Goal: Task Accomplishment & Management: Manage account settings

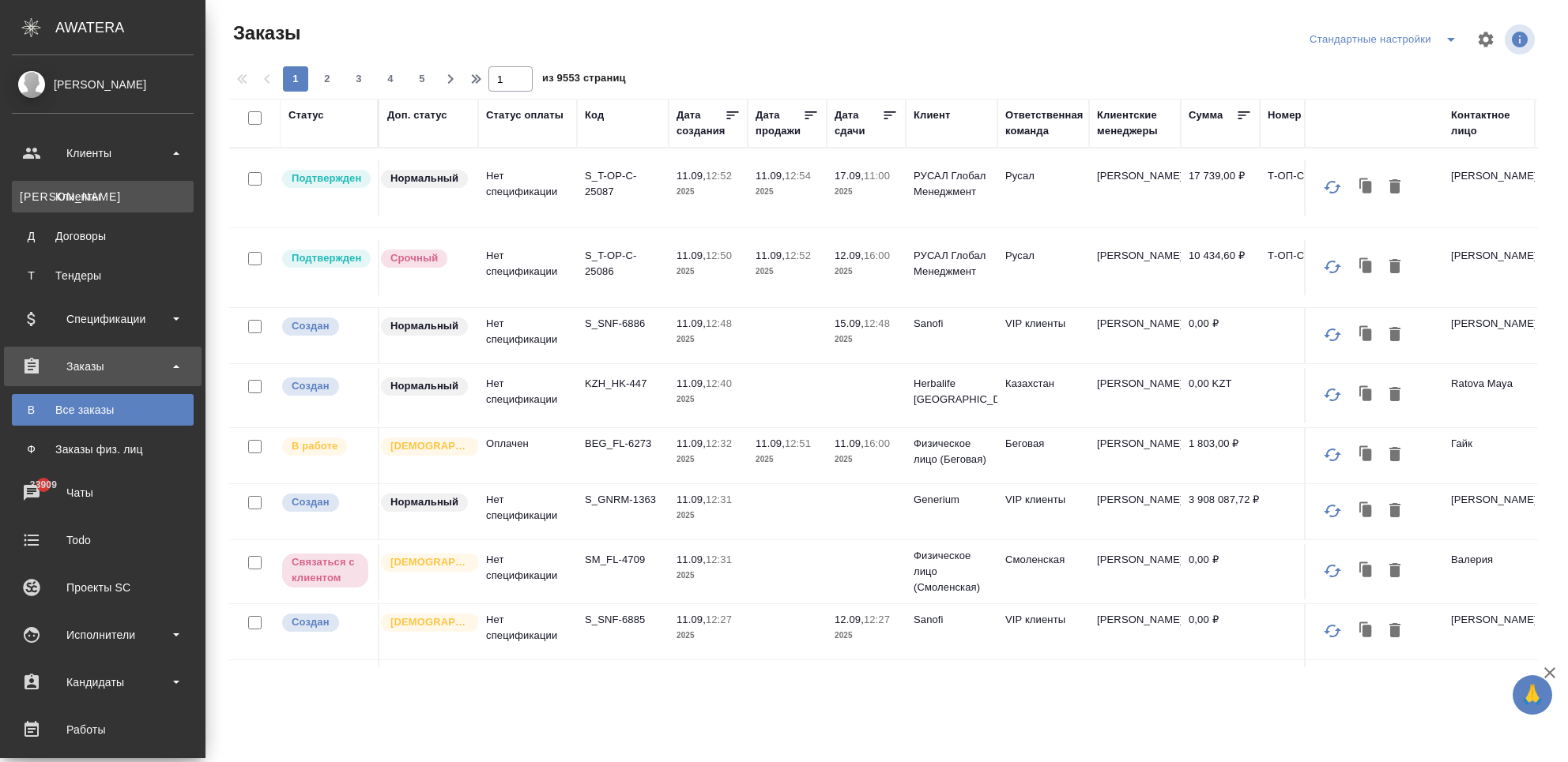
click at [73, 192] on div "Клиенты" at bounding box center [102, 197] width 166 height 16
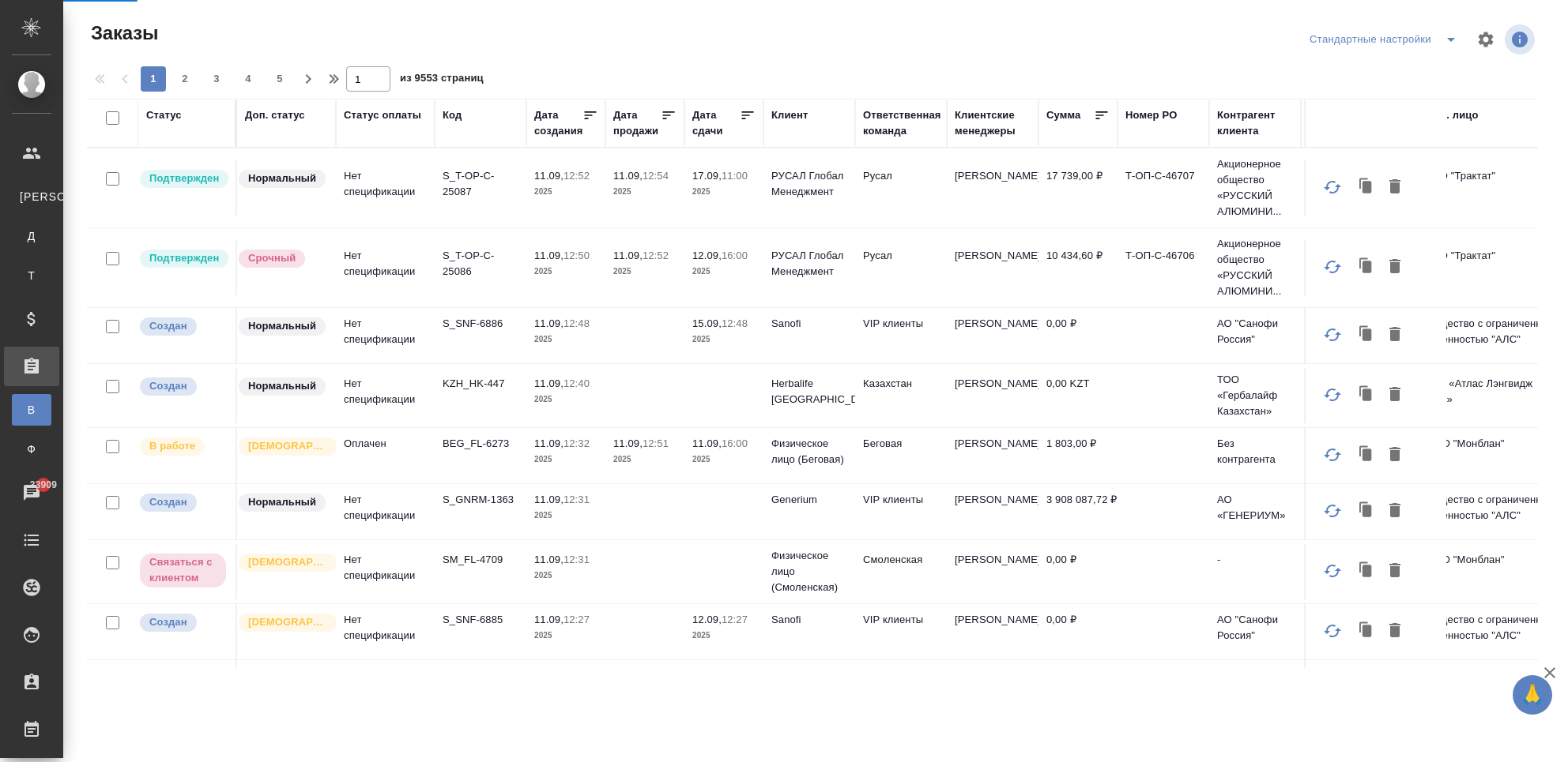
select select "RU"
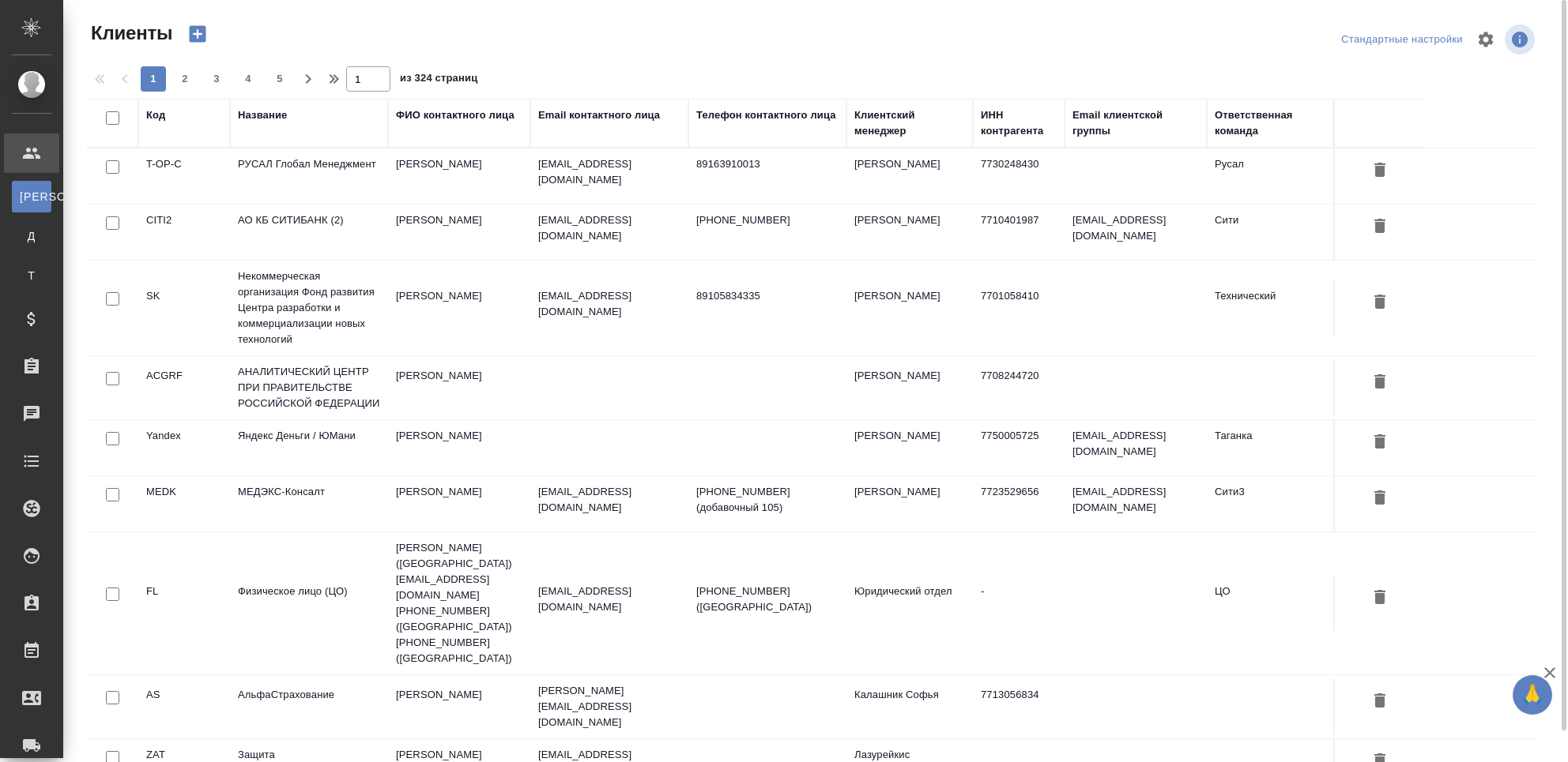
click at [275, 112] on div "Название" at bounding box center [263, 115] width 49 height 16
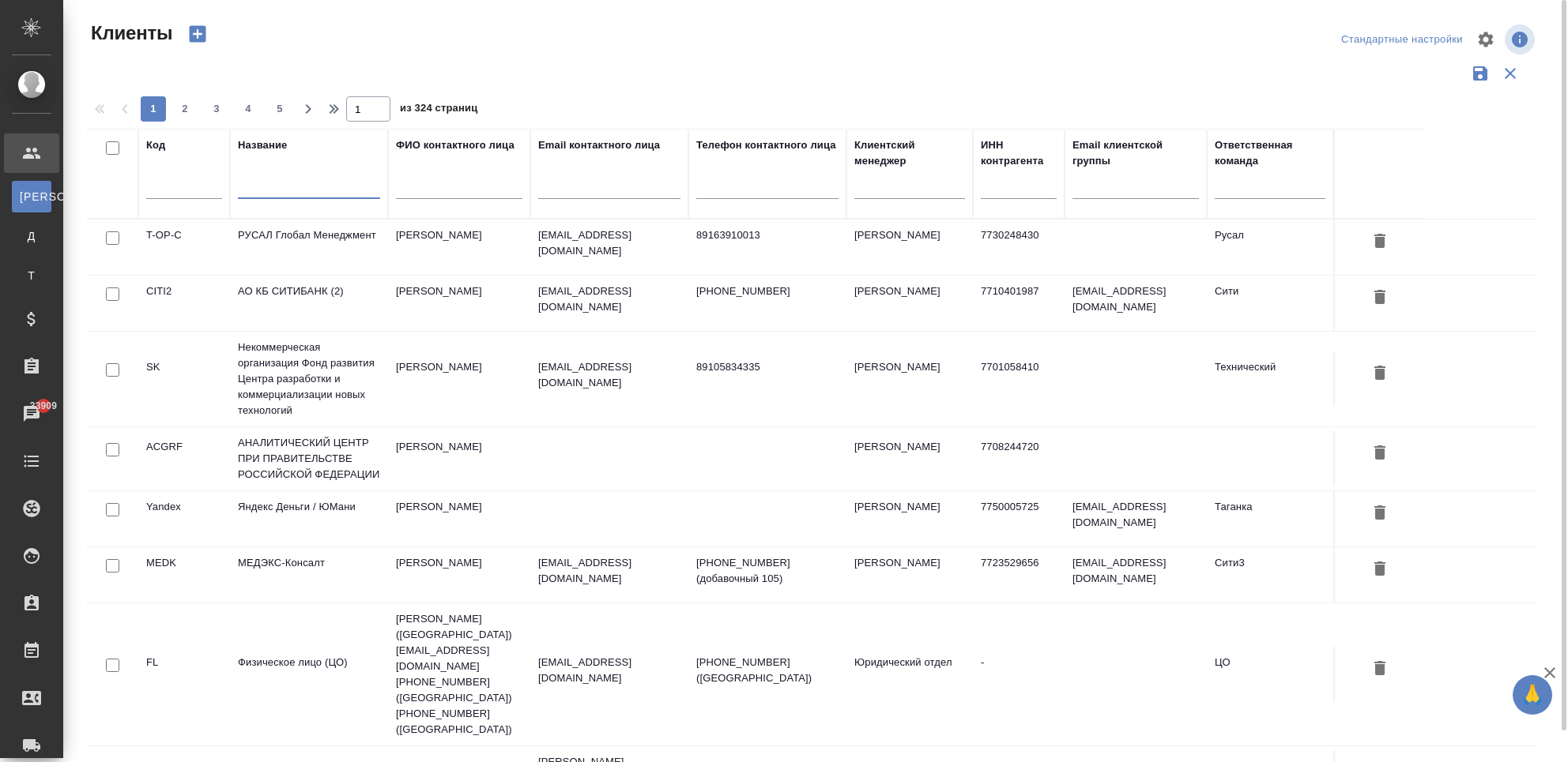
click at [284, 196] on input "text" at bounding box center [309, 189] width 142 height 20
type input "ф"
type input "awatera"
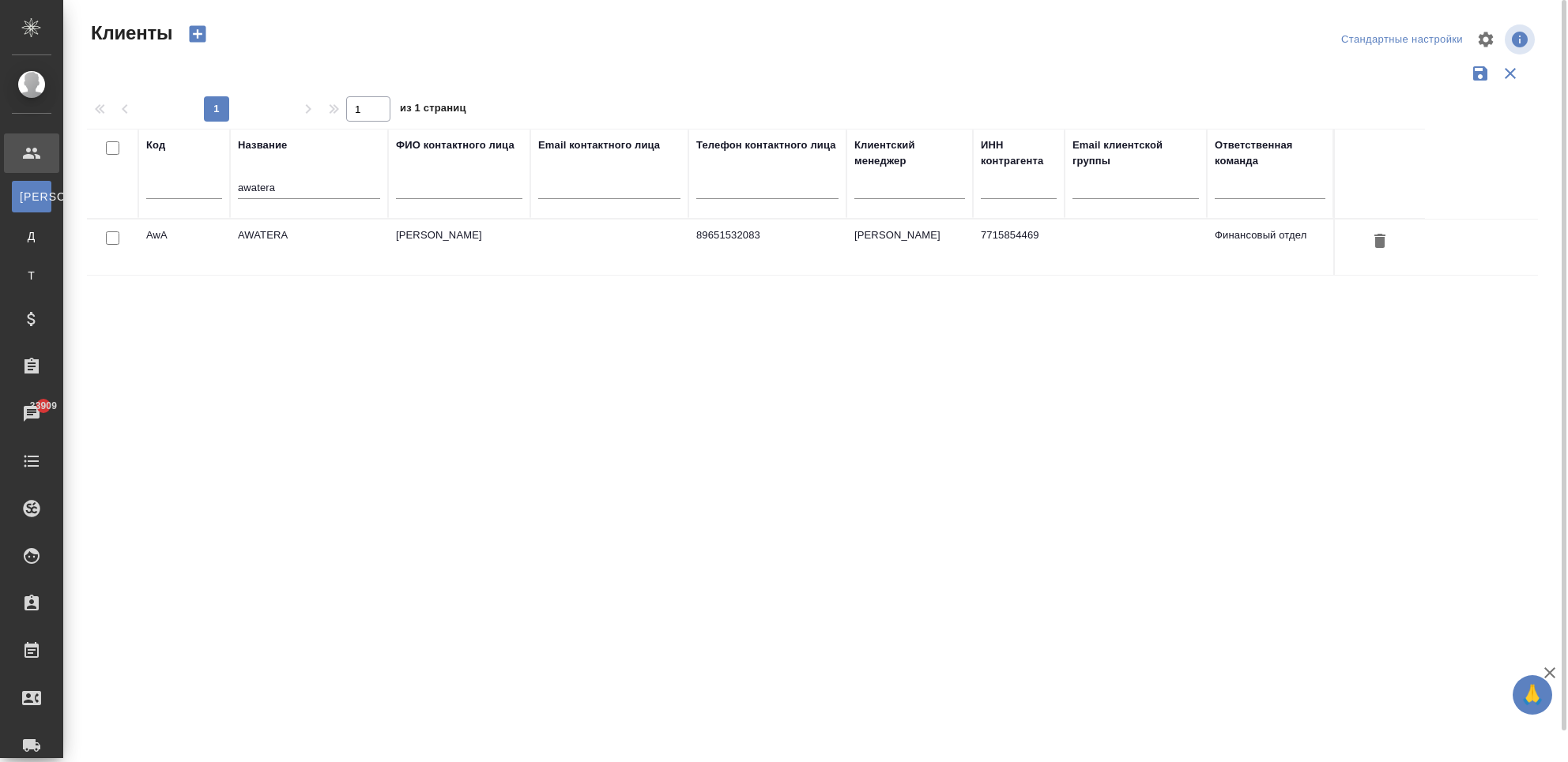
click at [279, 231] on td "AWATERA" at bounding box center [309, 247] width 159 height 55
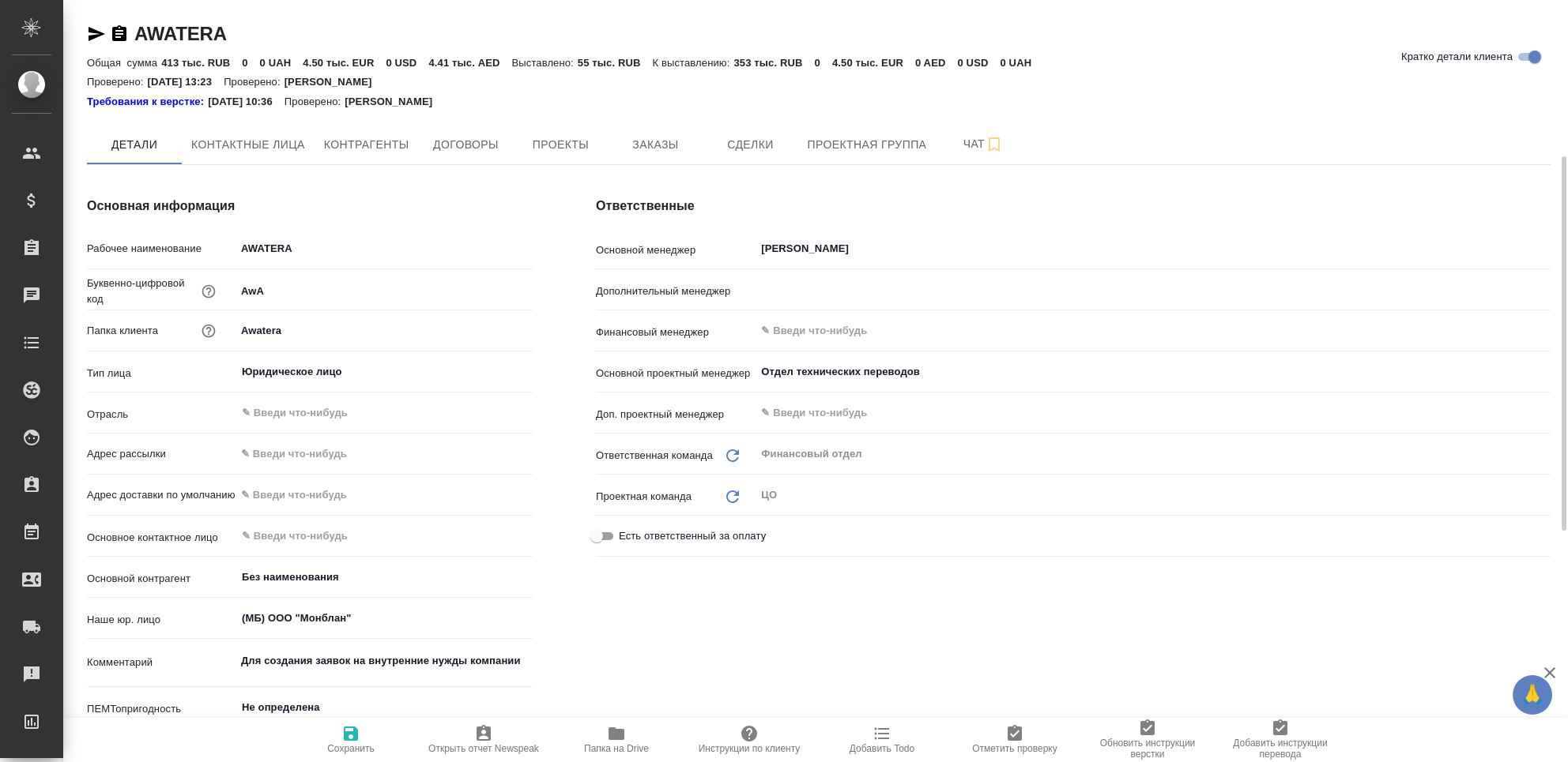
type textarea "x"
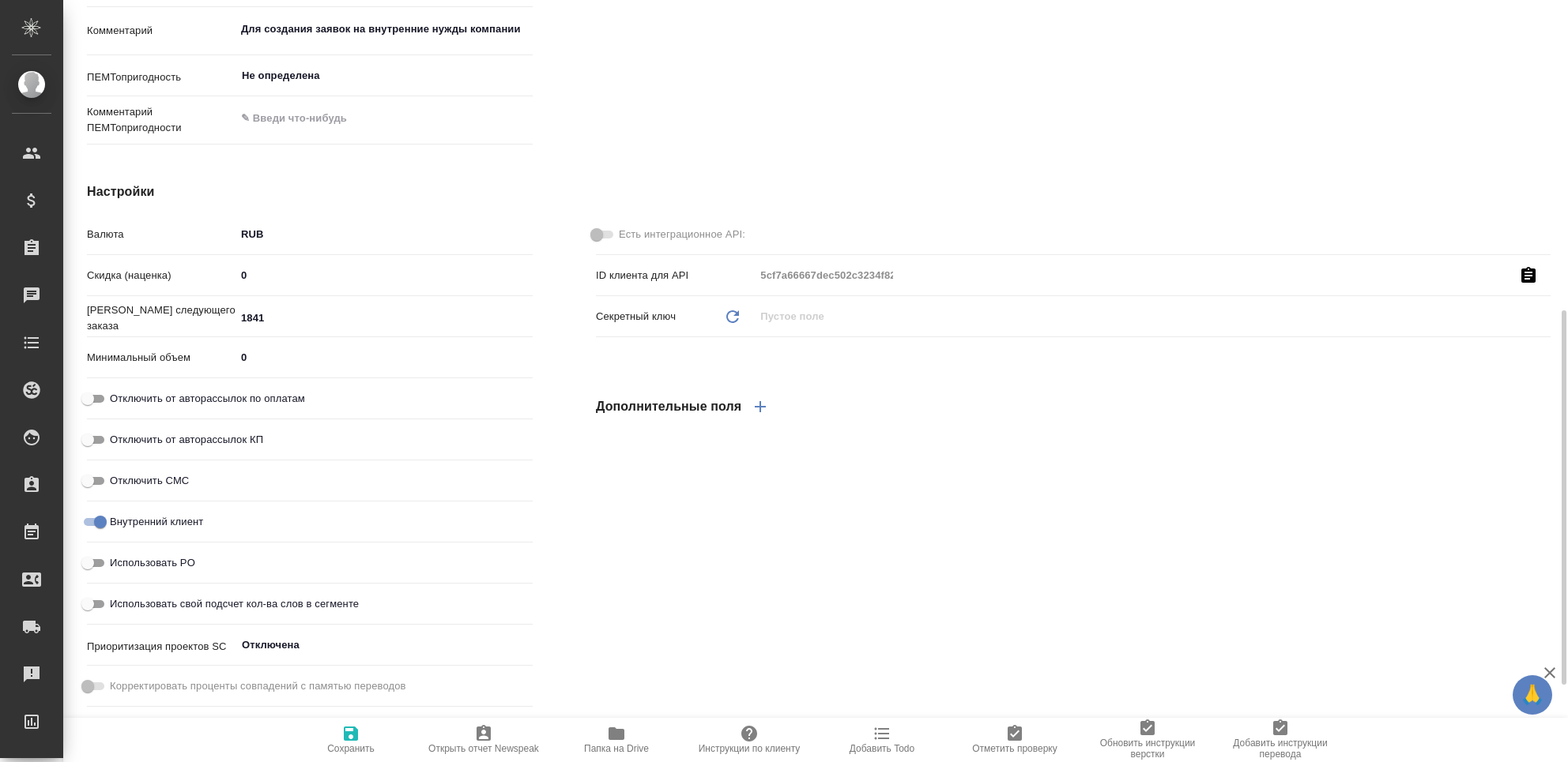
type textarea "x"
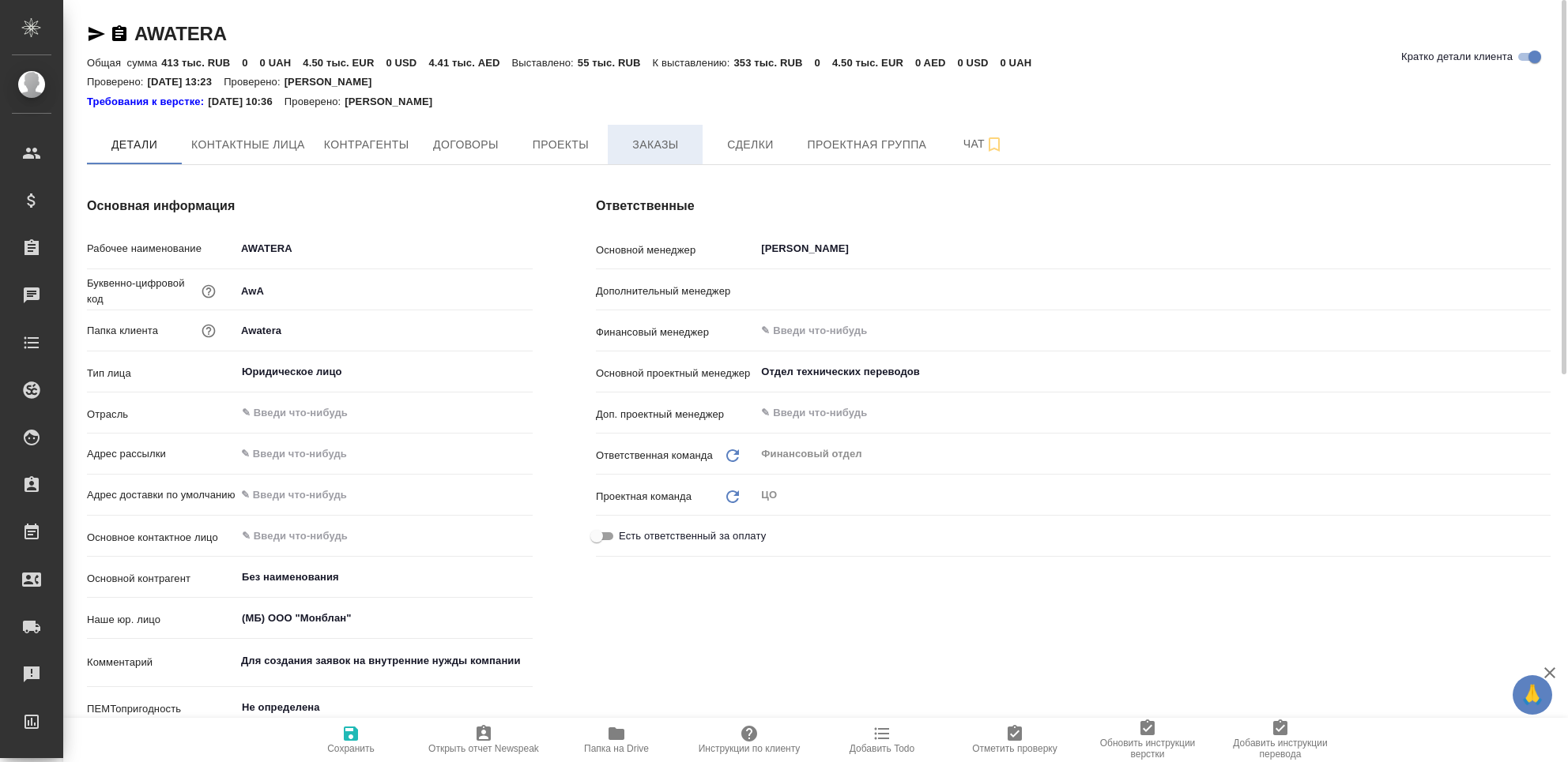
click at [655, 146] on span "Заказы" at bounding box center [655, 145] width 76 height 20
type textarea "x"
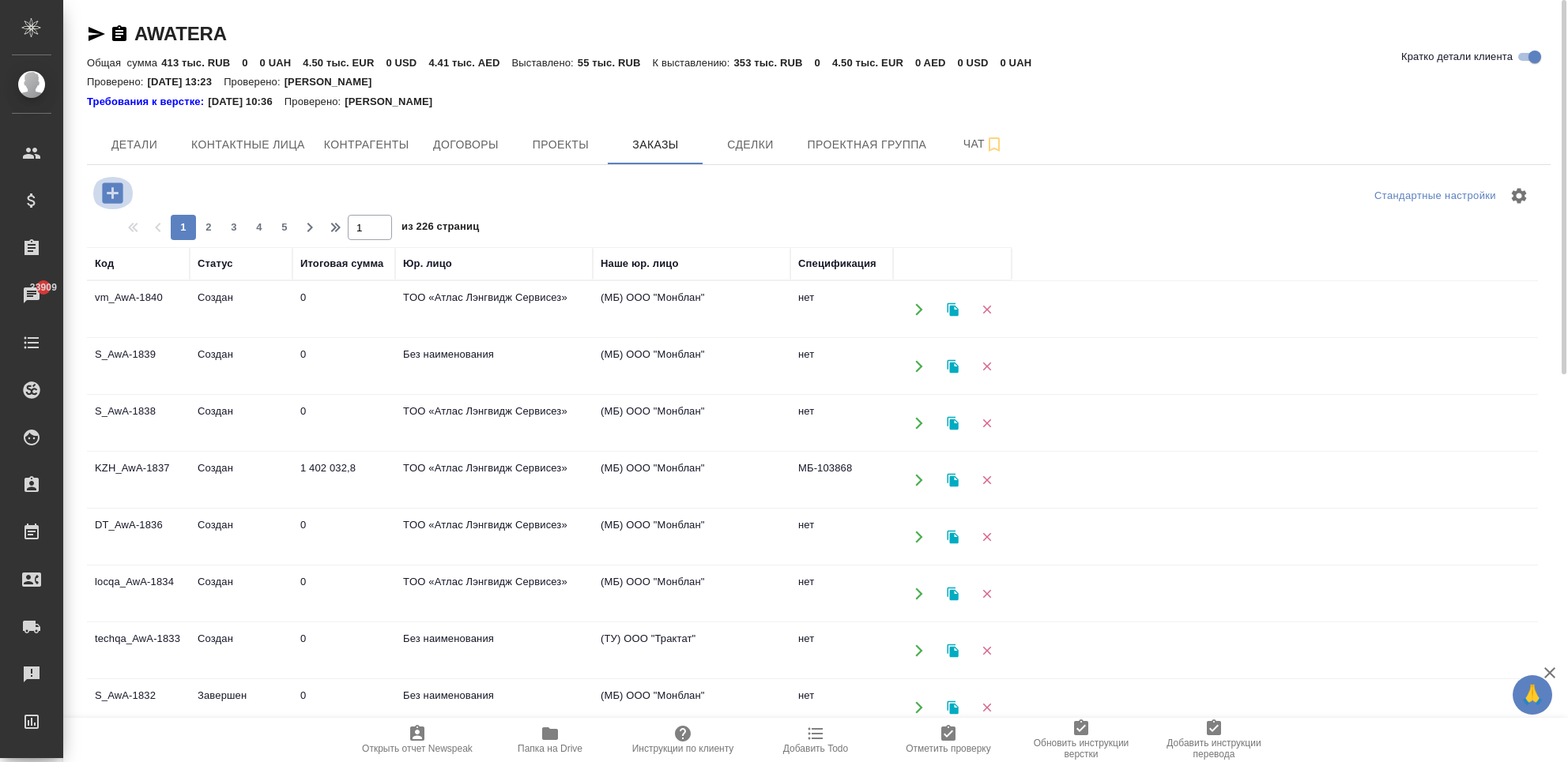
click at [119, 194] on icon "button" at bounding box center [112, 192] width 21 height 21
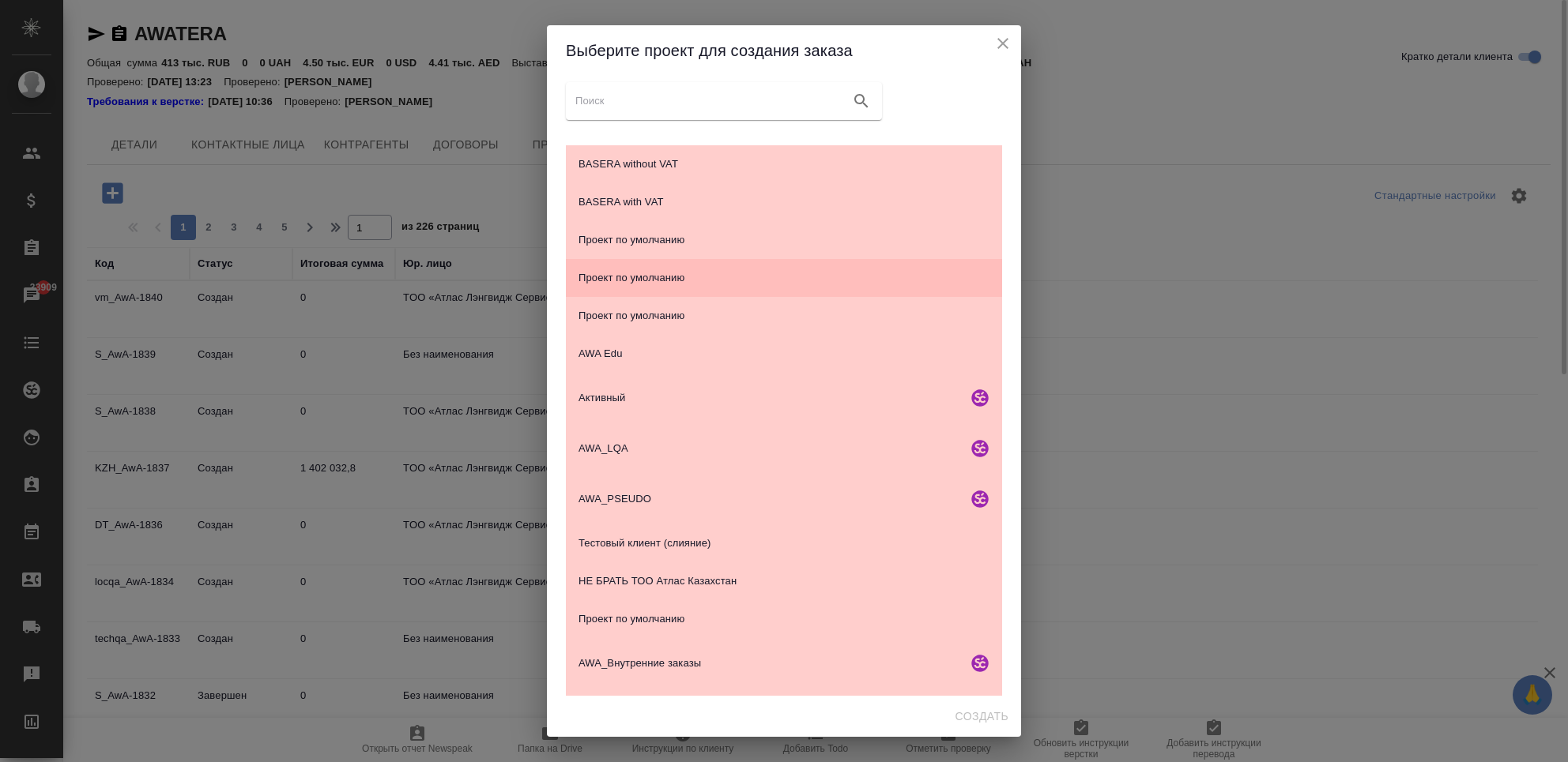
scroll to position [105, 0]
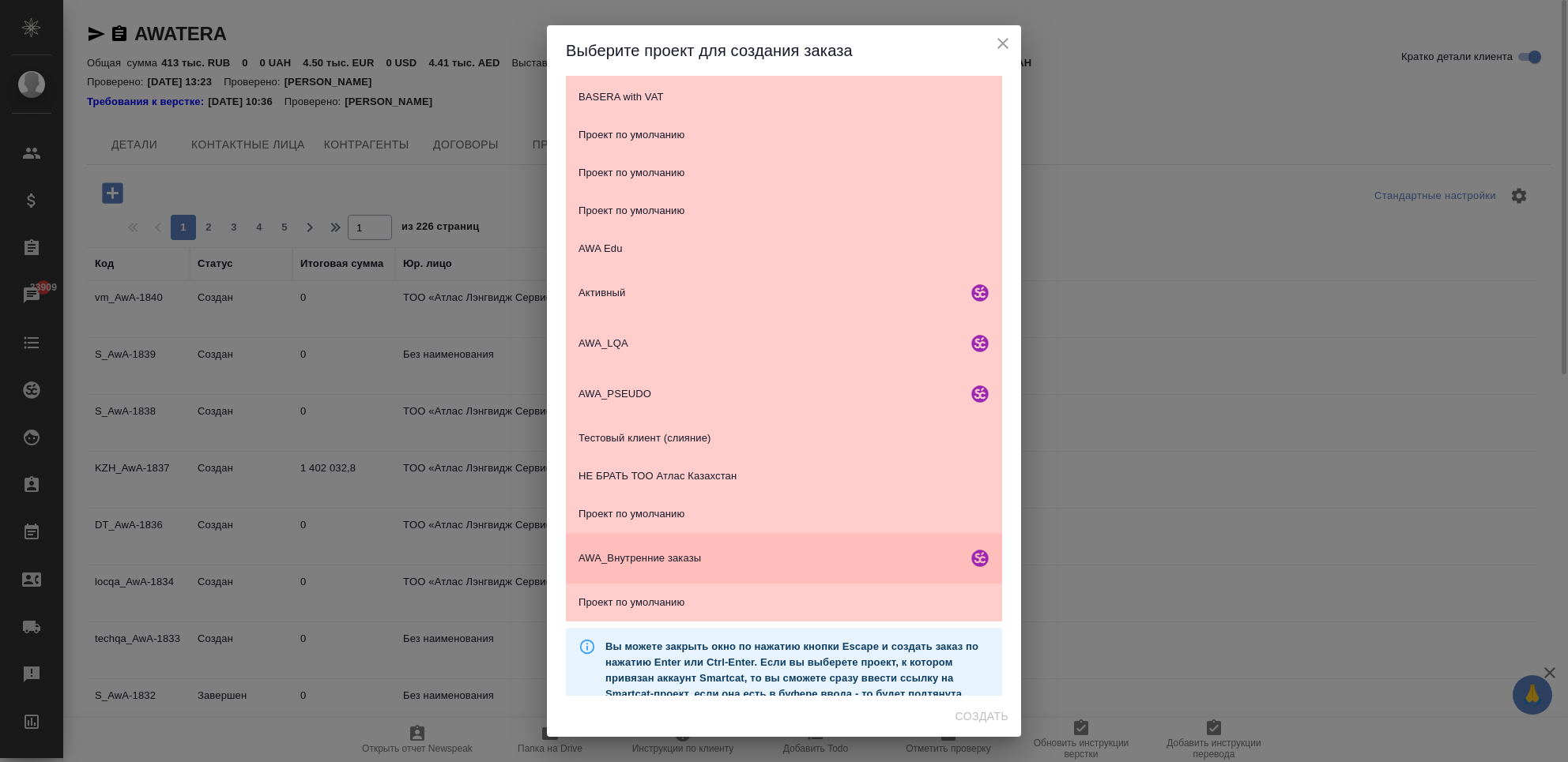
click at [742, 561] on span "AWA_Внутренние заказы" at bounding box center [769, 558] width 382 height 16
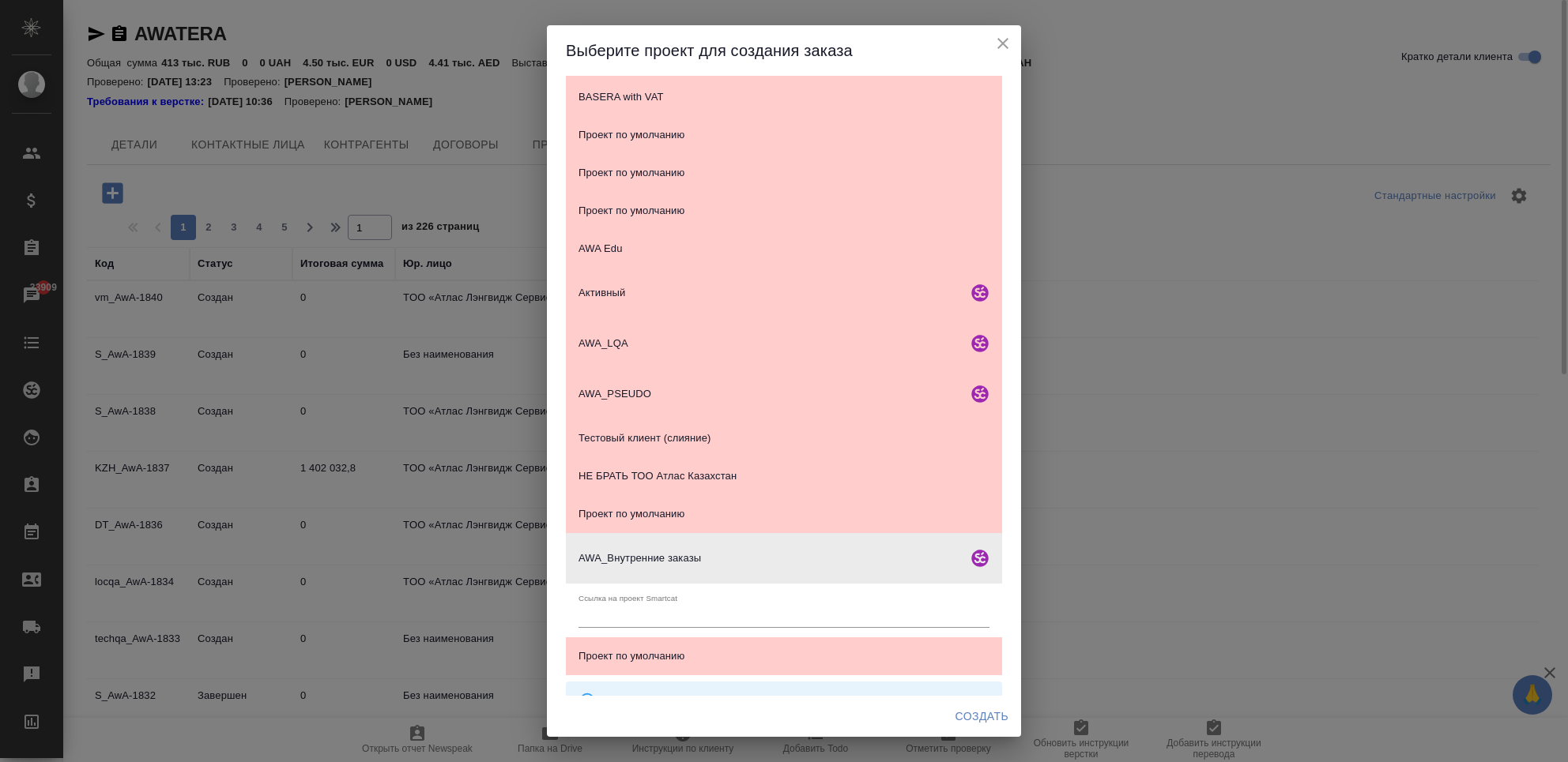
click at [990, 719] on span "Создать" at bounding box center [982, 717] width 53 height 20
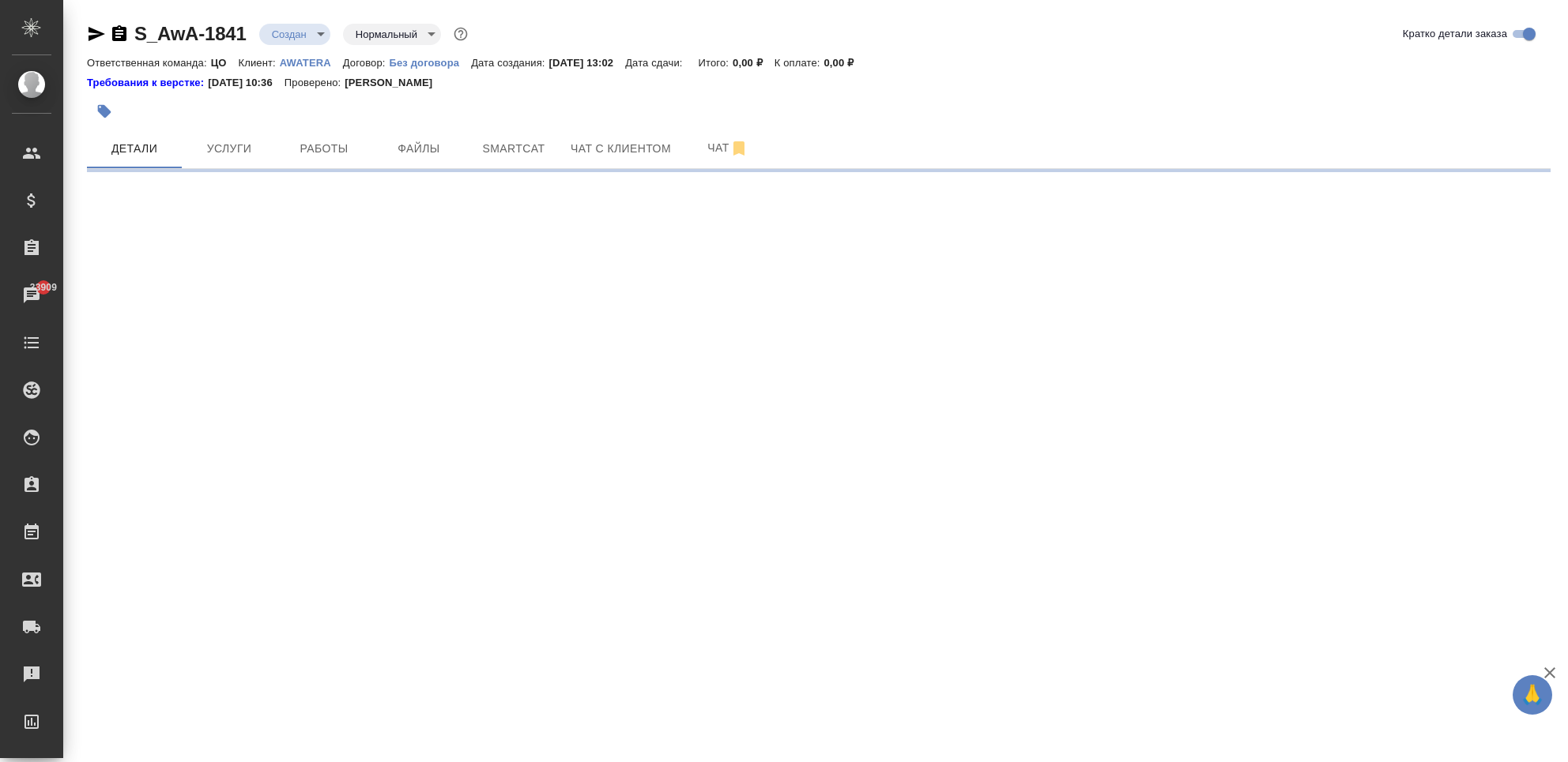
select select "RU"
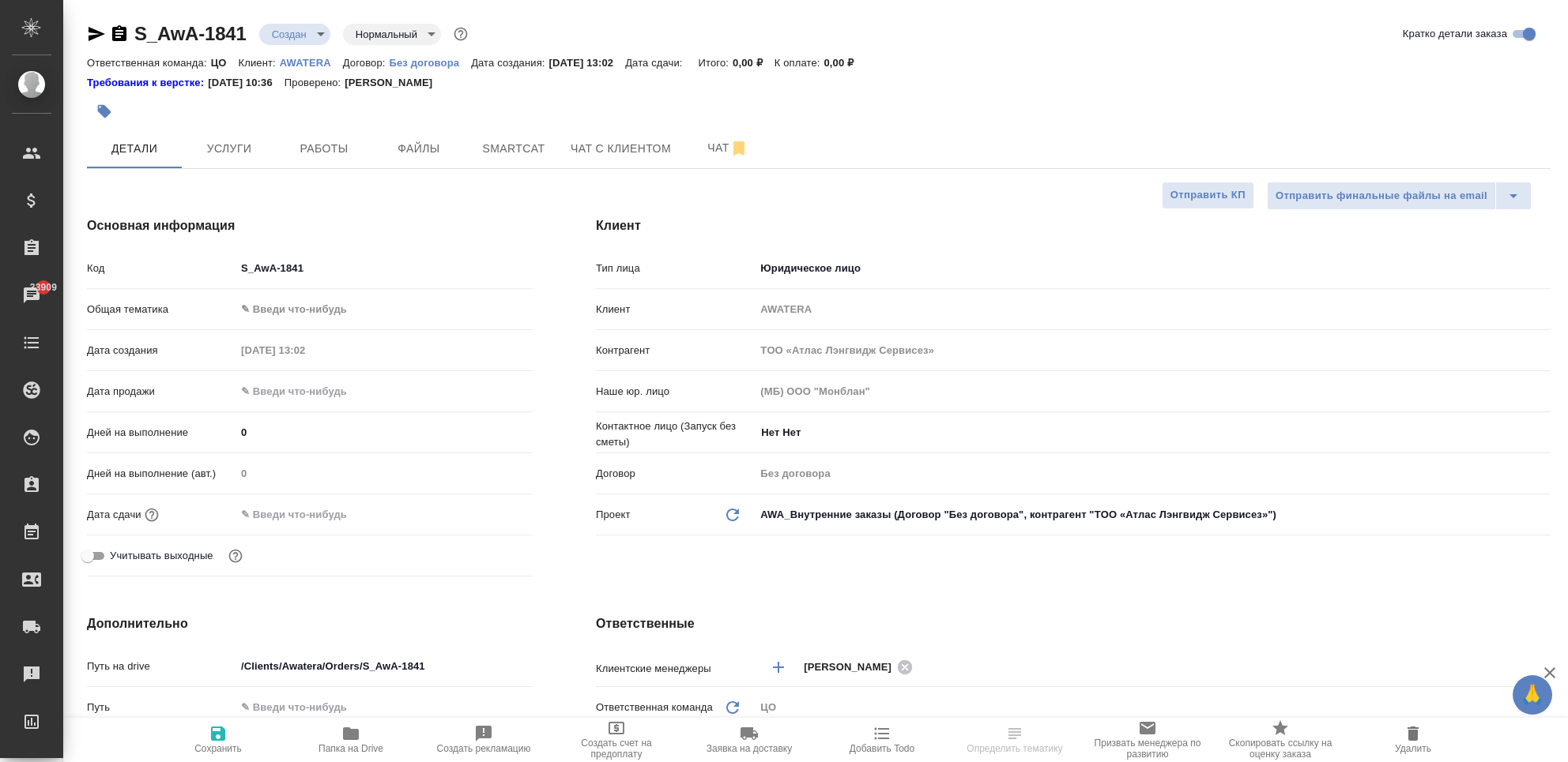
type textarea "x"
click at [428, 147] on span "Файлы" at bounding box center [419, 149] width 76 height 20
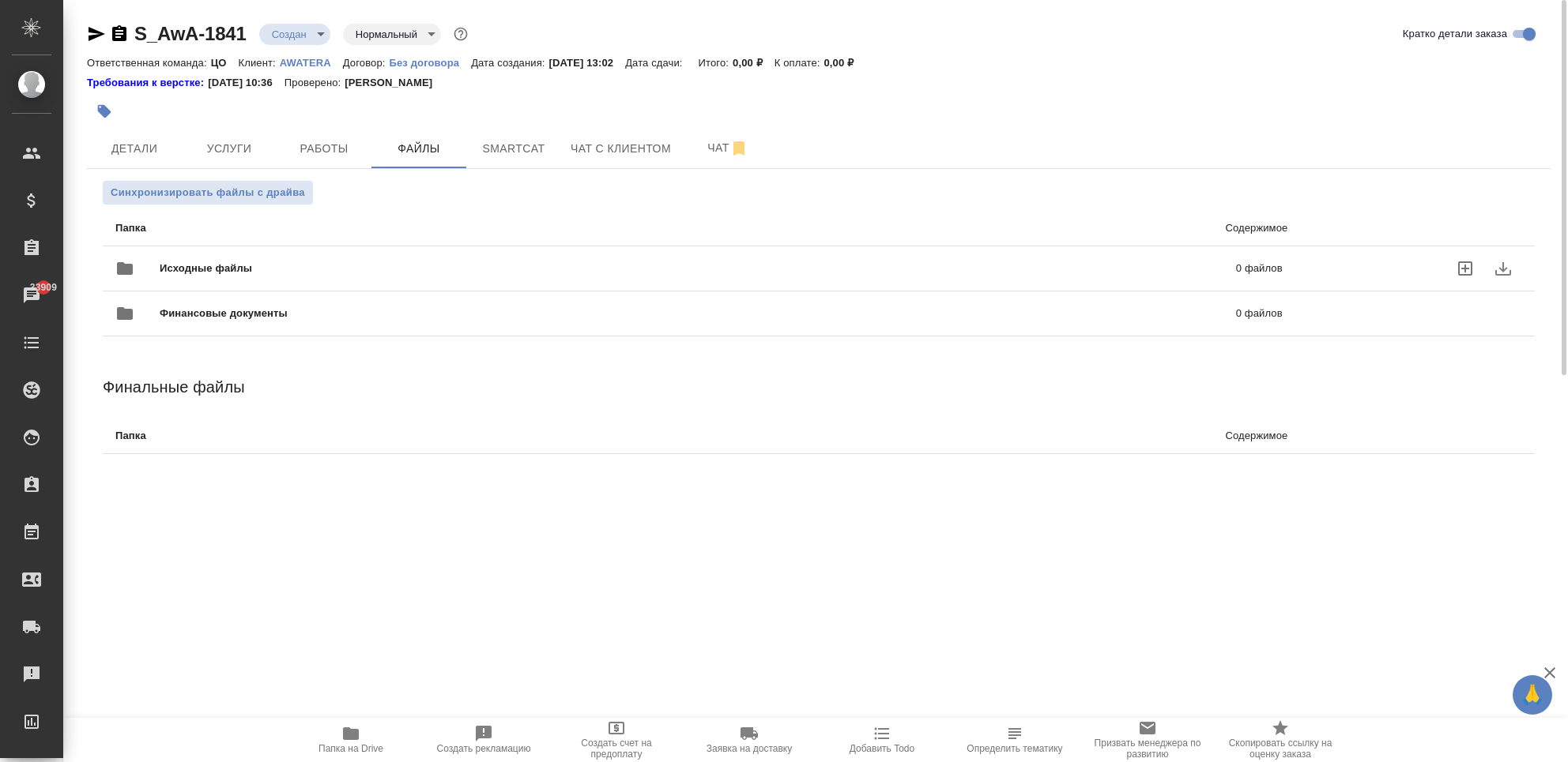
click at [1472, 270] on icon "uploadFiles" at bounding box center [1465, 268] width 19 height 19
click at [0, 0] on input "uploadFiles" at bounding box center [0, 0] width 0 height 0
click at [223, 262] on span "Исходные файлы" at bounding box center [451, 269] width 584 height 16
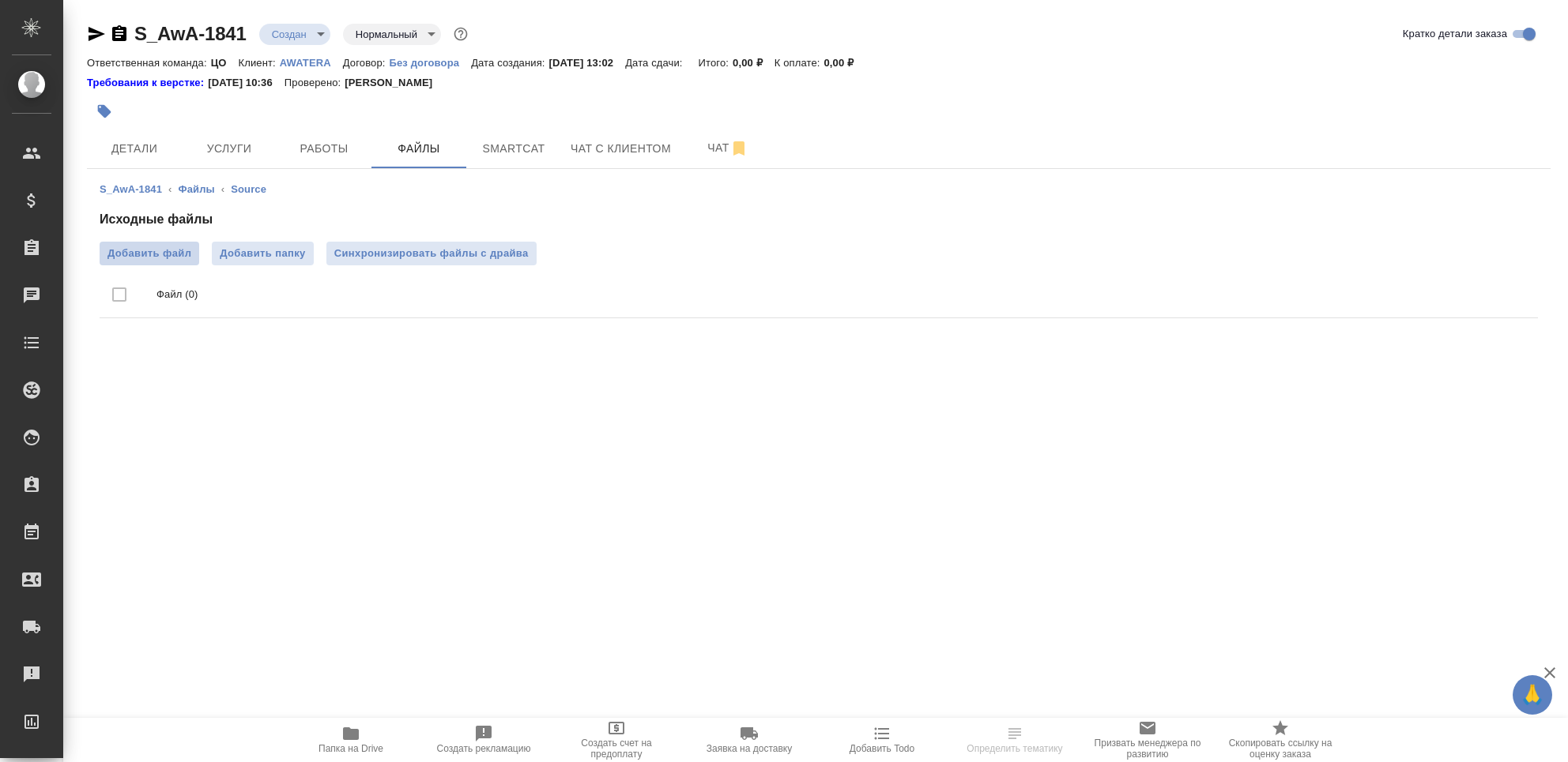
click at [166, 250] on span "Добавить файл" at bounding box center [149, 254] width 84 height 16
click at [0, 0] on input "Добавить файл" at bounding box center [0, 0] width 0 height 0
click at [150, 147] on span "Детали" at bounding box center [134, 149] width 76 height 20
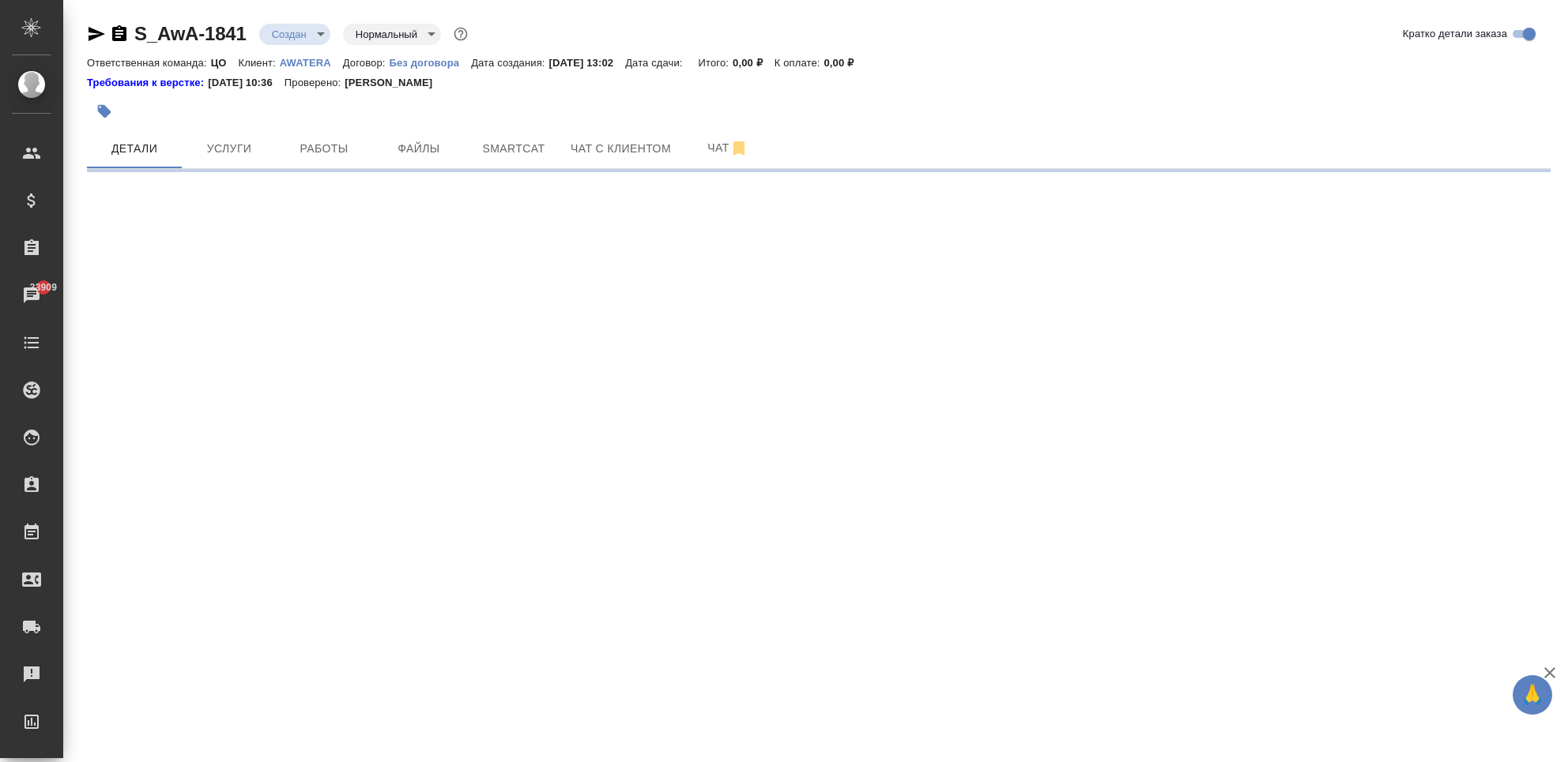
select select "RU"
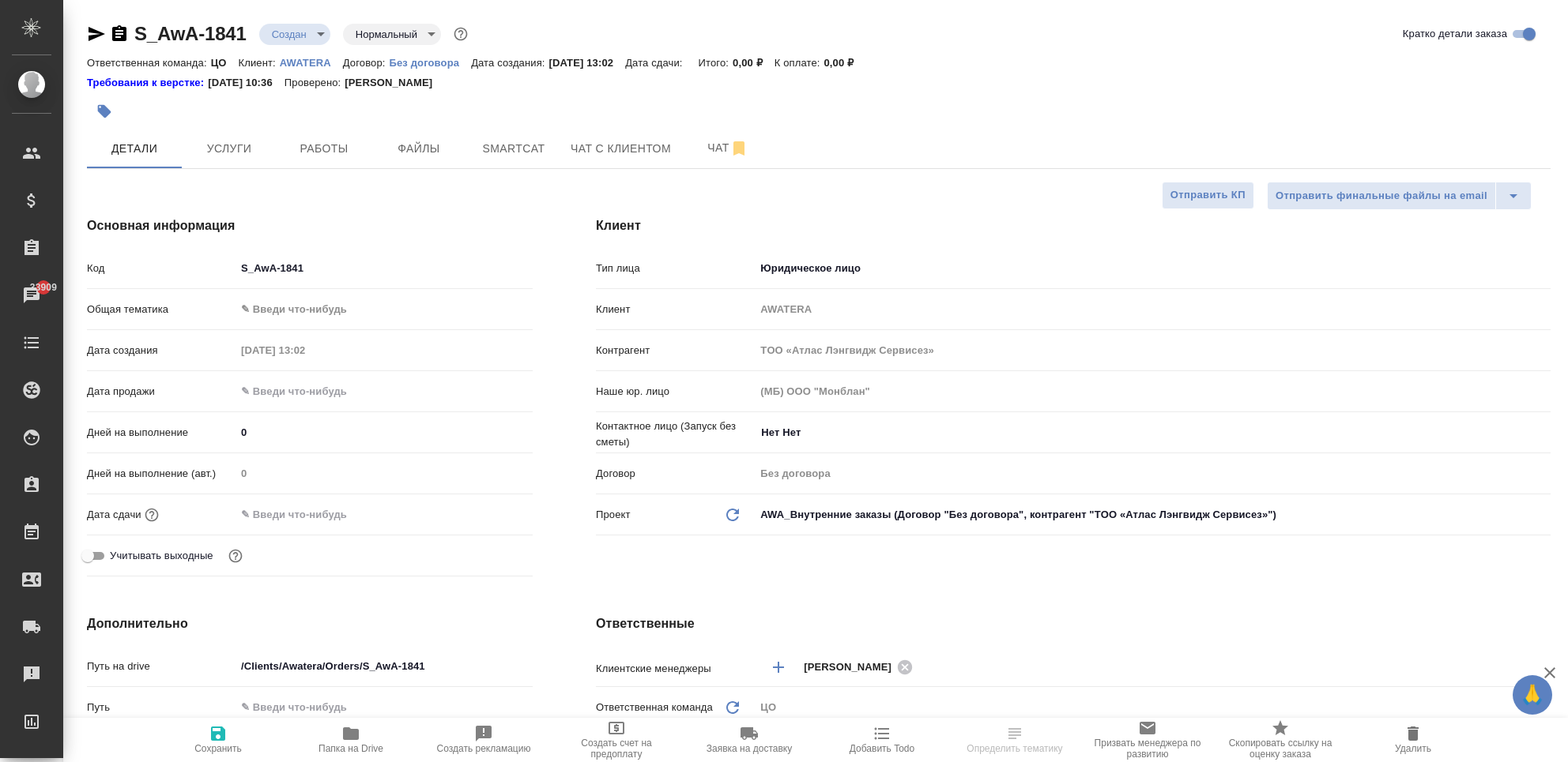
type textarea "x"
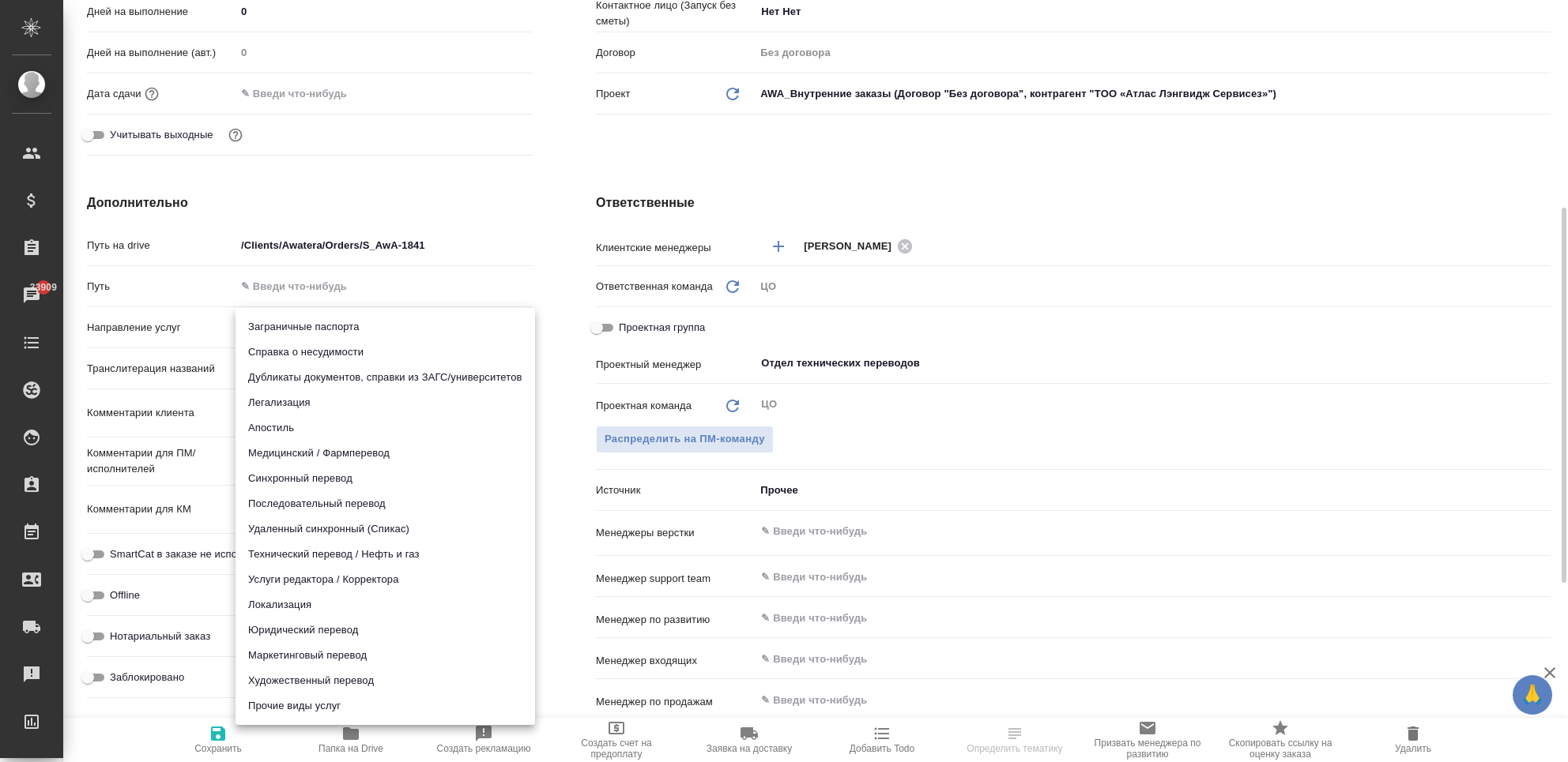
click at [311, 324] on body "🙏 .cls-1 fill:#fff; AWATERA Chekhalkova Anastasia Клиенты Спецификации Заказы 3…" at bounding box center [784, 445] width 1568 height 890
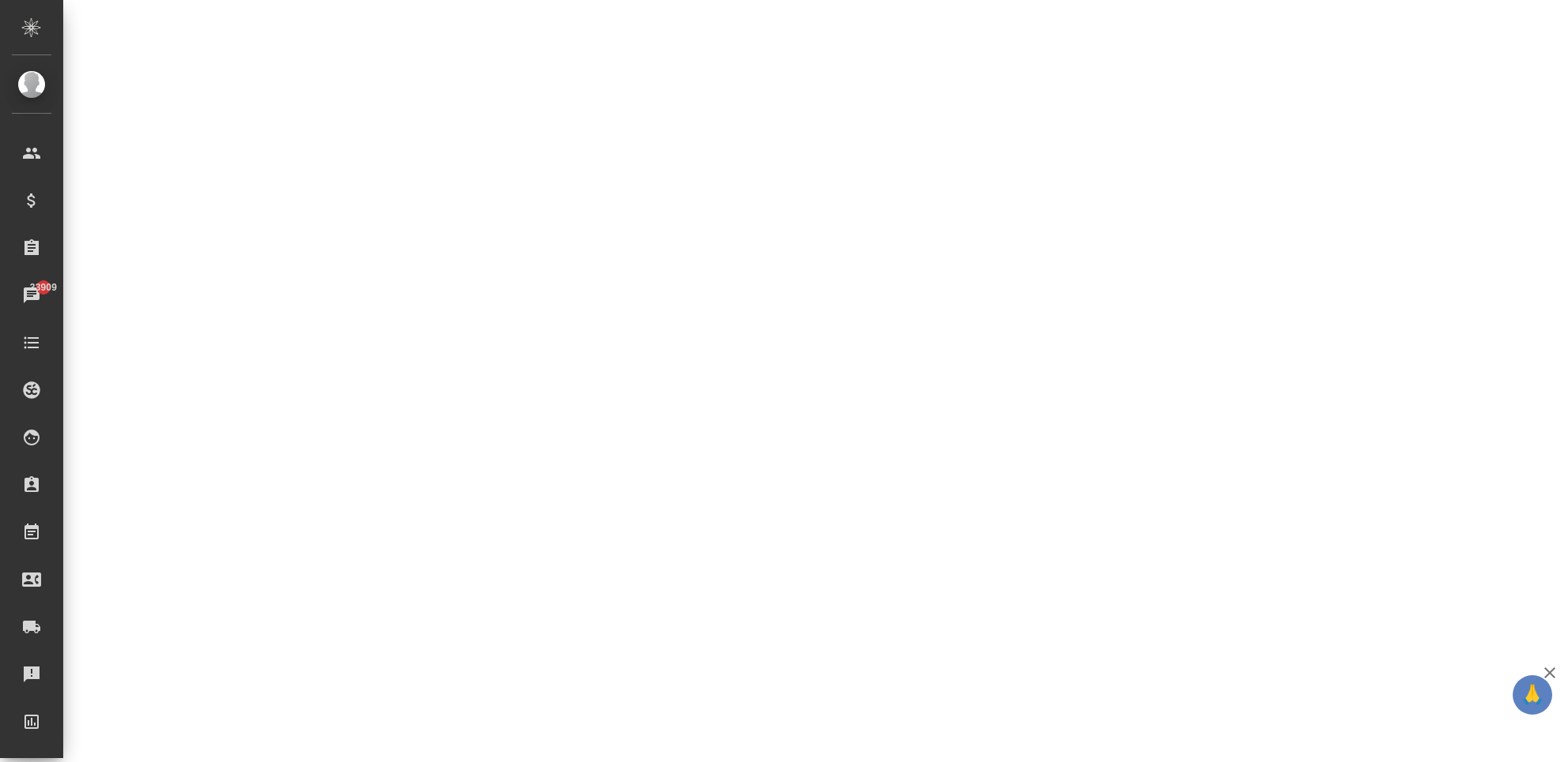
select select "RU"
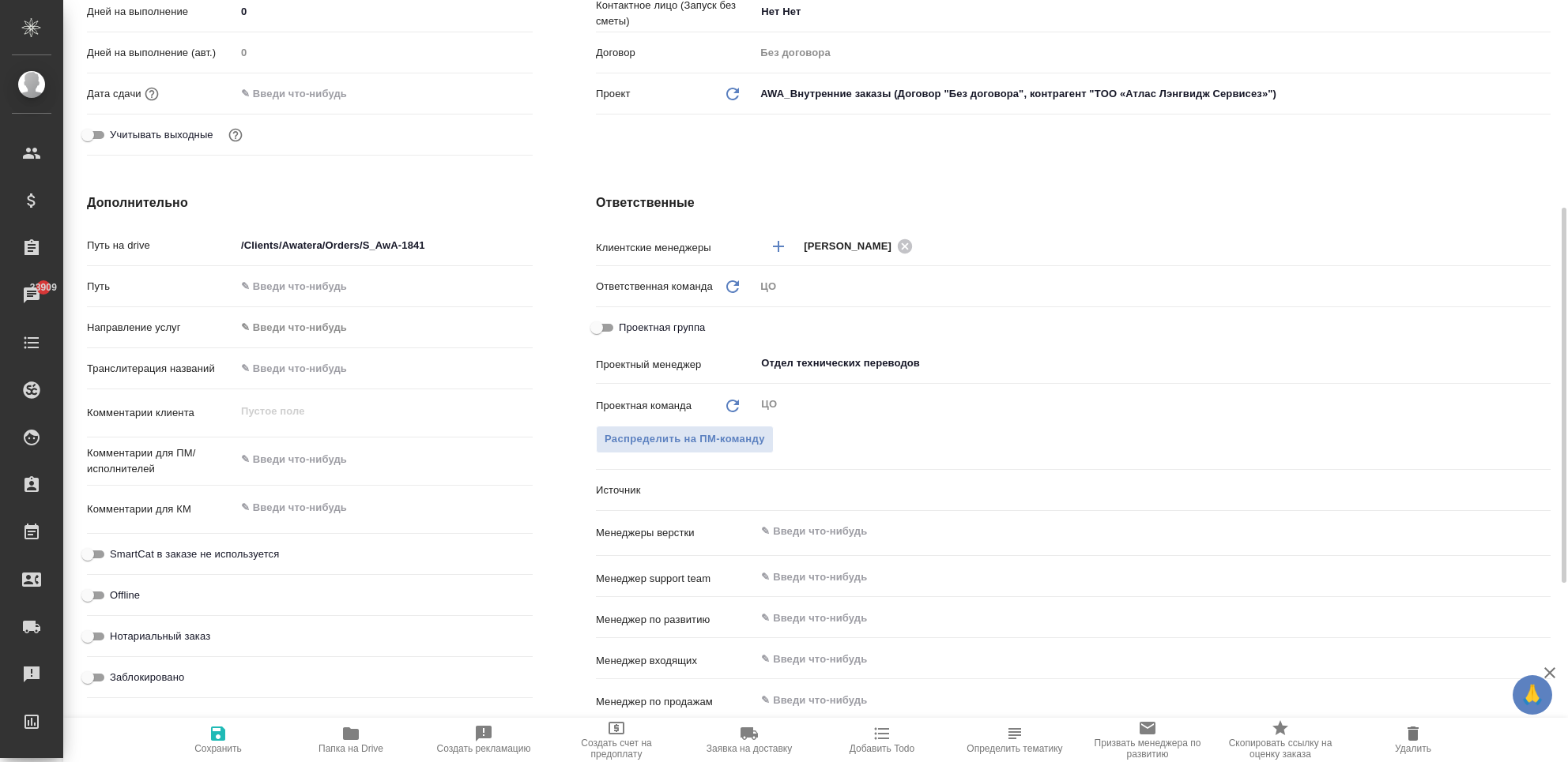
type textarea "x"
click at [314, 458] on textarea at bounding box center [384, 459] width 297 height 27
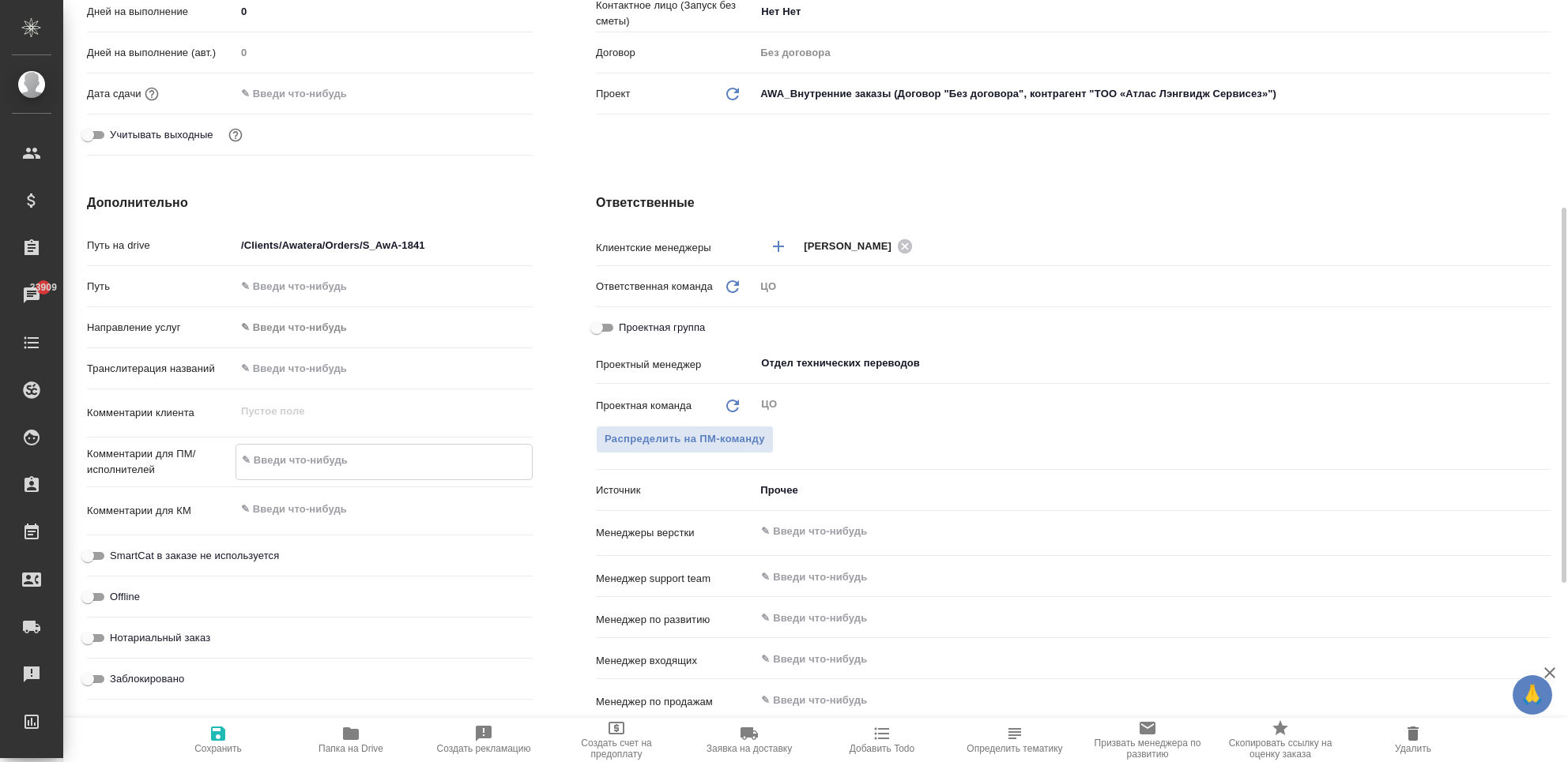
type textarea "x"
type textarea "y"
type textarea "x"
type textarea "ye"
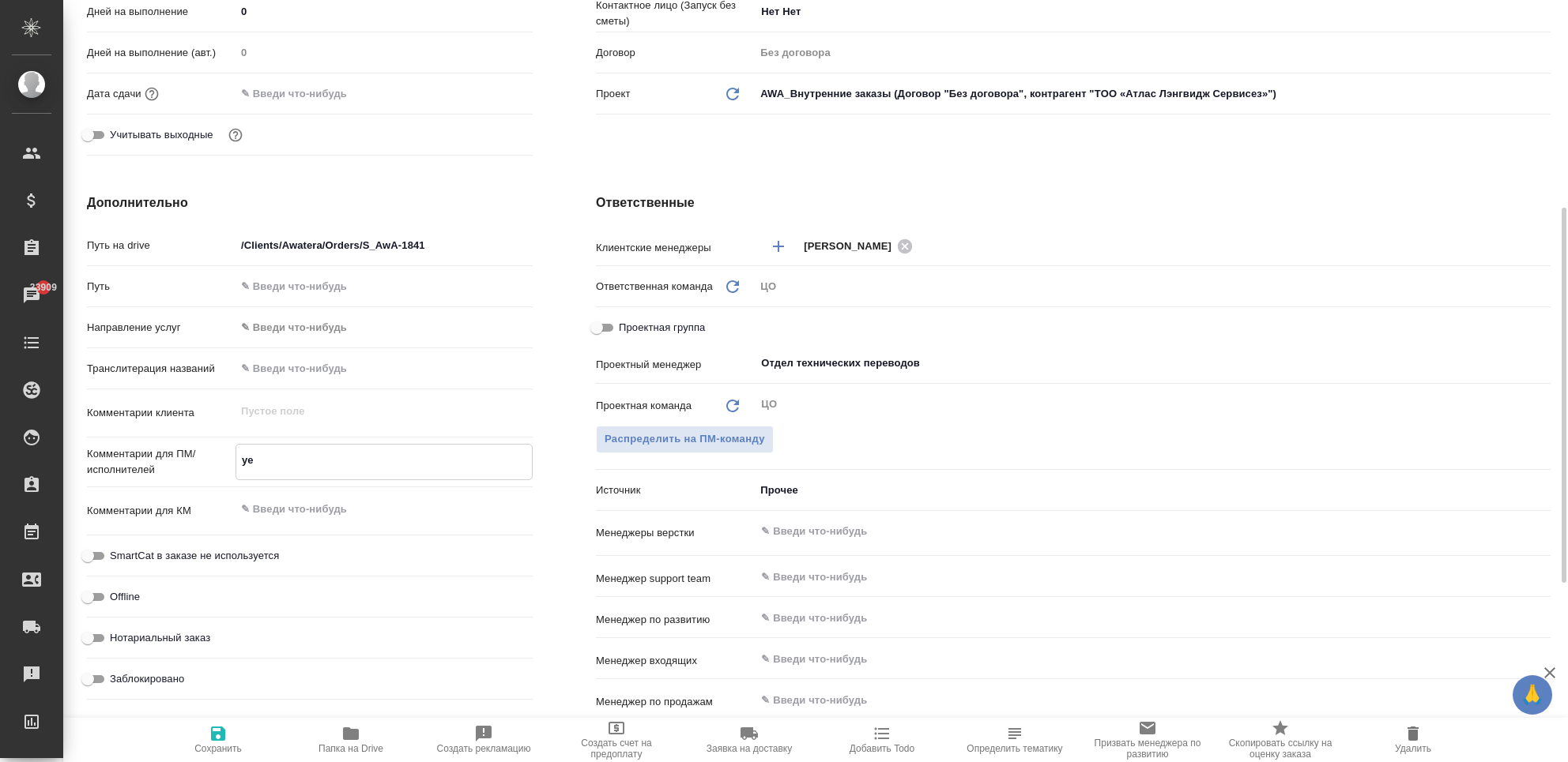
type textarea "x"
type textarea "ye;"
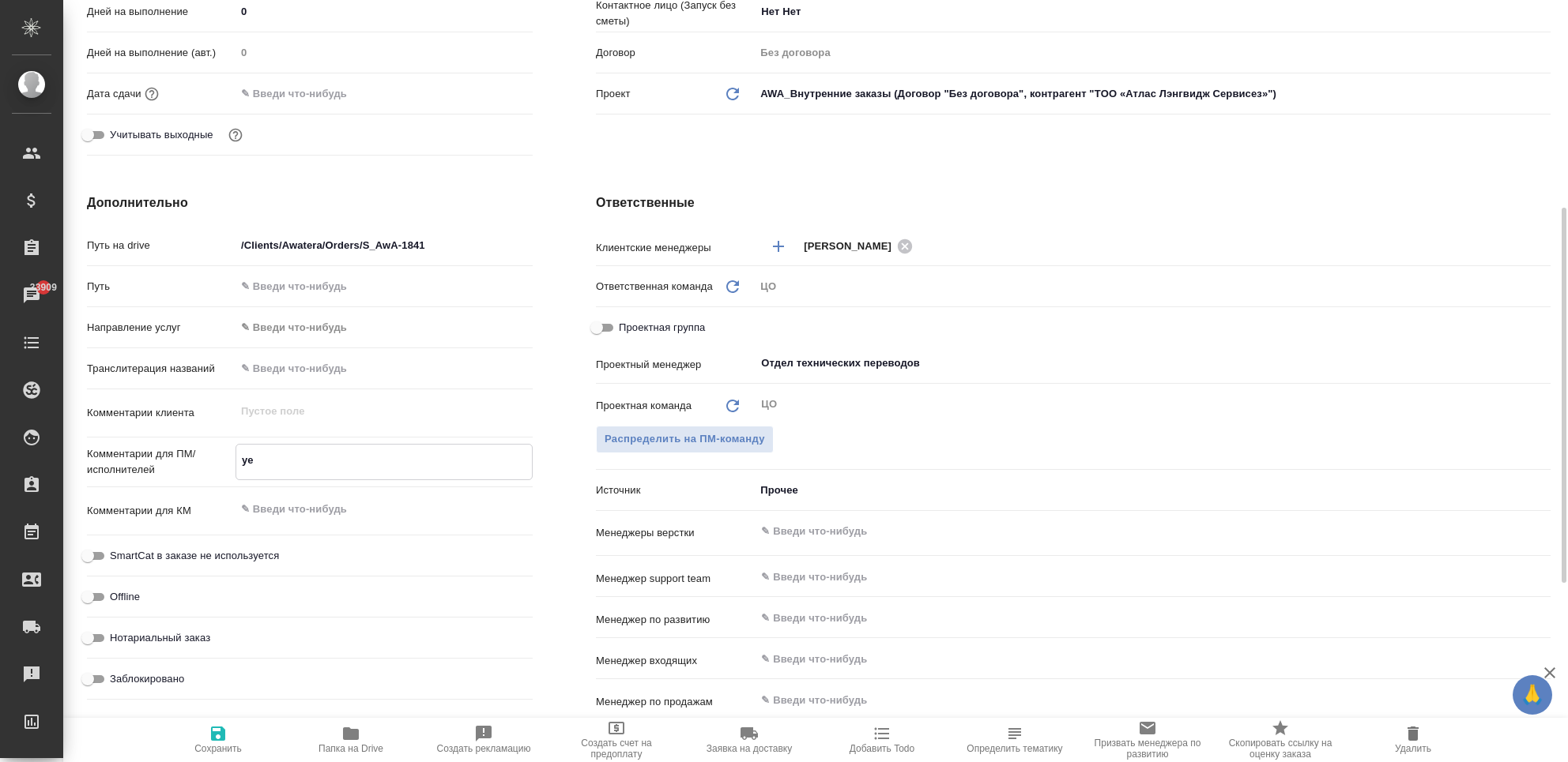
type textarea "x"
type textarea "ye;y"
type textarea "x"
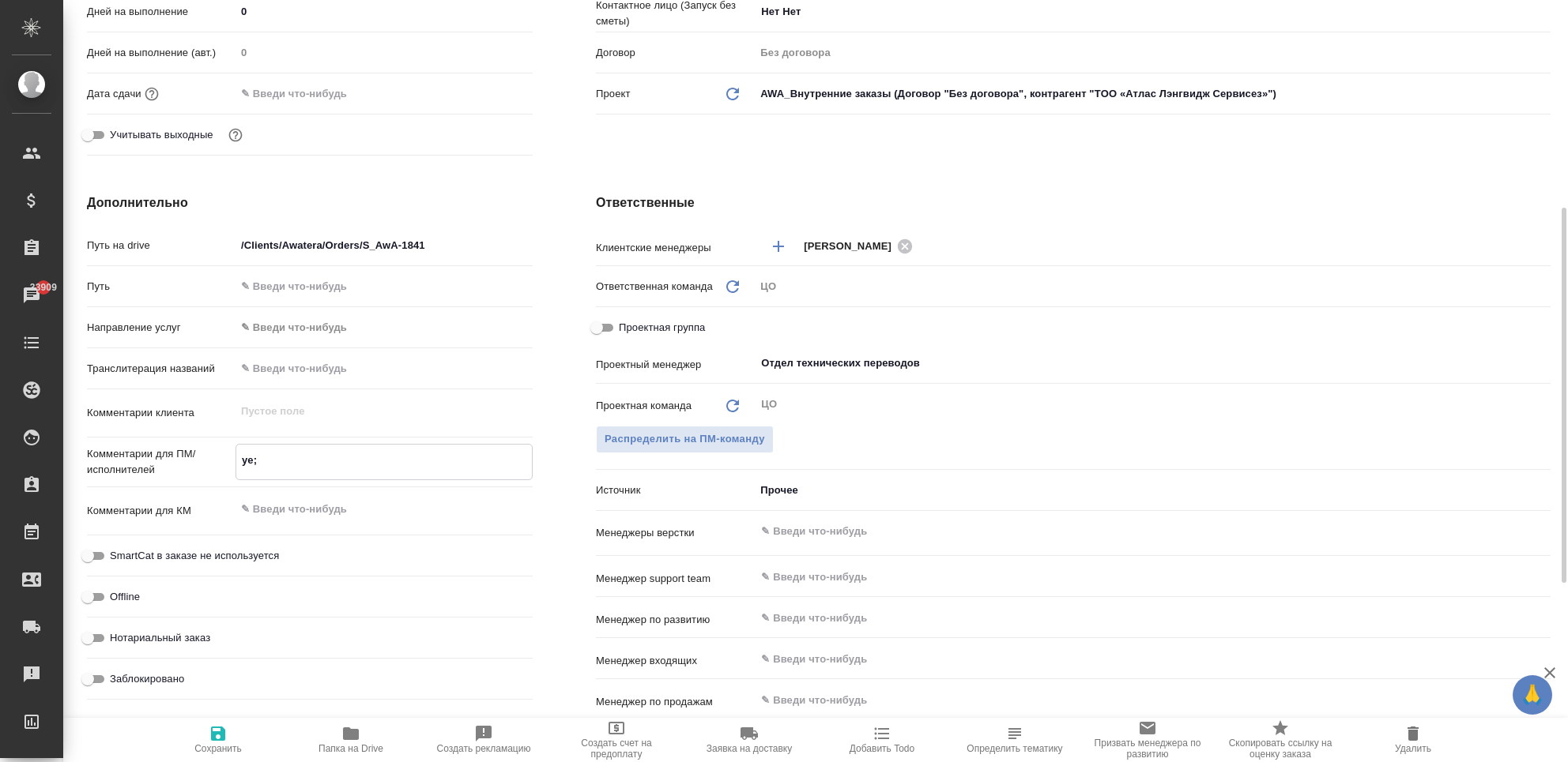
type textarea "x"
type textarea "y"
type textarea "нужно перевес"
type textarea "x"
type textarea "нужно перевест"
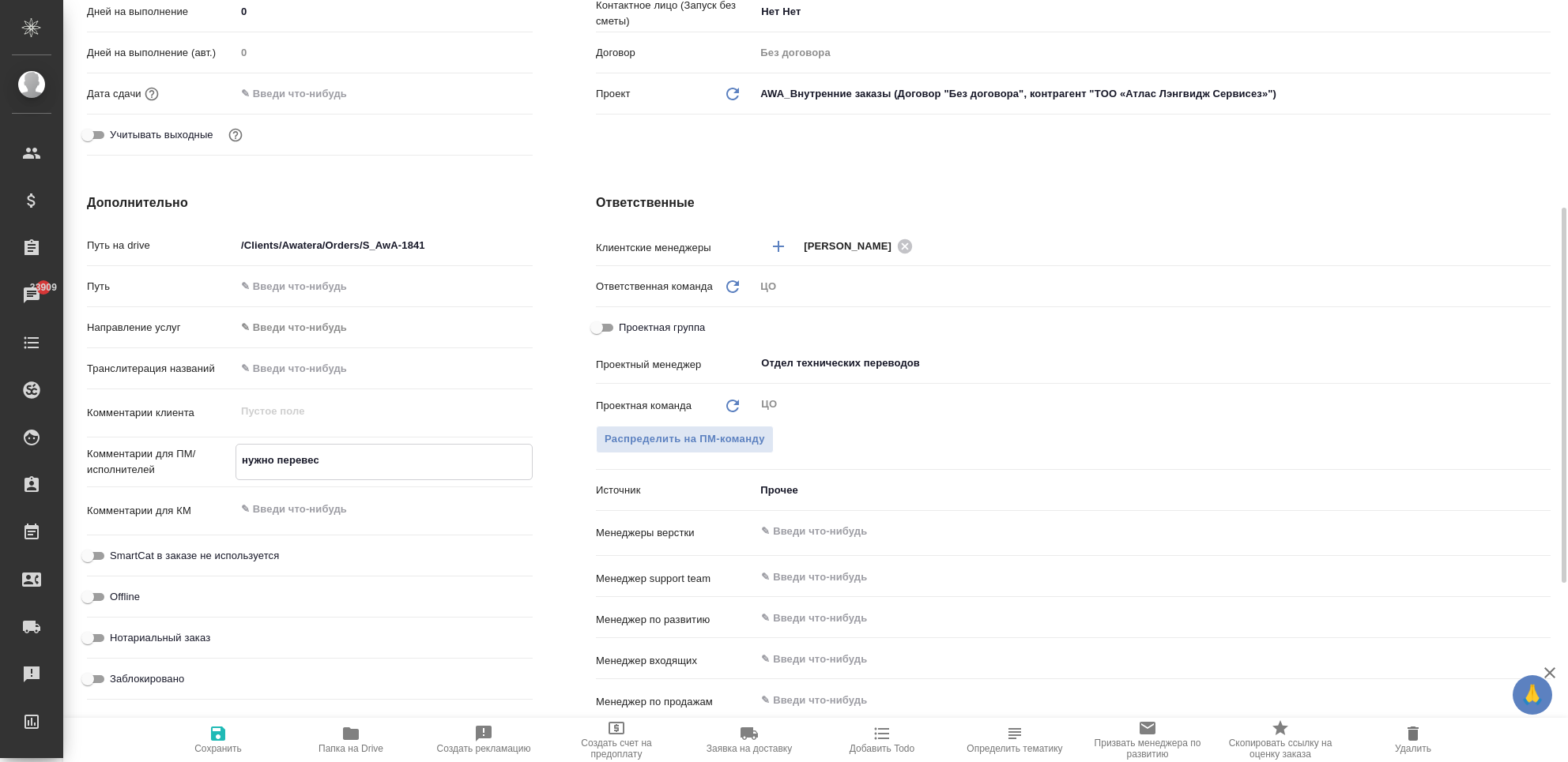
type textarea "x"
type textarea "нужно перевести"
type textarea "x"
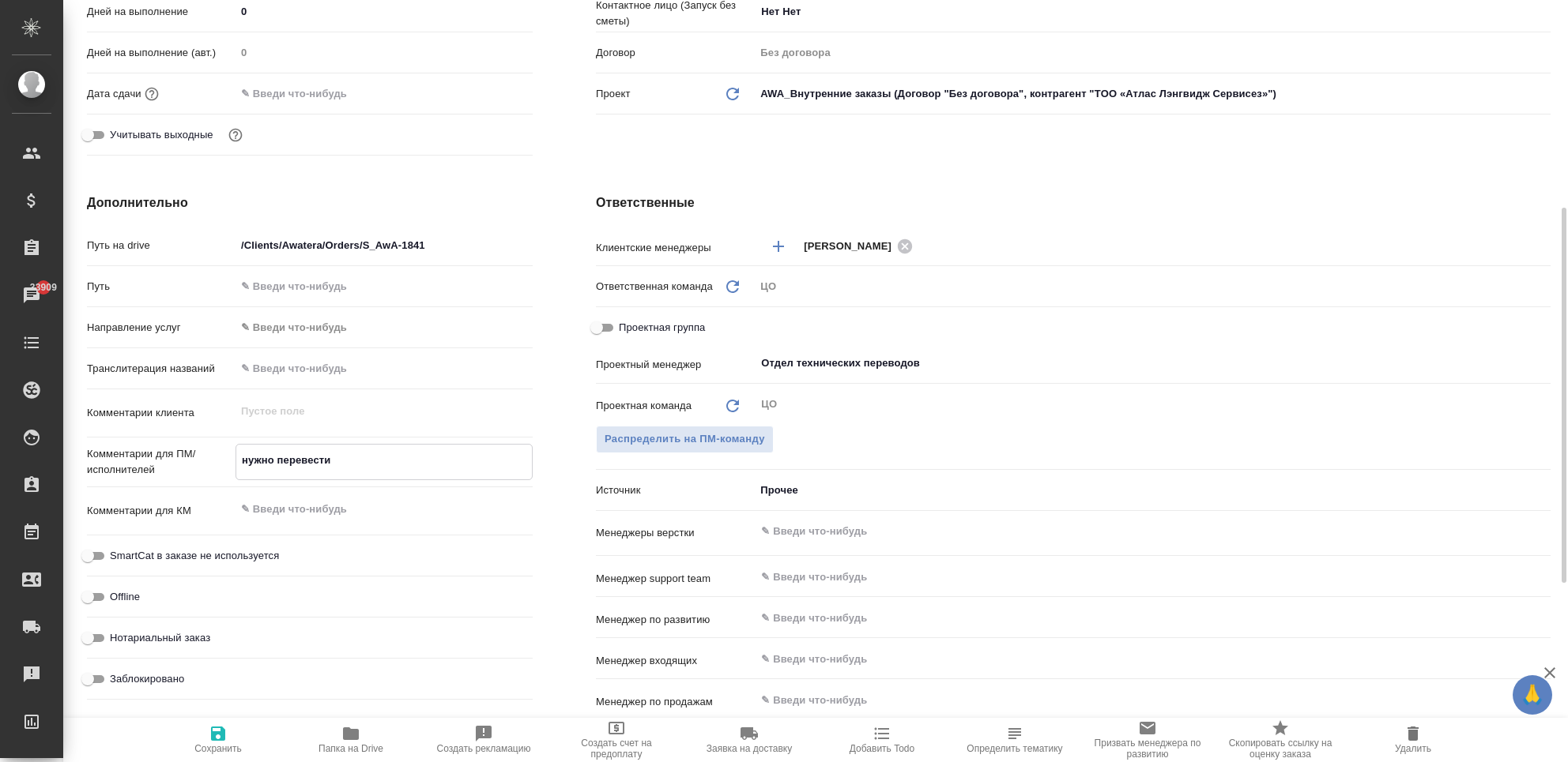
type textarea "x"
type textarea "нужно перевести я"
type textarea "x"
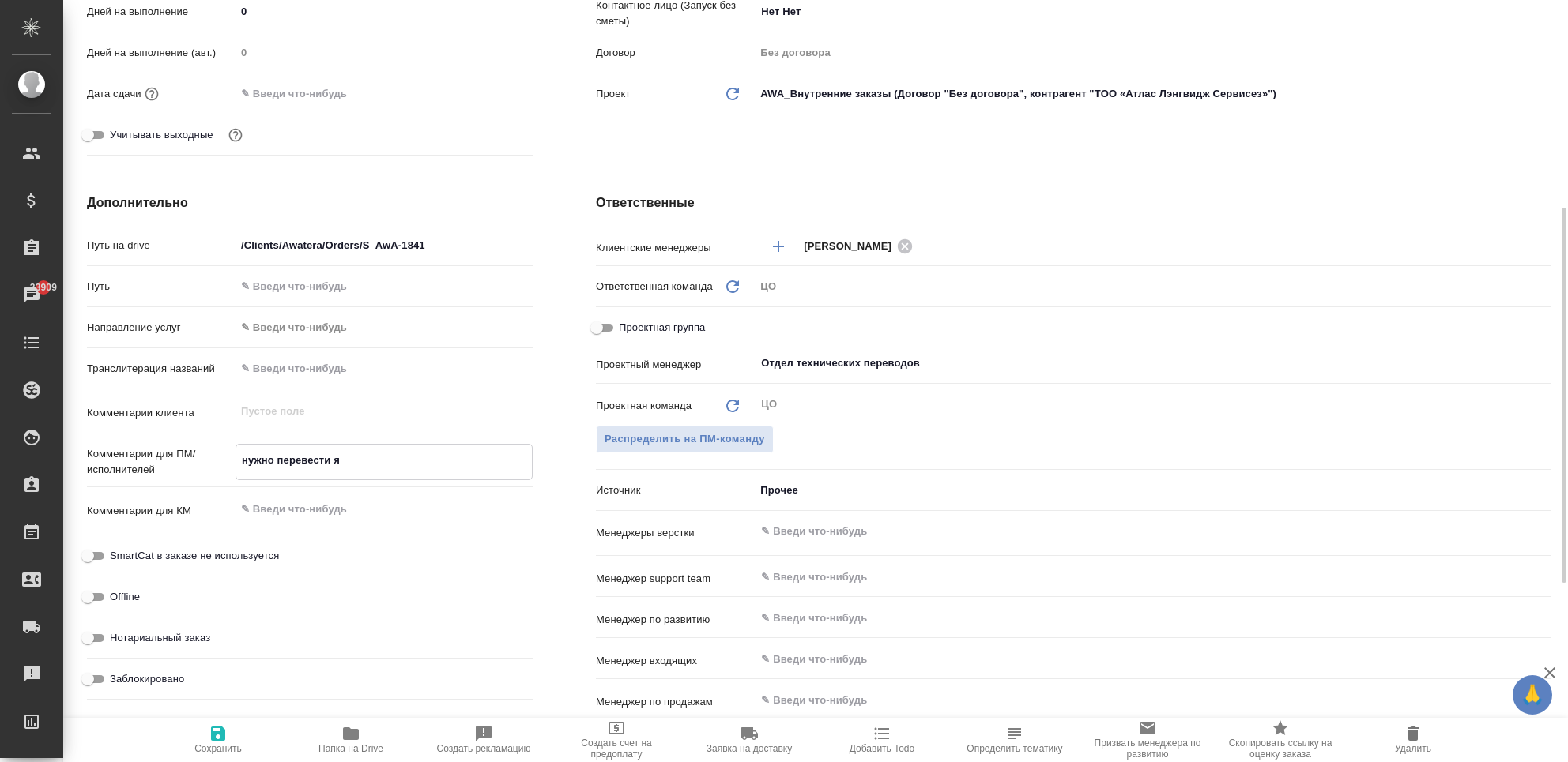
type textarea "нужно перевести яз"
type textarea "x"
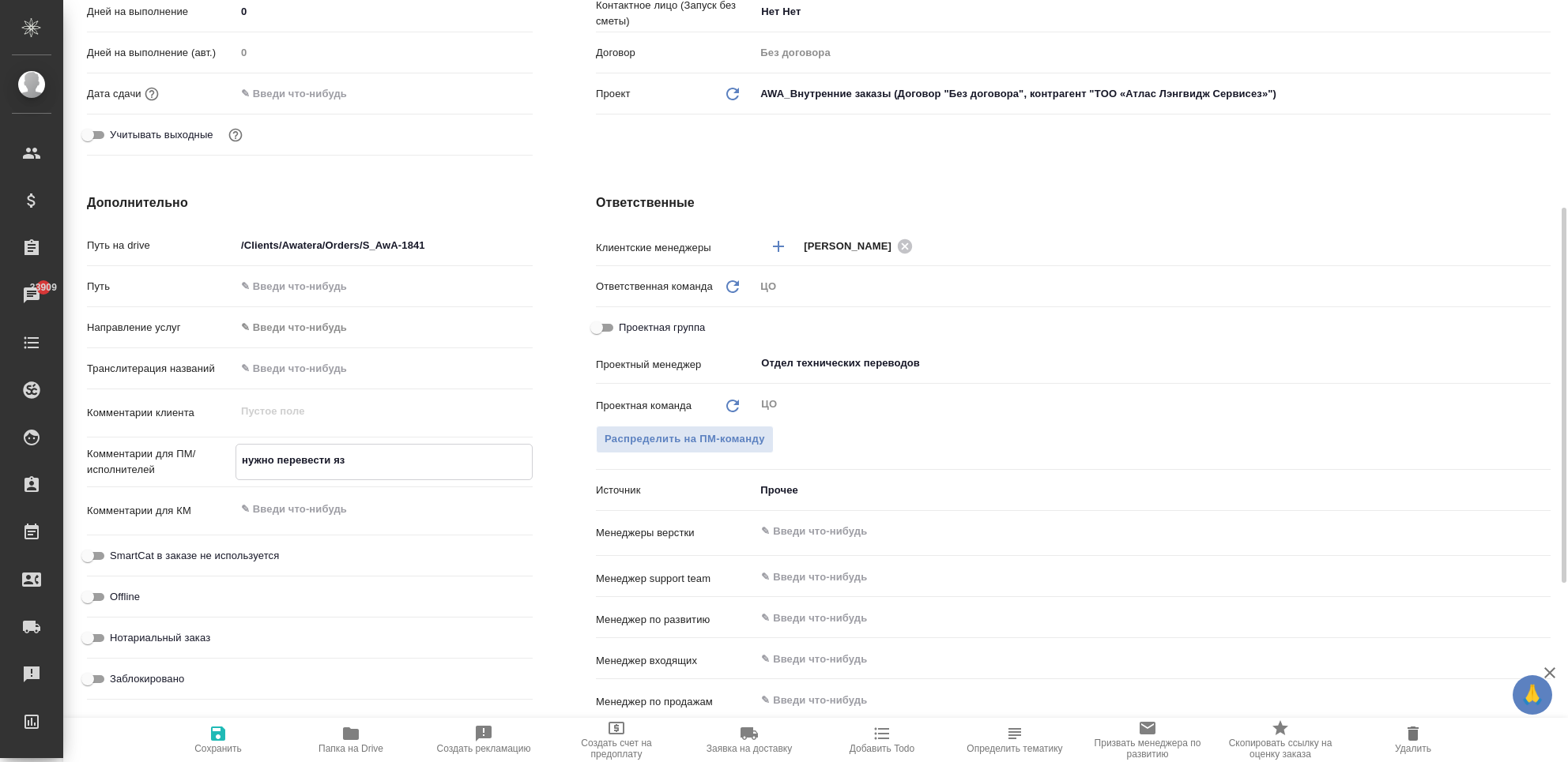
type textarea "нужно перевести язы"
type textarea "x"
type textarea "нужно перевести язык"
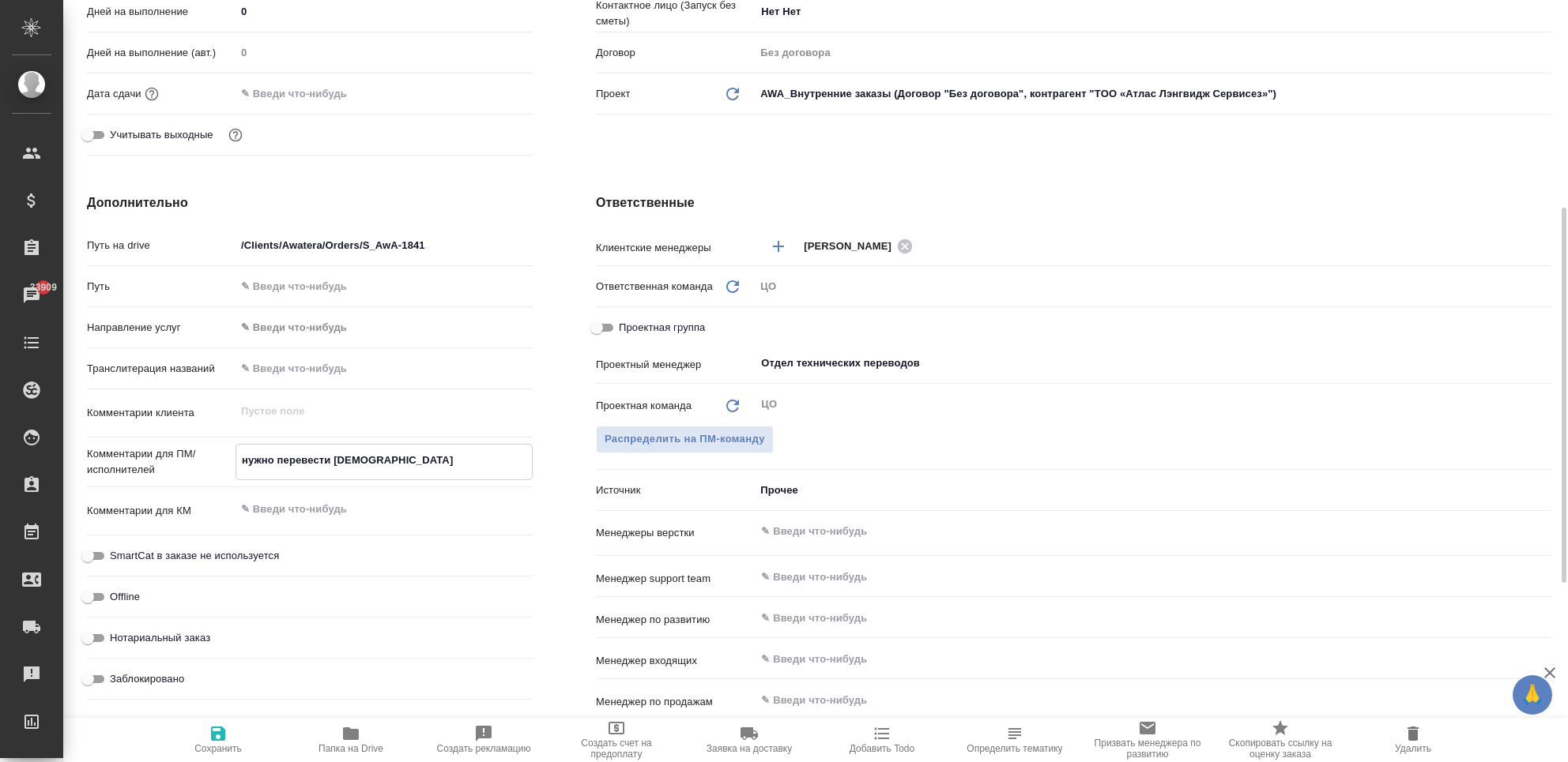
type textarea "x"
type textarea "нужно перевести языки"
type textarea "x"
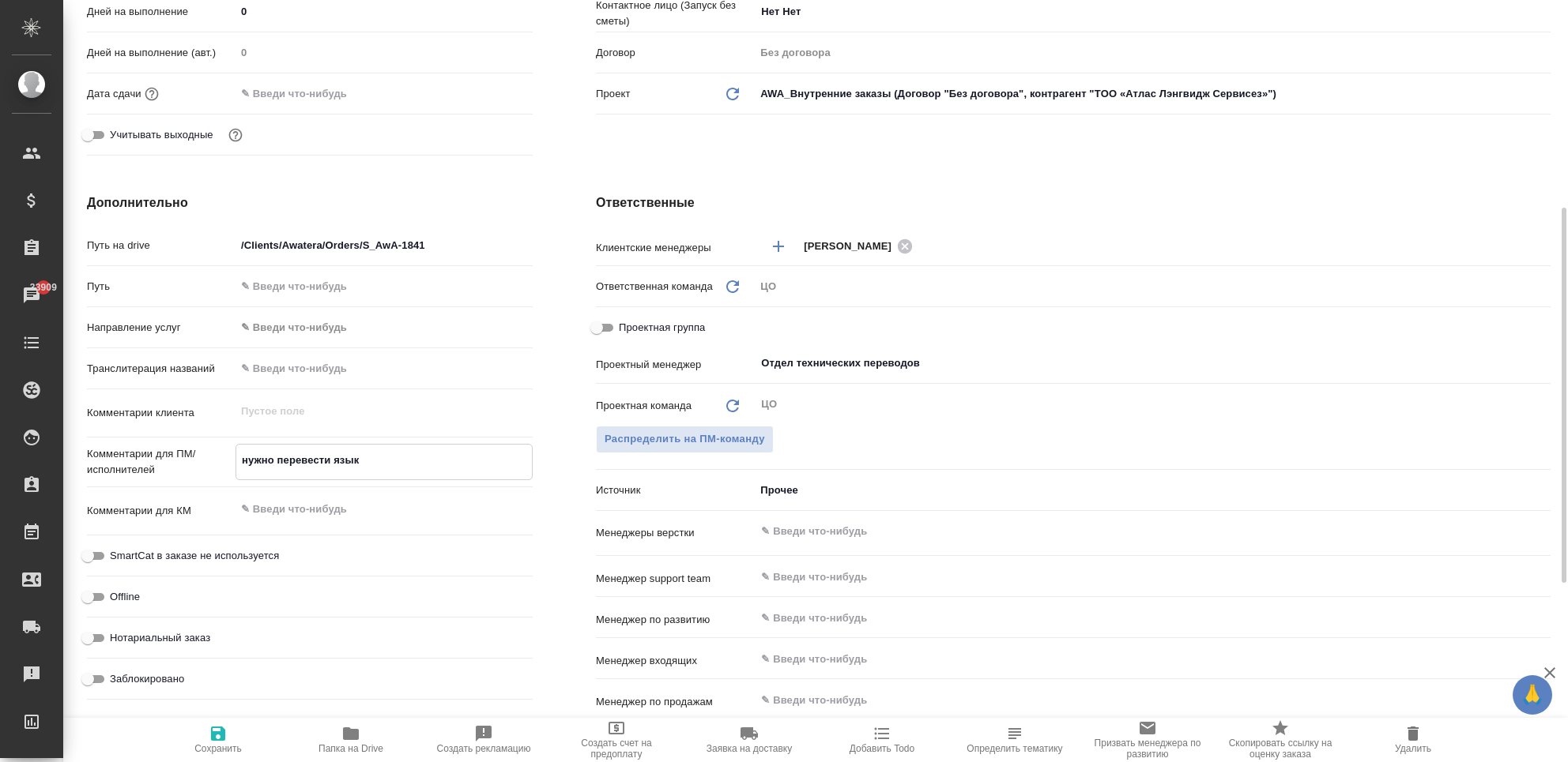
type textarea "x"
type textarea "нужно перевести языки"
type textarea "x"
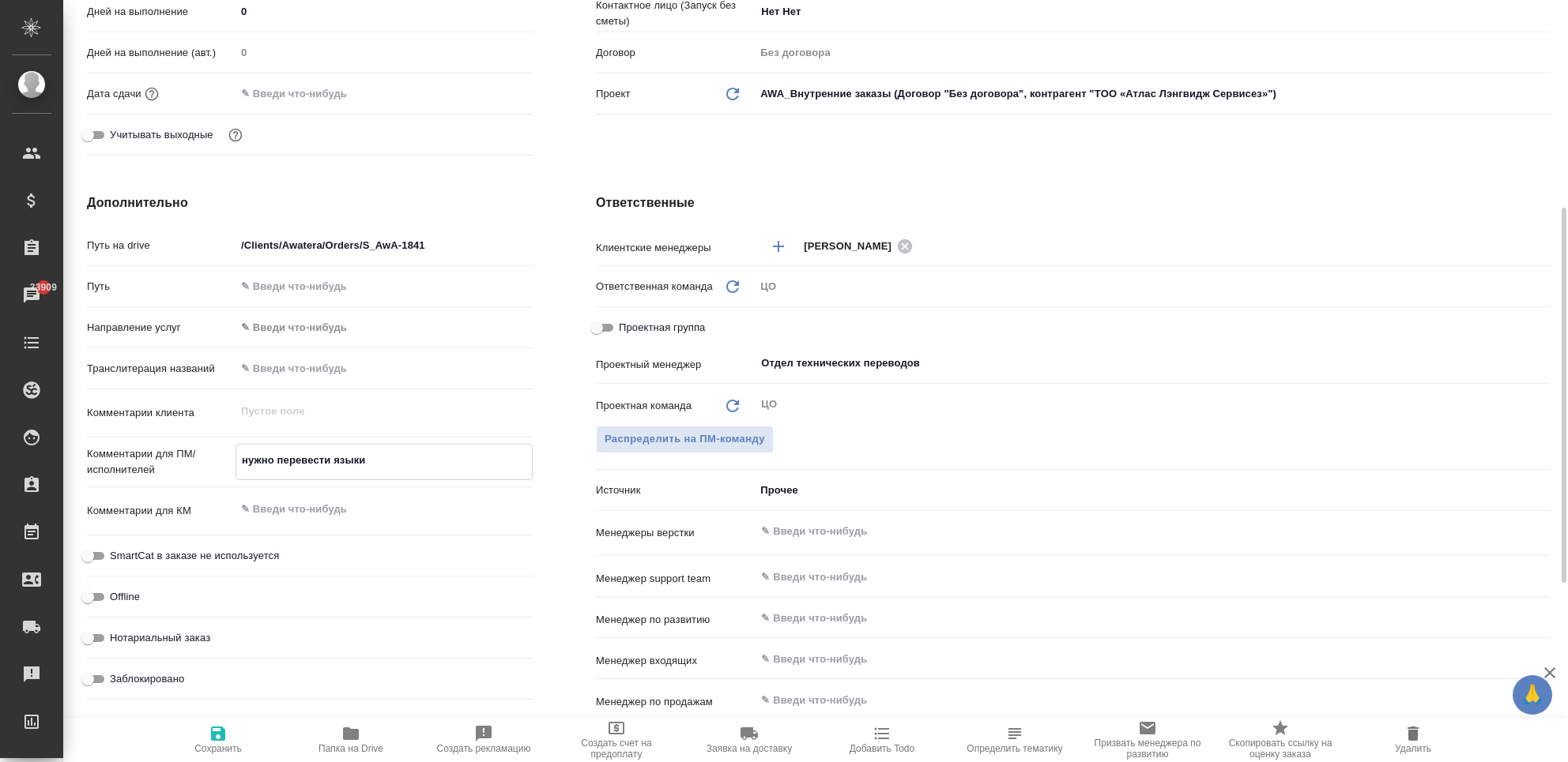
type textarea "x"
type textarea "нужно перевести языки н"
type textarea "x"
type textarea "нужно перевести языки на"
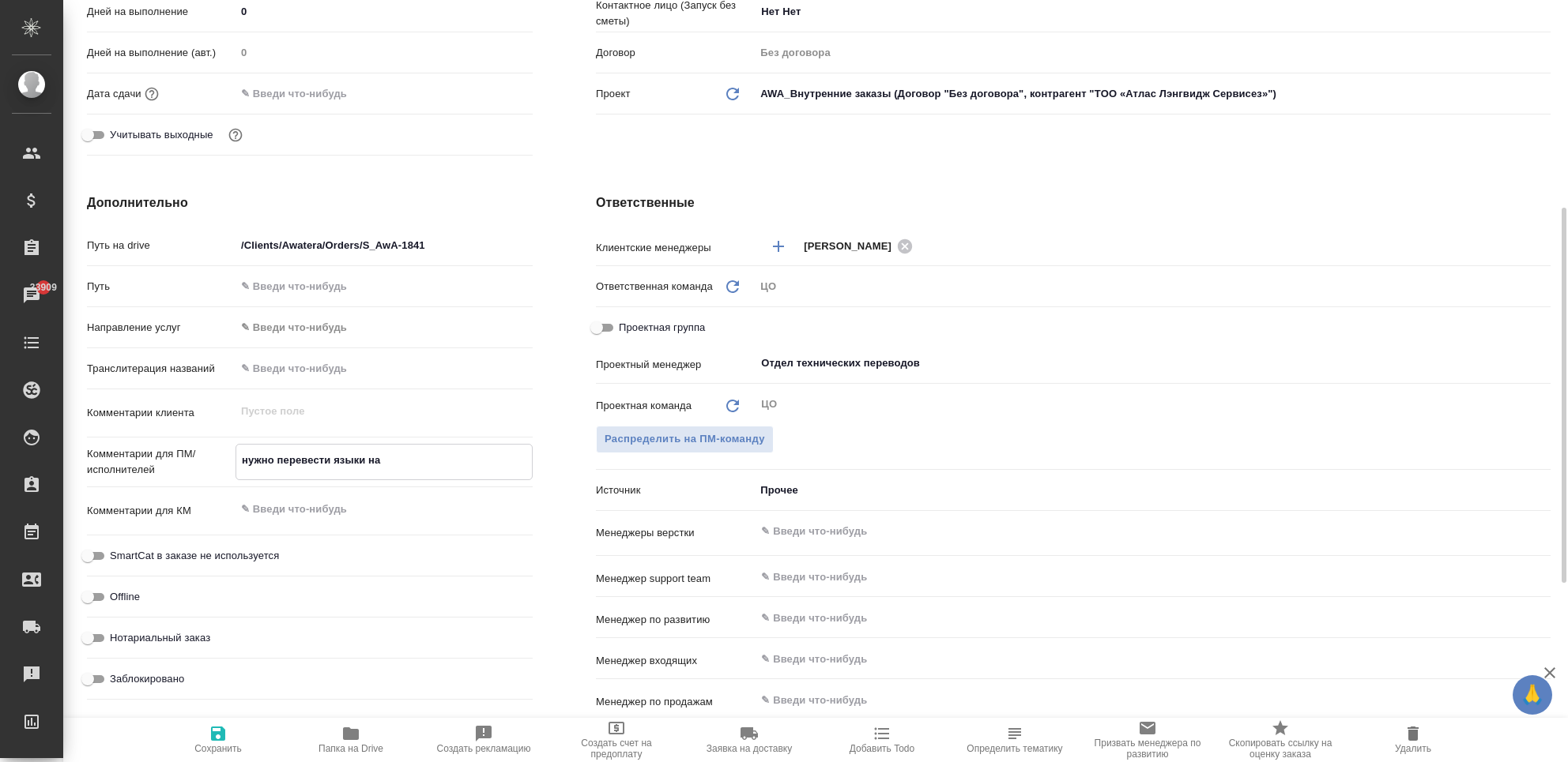
type textarea "x"
type textarea "нужно перевести языки на"
type textarea "x"
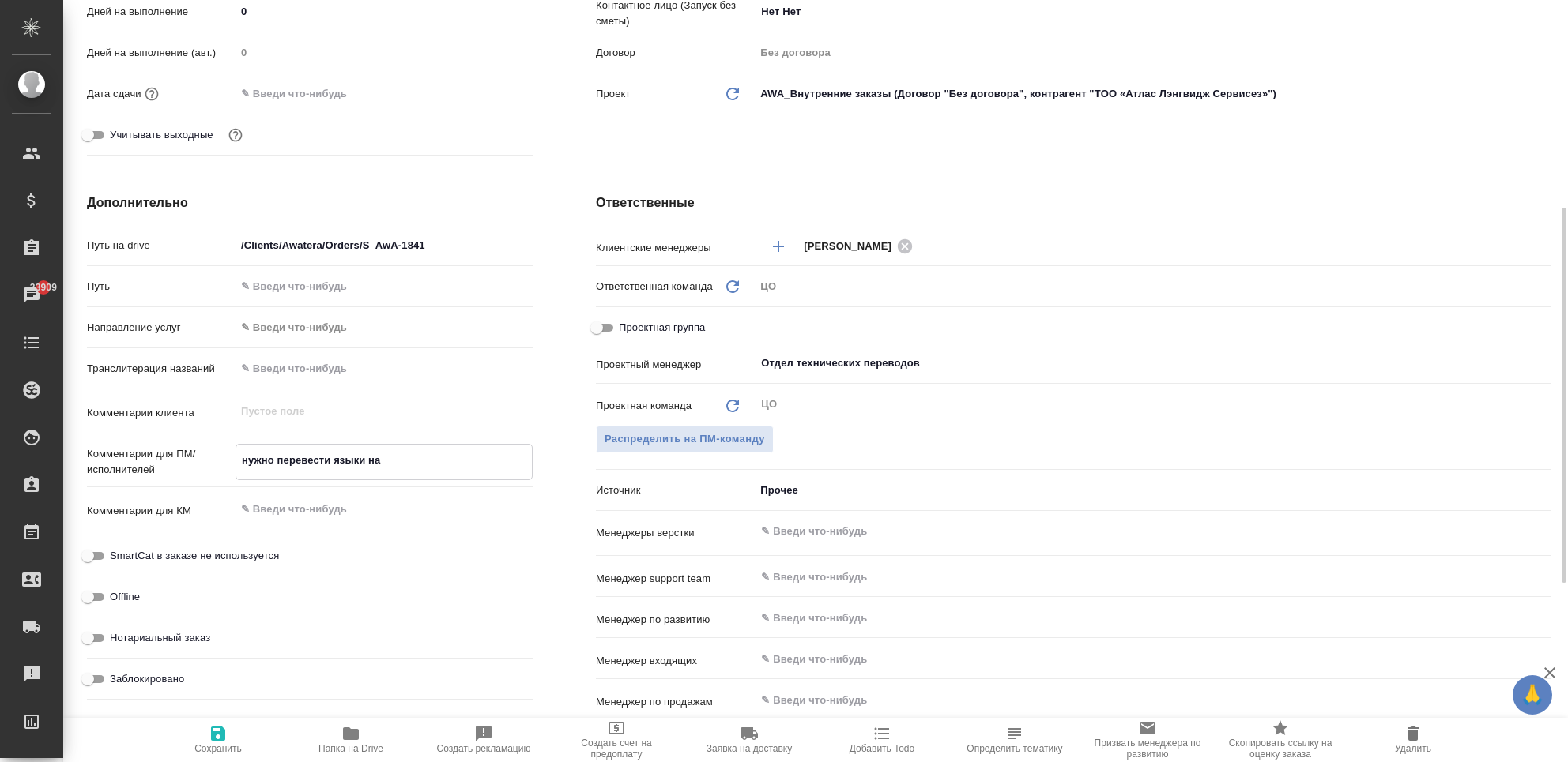
type textarea "x"
type textarea "нужно перевести языки на К"
type textarea "x"
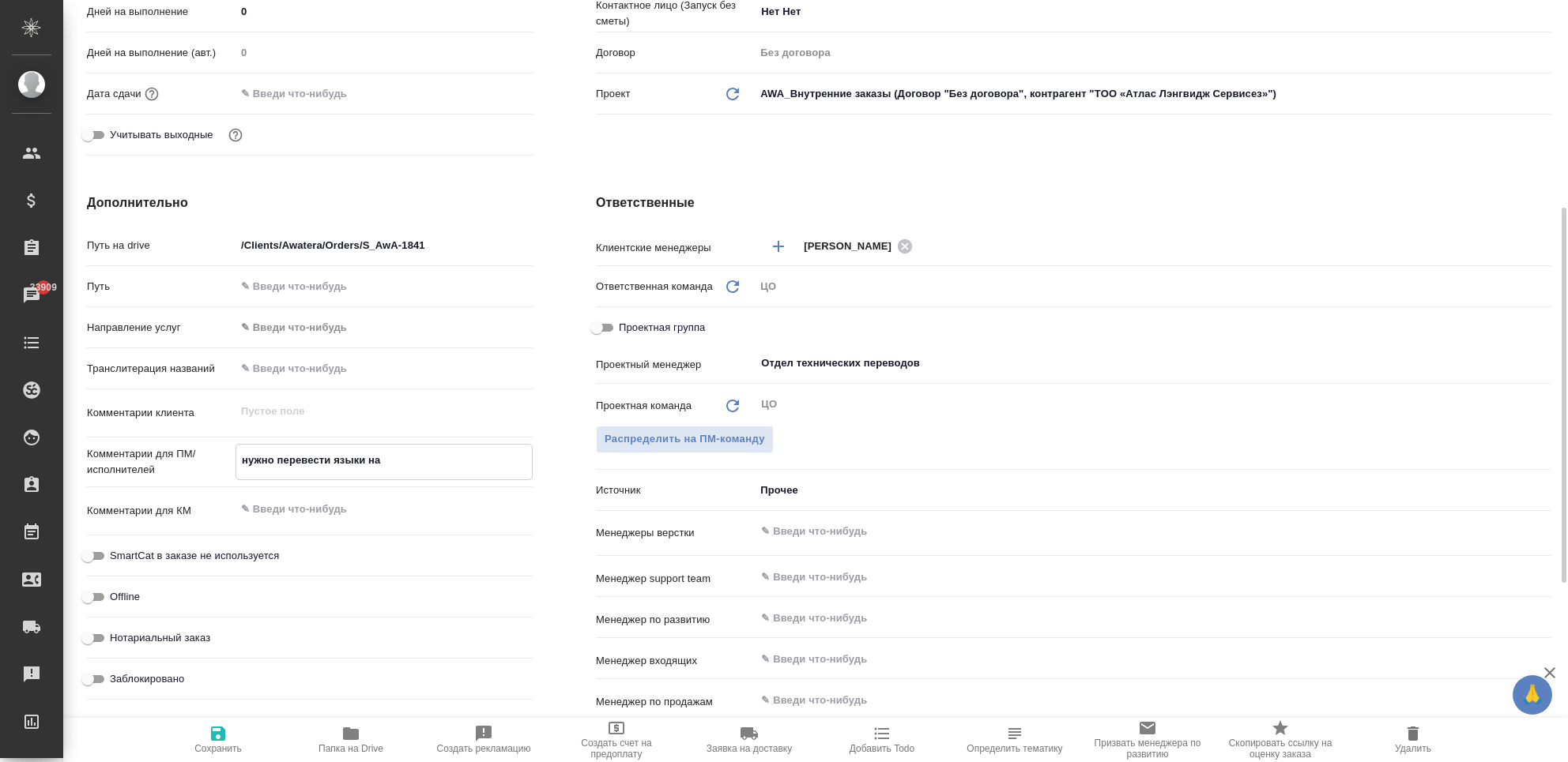
type textarea "x"
type textarea "нужно перевести языки на Ки"
type textarea "x"
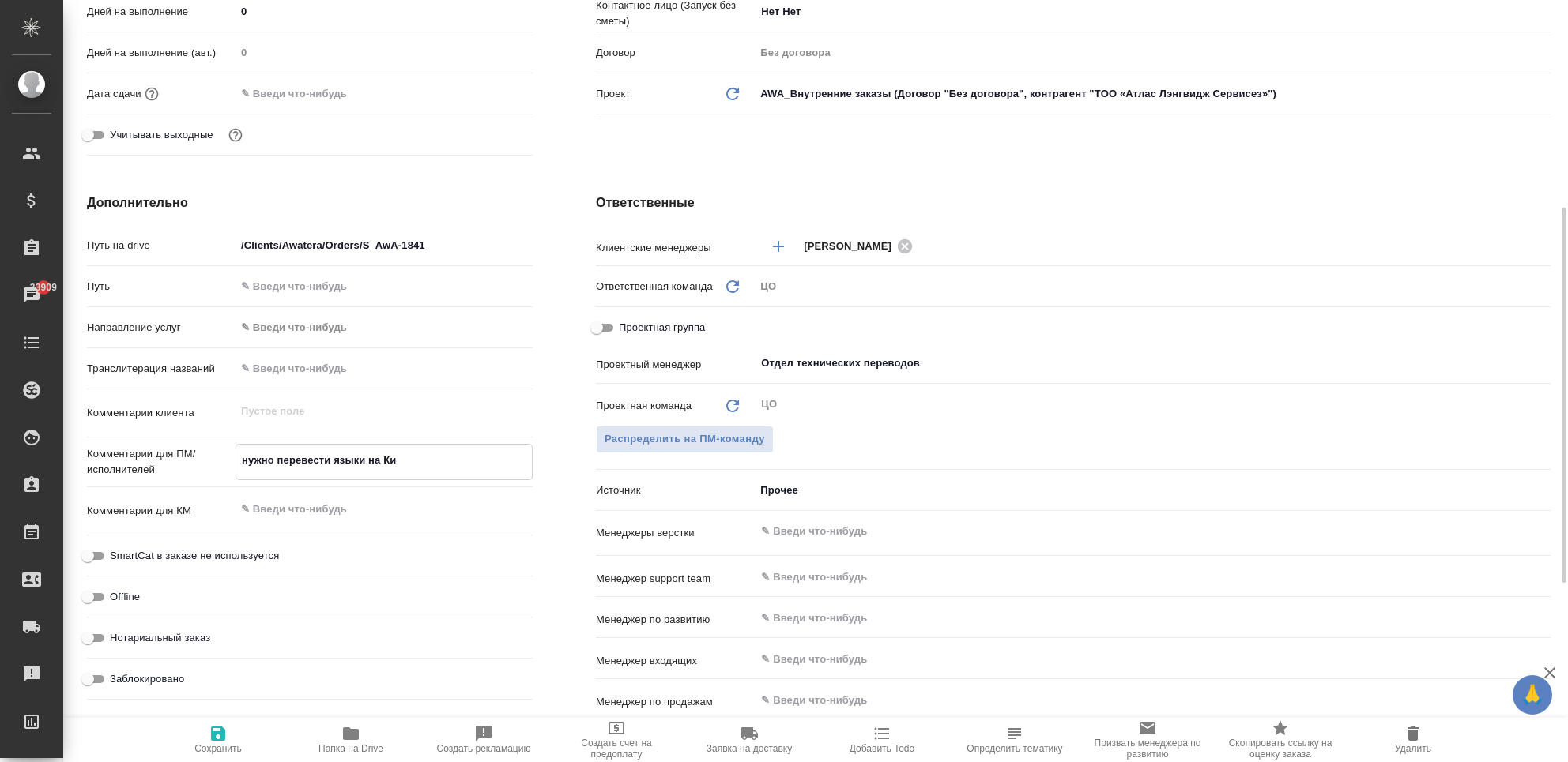
type textarea "x"
type textarea "нужно перевести языки на Кит"
type textarea "x"
type textarea "нужно перевести языки на Кита"
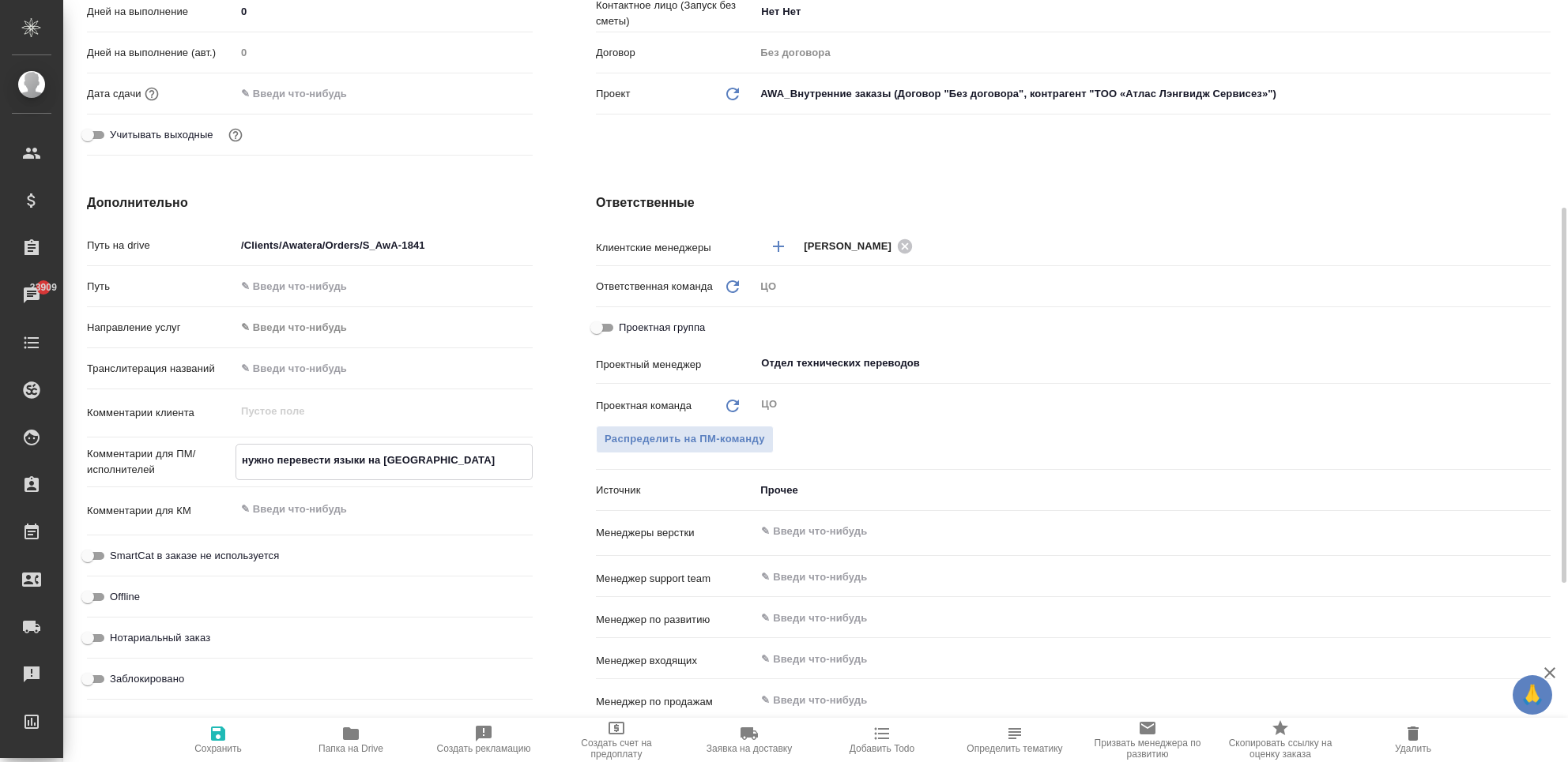
type textarea "x"
type textarea "нужно перевести языки на Китай"
type textarea "x"
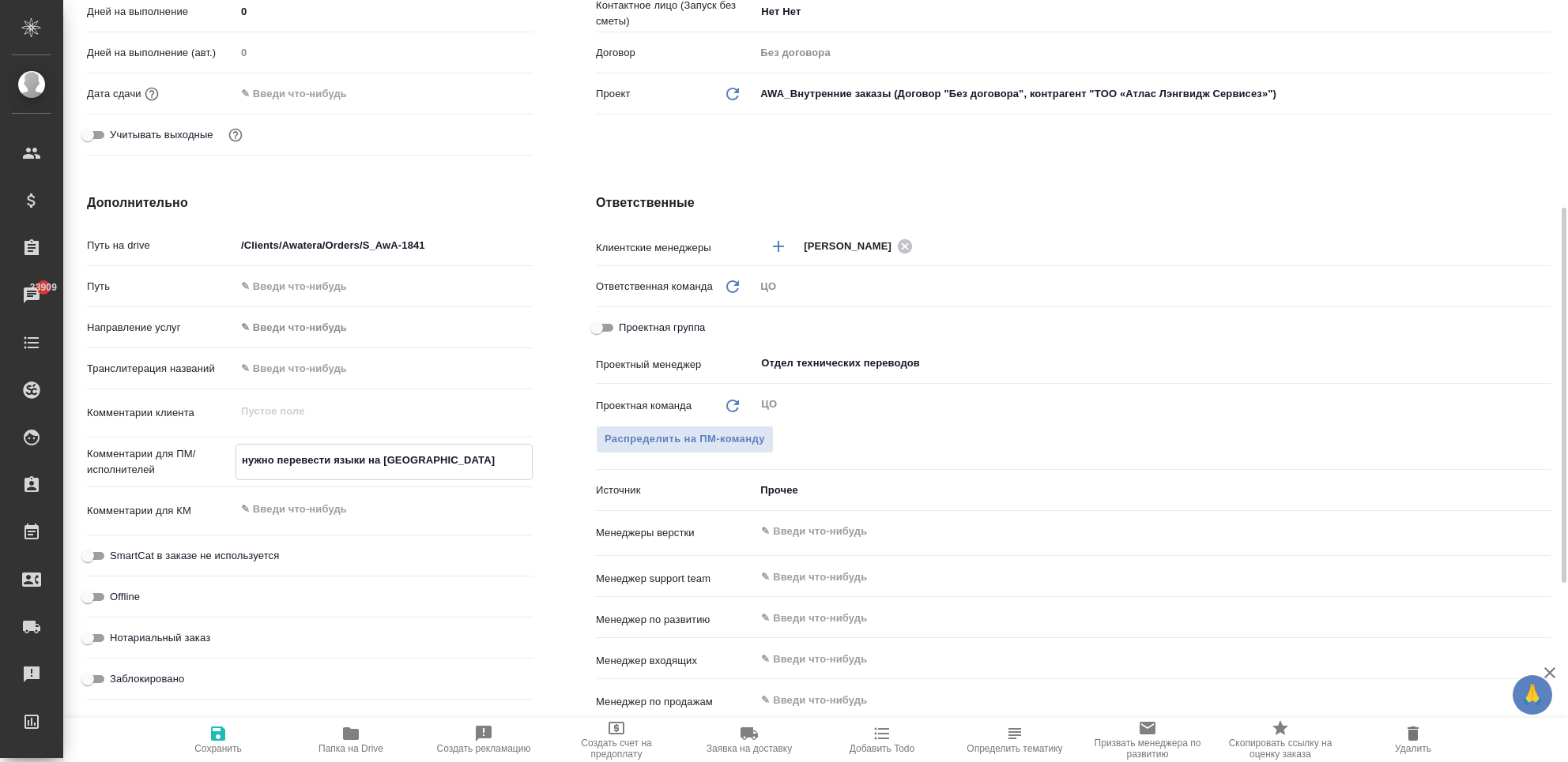
type textarea "x"
type textarea "нужно перевести языки на Китайс"
type textarea "x"
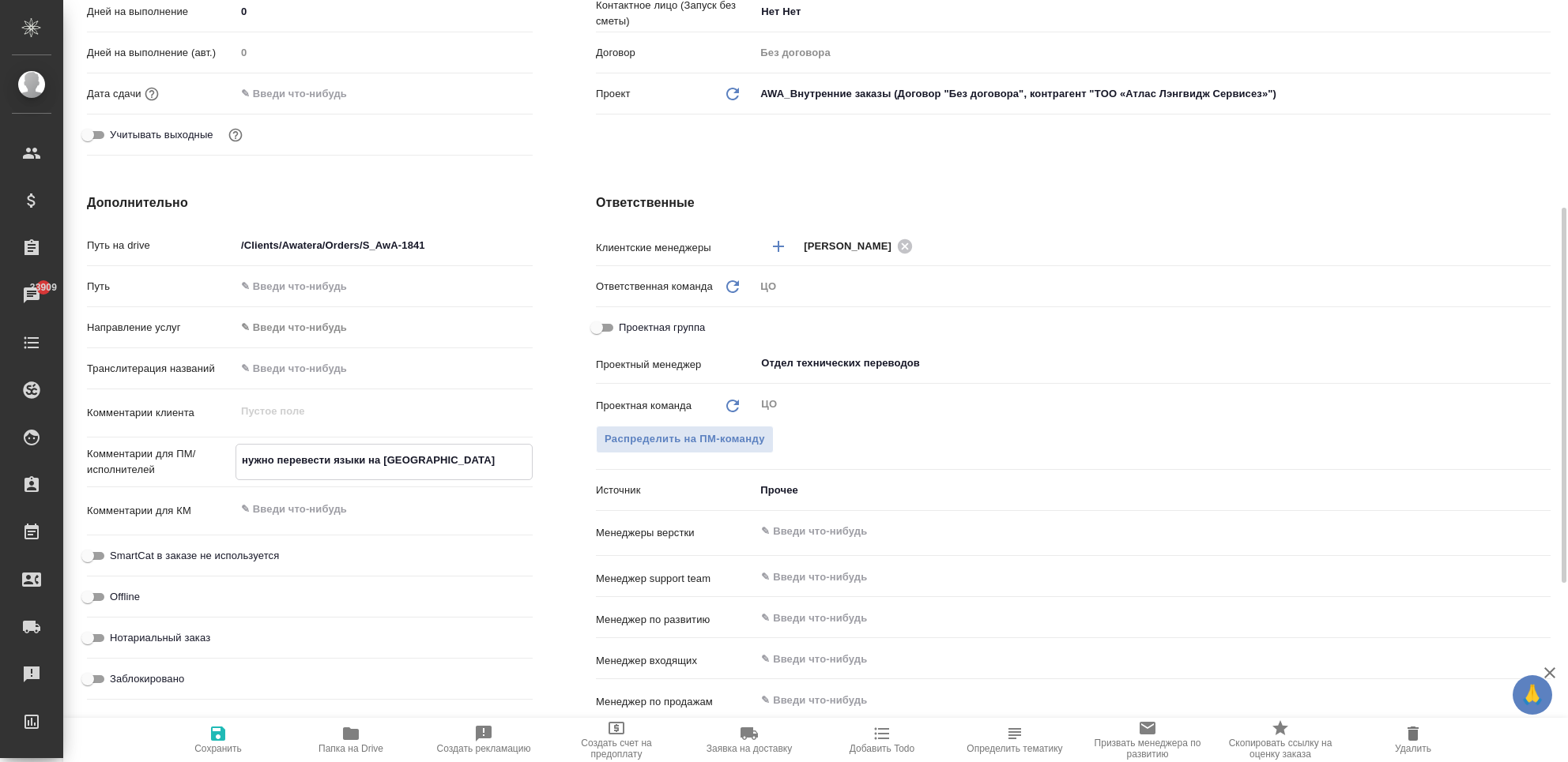
type textarea "x"
type textarea "нужно перевести языки на Китайски"
type textarea "x"
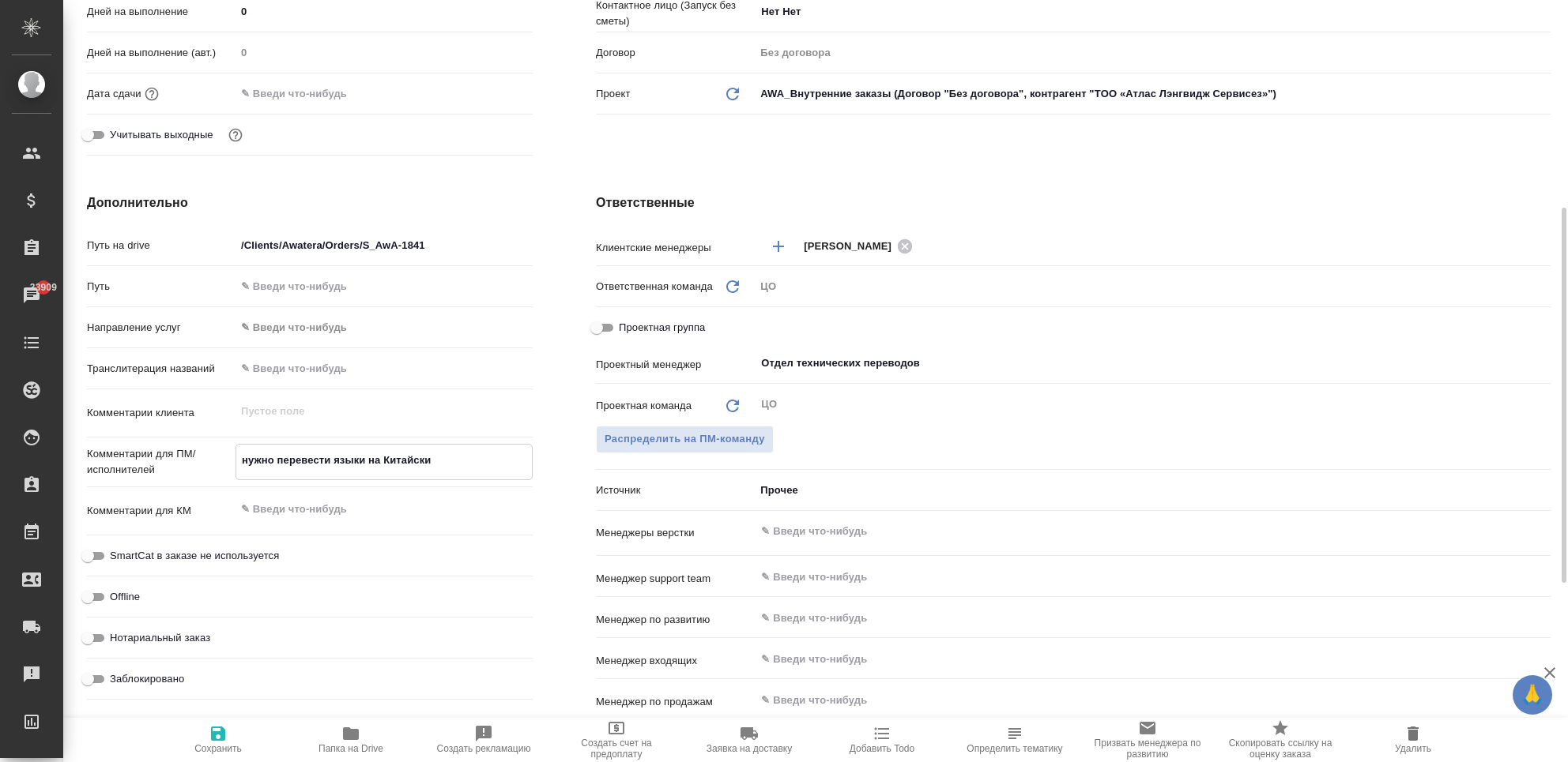
type textarea "x"
type textarea "нужно перевести языки на Китайский"
type textarea "x"
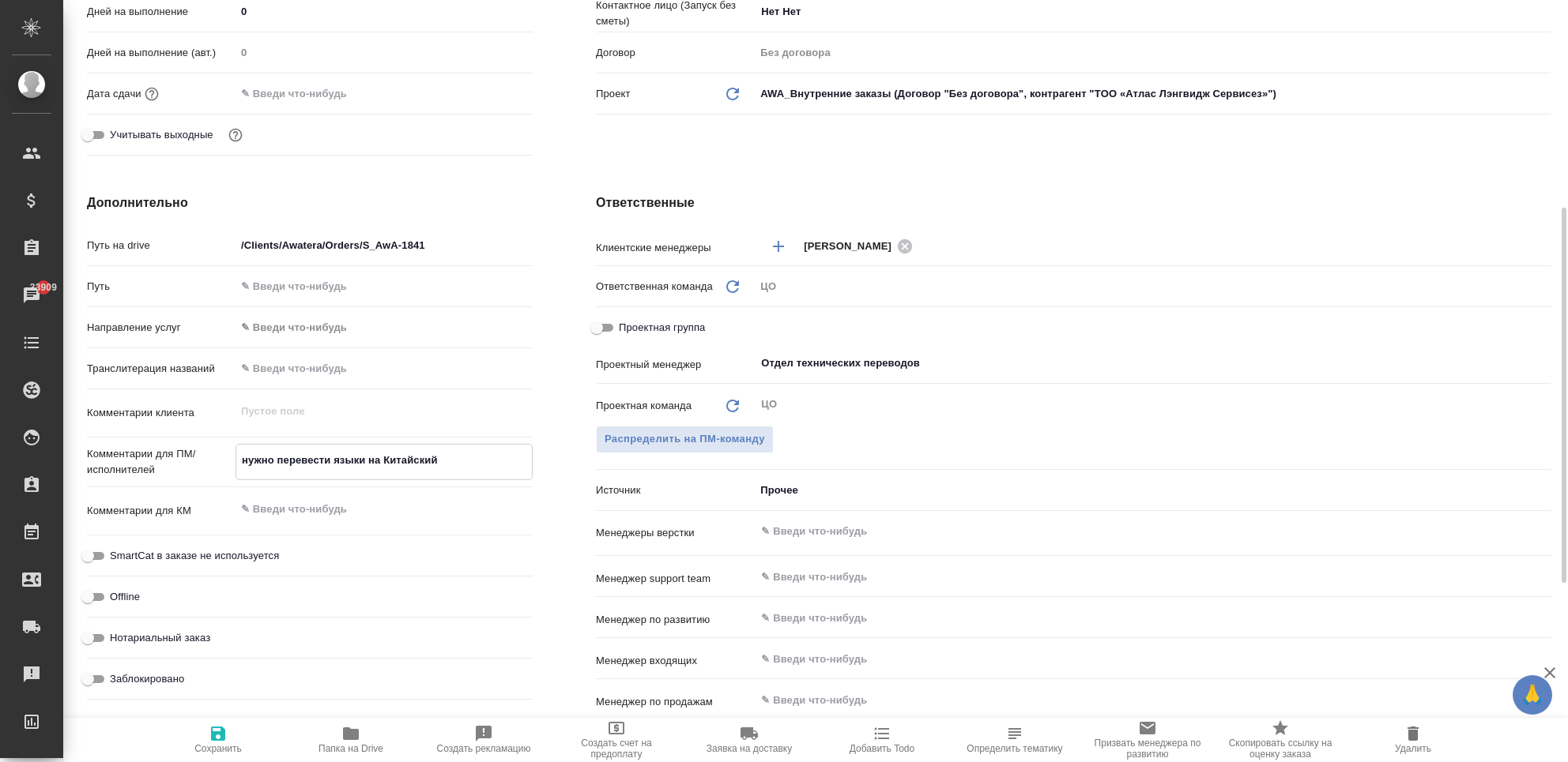
type textarea "нужно перевести языки на Китайский."
type textarea "x"
type textarea "нужно перевести языки на Китайский."
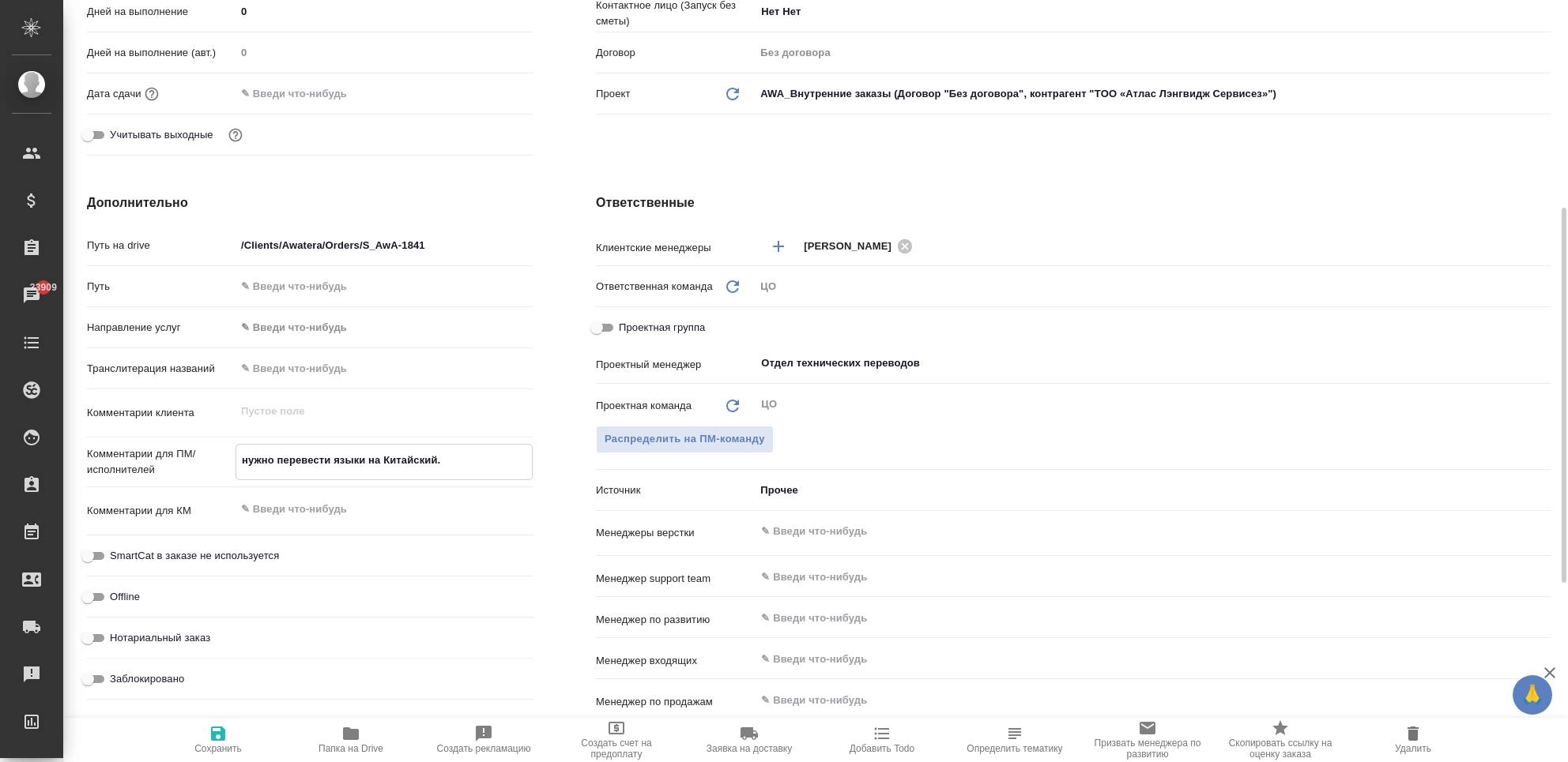
type textarea "x"
type textarea "нужно перевести языки на Китайский. Н"
type textarea "x"
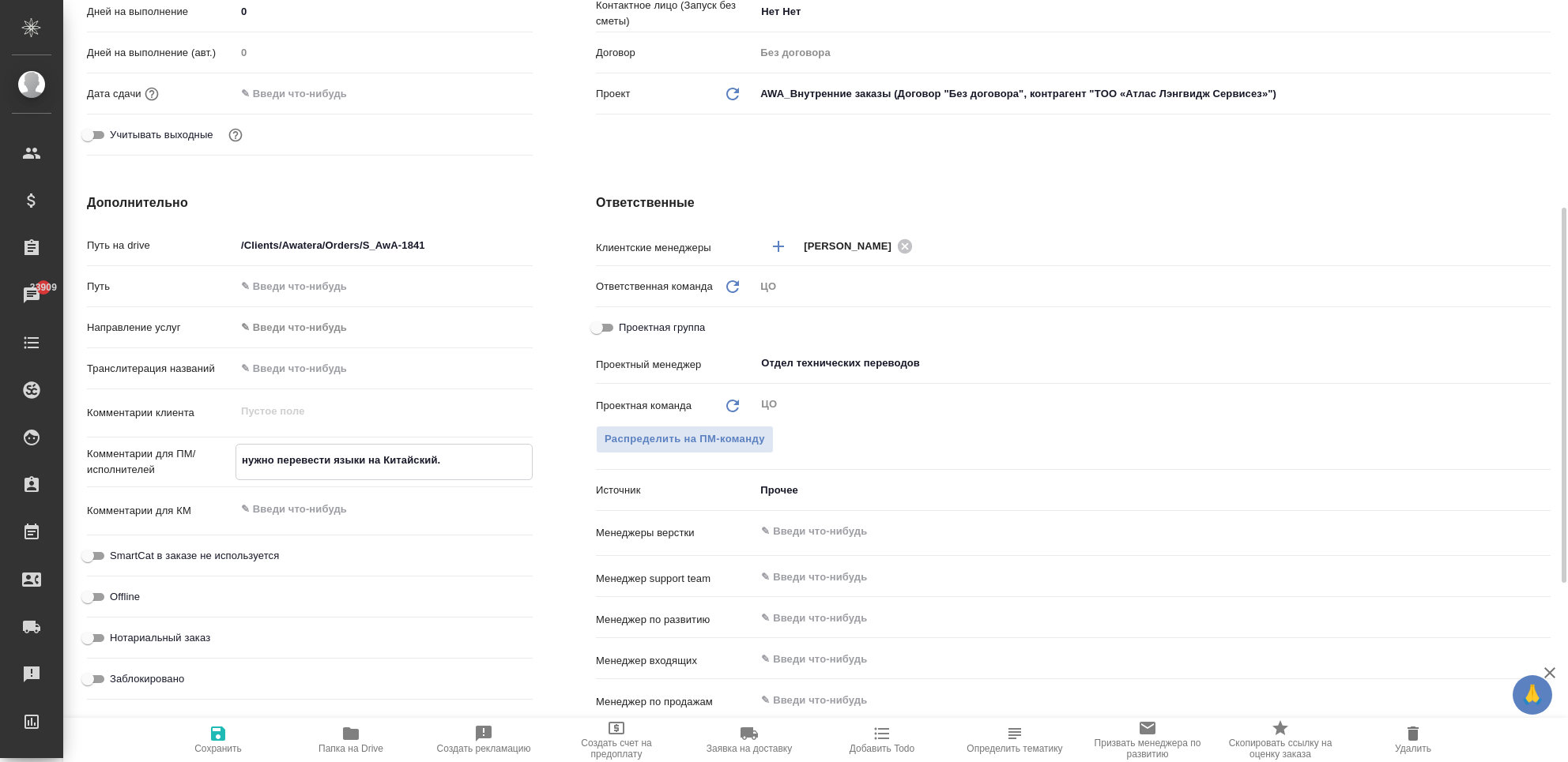
type textarea "x"
type textarea "нужно перевести языки на Китайский. Не"
type textarea "x"
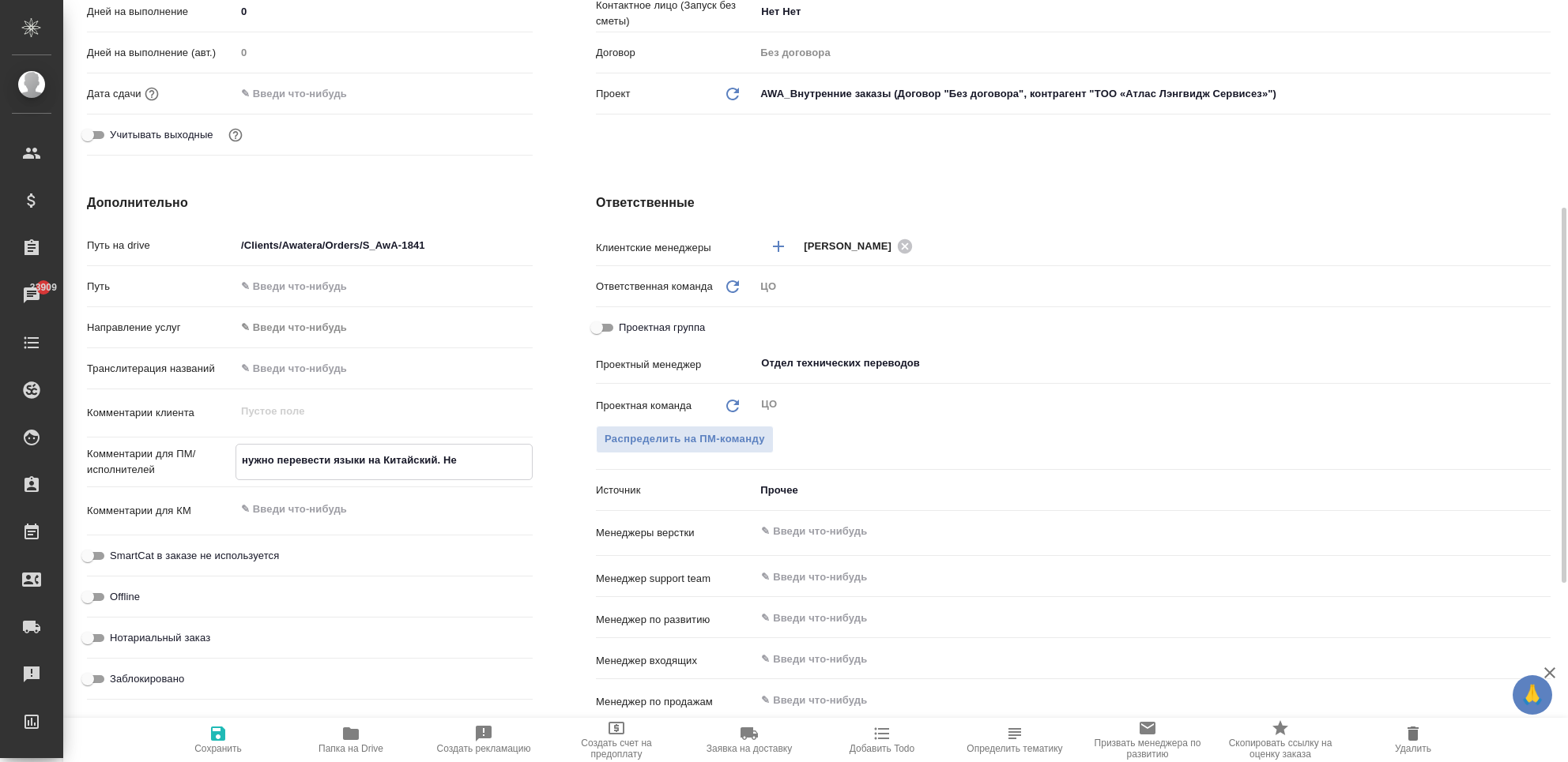
type textarea "нужно перевести языки на Китайский. Не"
type textarea "x"
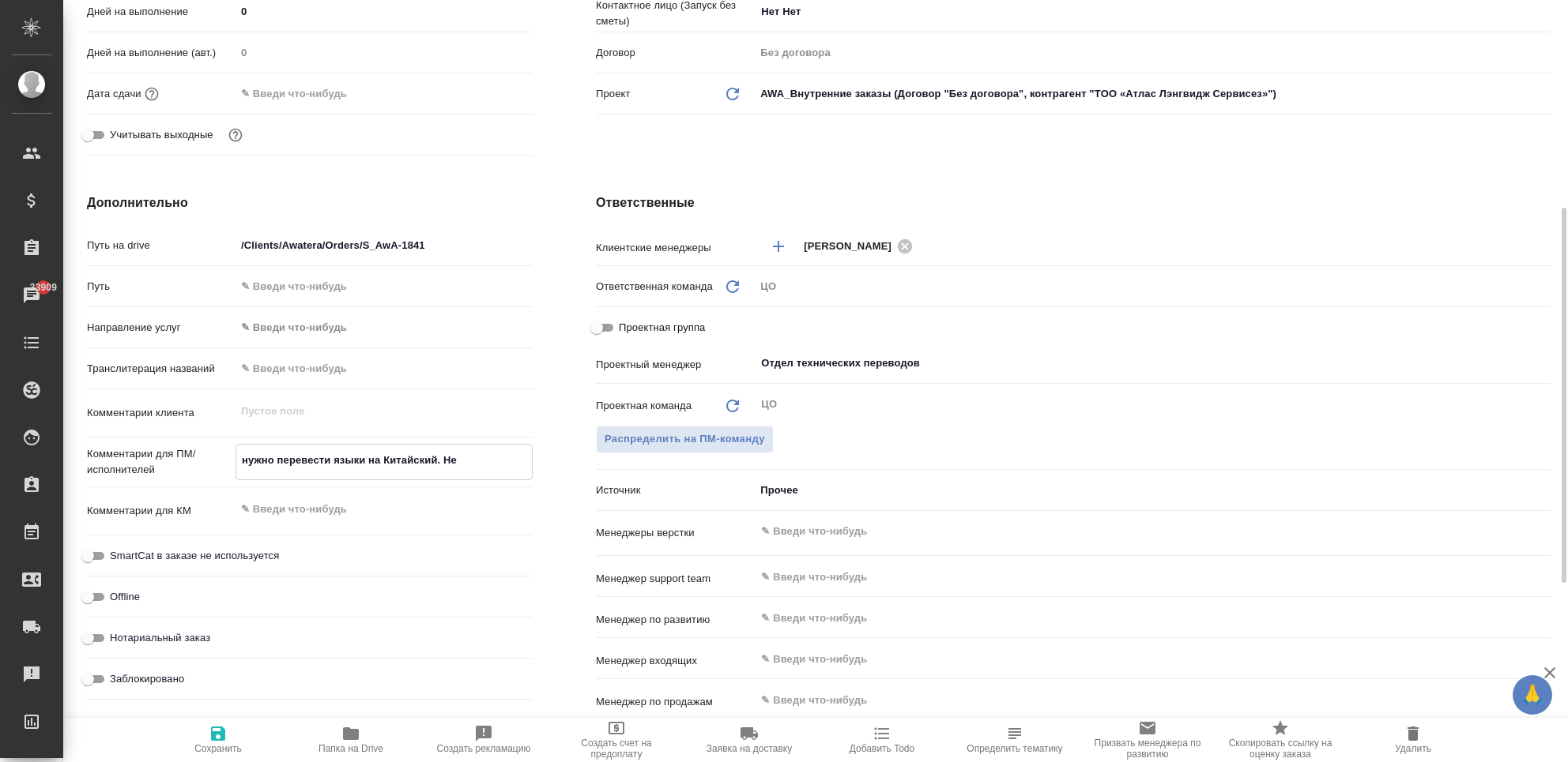
type textarea "нужно перевести языки на Китайский. Не"
type textarea "x"
type textarea "нужно перевести языки на Китайский. Н"
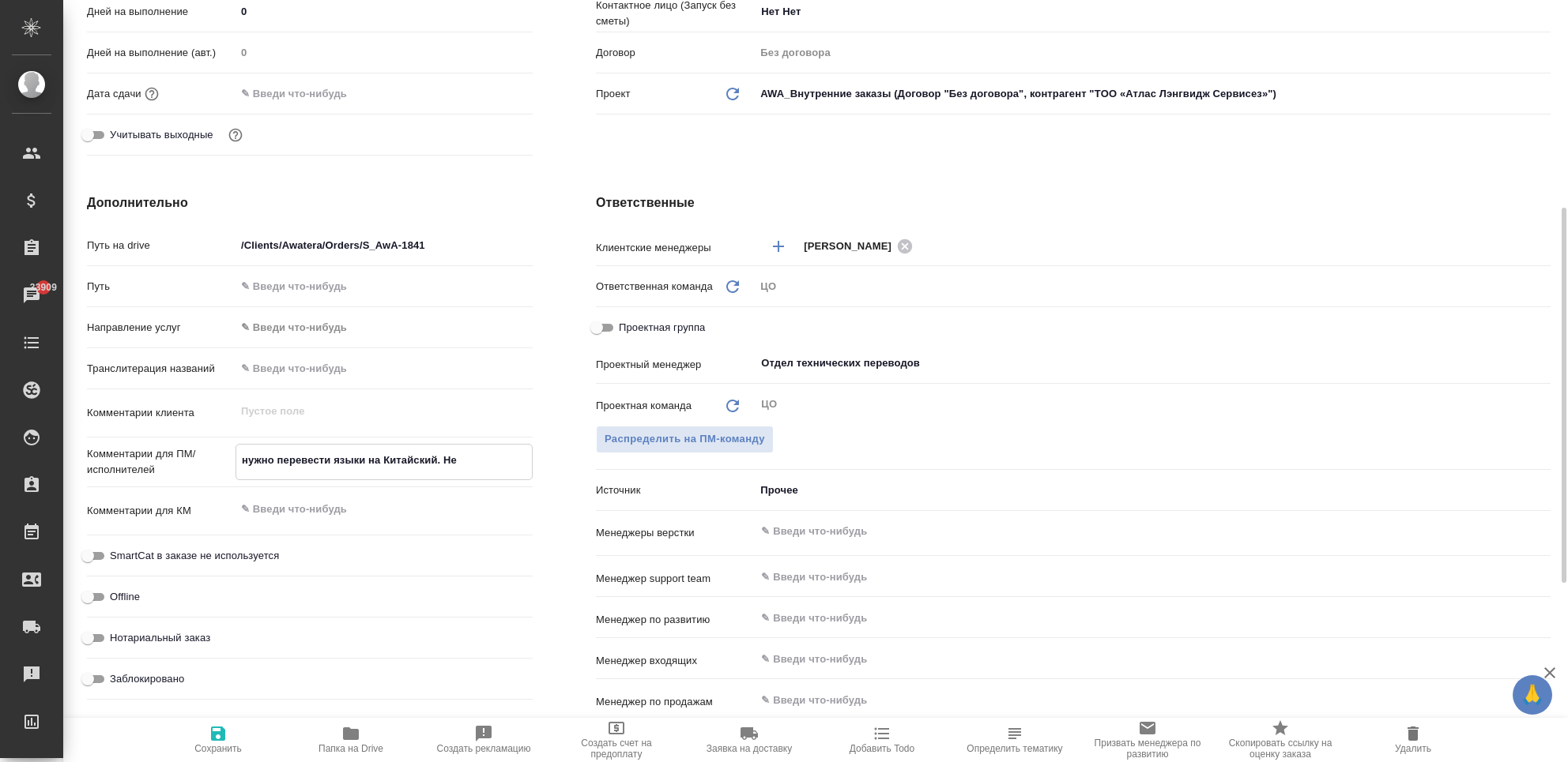
type textarea "x"
type textarea "нужно перевести языки на Китайский."
type textarea "x"
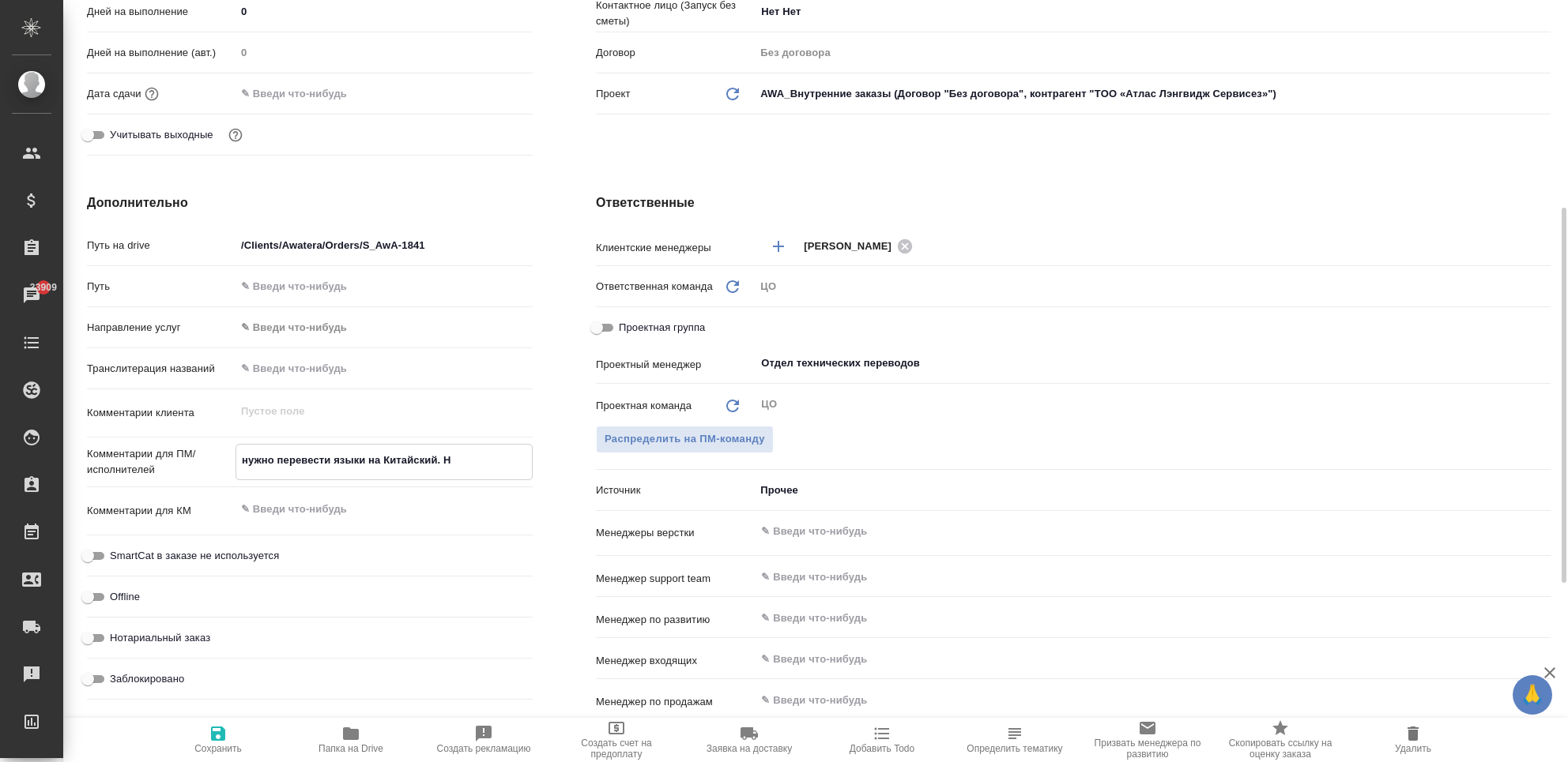
type textarea "x"
type textarea "нужно перевести языки на Китайский. Б"
type textarea "x"
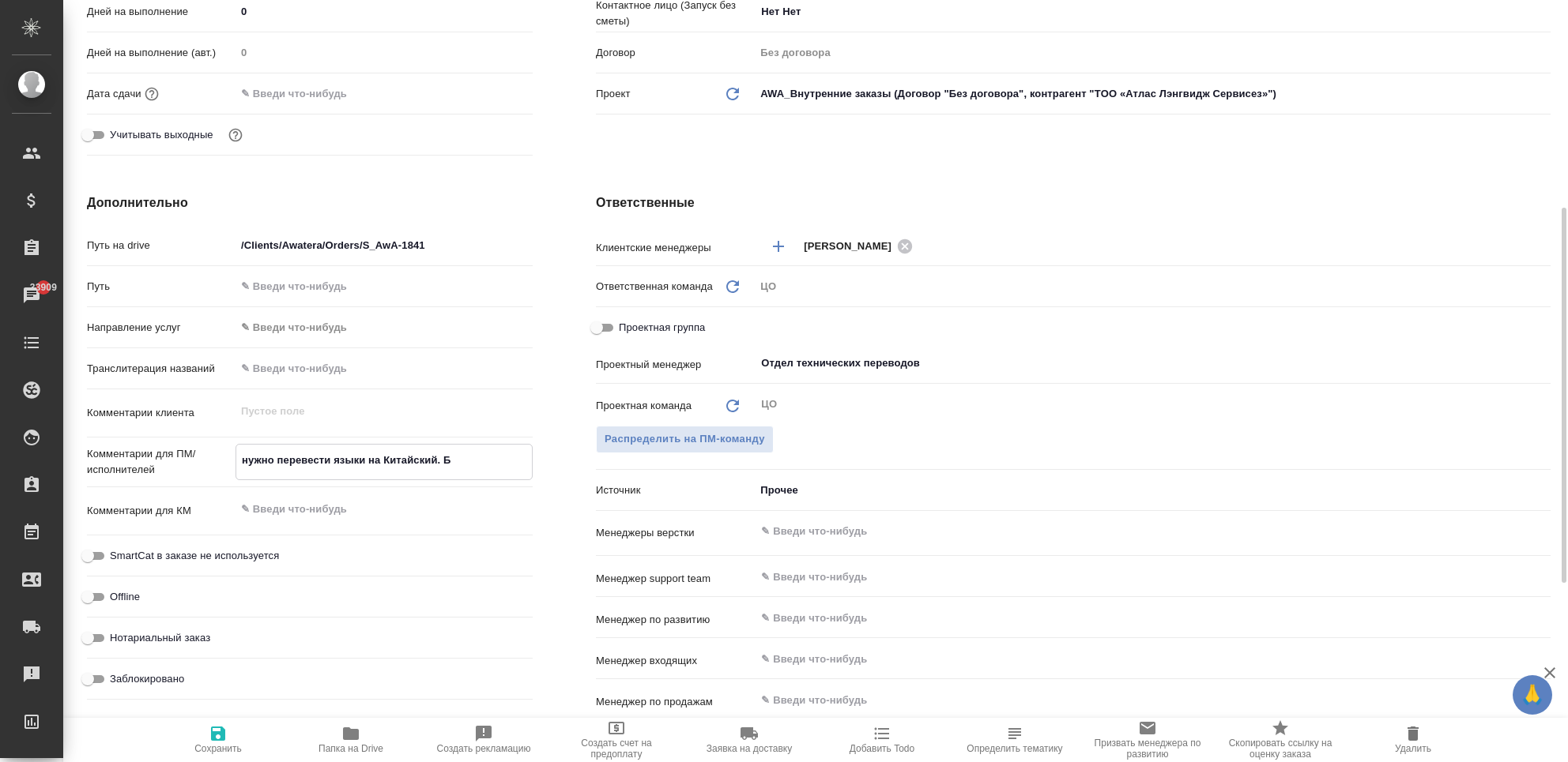
type textarea "x"
type textarea "нужно перевести языки на Китайский. Бе"
type textarea "x"
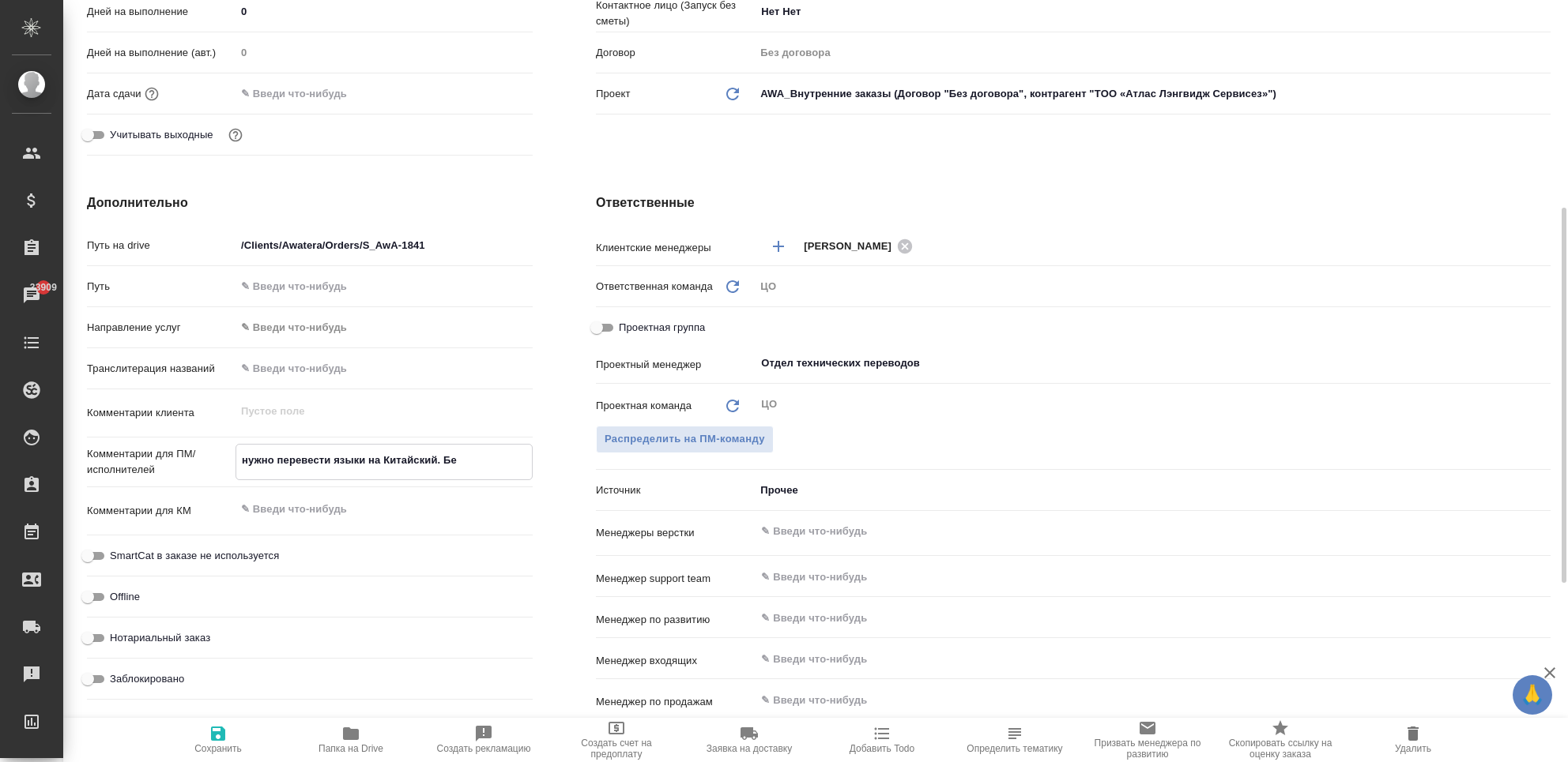
type textarea "нужно перевести языки на Китайский. Без"
type textarea "x"
type textarea "нужно перевести языки на Китайский. Без"
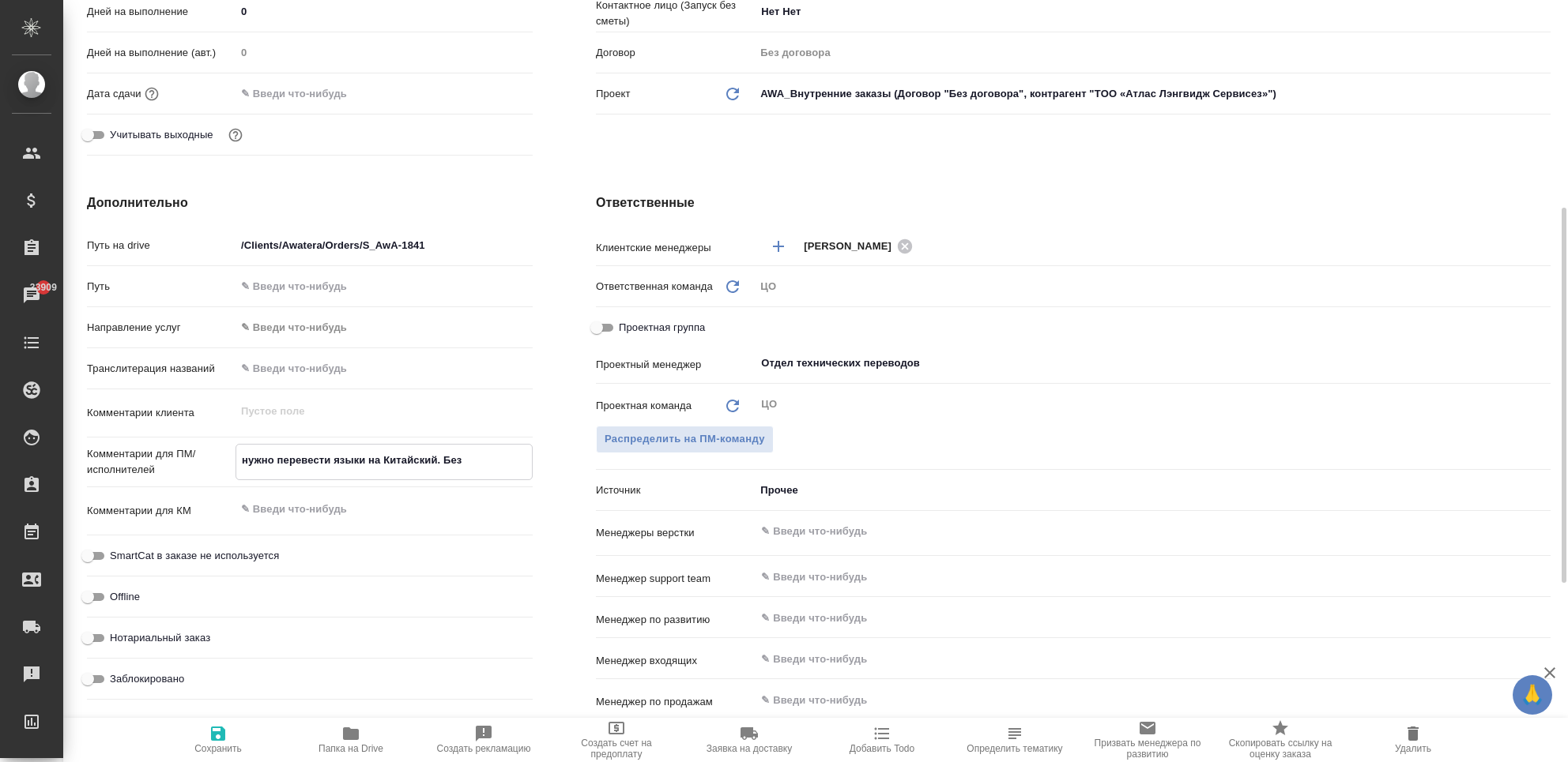
type textarea "x"
type textarea "нужно перевести языки на Китайский. Без р"
type textarea "x"
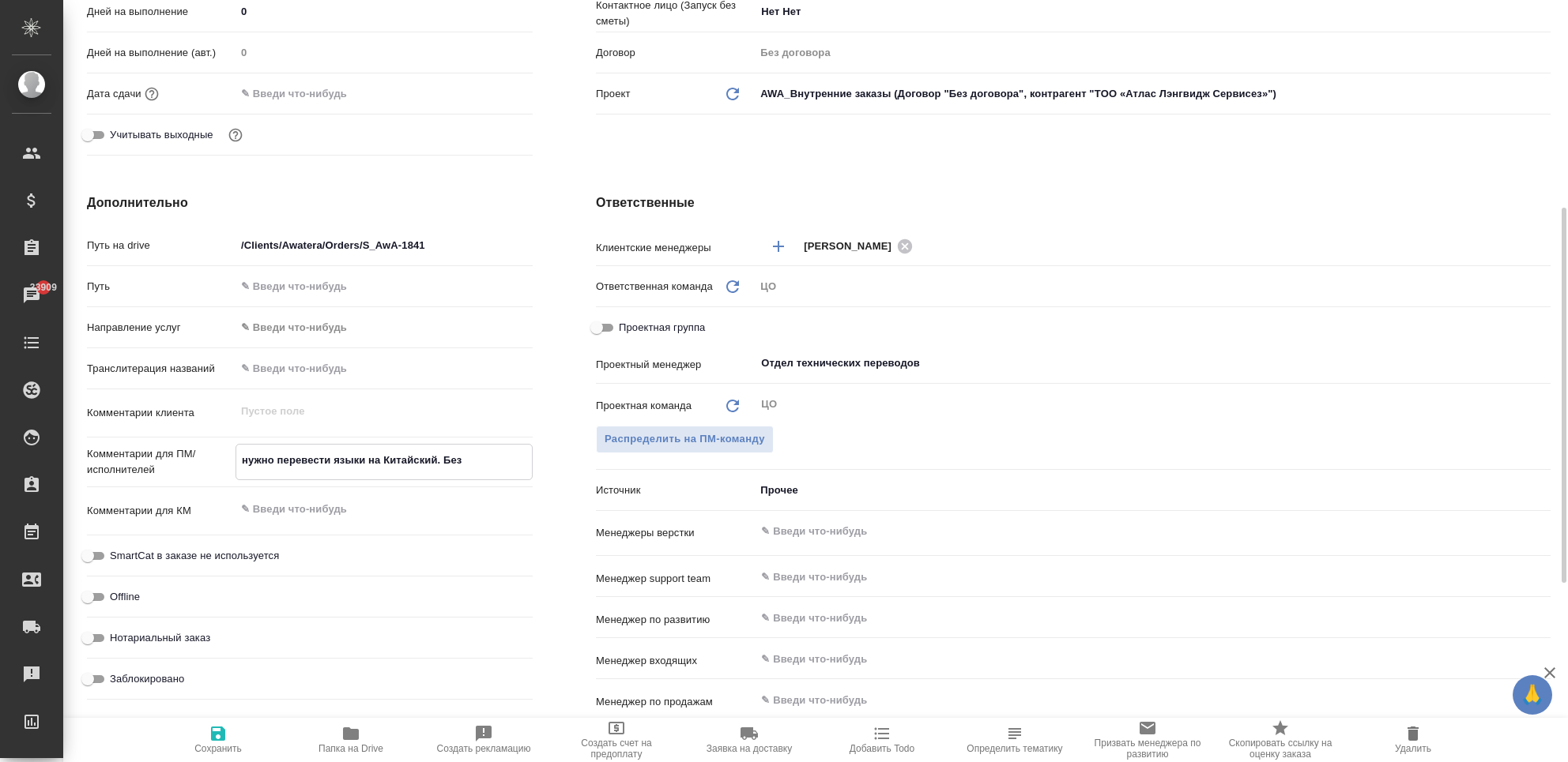
type textarea "x"
type textarea "нужно перевести языки на Китайский. Без ра"
type textarea "x"
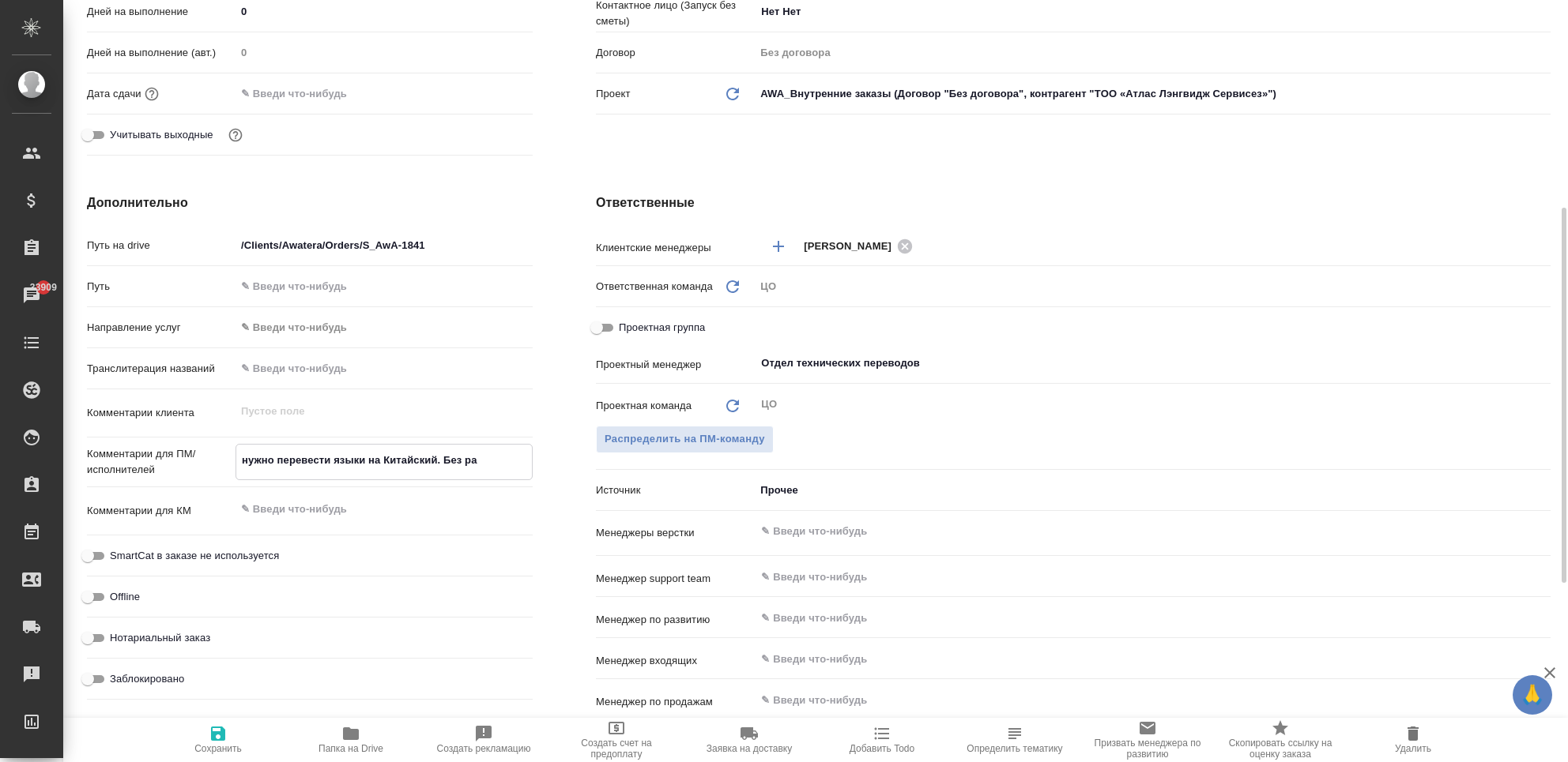
type textarea "x"
type textarea "нужно перевести языки на Китайский. Без раз"
type textarea "x"
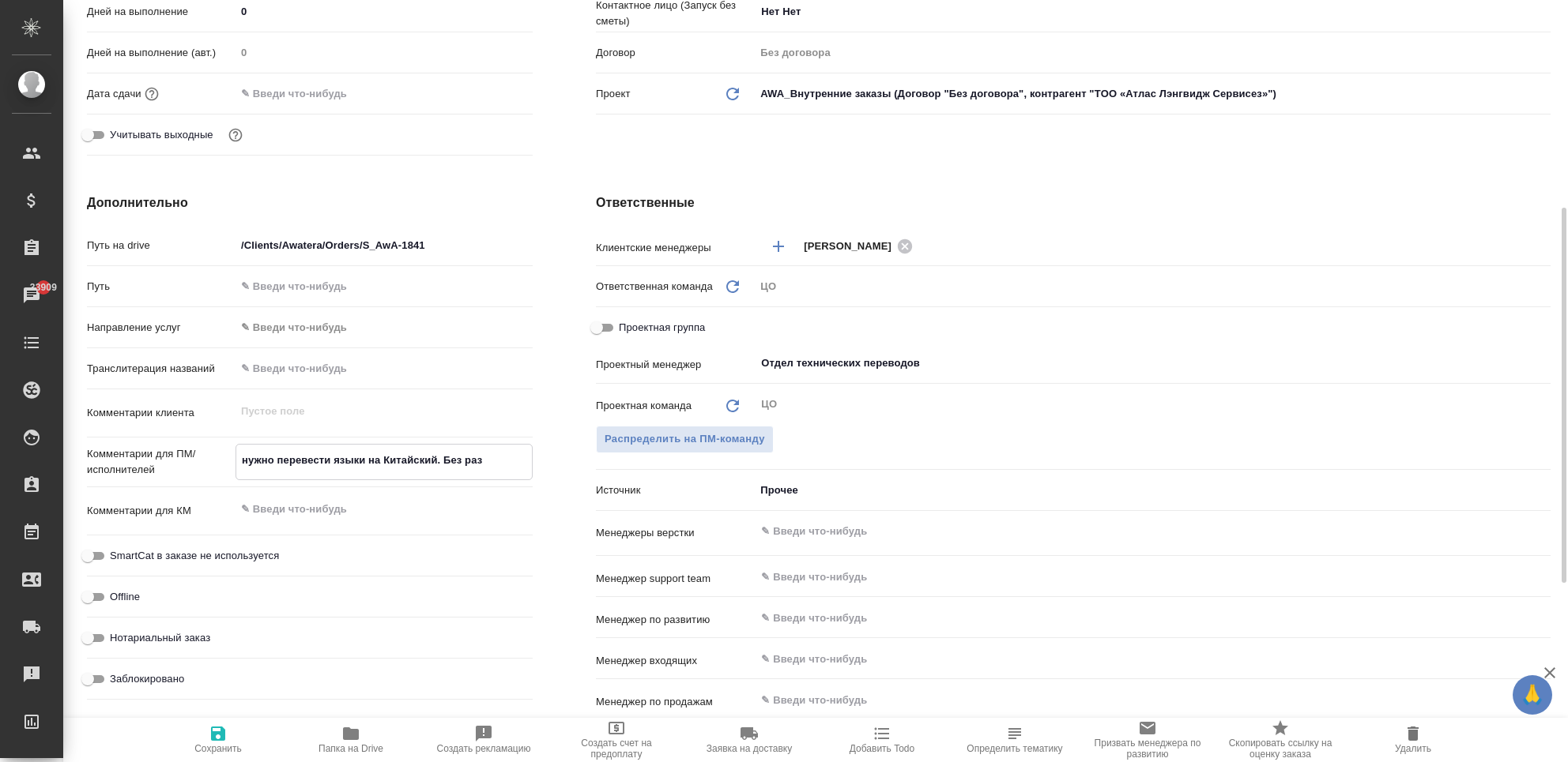
type textarea "нужно перевести языки на Китайский. Без разн"
type textarea "x"
type textarea "нужно перевести языки на Китайский. Без разни"
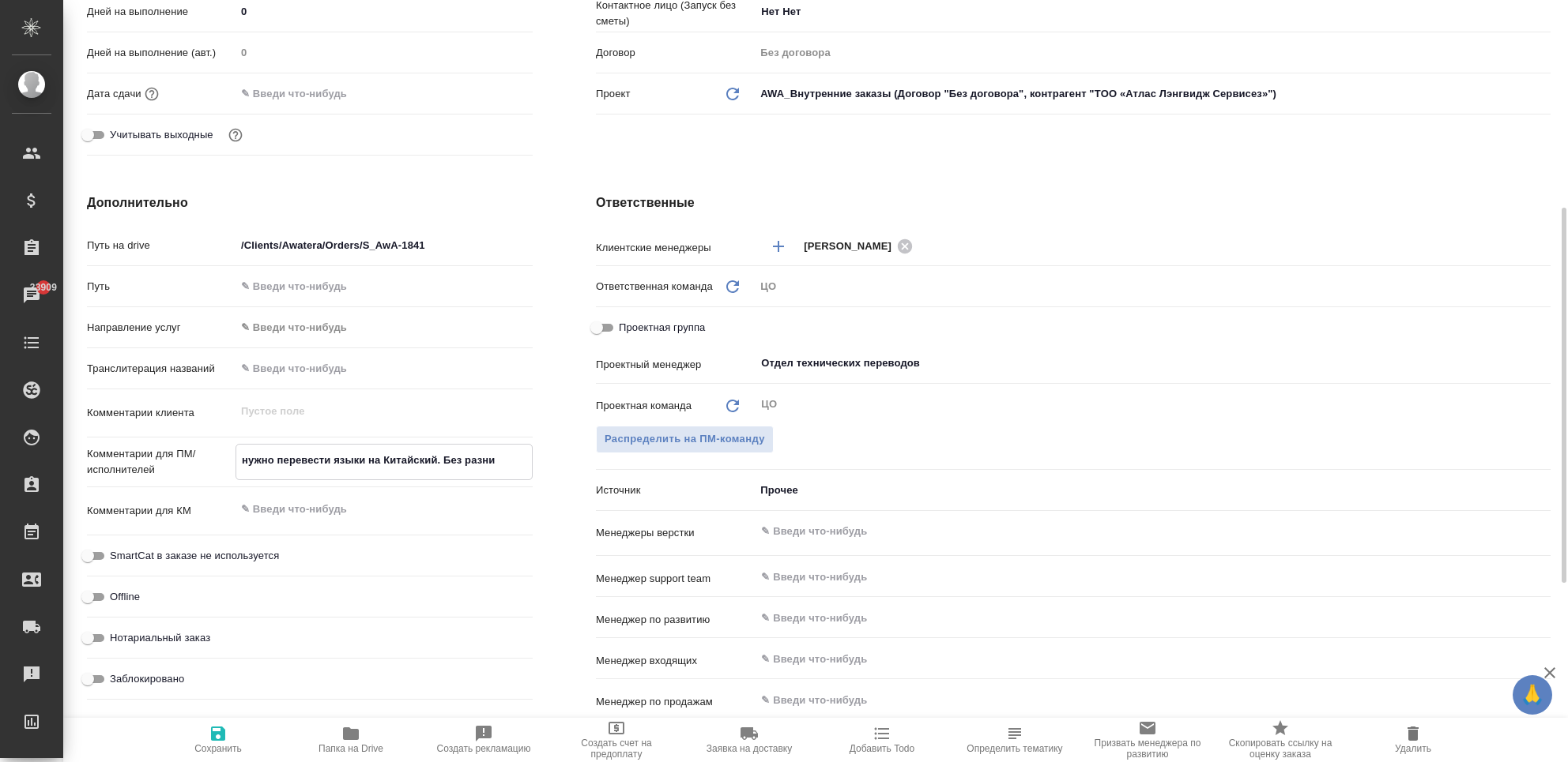
type textarea "x"
type textarea "нужно перевести языки на Китайский. Без разниц"
type textarea "x"
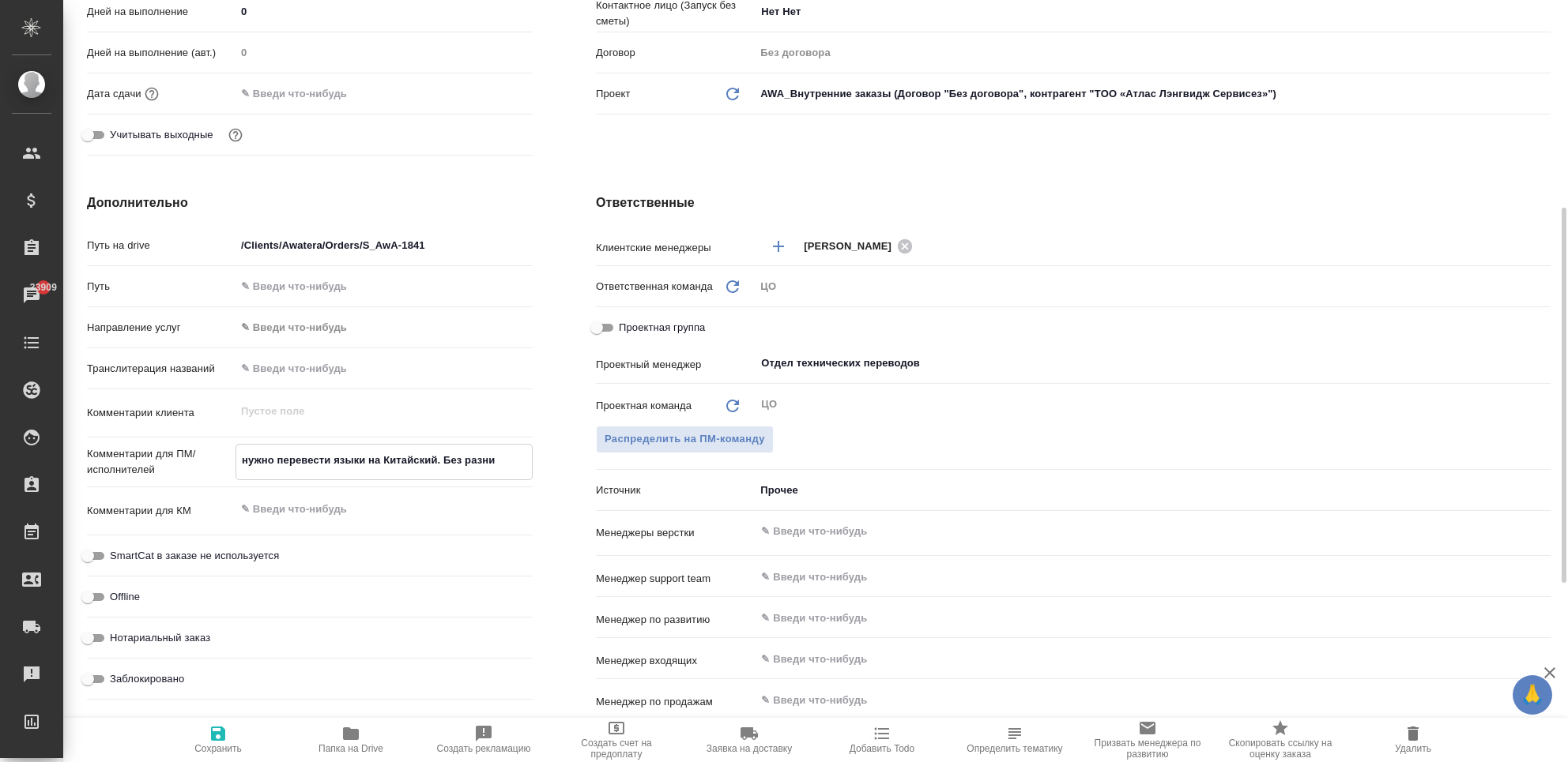
type textarea "x"
type textarea "нужно перевести языки на Китайский. Без разницы"
type textarea "x"
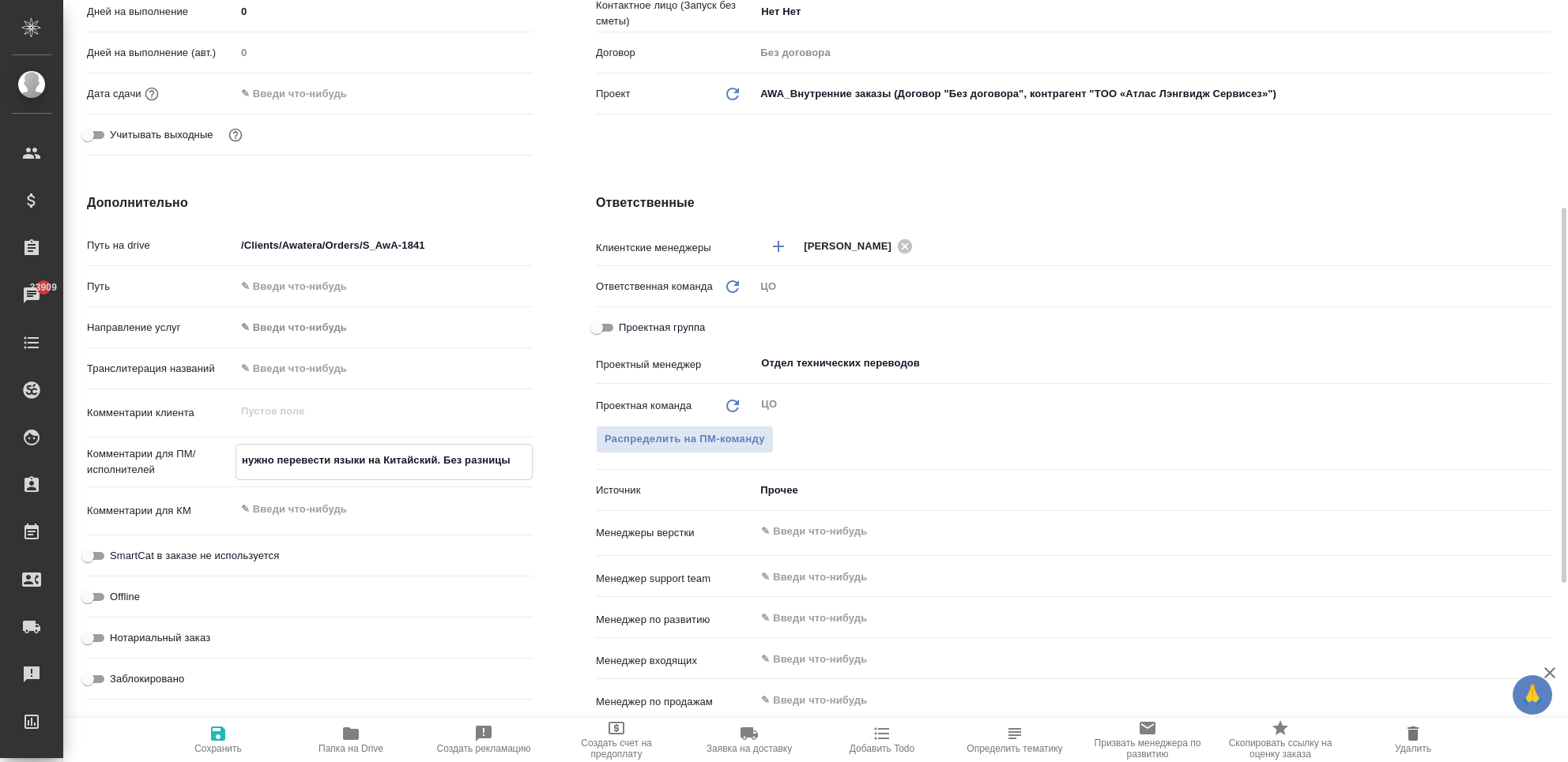
type textarea "x"
type textarea "нужно перевести языки на Китайский. Без разницы"
type textarea "x"
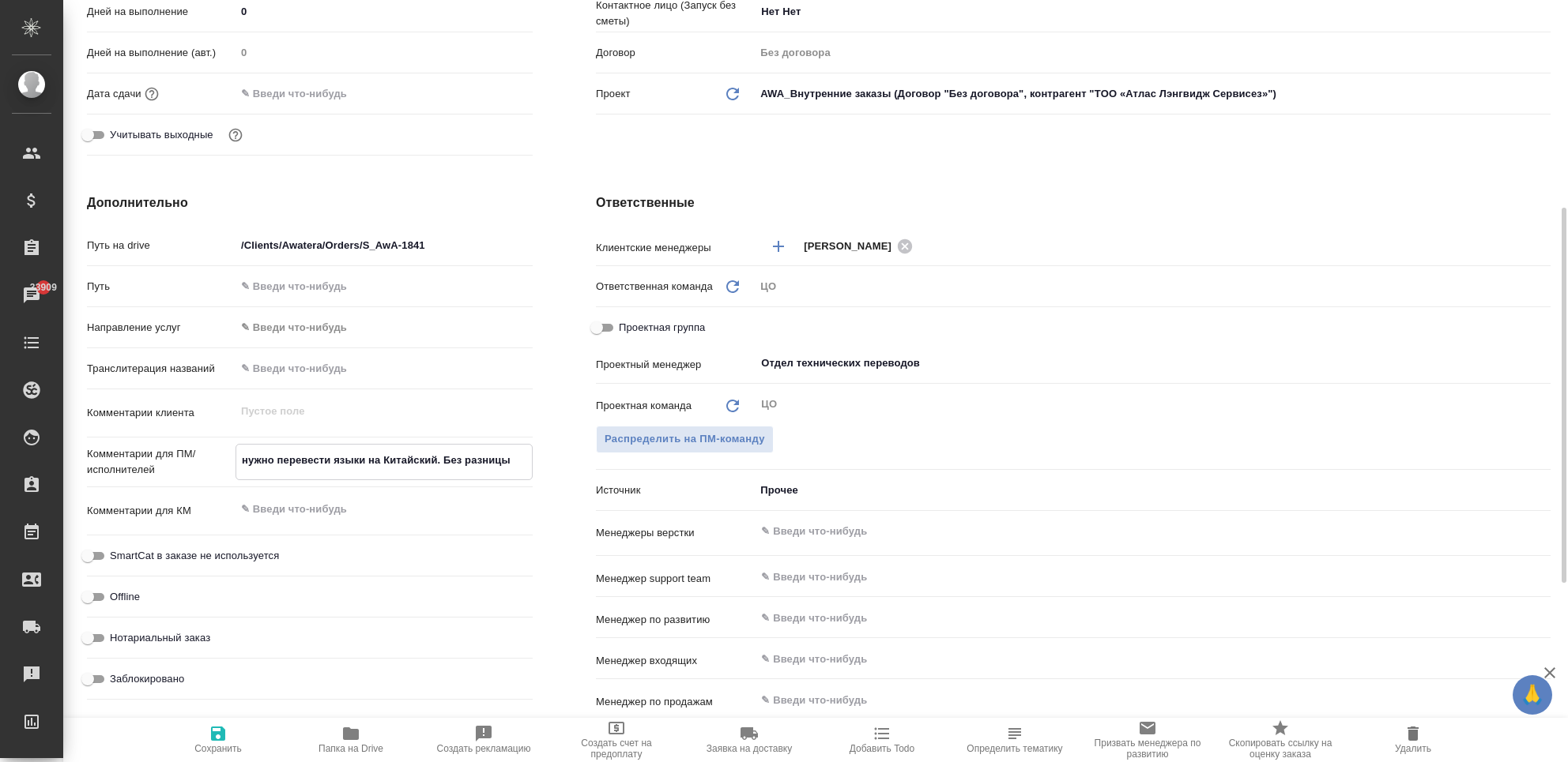
type textarea "нужно перевести языки на Китайский. Без разницы с"
type textarea "x"
type textarea "нужно перевести языки на Китайский. Без разницы с"
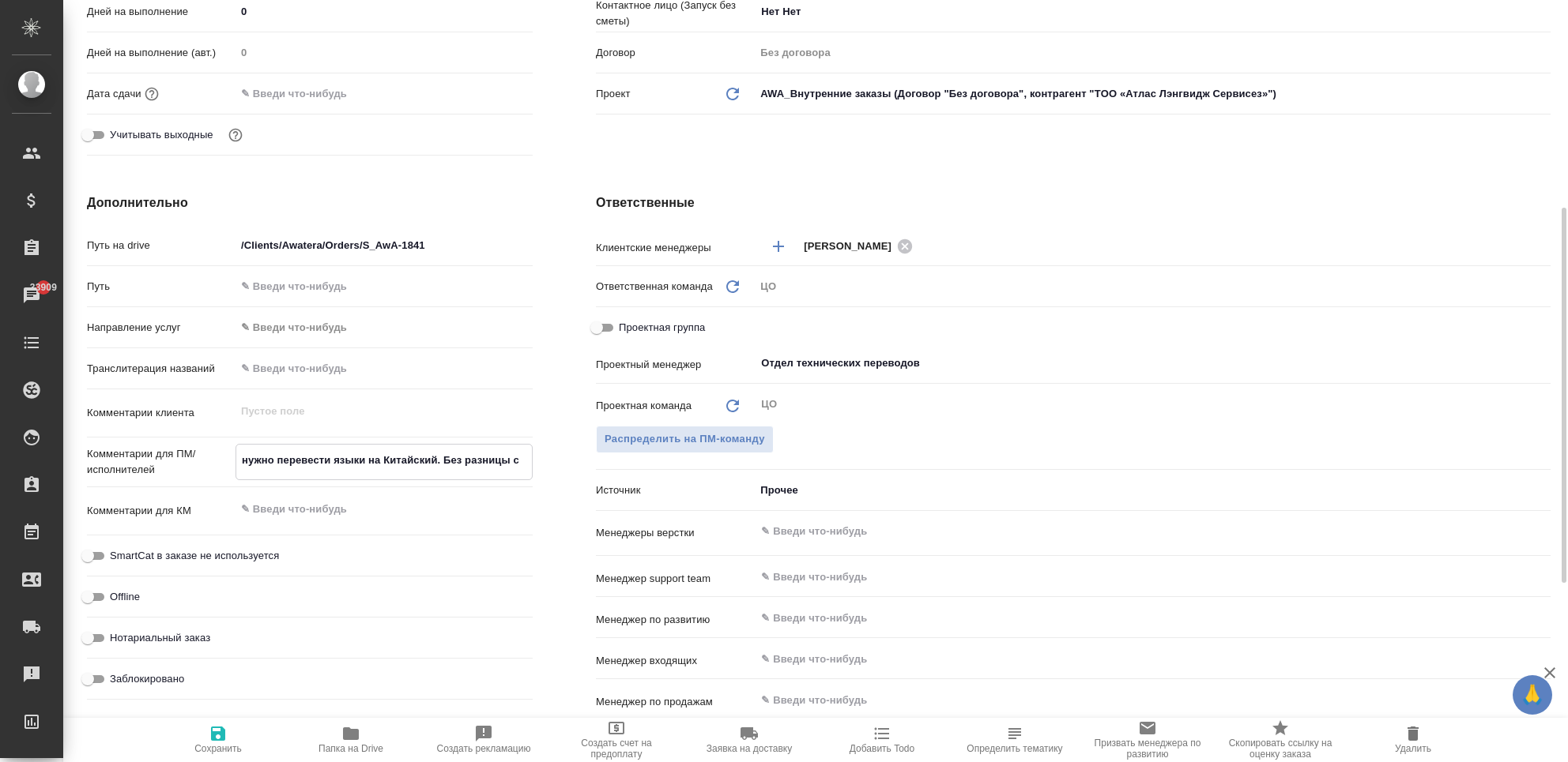
type textarea "x"
type textarea "нужно перевести языки на Китайский. Без разницы с р"
type textarea "x"
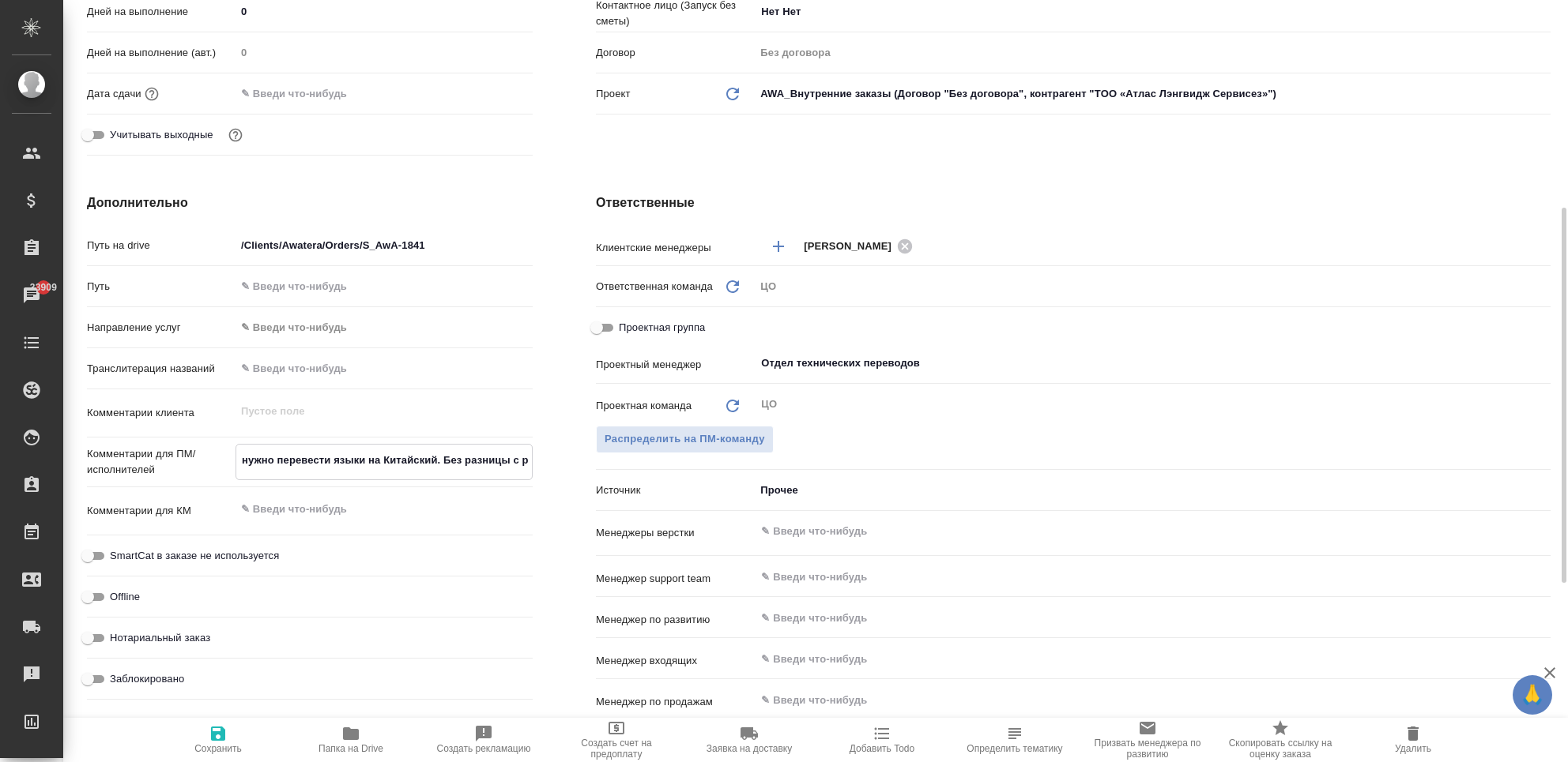
type textarea "x"
type textarea "нужно перевести языки на Китайский. Без разницы с ру"
type textarea "x"
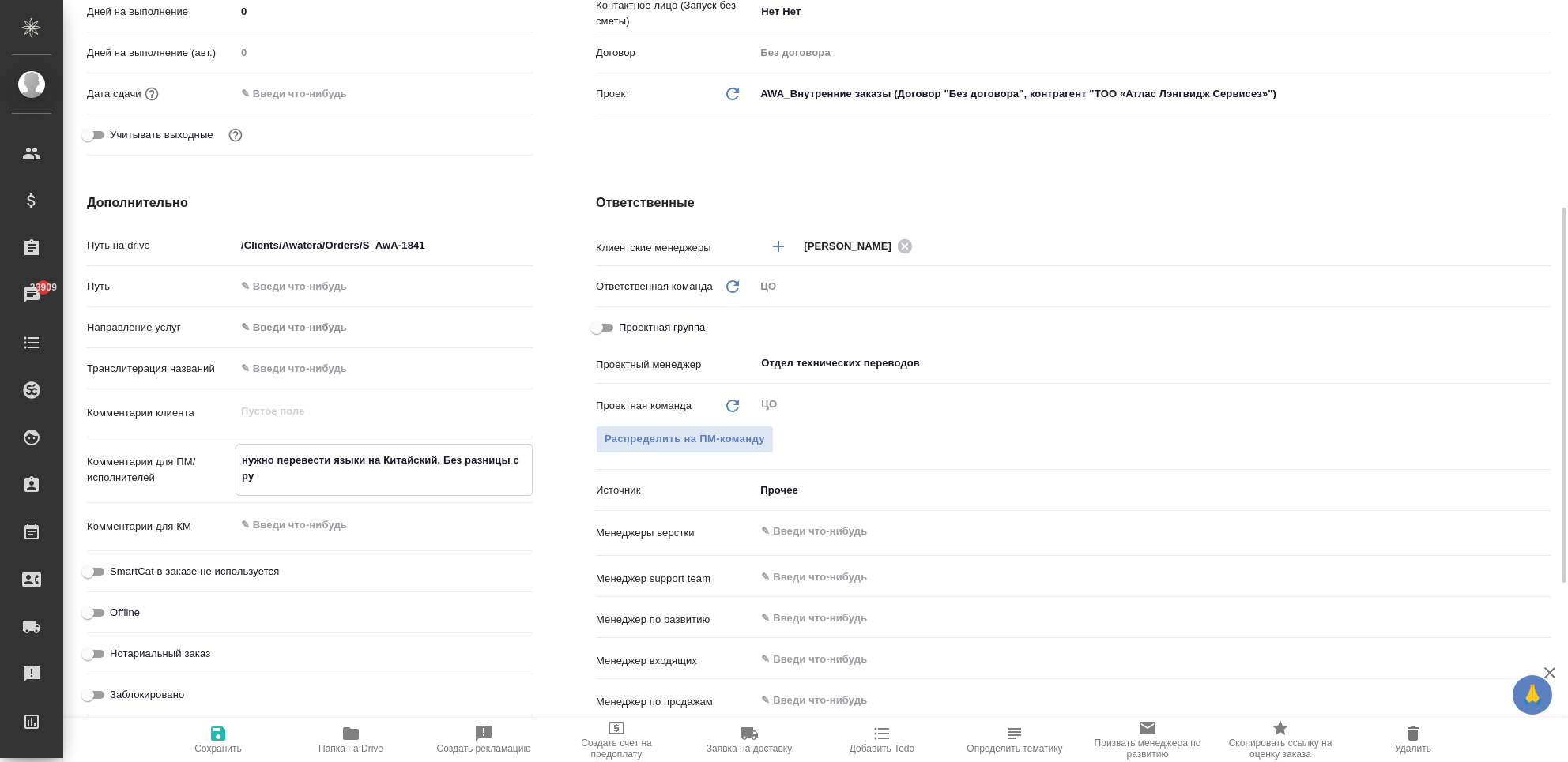
type textarea "x"
drag, startPoint x: 434, startPoint y: 458, endPoint x: 503, endPoint y: 545, distance: 111.0
click at [503, 545] on div "Путь на drive /Clients/Awatera/Orders/S_AwA-1841 Путь Направление услуг ✎ Введи…" at bounding box center [309, 476] width 446 height 490
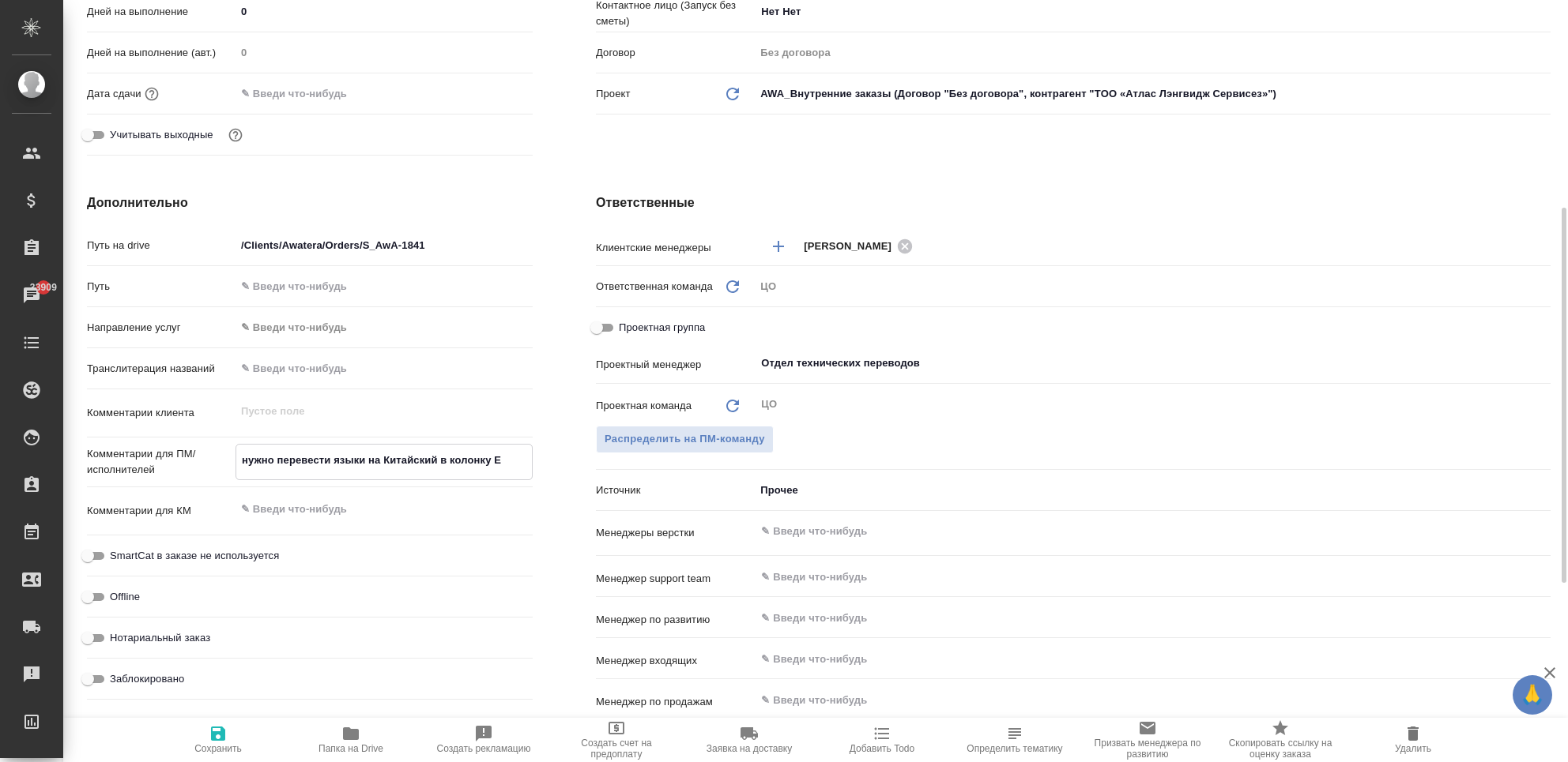
drag, startPoint x: 388, startPoint y: 458, endPoint x: 379, endPoint y: 457, distance: 9.1
click at [380, 458] on textarea "нужно перевести языки на Китайский в колонку E" at bounding box center [384, 460] width 295 height 27
click at [439, 458] on textarea "нужно перевести языки на китайский в колонку E" at bounding box center [384, 460] width 295 height 27
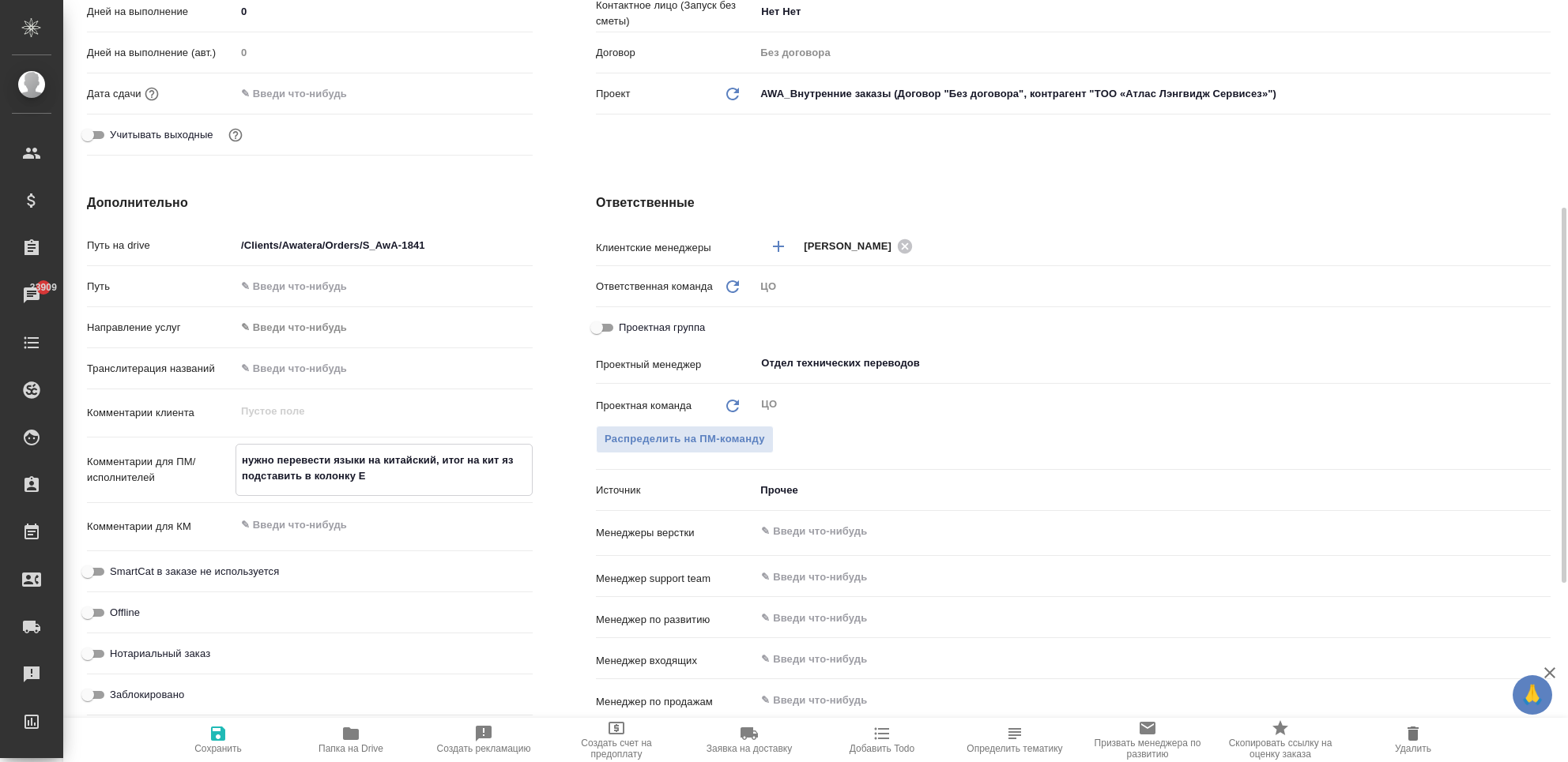
click at [375, 480] on textarea "нужно перевести языки на китайский, итог на кит яз подставить в колонку E" at bounding box center [384, 468] width 295 height 42
click at [222, 741] on icon "button" at bounding box center [218, 733] width 14 height 14
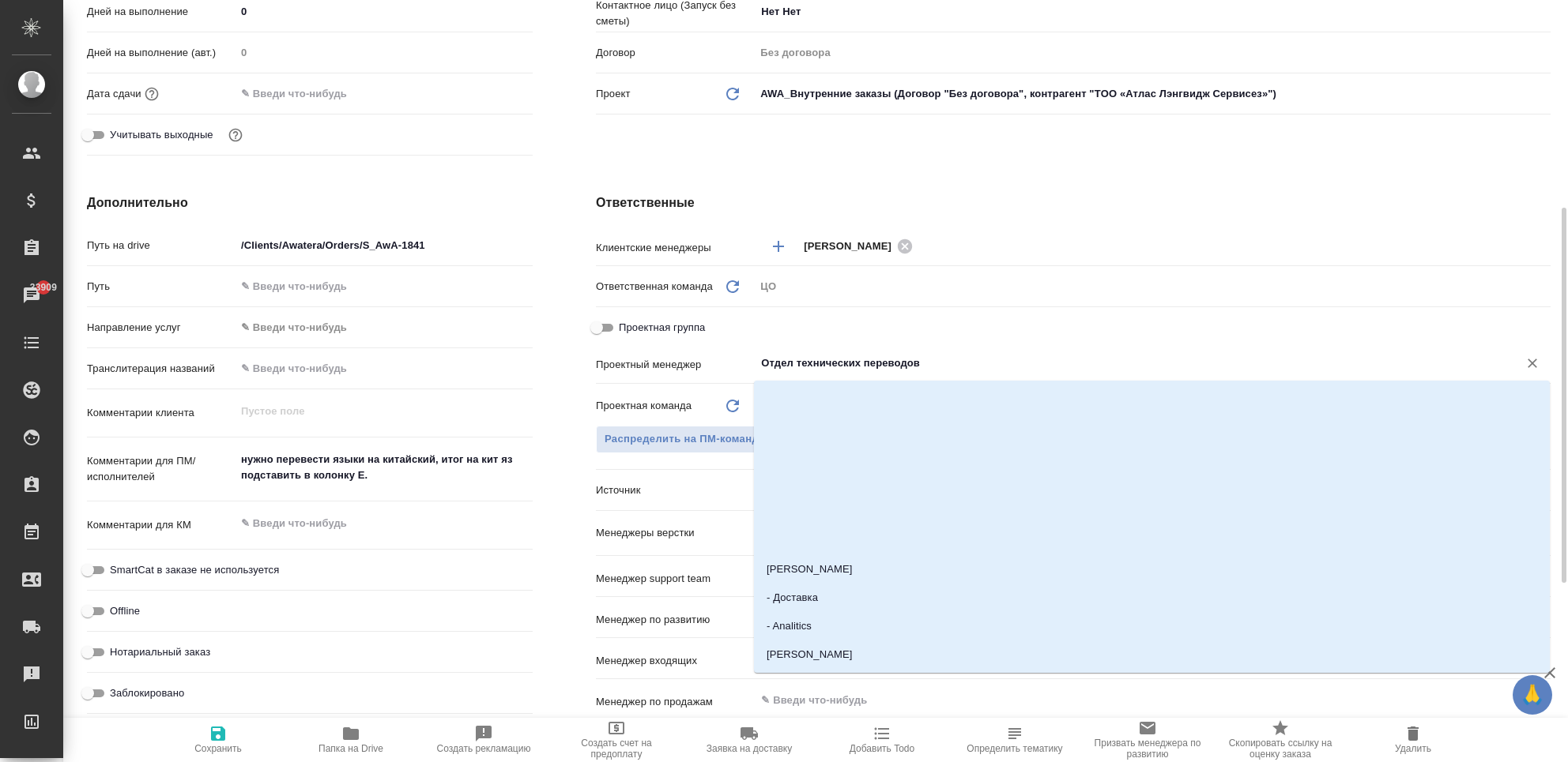
click at [843, 362] on input "Отдел технических переводов" at bounding box center [1126, 363] width 734 height 19
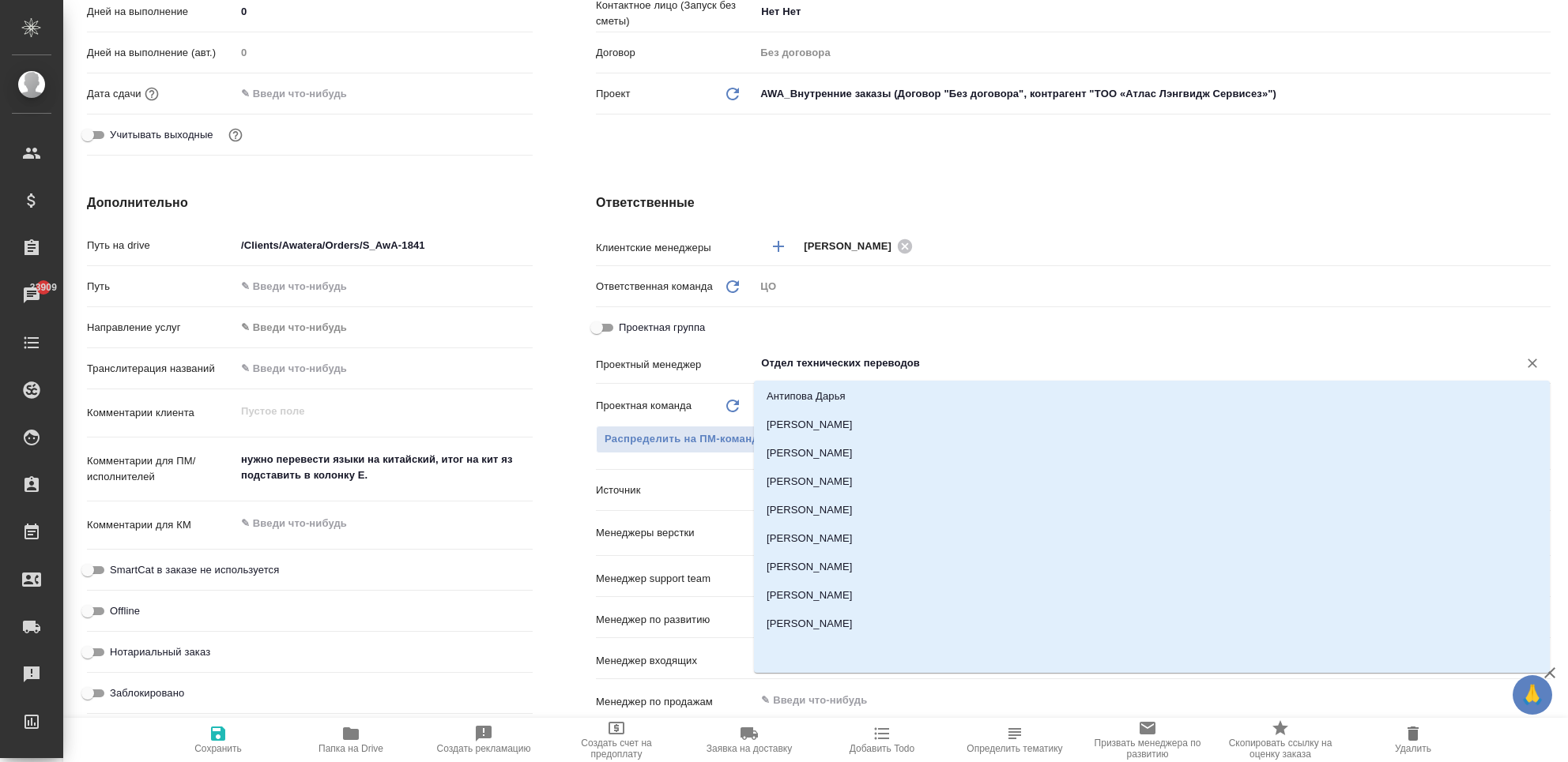
scroll to position [843, 0]
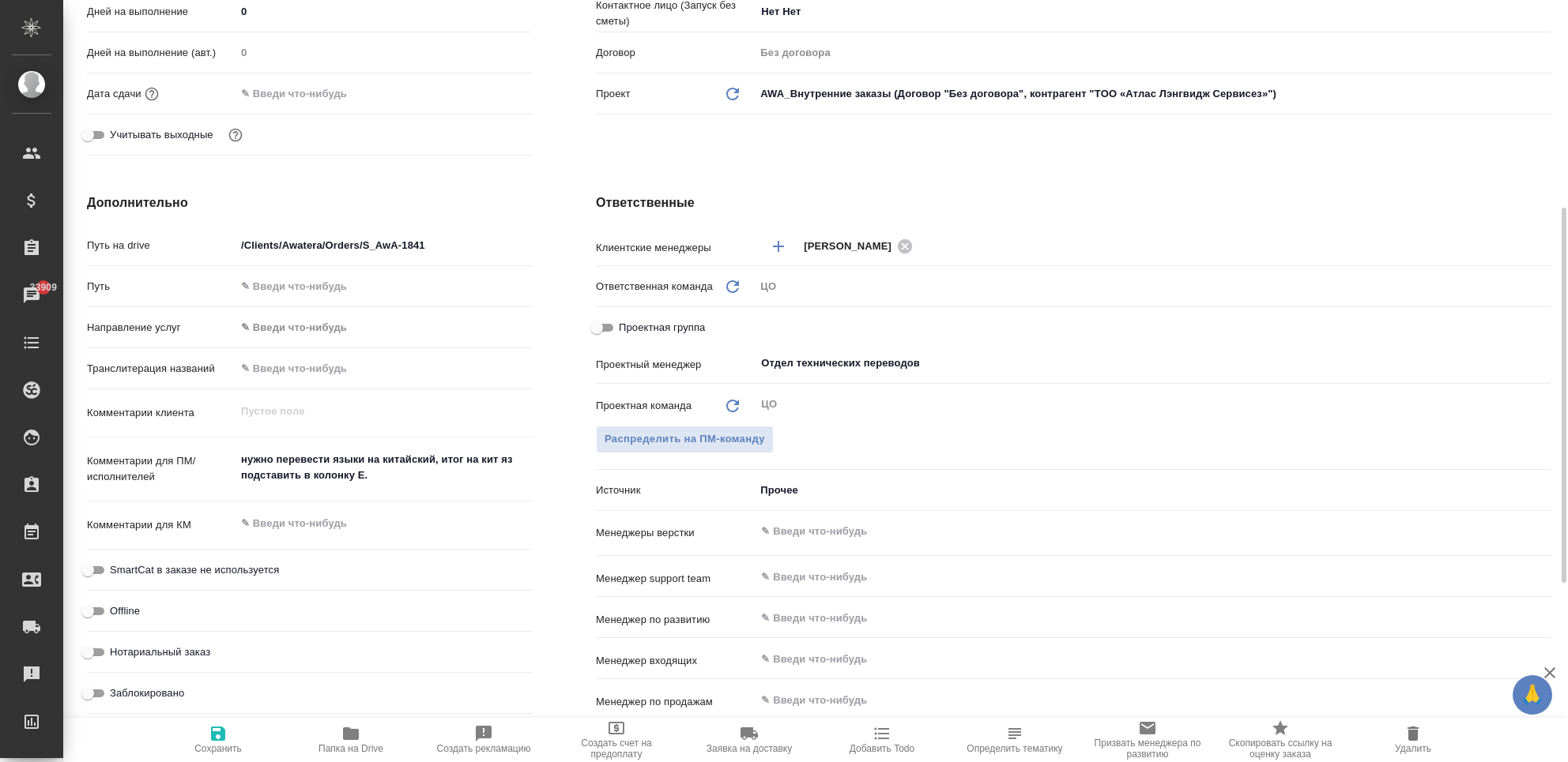
click at [555, 398] on div "Дополнительно Путь на drive /Clients/Awatera/Orders/S_AwA-1841 Путь Направление…" at bounding box center [309, 481] width 509 height 638
click at [693, 435] on span "Распределить на ПМ-команду" at bounding box center [685, 439] width 161 height 18
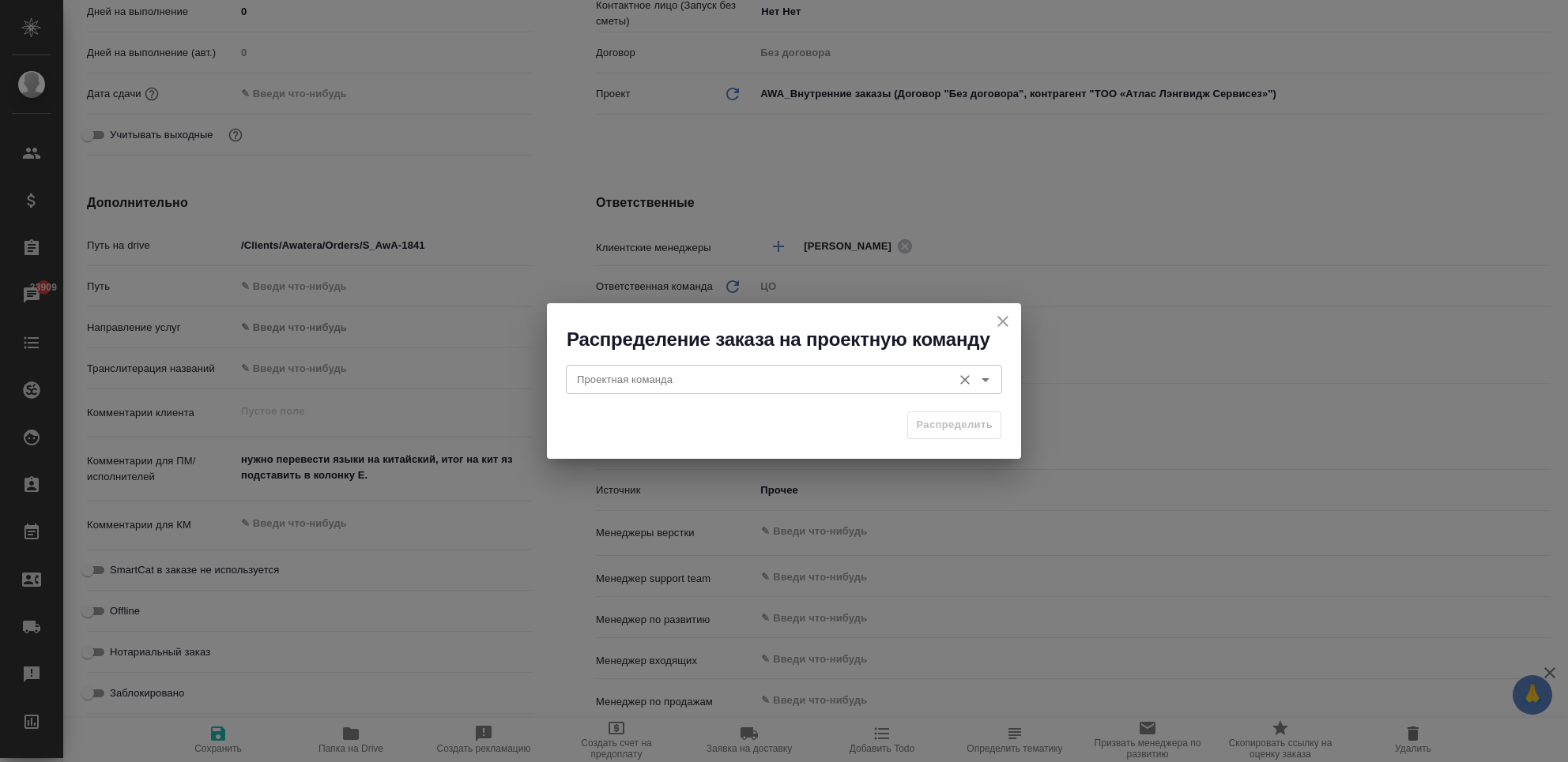
click at [687, 389] on div "Проектная команда" at bounding box center [784, 379] width 436 height 29
click at [979, 378] on icon "Open" at bounding box center [985, 379] width 19 height 19
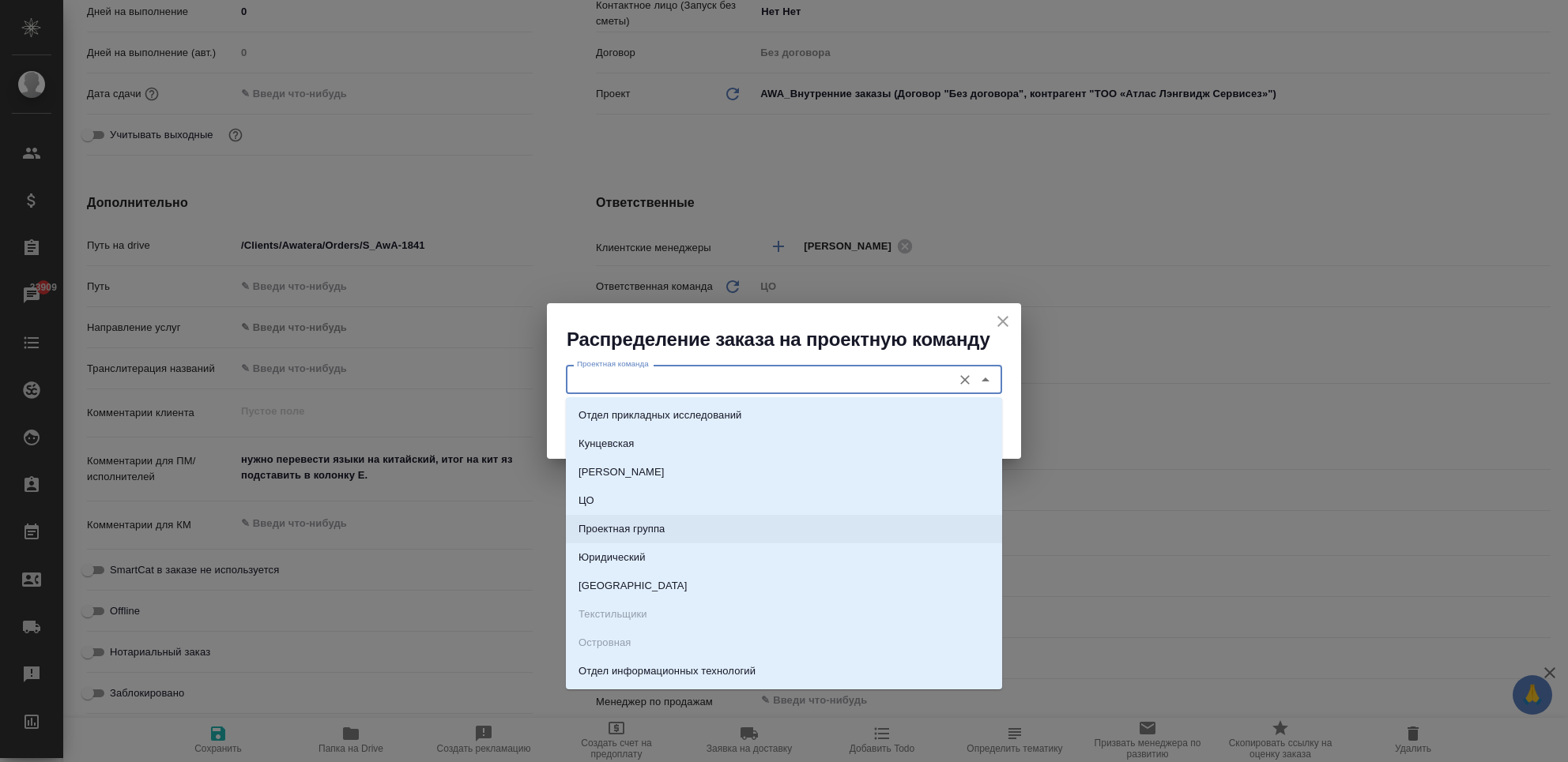
click at [837, 526] on li "Проектная группа" at bounding box center [784, 529] width 436 height 29
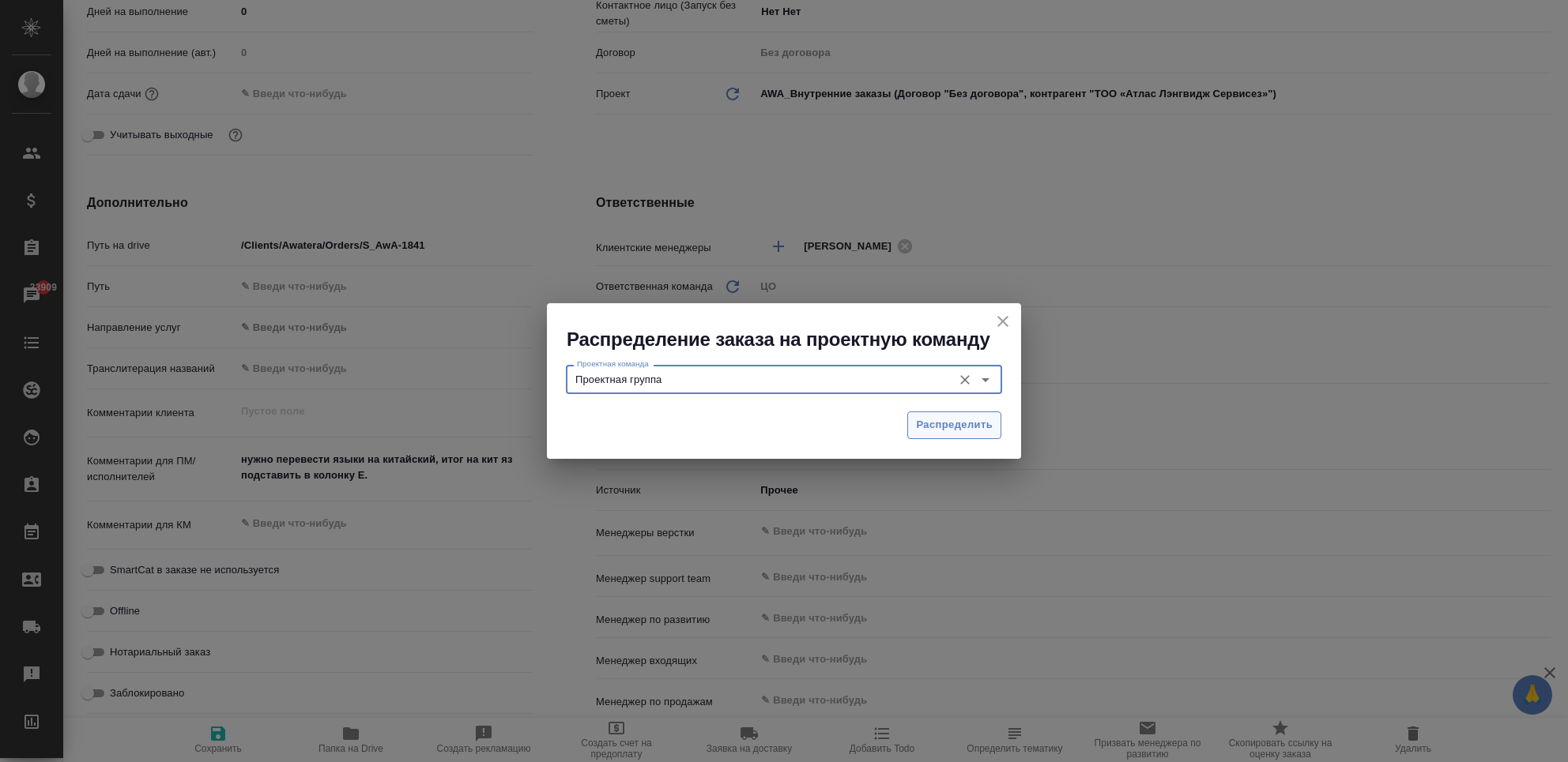
click at [962, 424] on span "Распределить" at bounding box center [954, 425] width 77 height 18
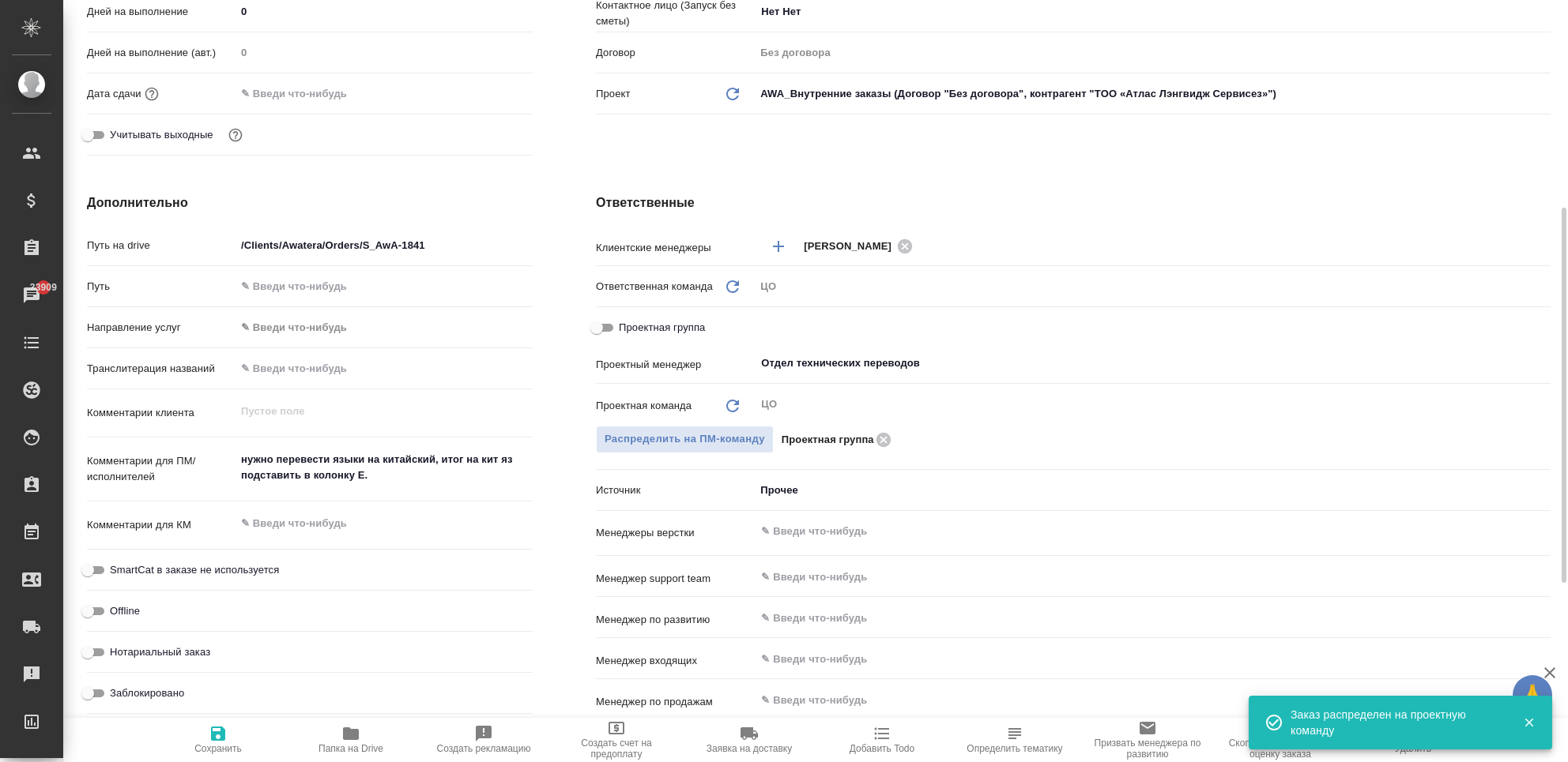
scroll to position [0, 0]
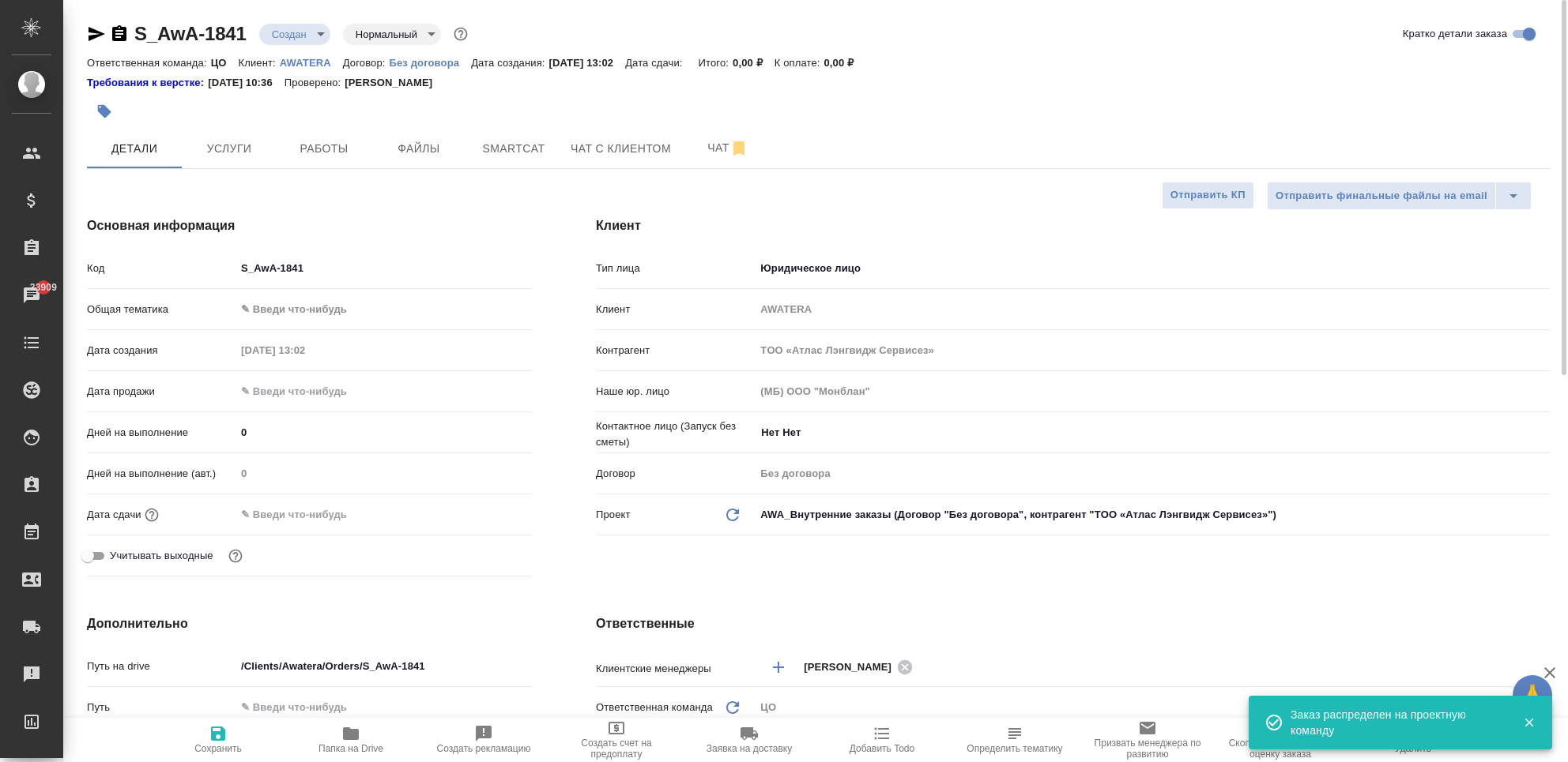
click at [287, 22] on div "S_AwA-1841 Создан new Нормальный normal" at bounding box center [279, 34] width 384 height 26
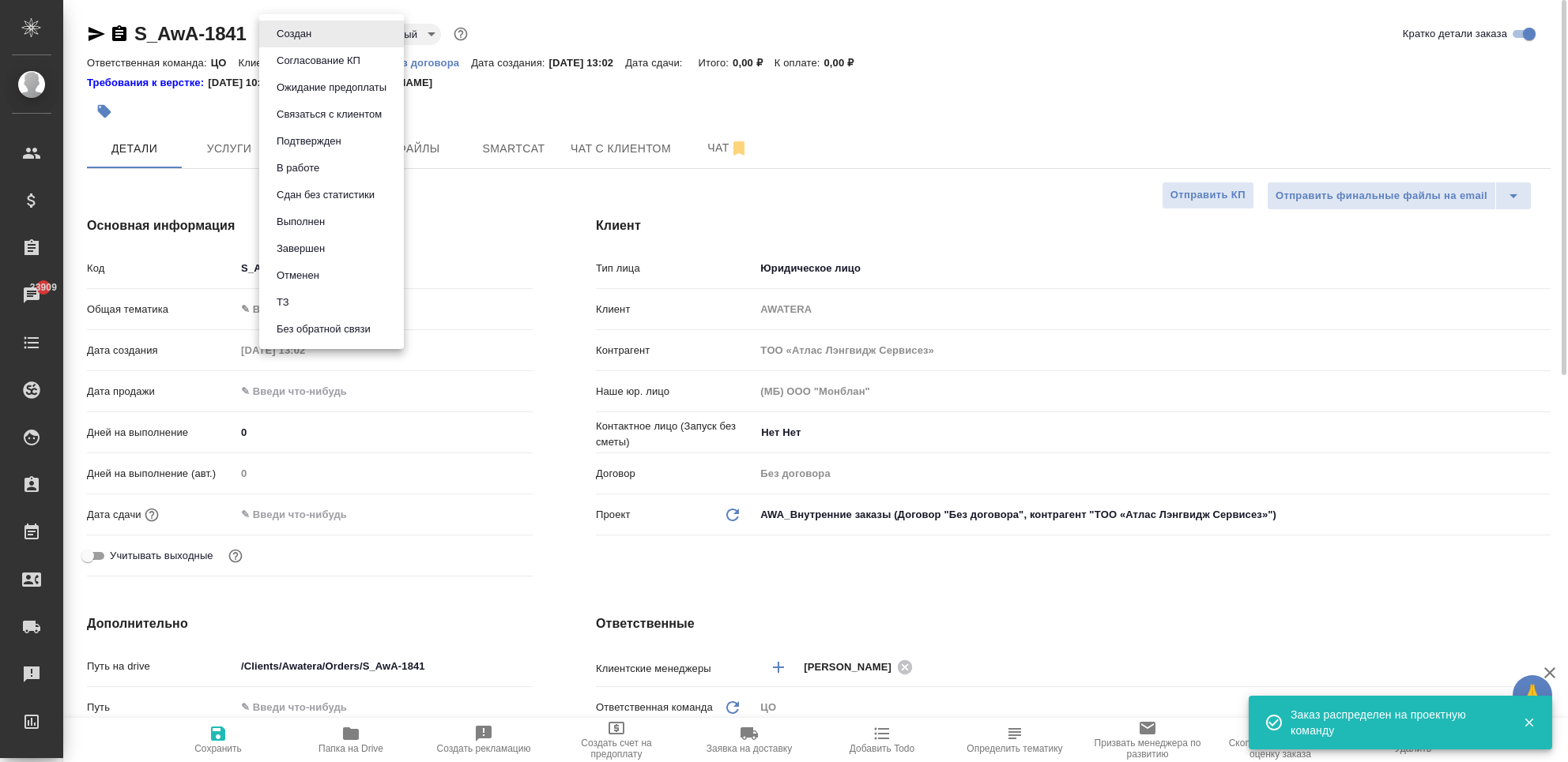
click at [287, 27] on body "🙏 .cls-1 fill:#fff; AWATERA Chekhalkova Anastasia Клиенты Спецификации Заказы 3…" at bounding box center [784, 445] width 1568 height 890
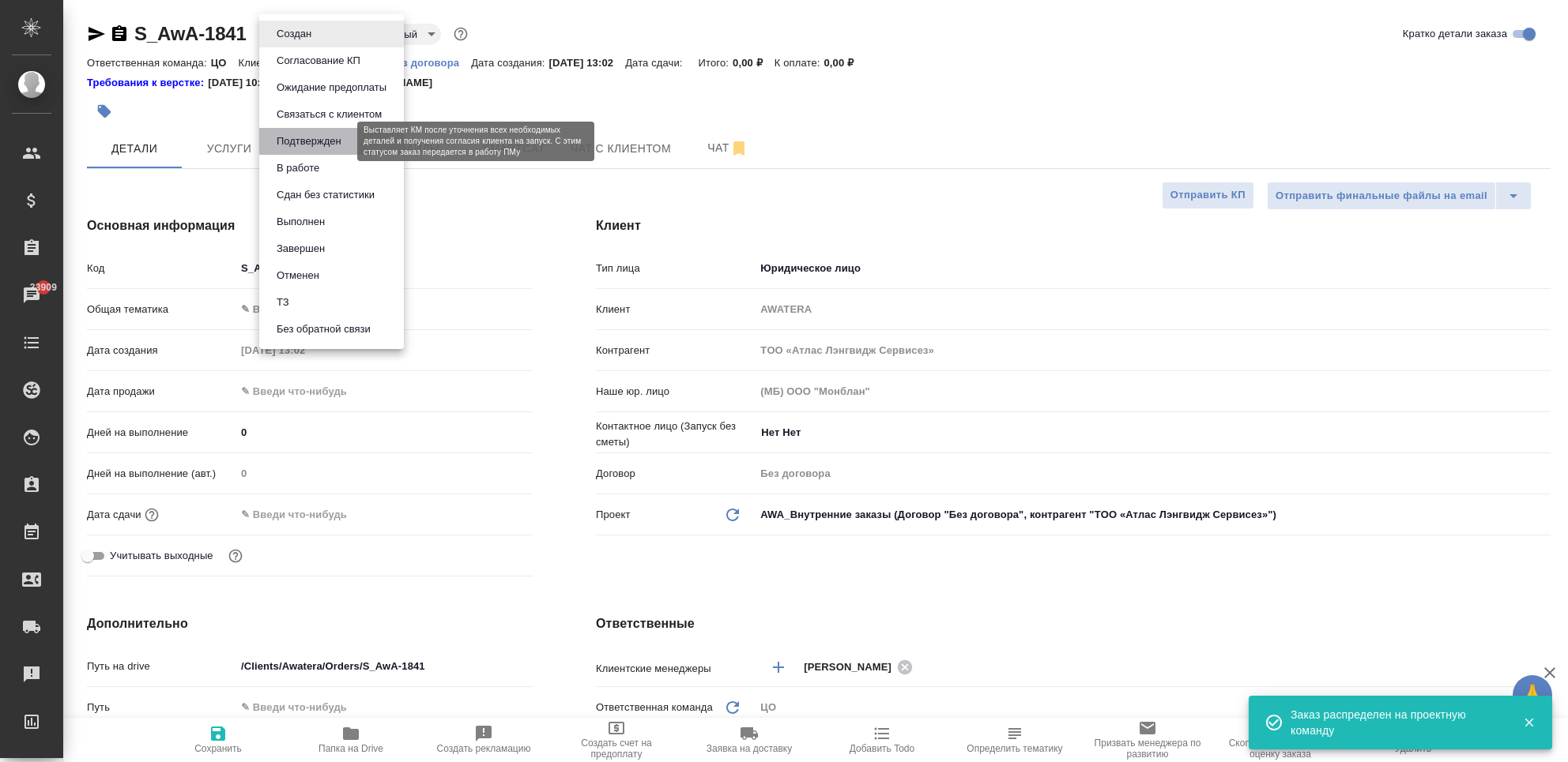
click at [338, 145] on button "Подтвержден" at bounding box center [308, 142] width 74 height 18
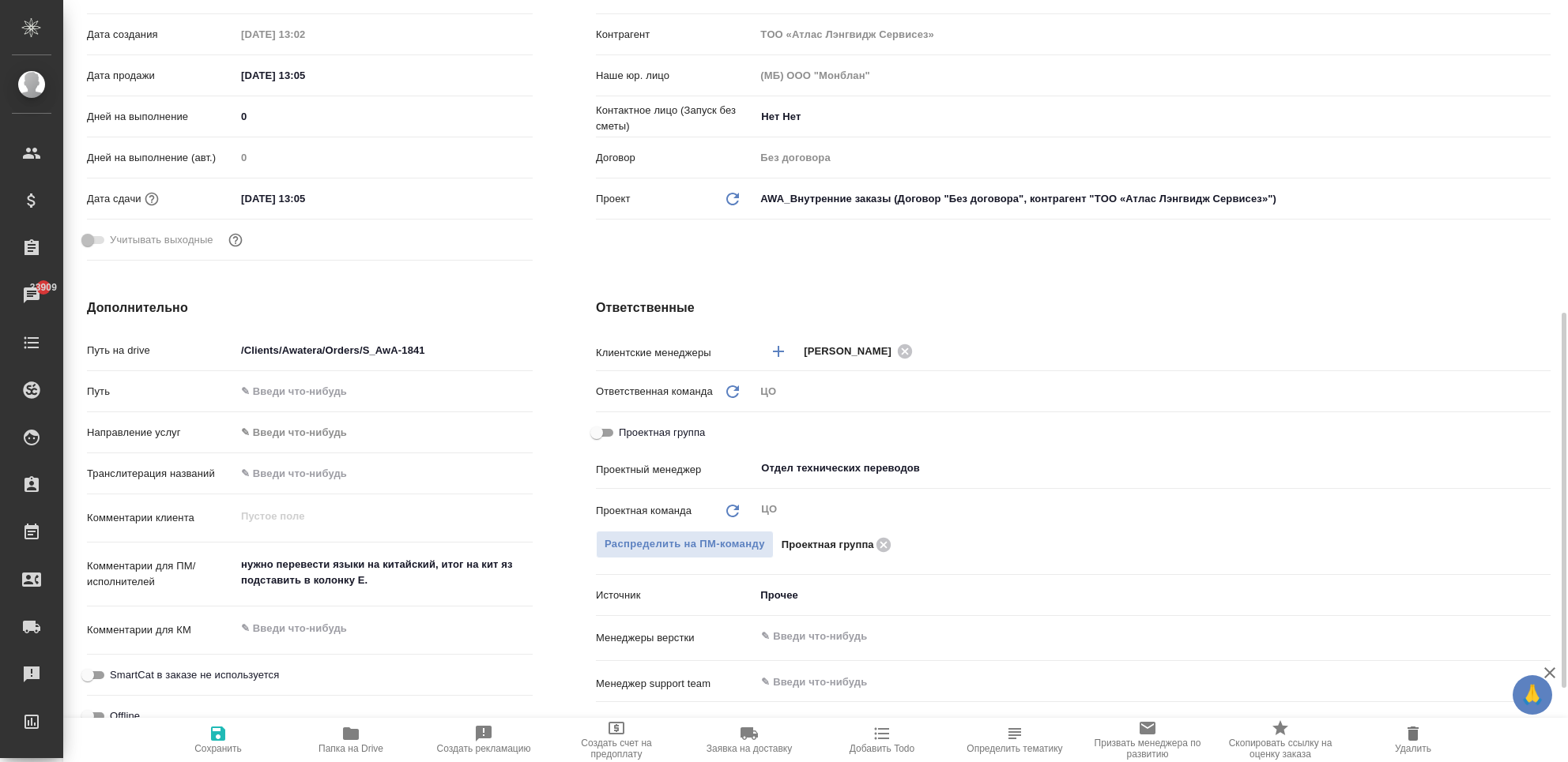
scroll to position [526, 0]
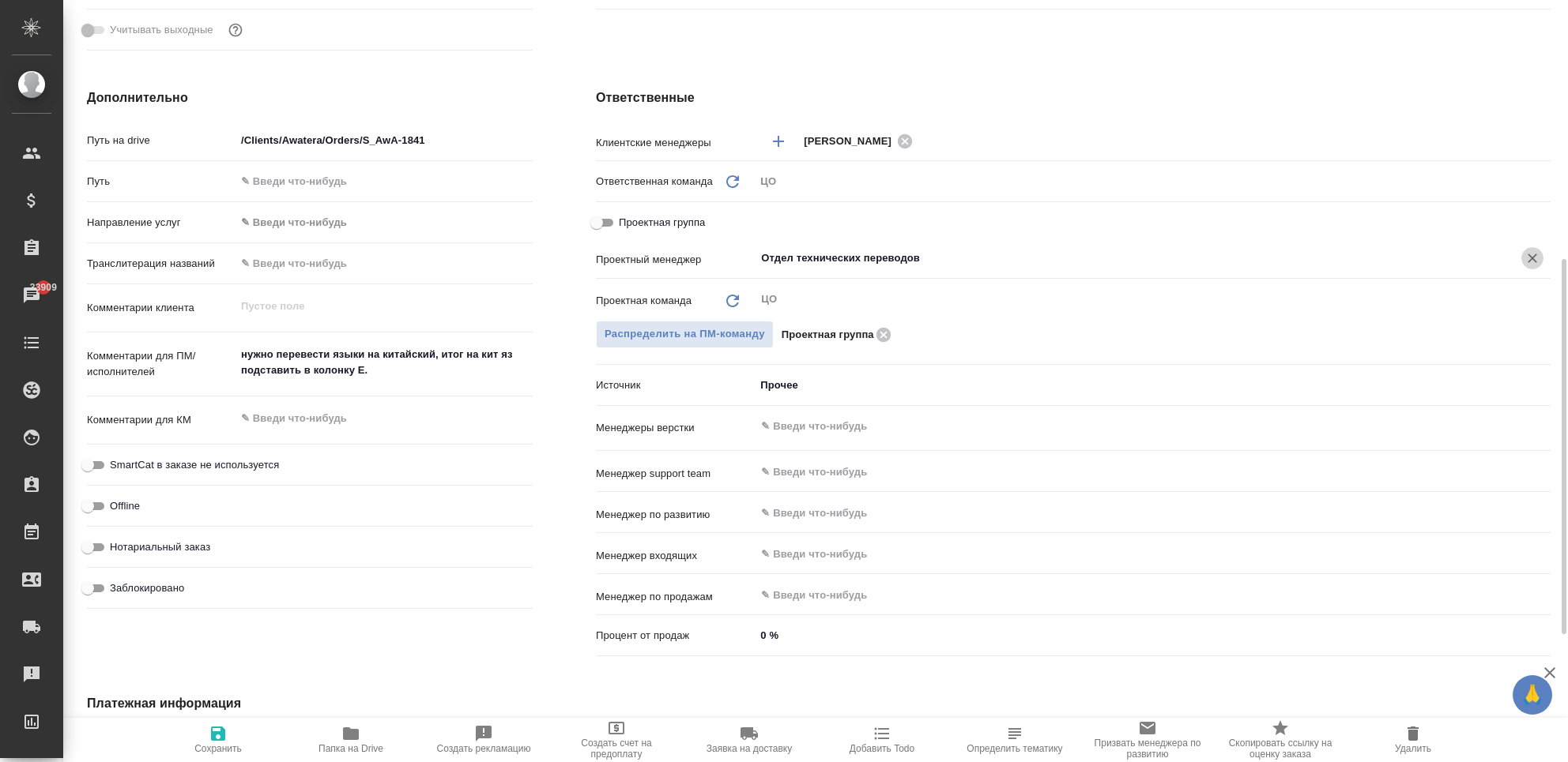
click at [1534, 254] on icon "Очистить" at bounding box center [1533, 258] width 16 height 16
click at [869, 256] on input "text" at bounding box center [1126, 258] width 734 height 19
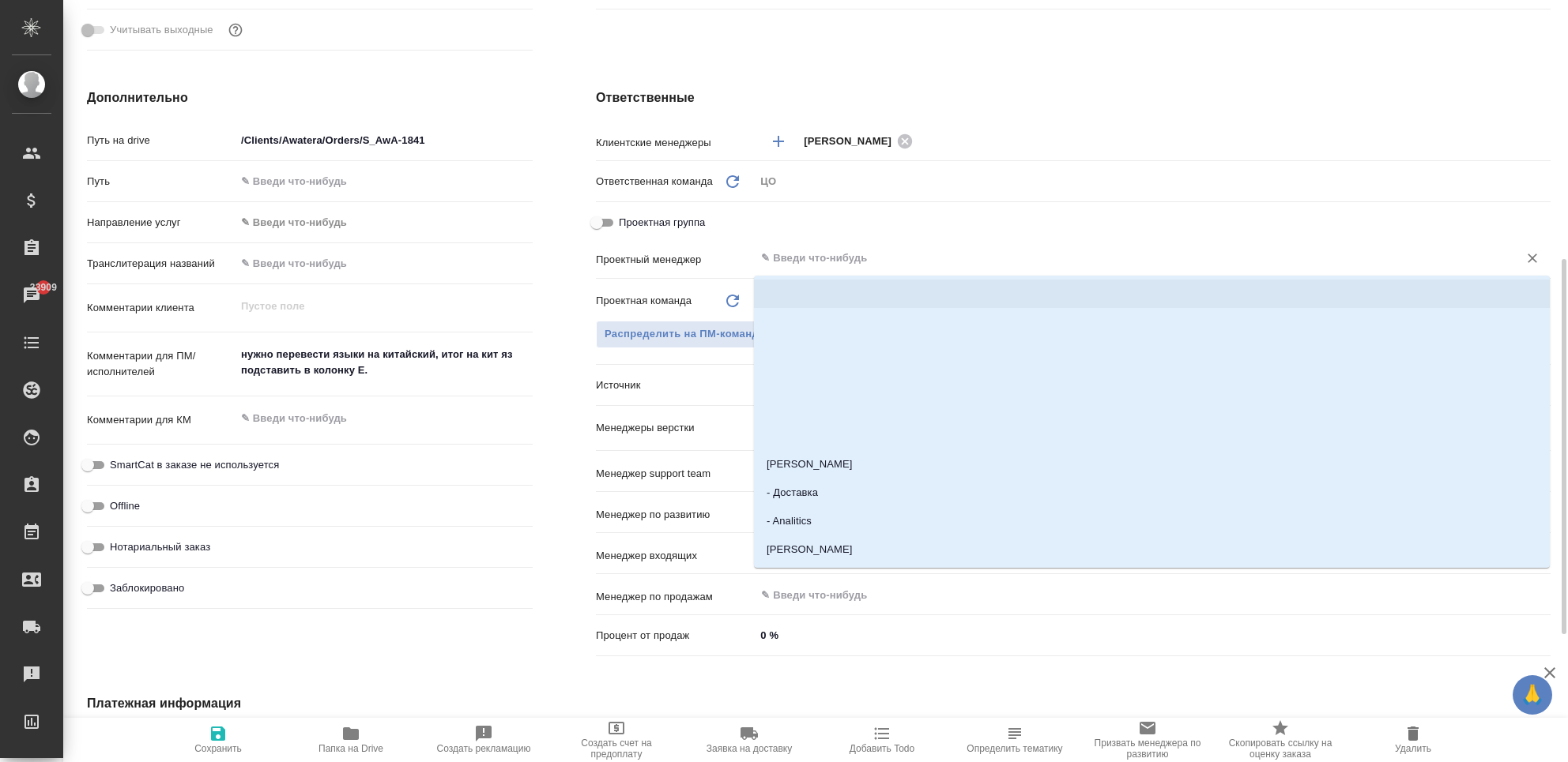
click at [223, 735] on icon "button" at bounding box center [218, 733] width 14 height 14
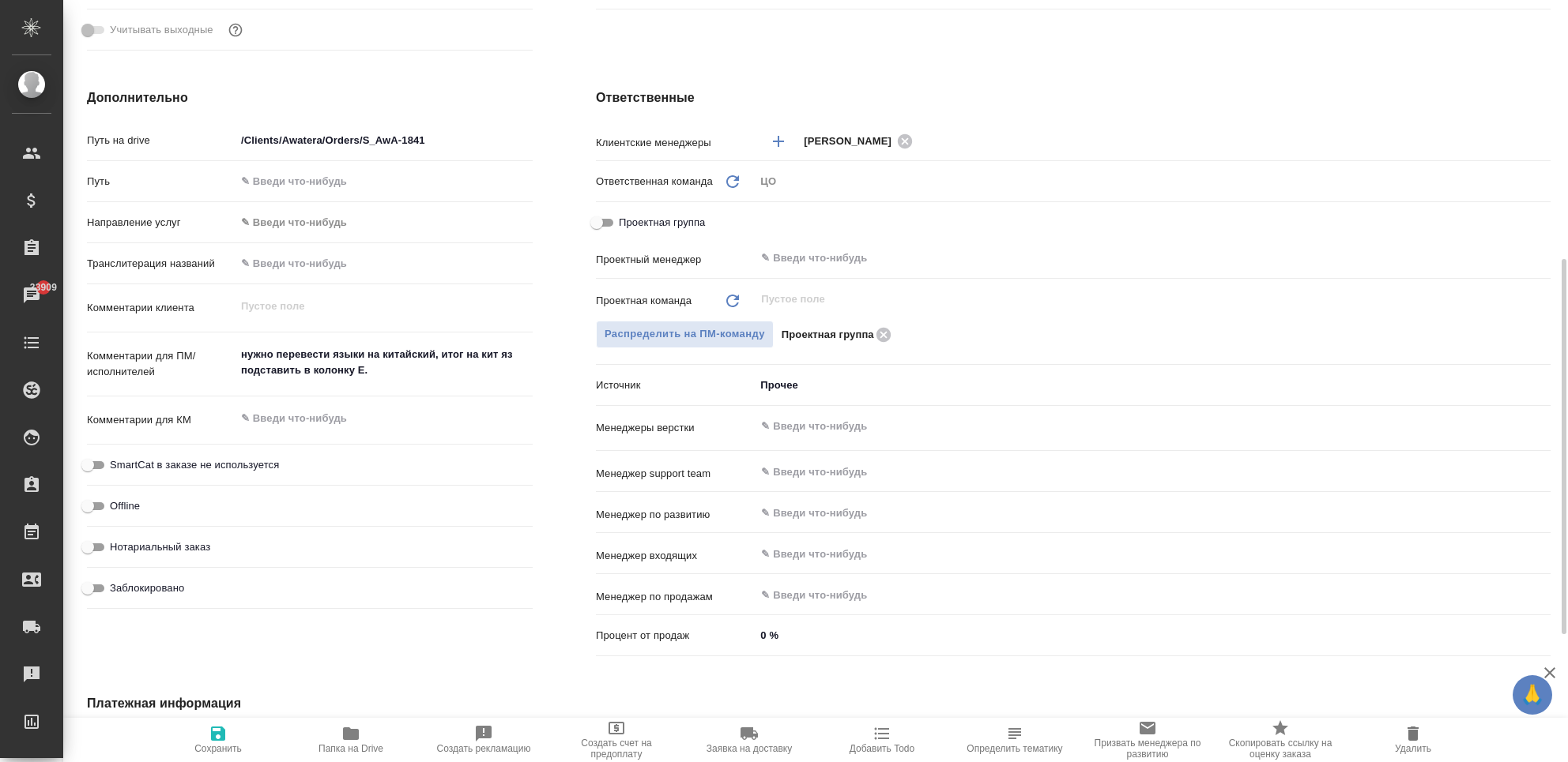
click at [946, 335] on div "Проектная группа" at bounding box center [1166, 335] width 769 height 18
click at [686, 330] on span "Распределить на ПМ-команду" at bounding box center [685, 335] width 161 height 18
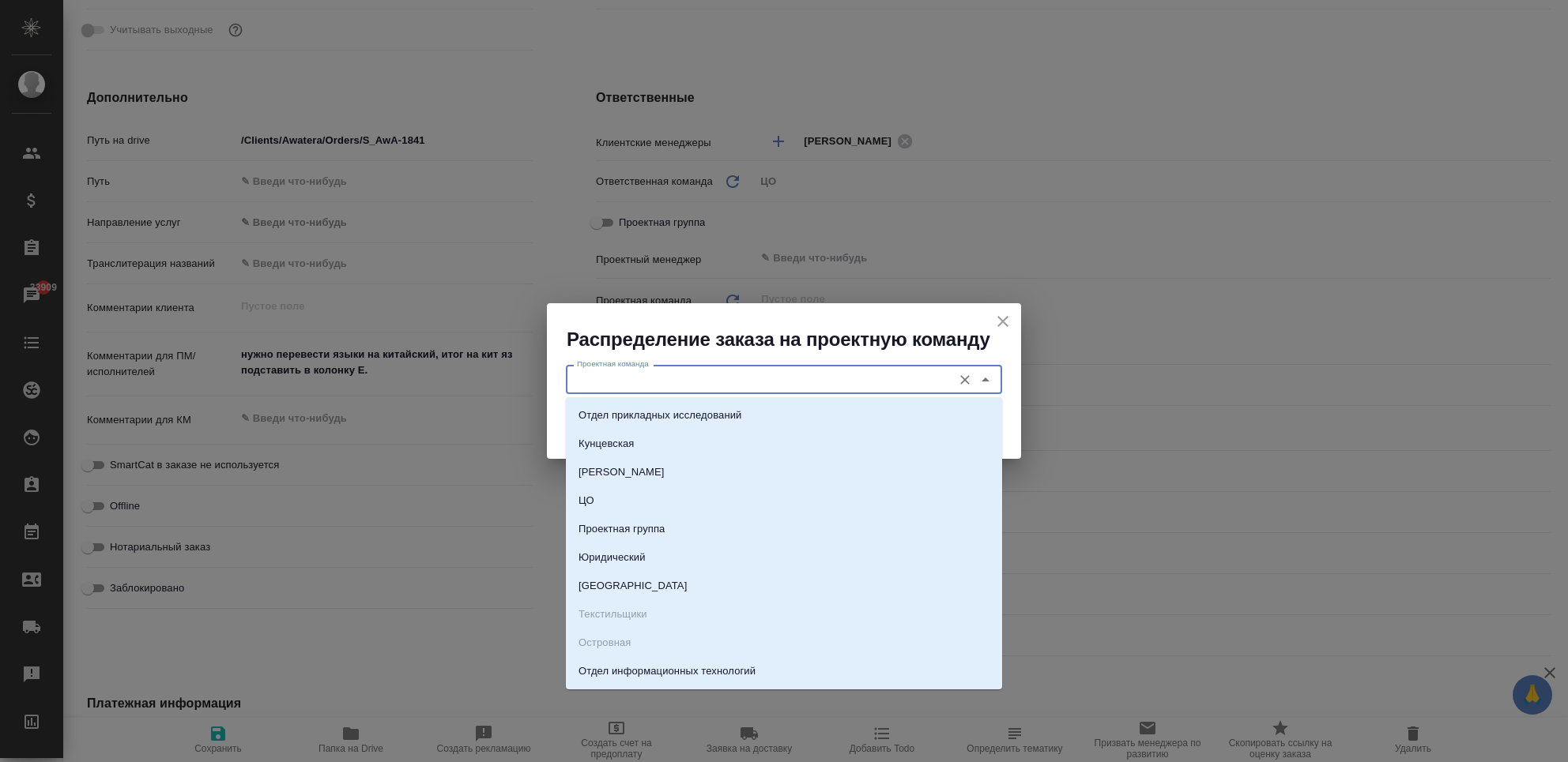
click at [772, 381] on input "Проектная команда" at bounding box center [757, 379] width 374 height 19
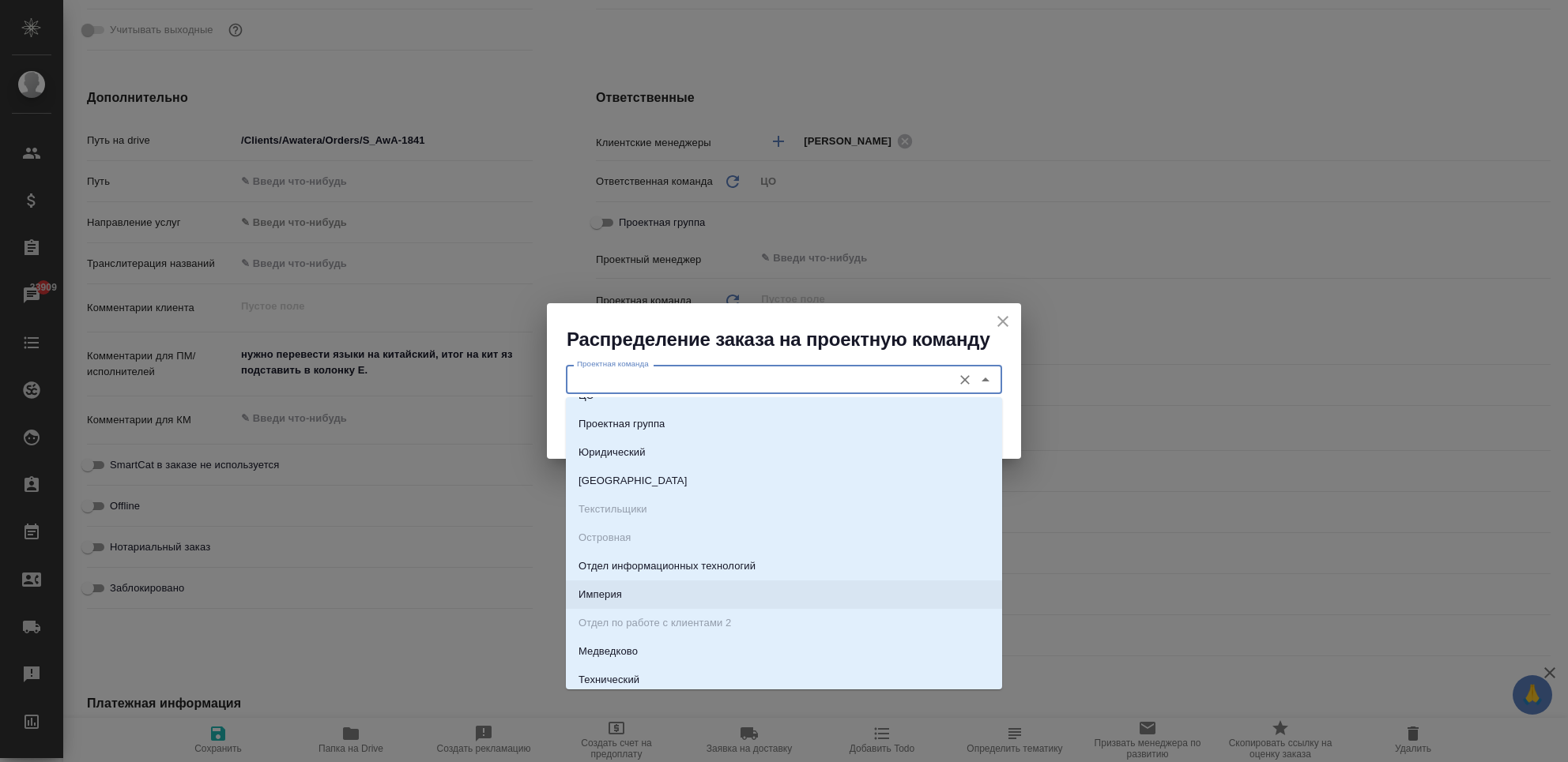
click at [541, 614] on div "Распределение заказа на проектную команду Проектная команда Проектная команда Р…" at bounding box center [784, 381] width 1568 height 762
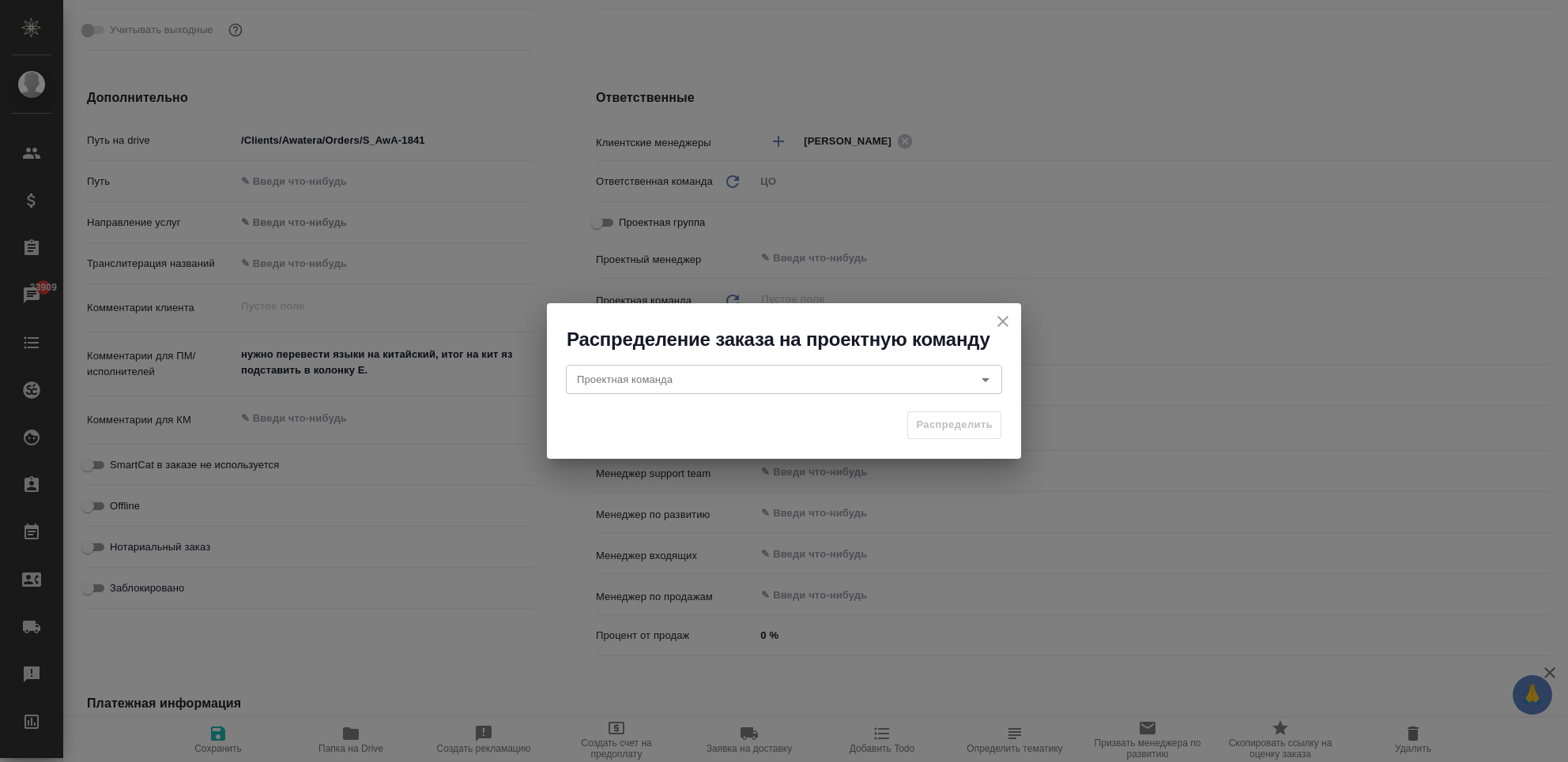
click at [506, 587] on div "Распределение заказа на проектную команду Проектная команда Проектная команда Р…" at bounding box center [784, 381] width 1568 height 762
click at [1007, 326] on icon "close" at bounding box center [1003, 321] width 11 height 11
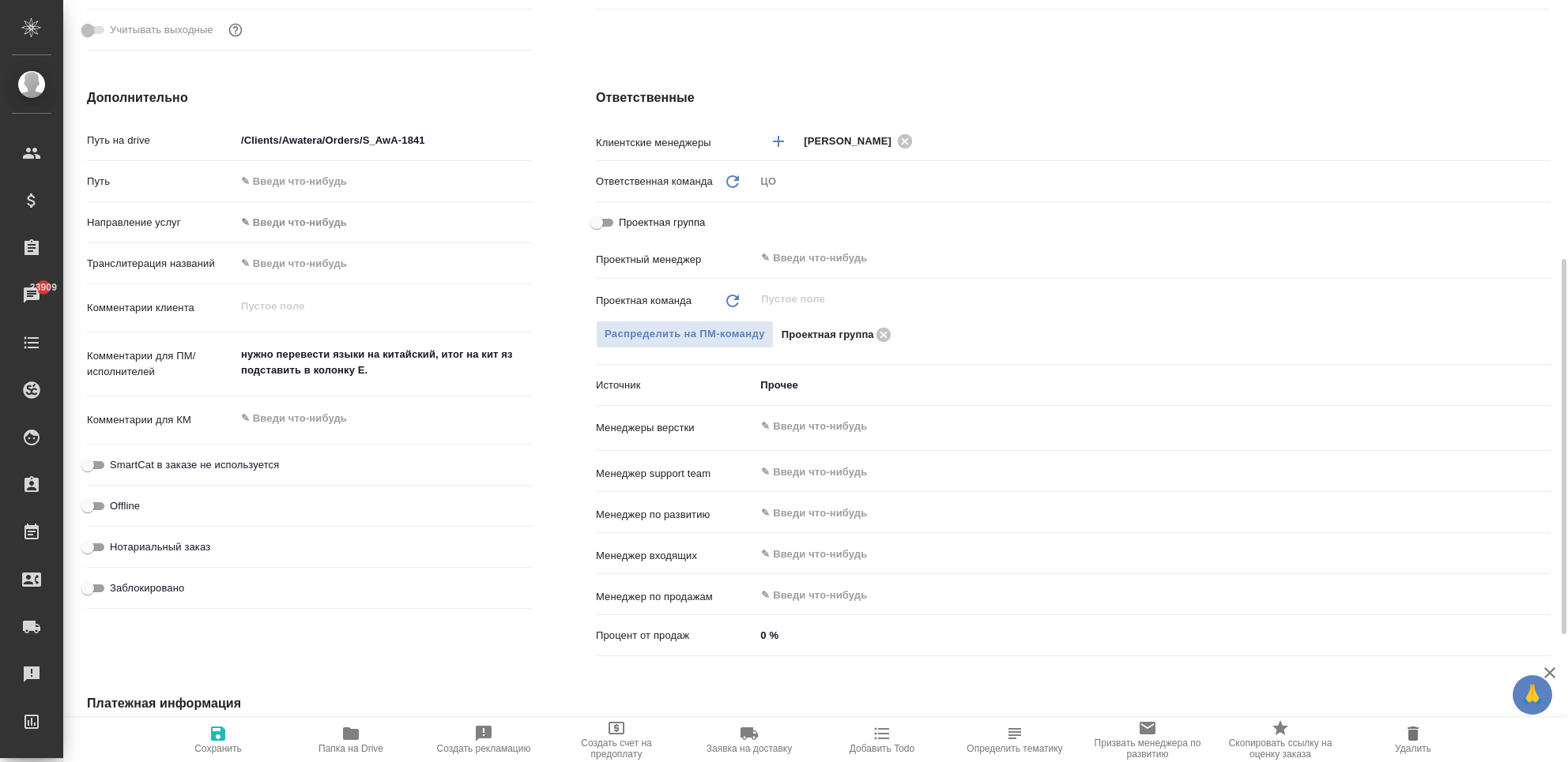
scroll to position [0, 0]
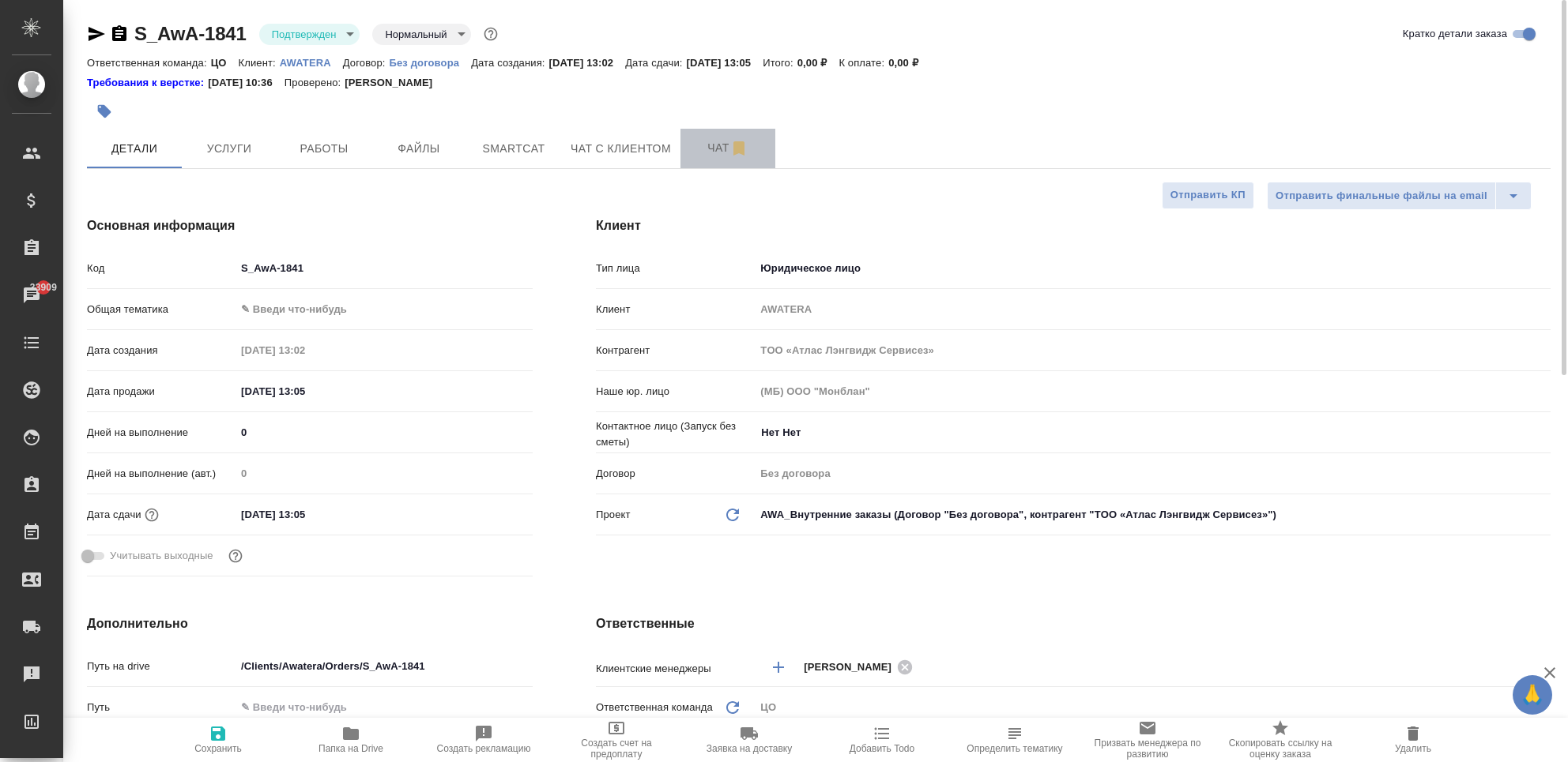
click at [704, 148] on span "Чат" at bounding box center [728, 148] width 76 height 20
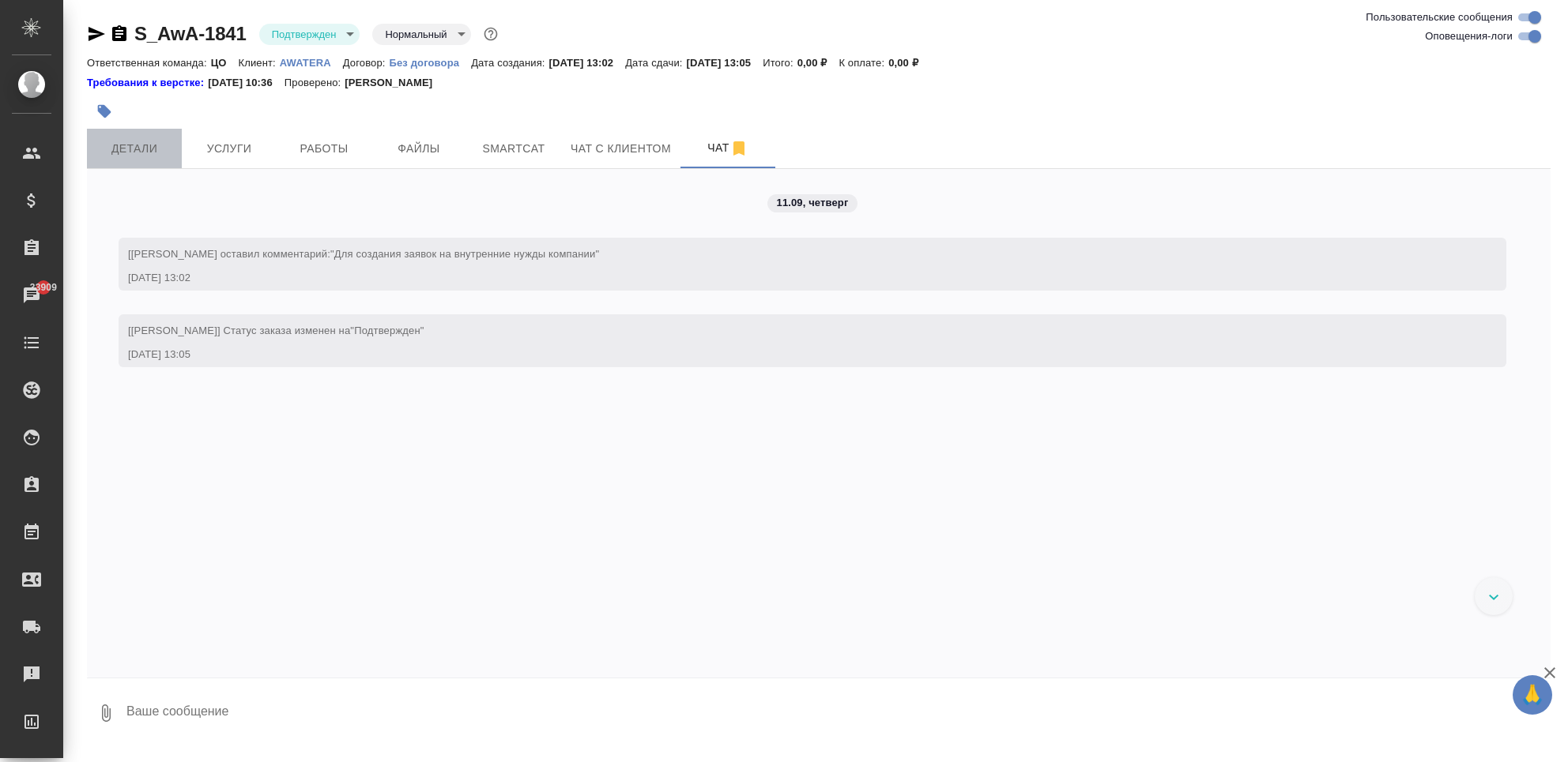
click at [136, 141] on span "Детали" at bounding box center [134, 149] width 76 height 20
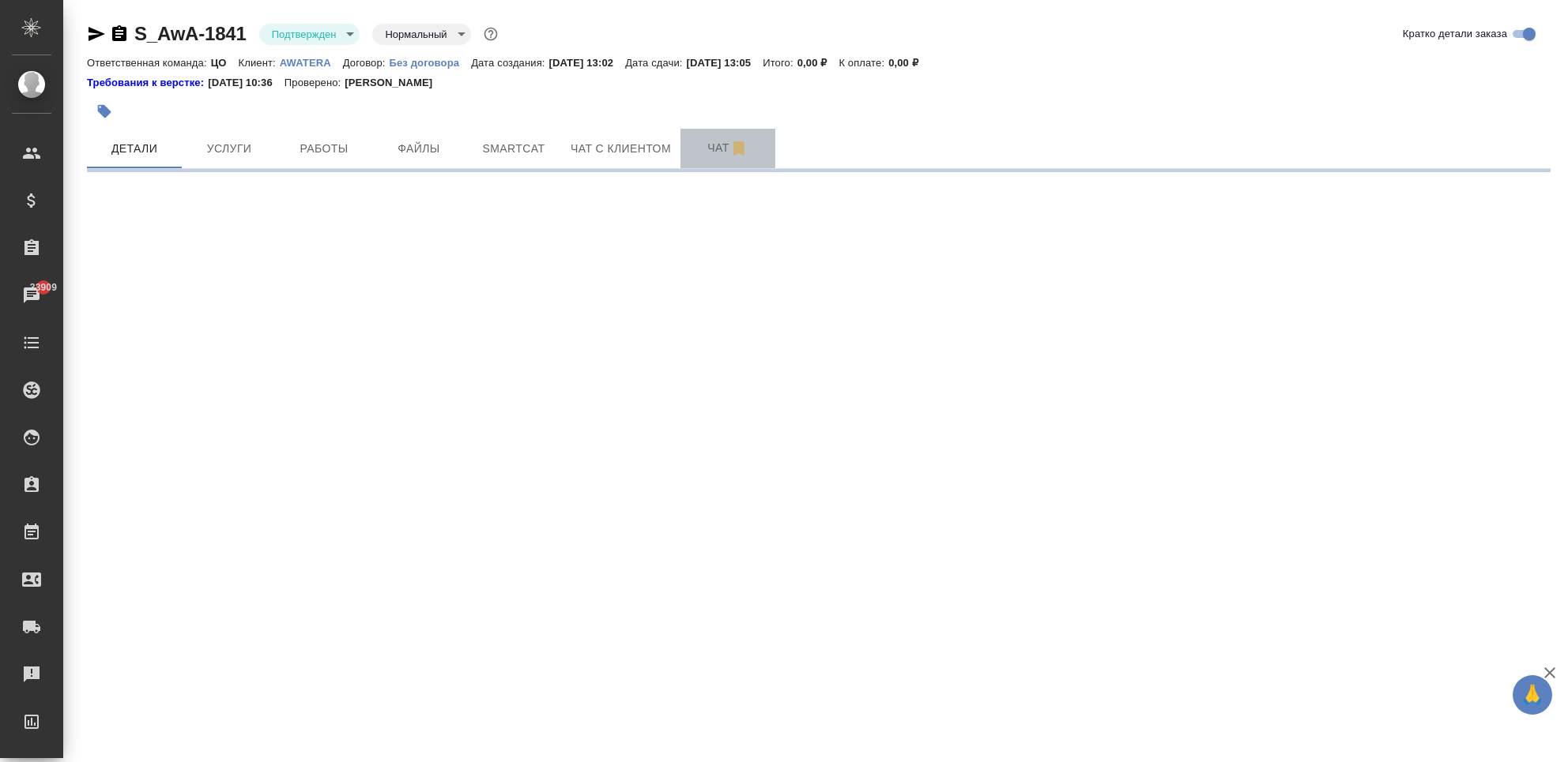
click at [700, 150] on span "Чат" at bounding box center [728, 148] width 76 height 20
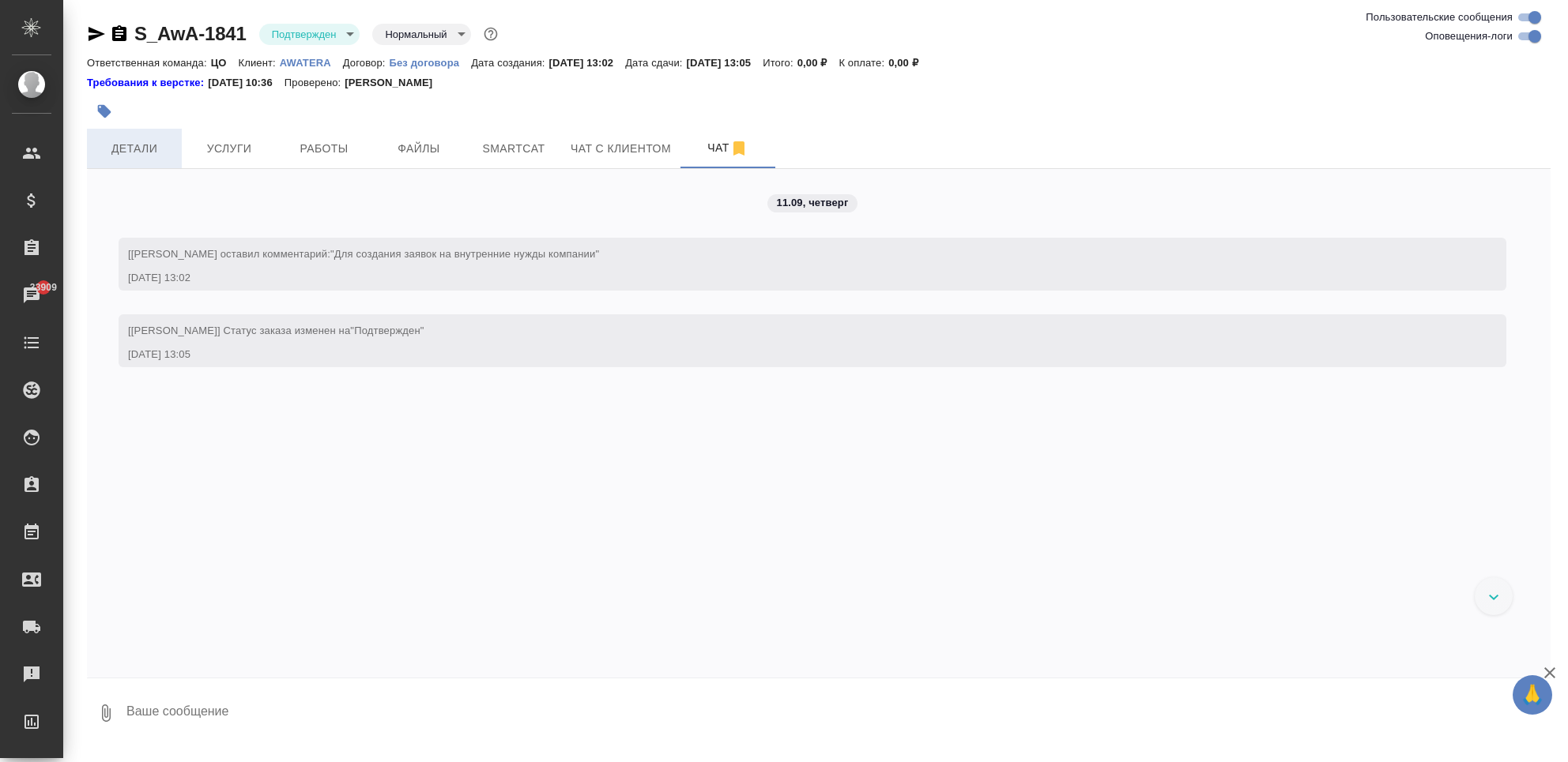
click at [150, 153] on span "Детали" at bounding box center [134, 149] width 76 height 20
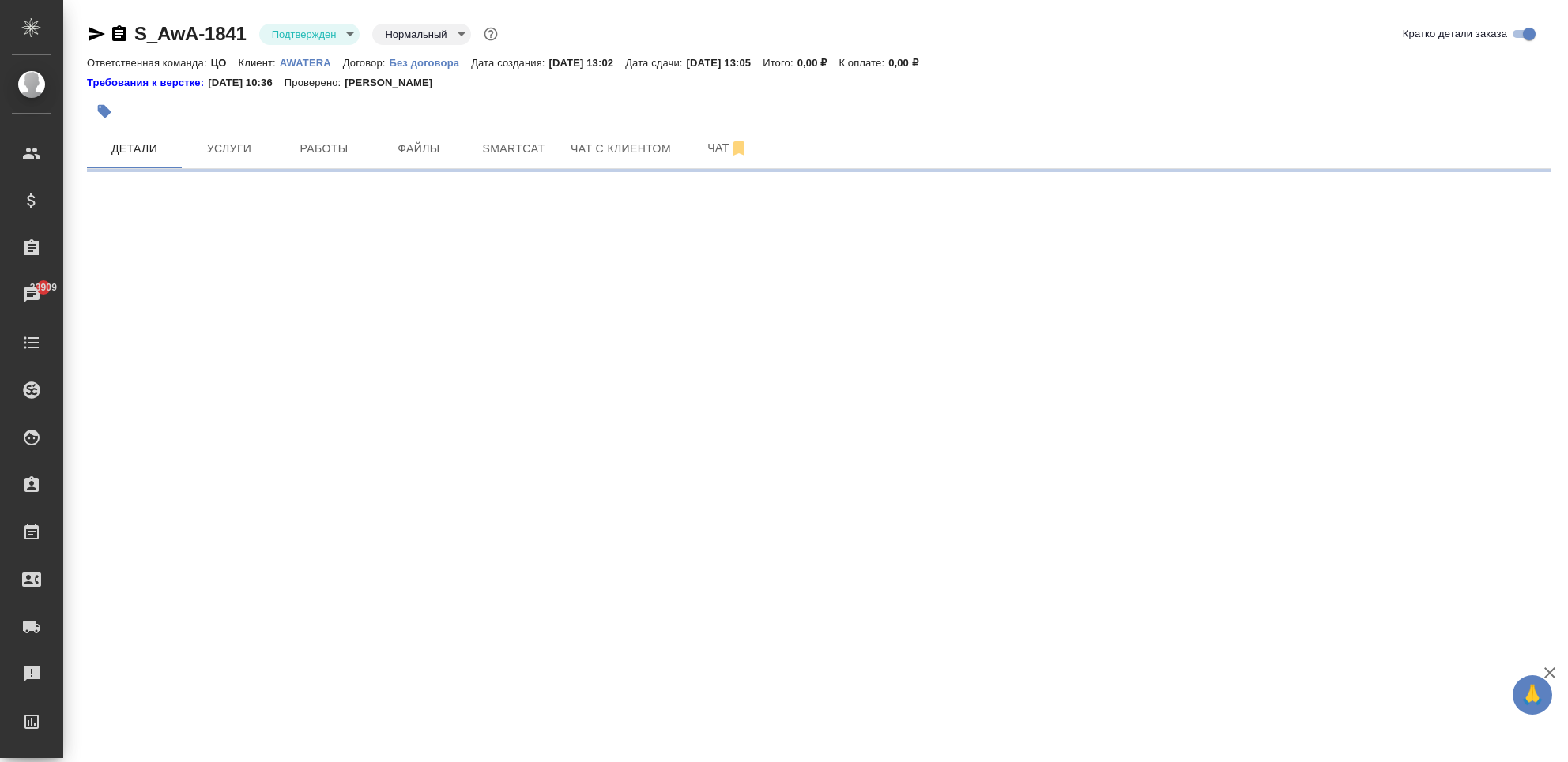
select select "RU"
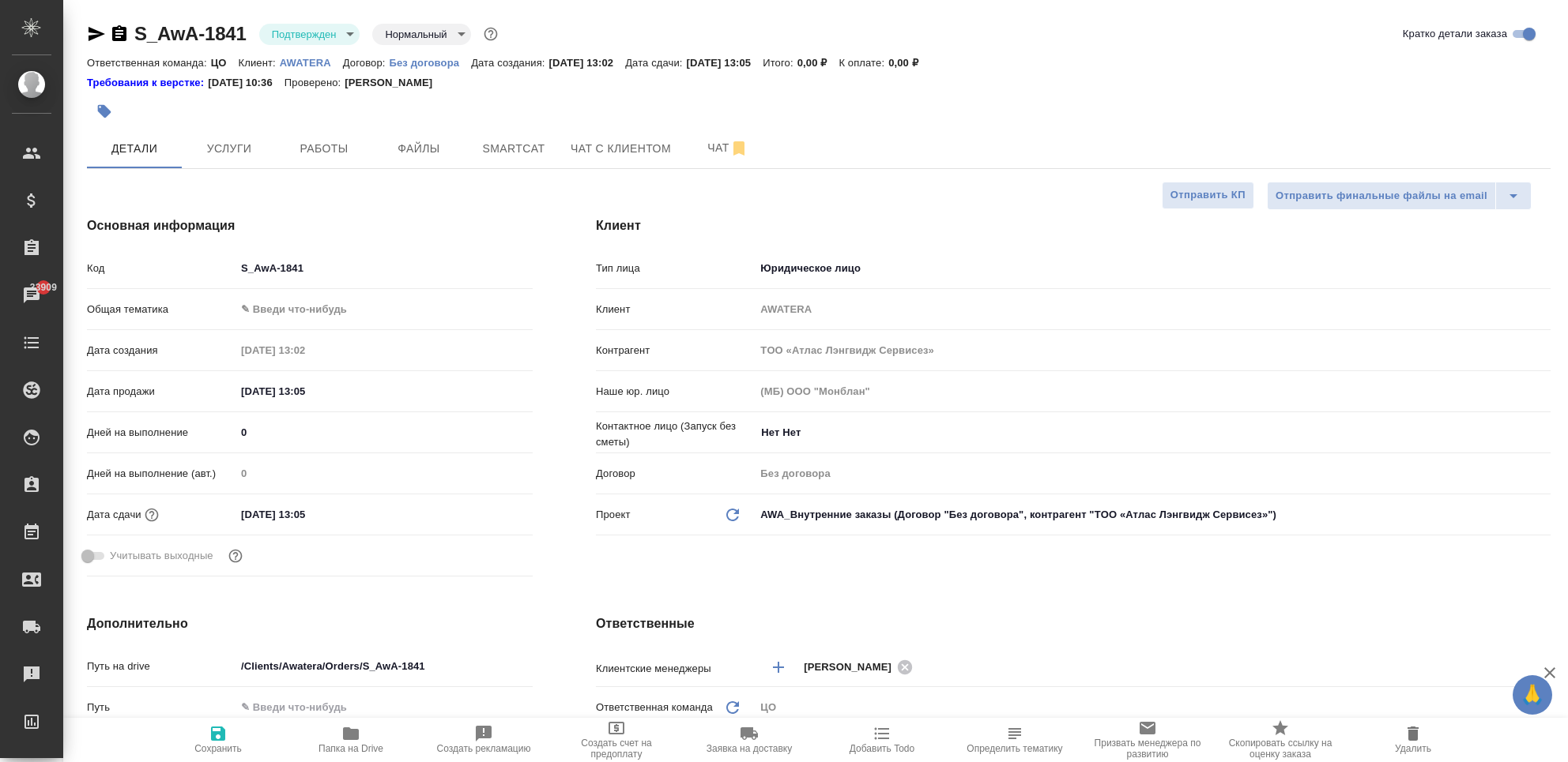
type textarea "x"
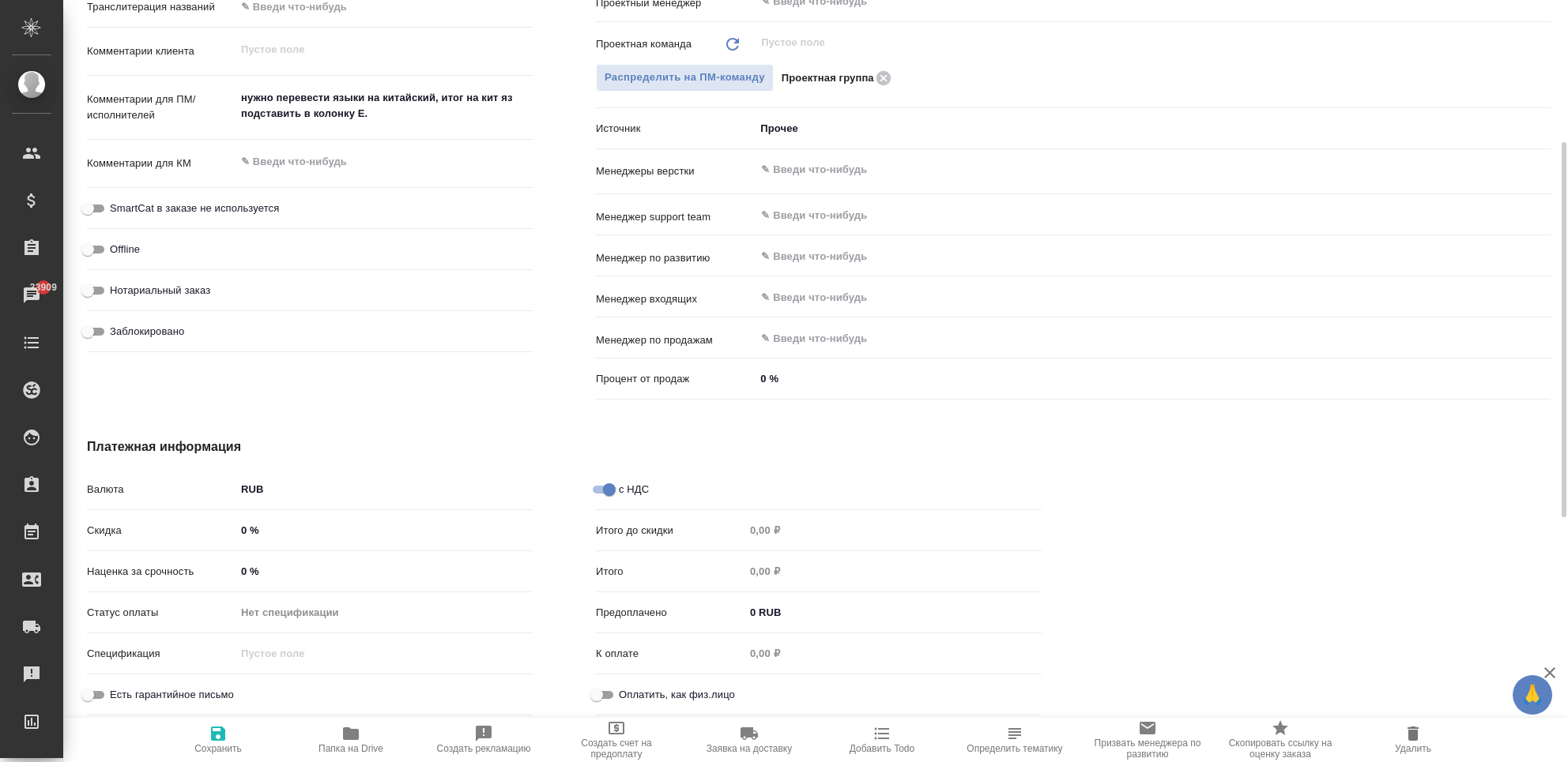
scroll to position [619, 0]
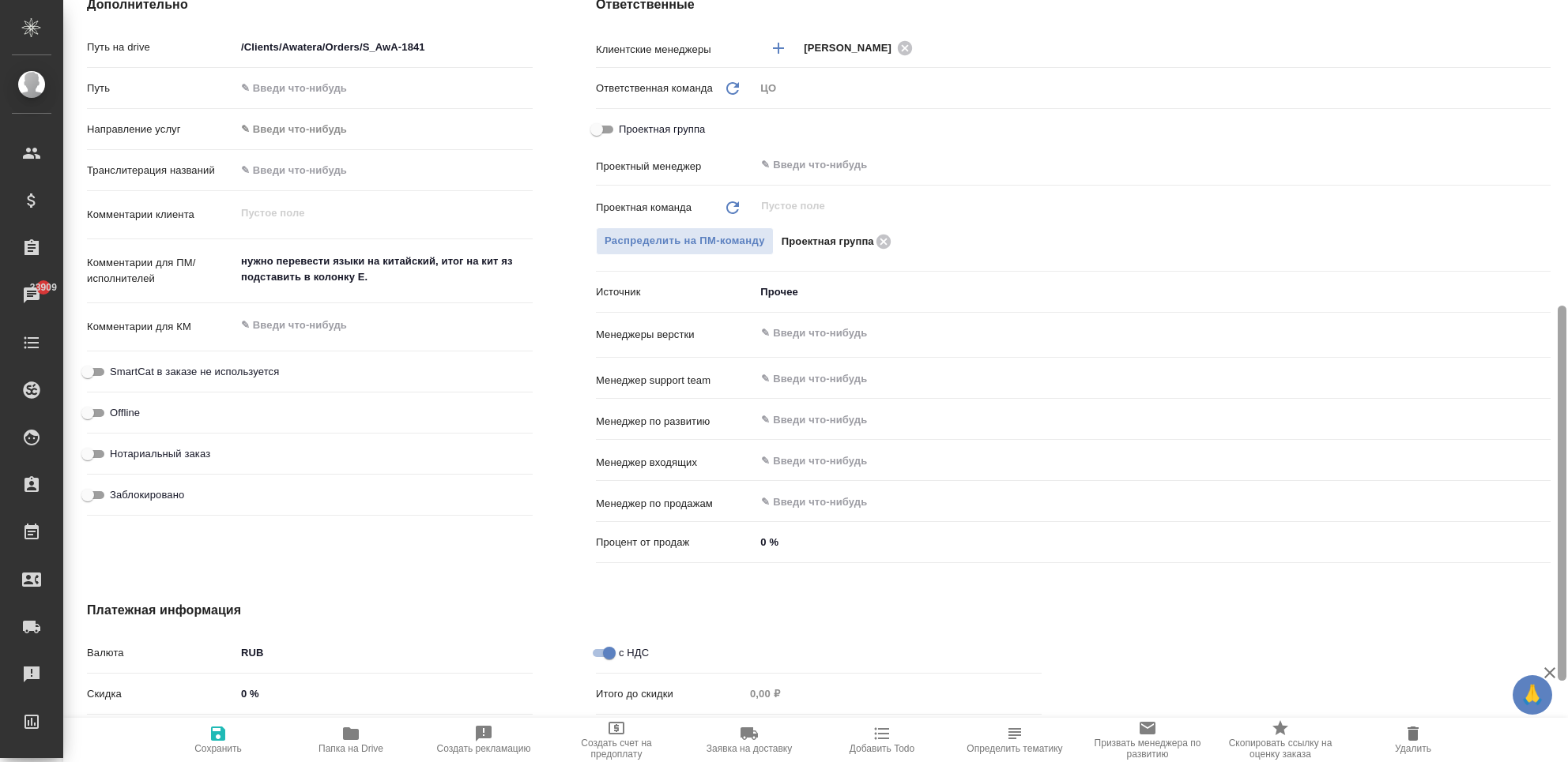
type textarea "x"
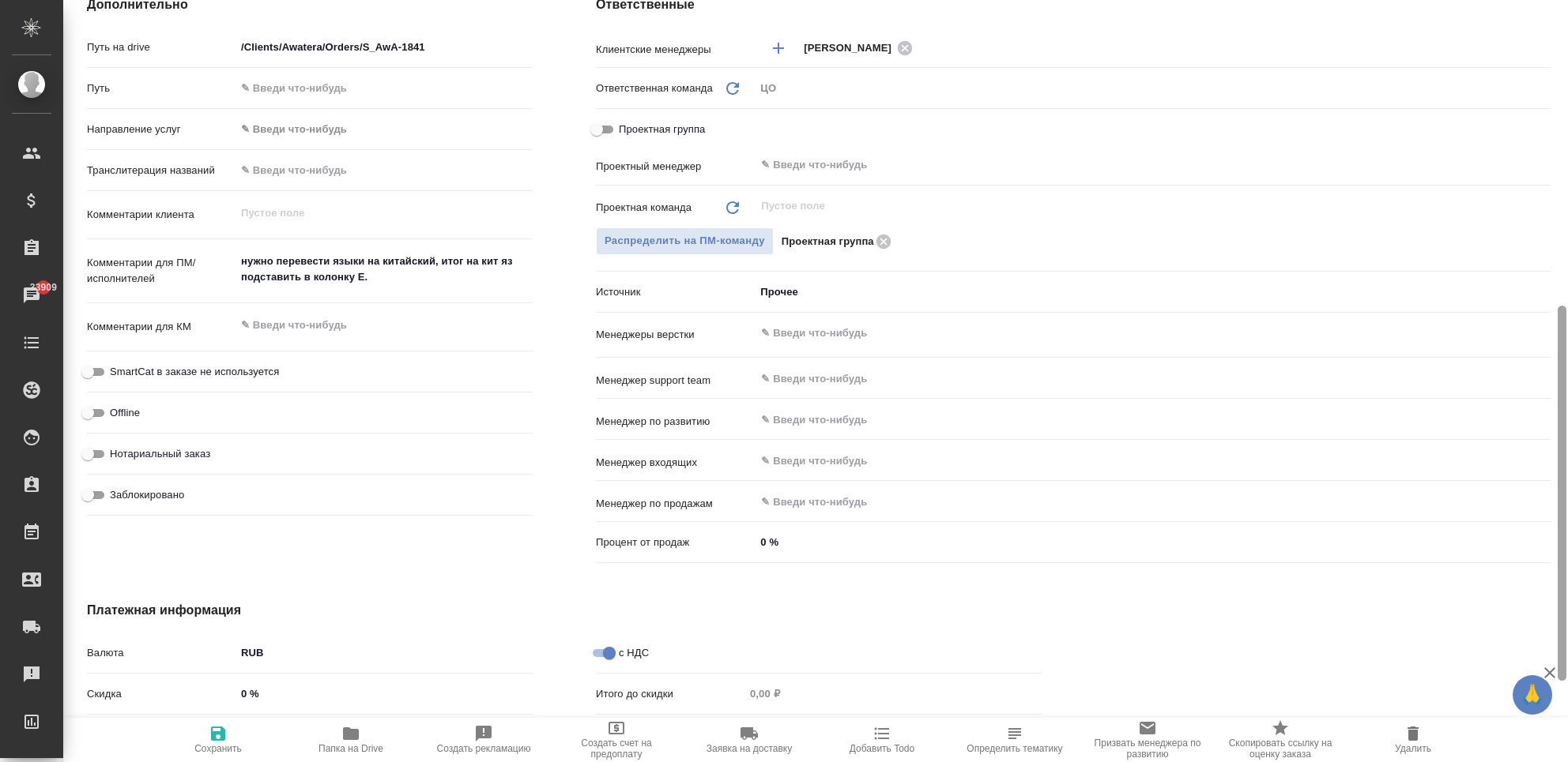
type textarea "x"
drag, startPoint x: 419, startPoint y: 267, endPoint x: 425, endPoint y: 284, distance: 18.0
click at [425, 284] on textarea "нужно перевести языки на китайский, итог на кит яз подставить в колонку E." at bounding box center [384, 270] width 295 height 42
click at [425, 279] on textarea "нужно перевести языки на китайский, итог на кит яз подставить в колонку E." at bounding box center [384, 270] width 295 height 42
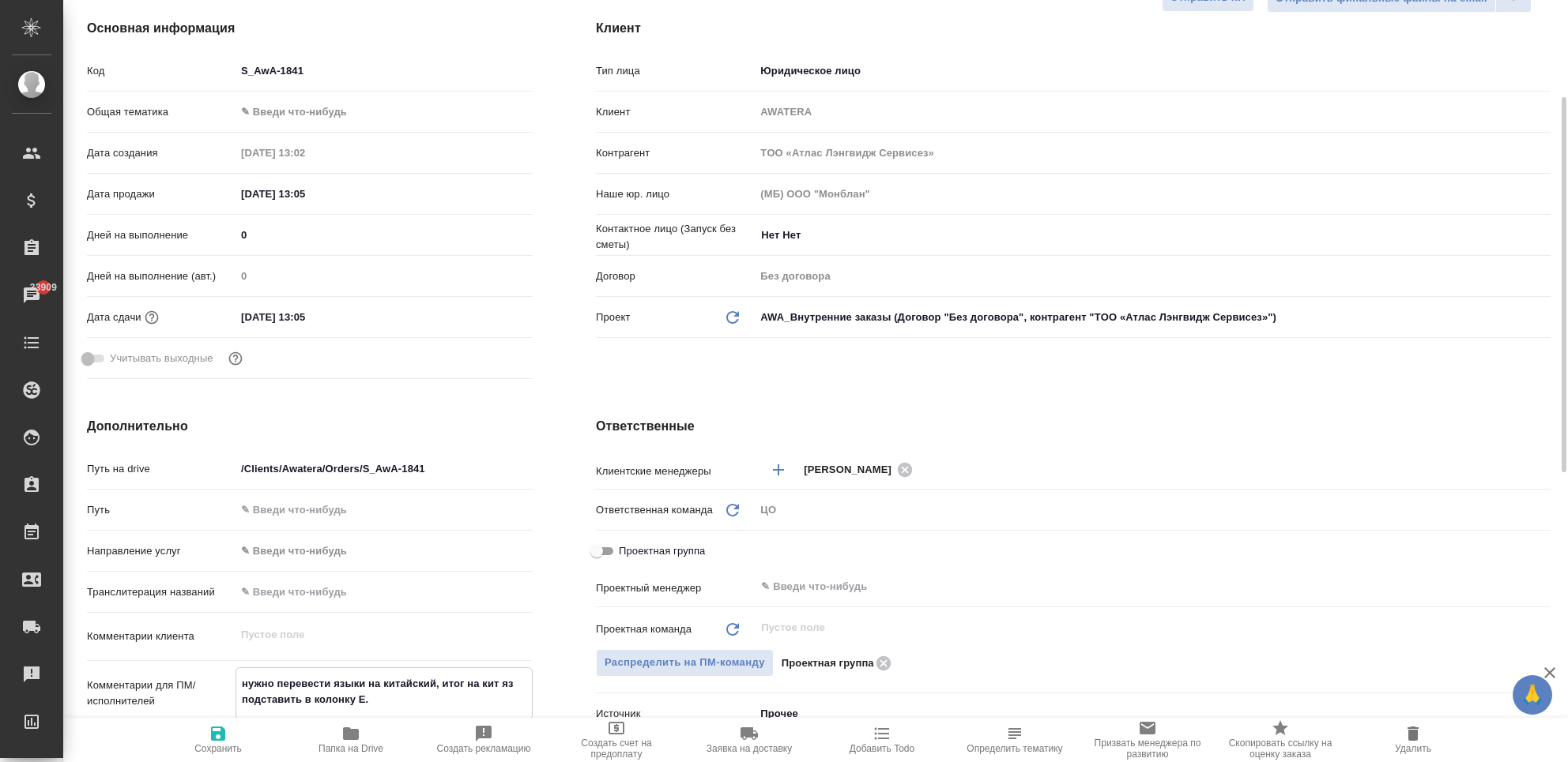
scroll to position [0, 0]
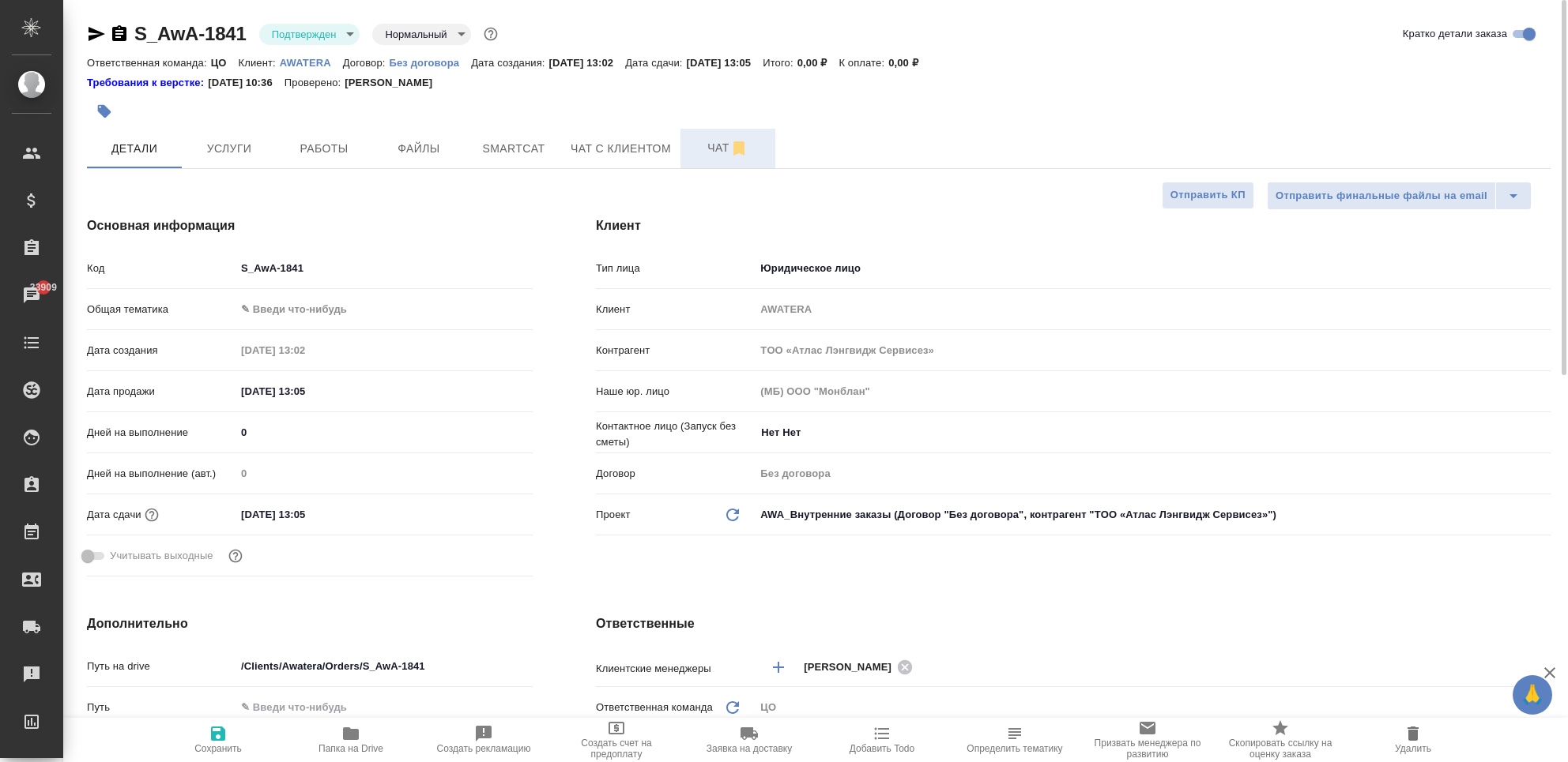
type textarea "x"
click at [695, 152] on span "Чат" at bounding box center [728, 148] width 76 height 20
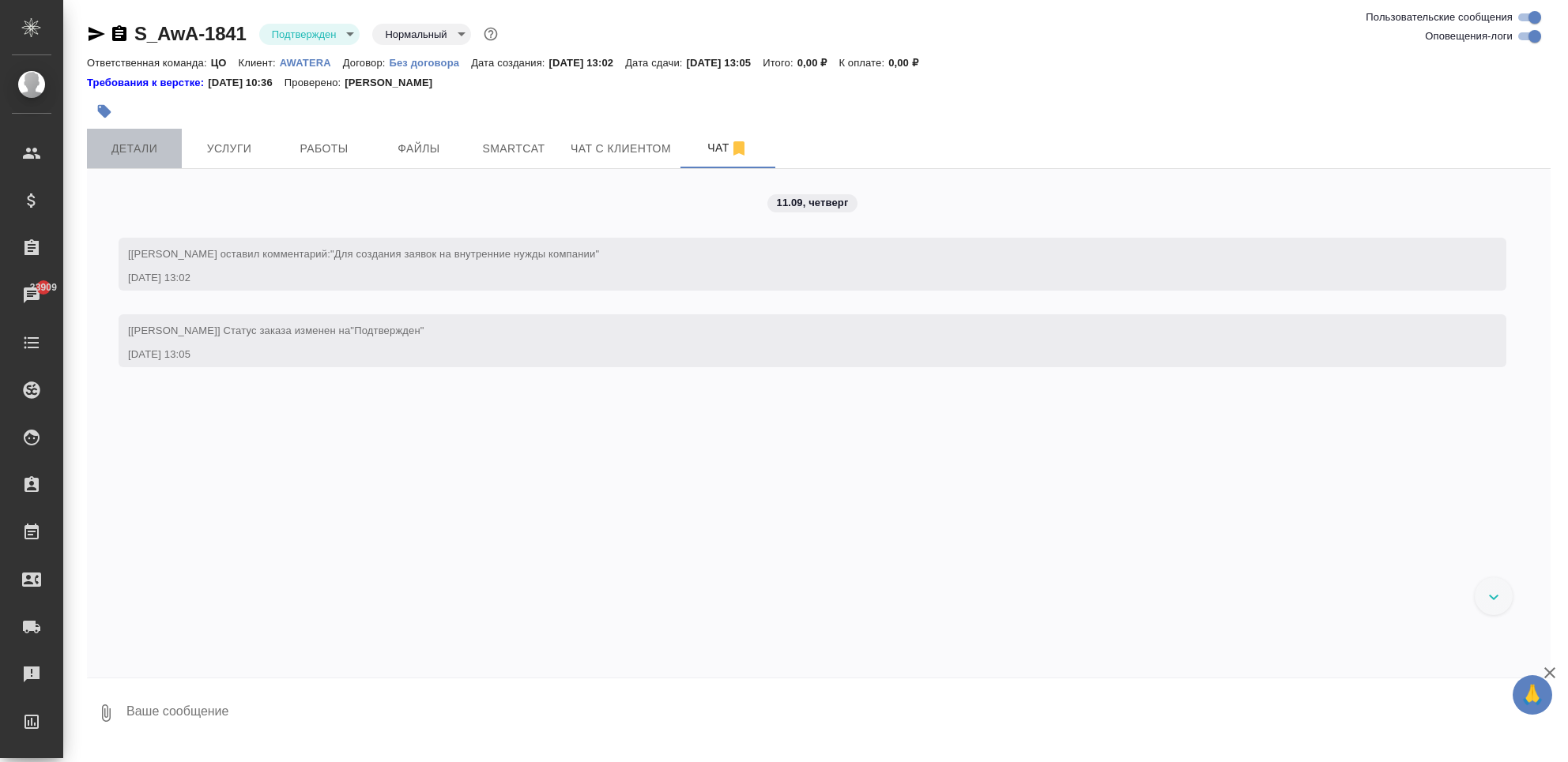
click at [114, 143] on span "Детали" at bounding box center [134, 149] width 76 height 20
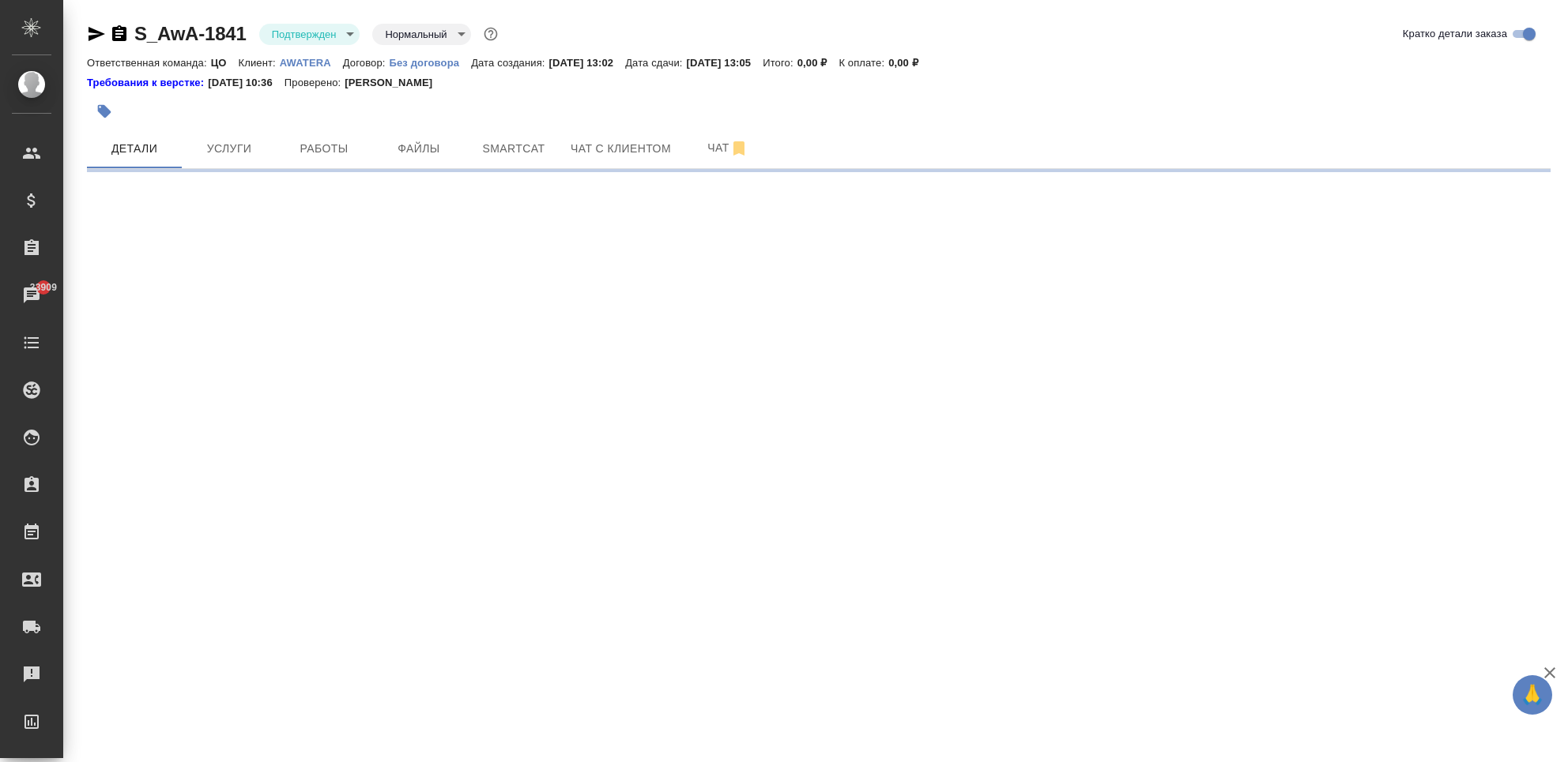
select select "RU"
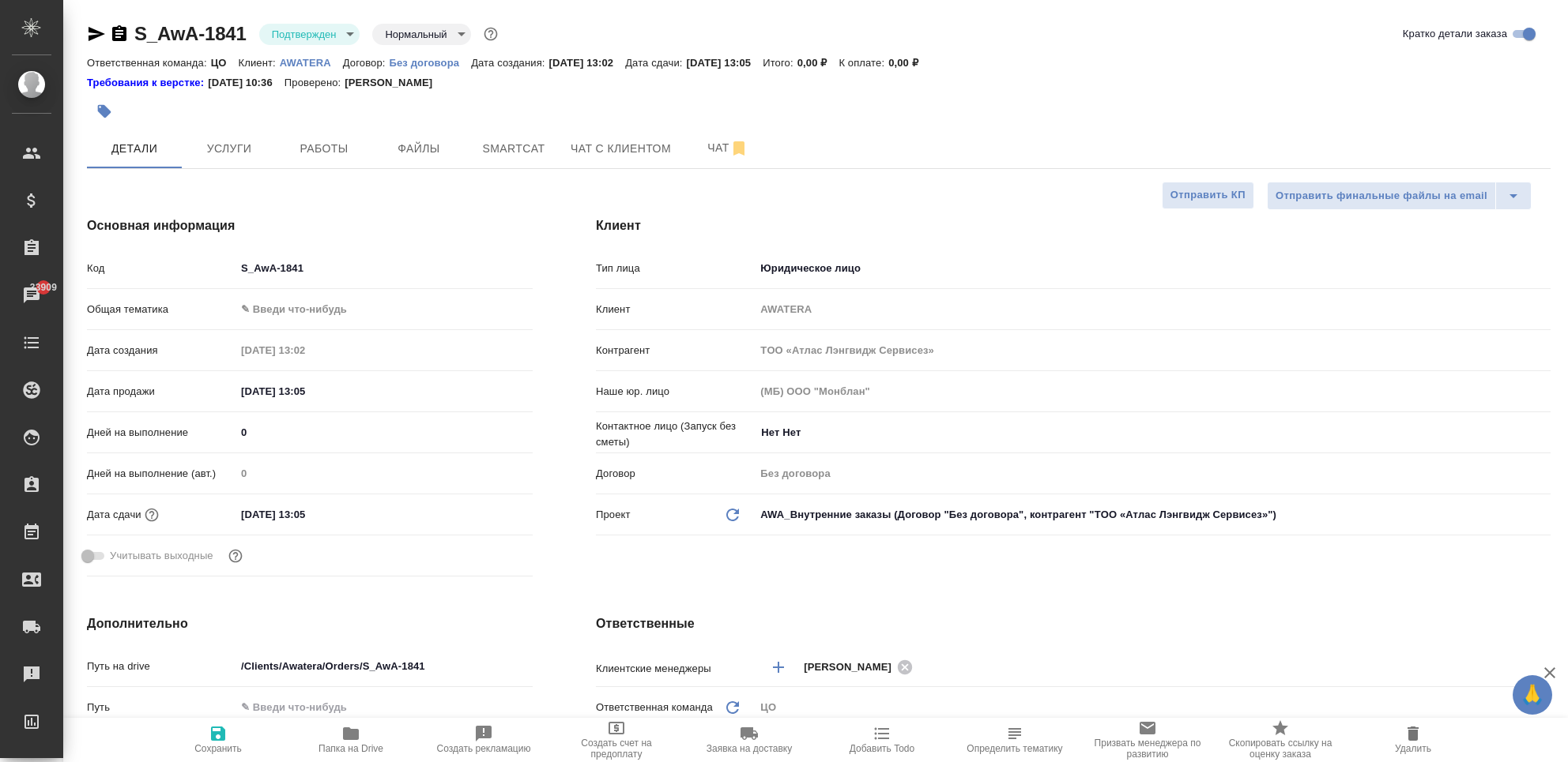
type textarea "x"
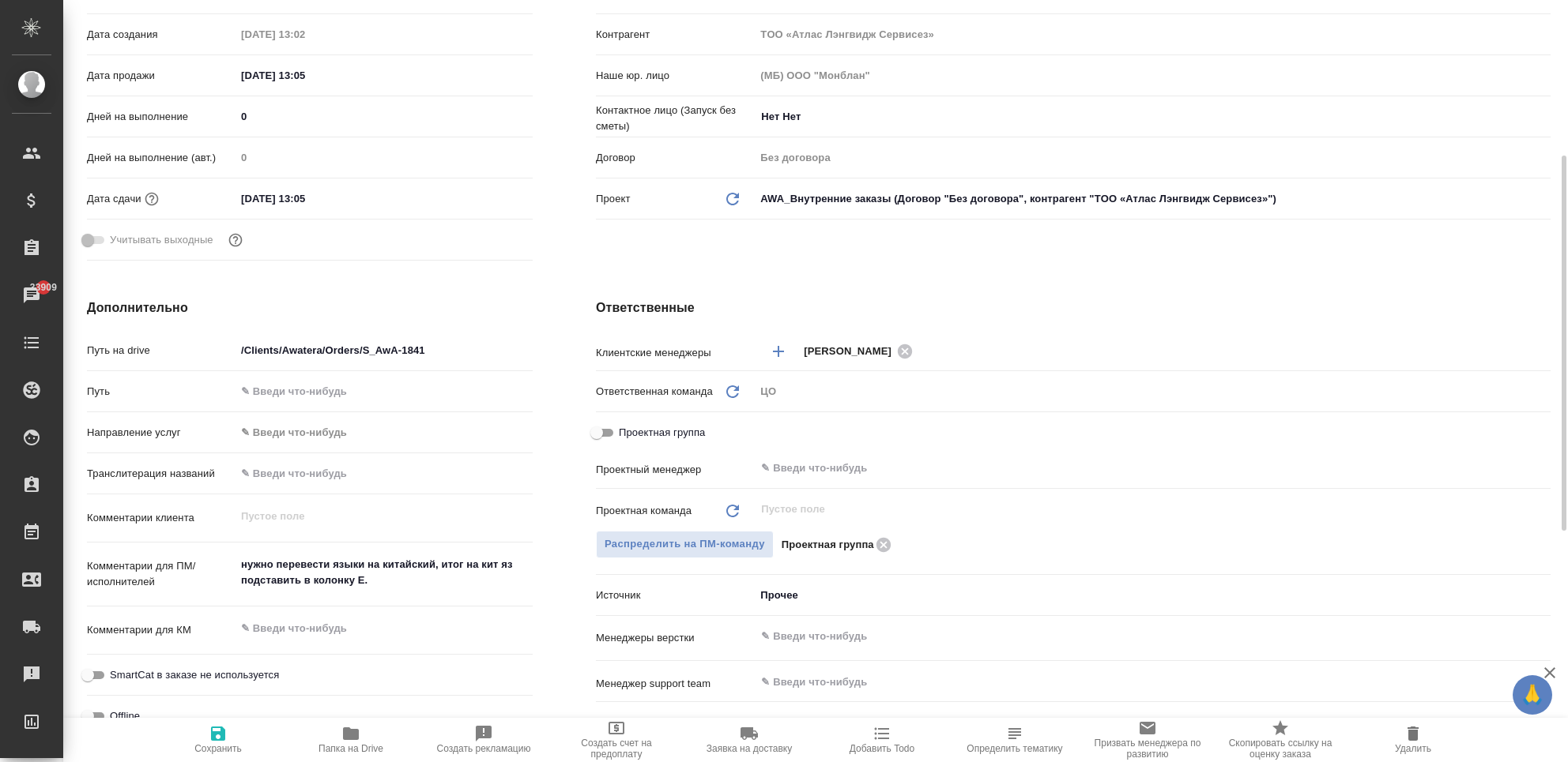
click at [919, 548] on div "Проектная группа" at bounding box center [1166, 545] width 769 height 18
click at [702, 542] on span "Распределить на ПМ-команду" at bounding box center [685, 544] width 161 height 18
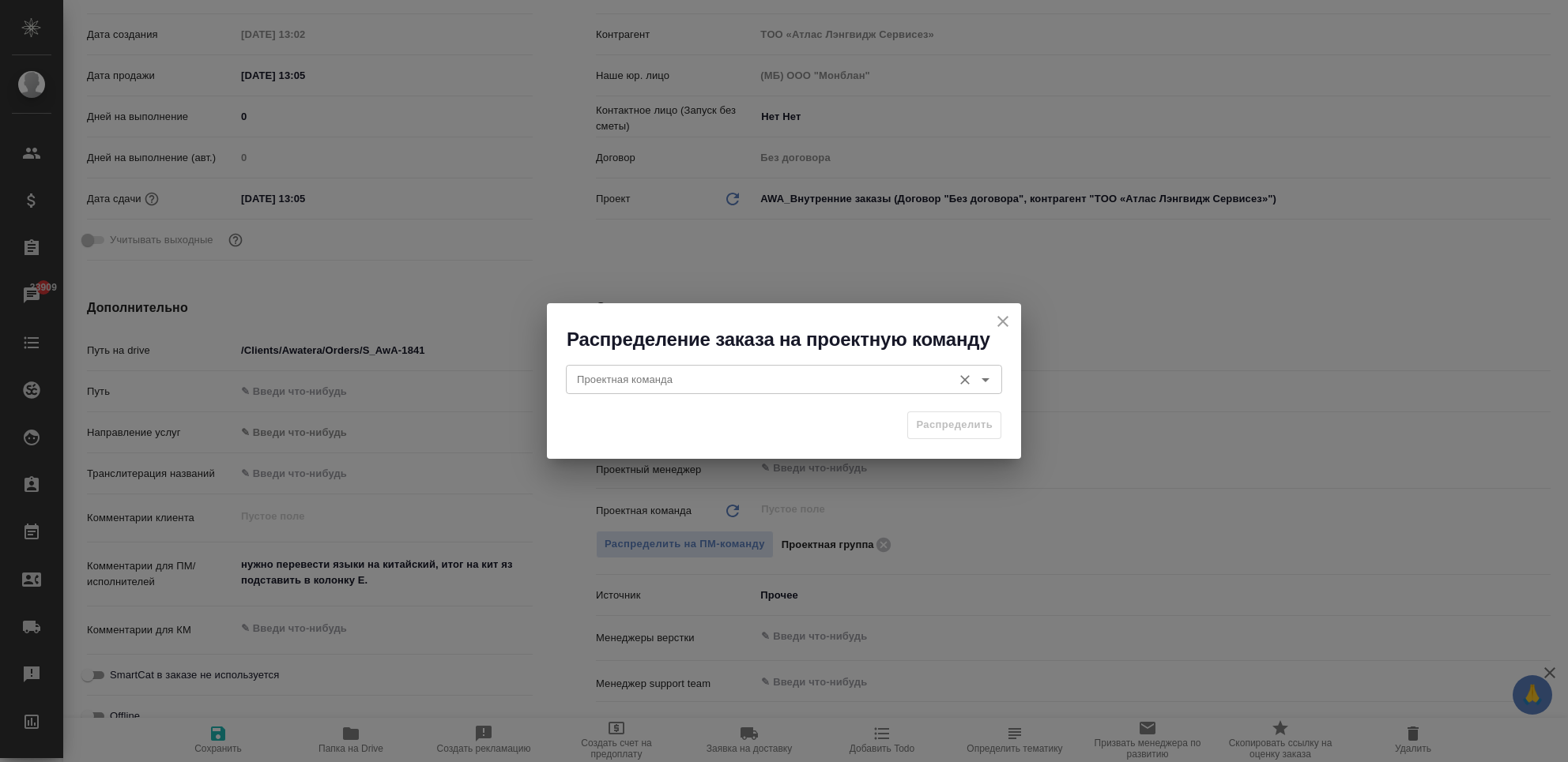
click at [686, 389] on input "Проектная команда" at bounding box center [757, 379] width 374 height 19
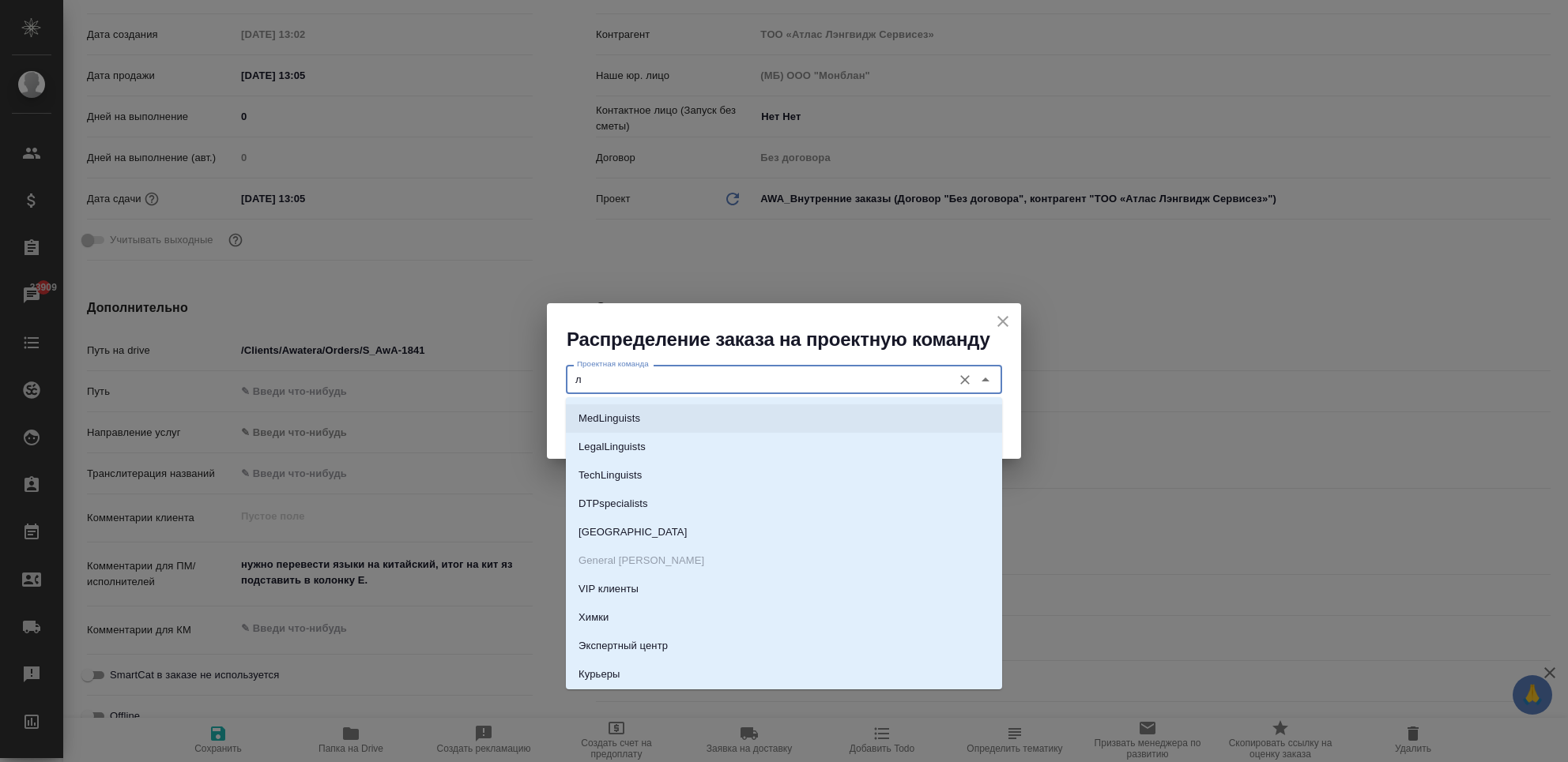
scroll to position [0, 0]
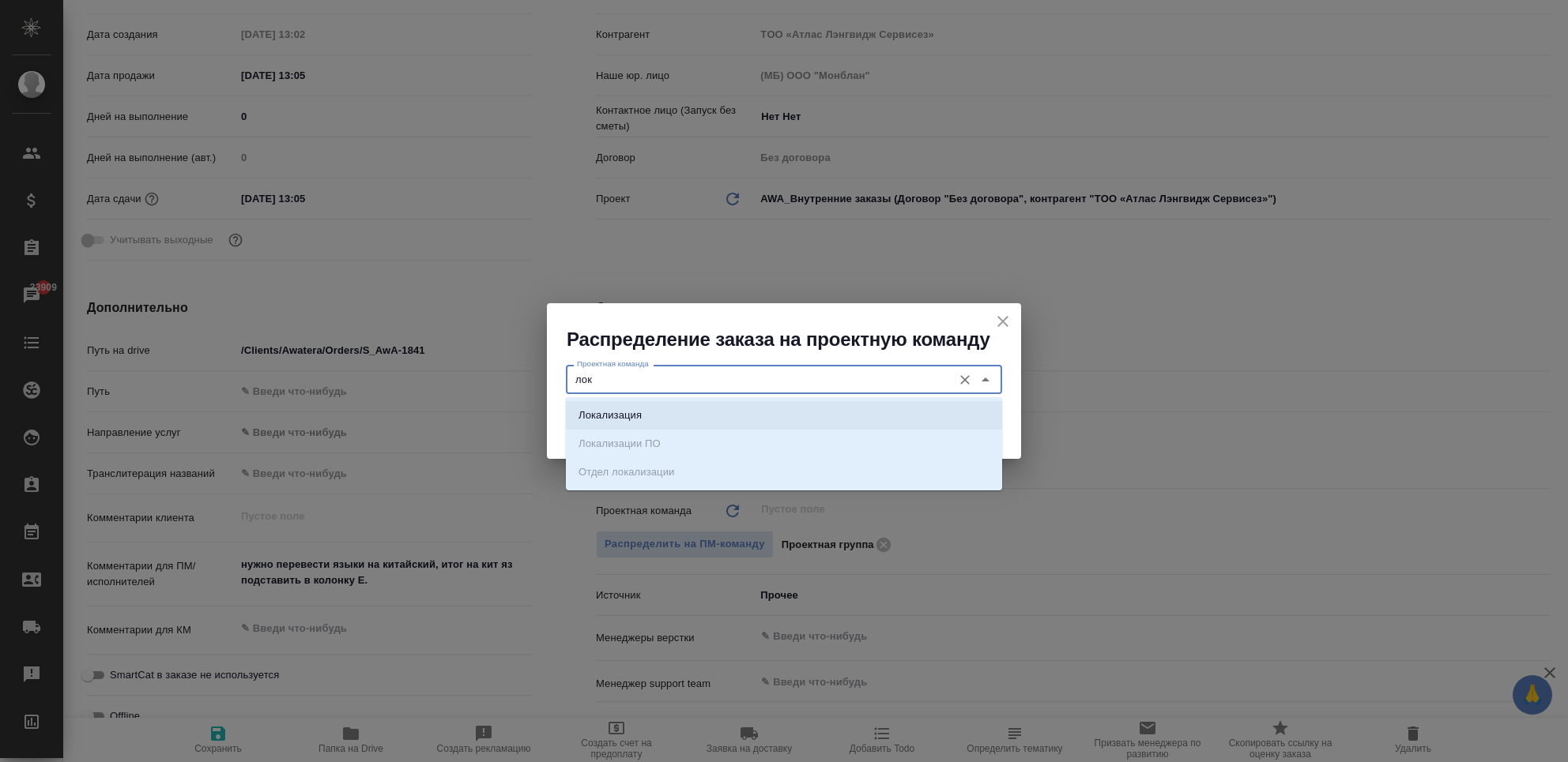
click at [666, 413] on li "Локализация" at bounding box center [784, 415] width 436 height 29
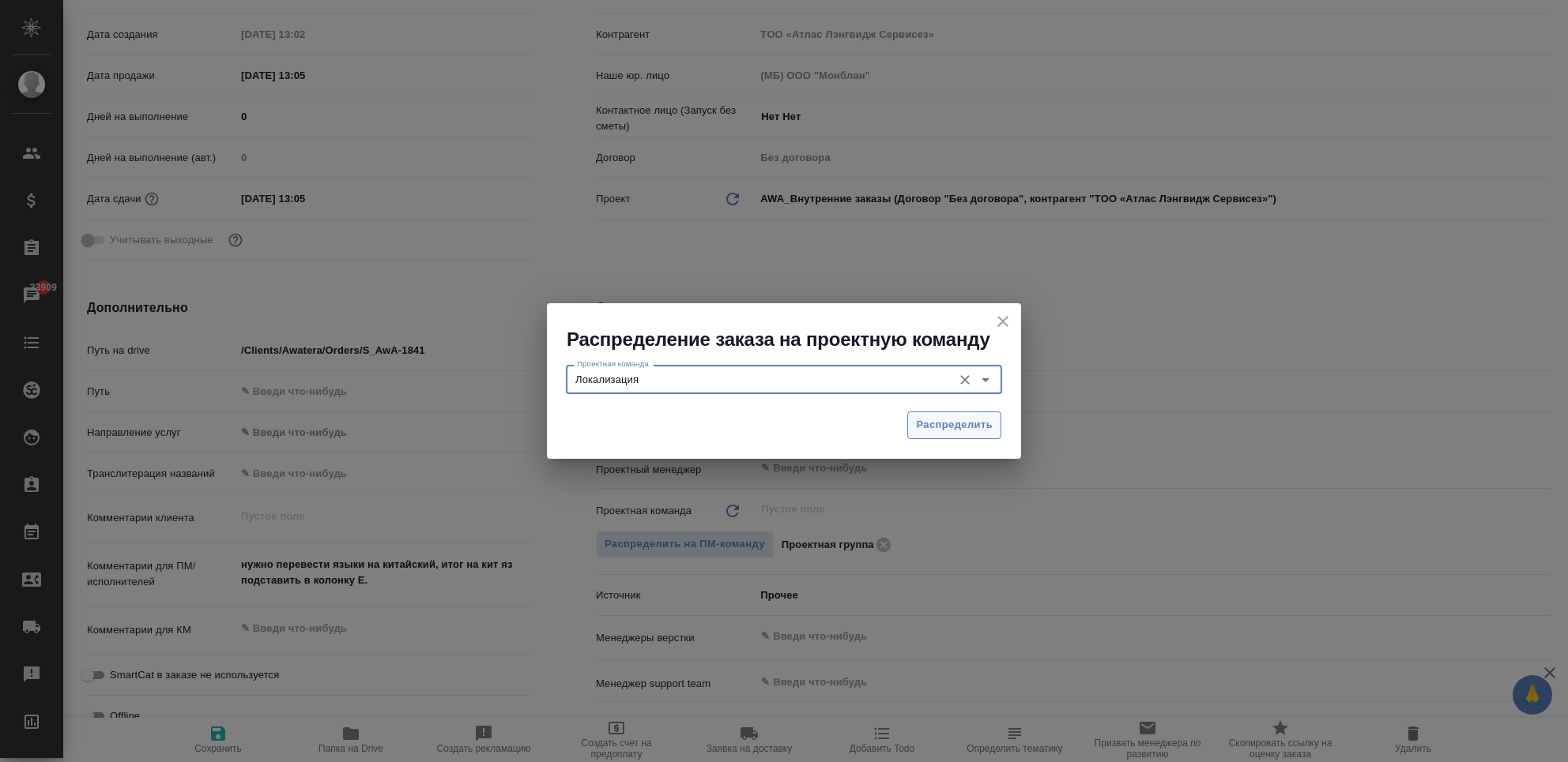
type input "Локализация"
click at [989, 426] on span "Распределить" at bounding box center [954, 425] width 77 height 18
type textarea "x"
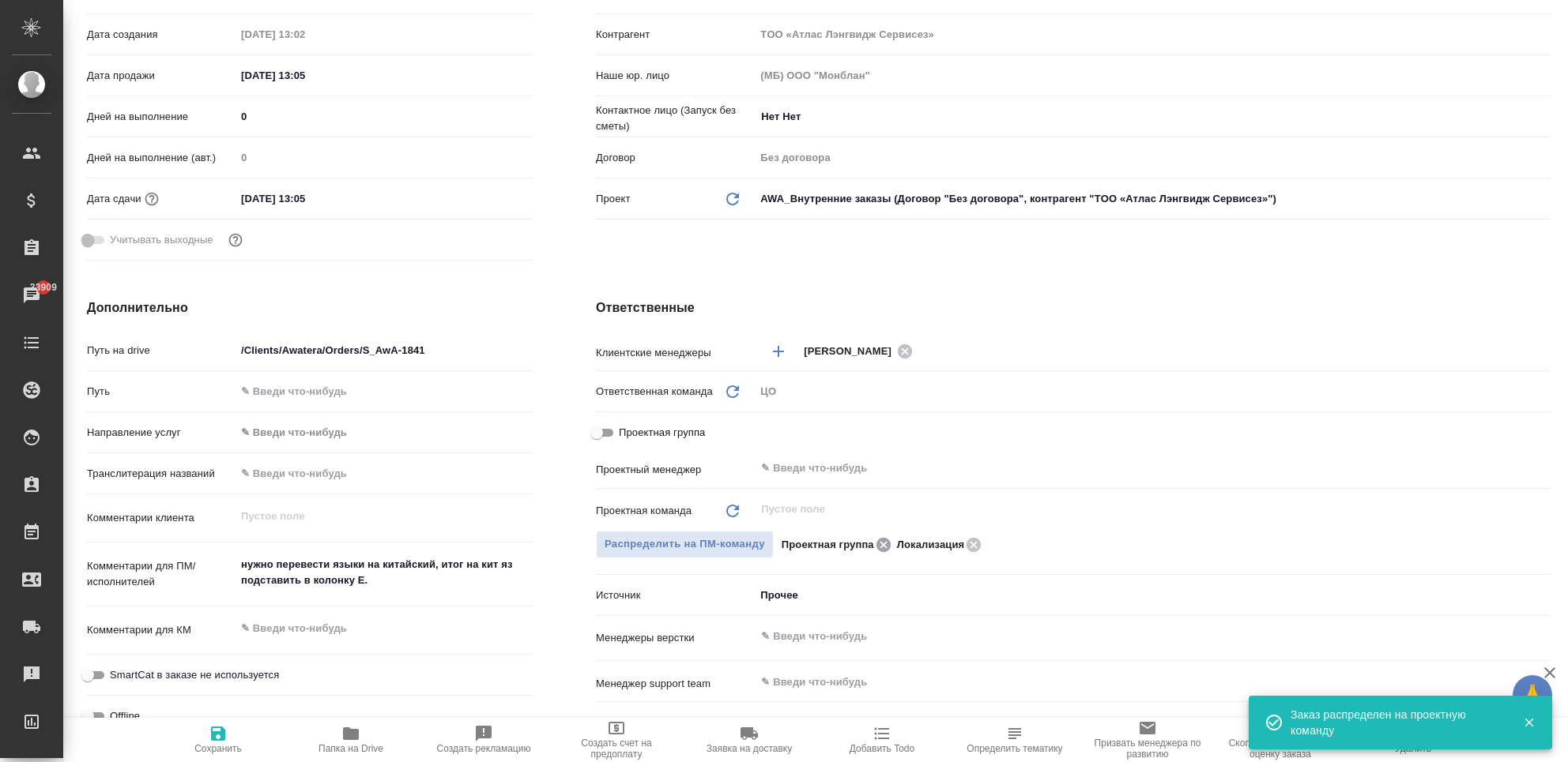
click at [877, 546] on icon at bounding box center [883, 544] width 14 height 14
type textarea "x"
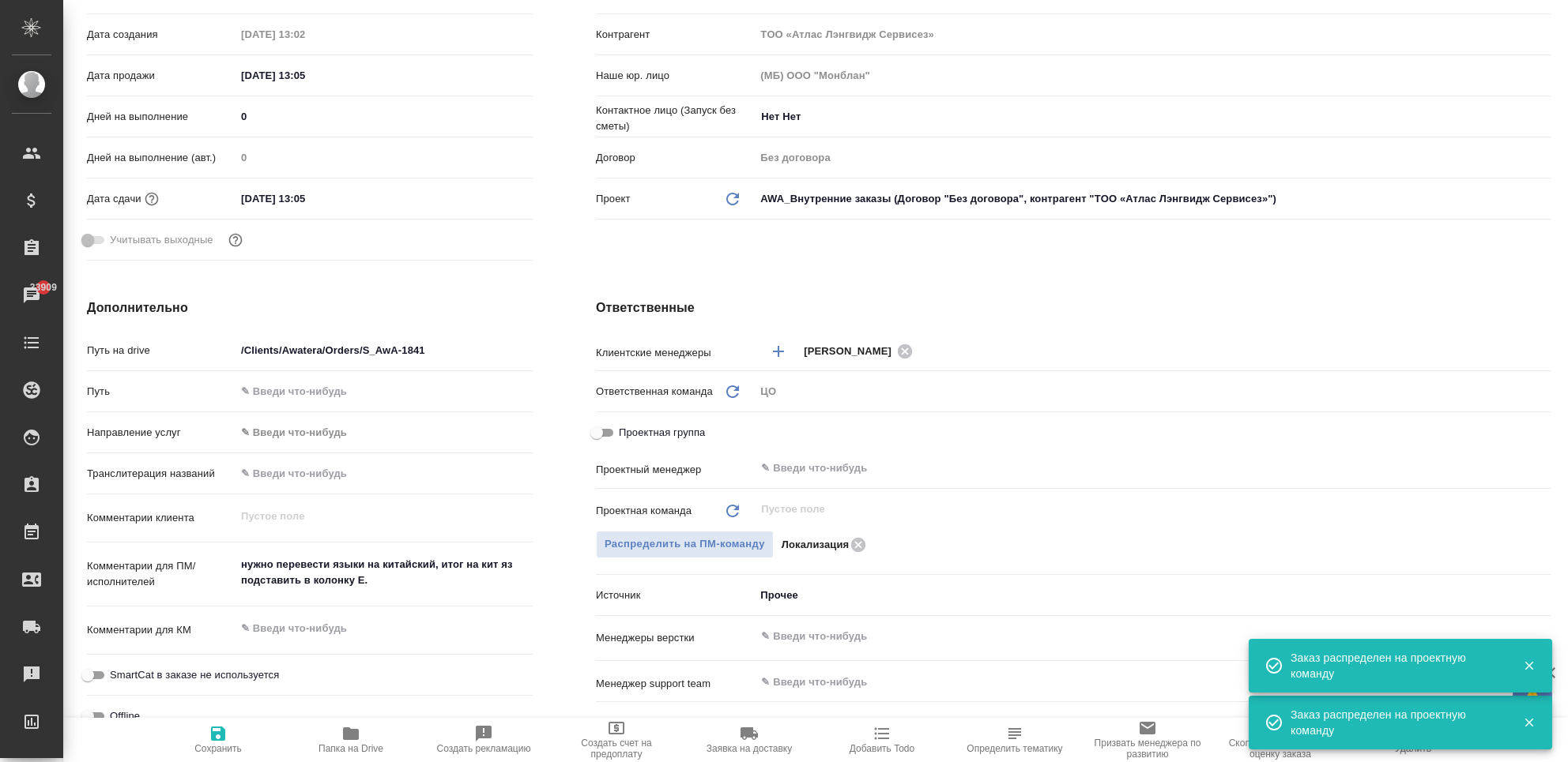
click at [200, 744] on span "Сохранить" at bounding box center [218, 748] width 47 height 11
type textarea "x"
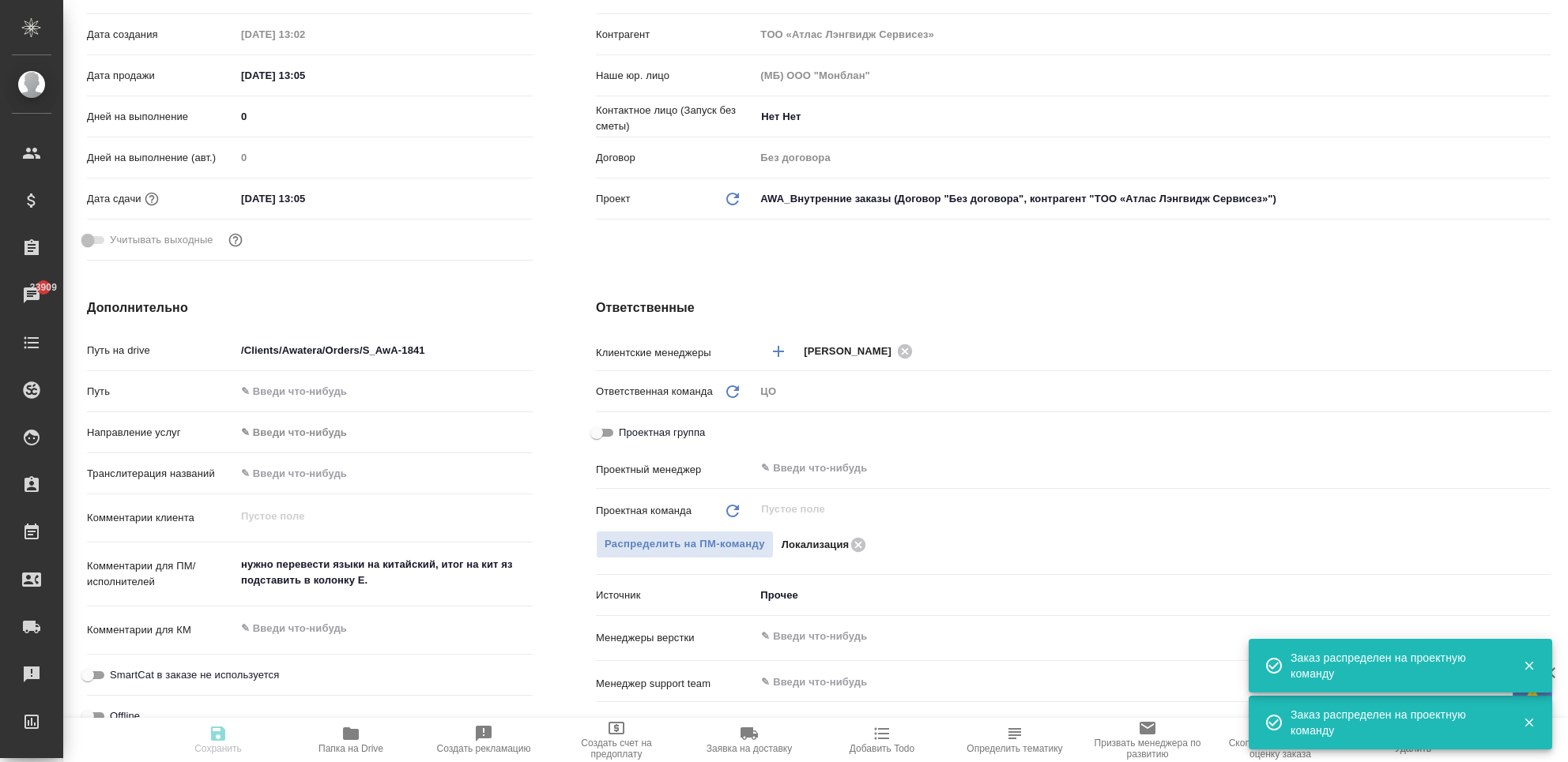
type textarea "x"
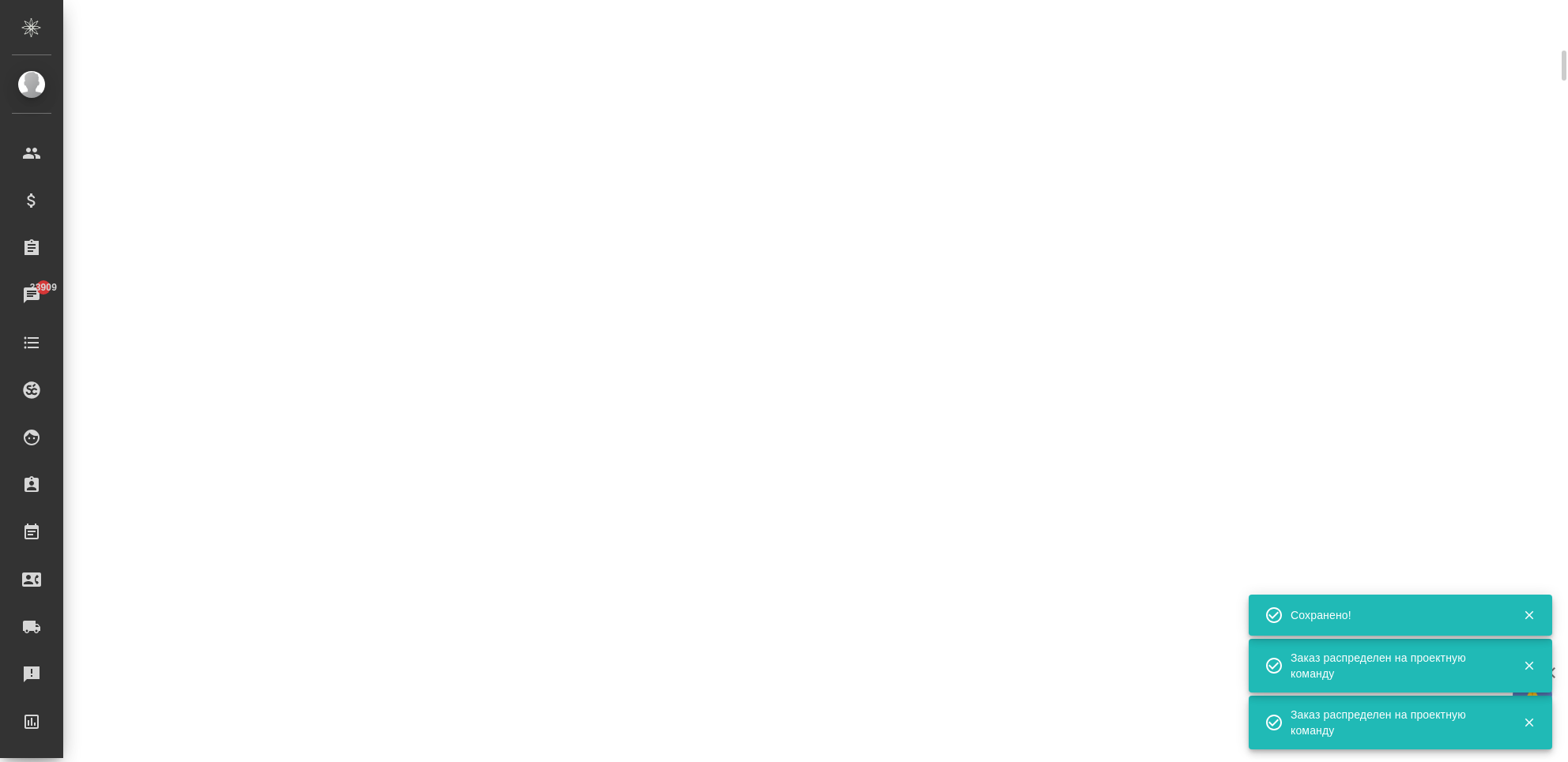
scroll to position [303, 0]
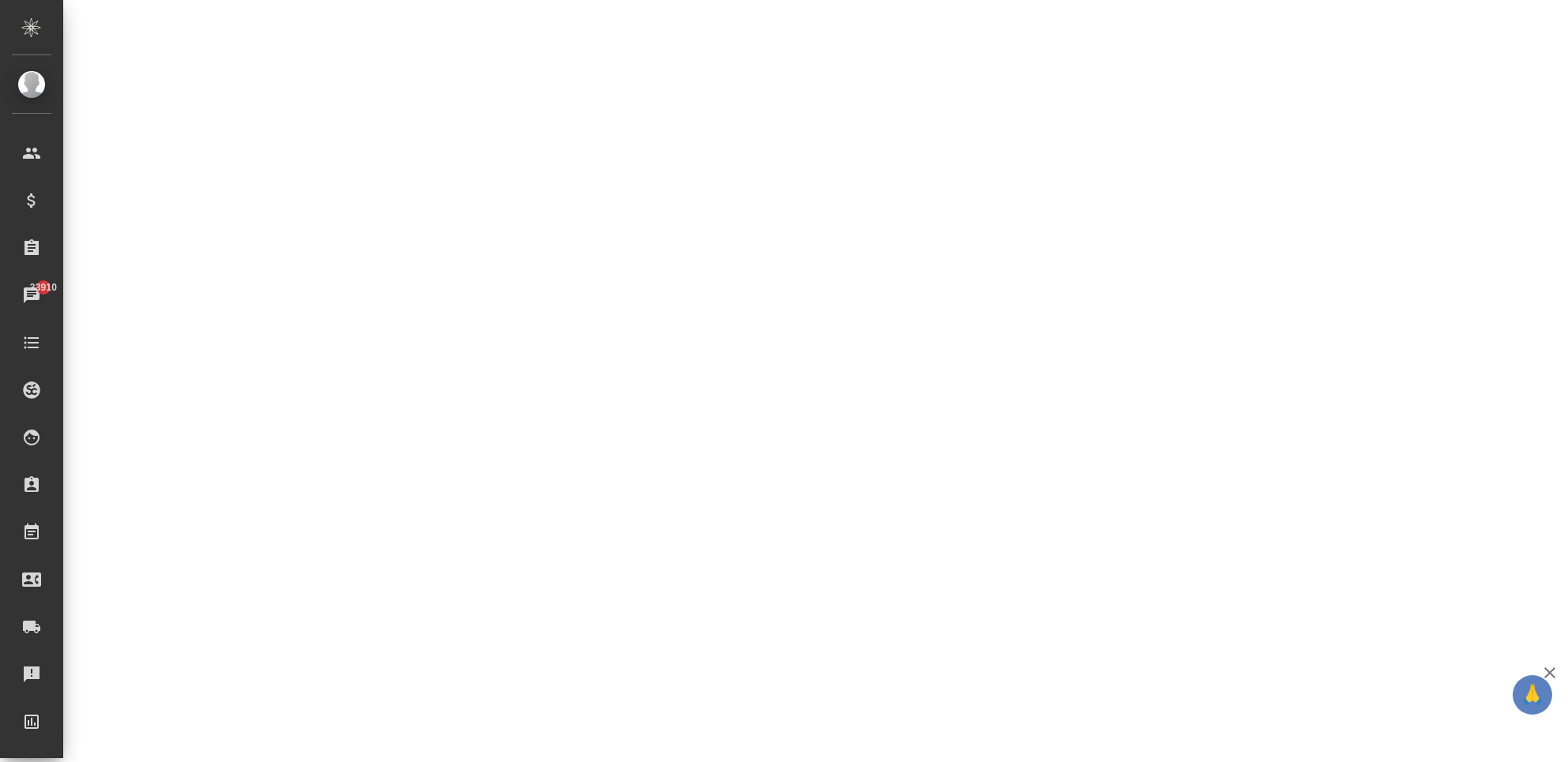
select select "RU"
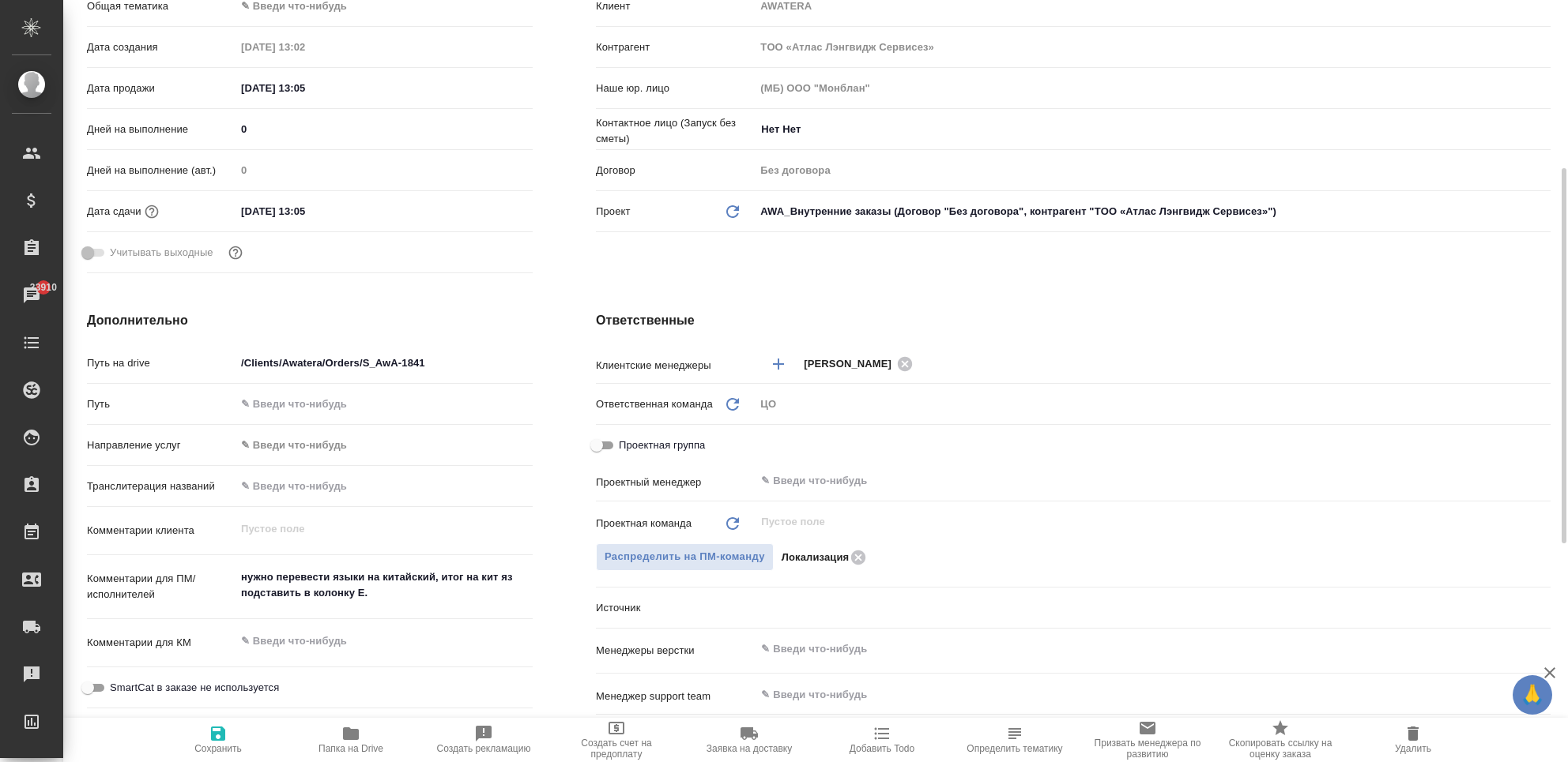
scroll to position [316, 0]
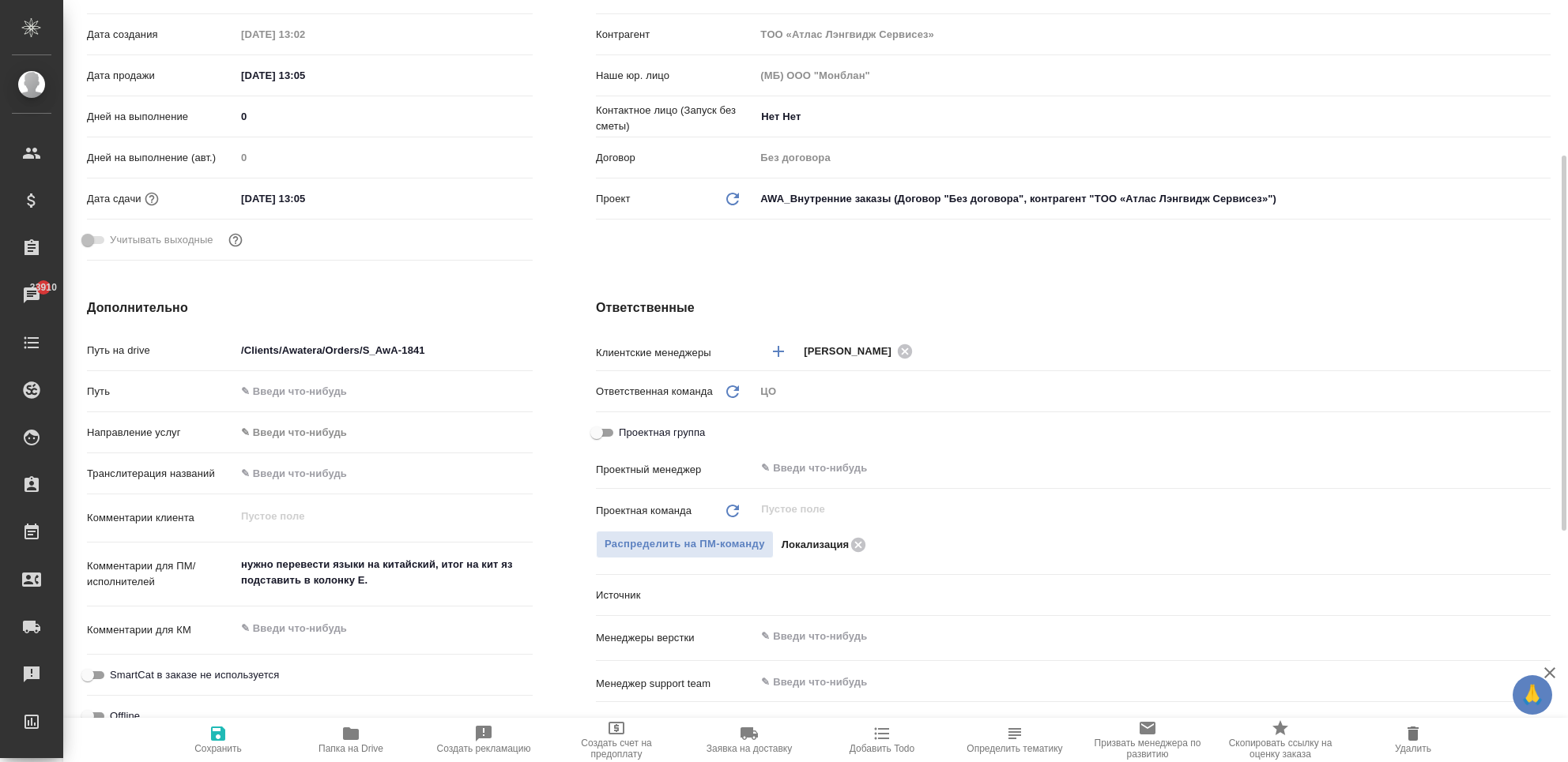
type textarea "x"
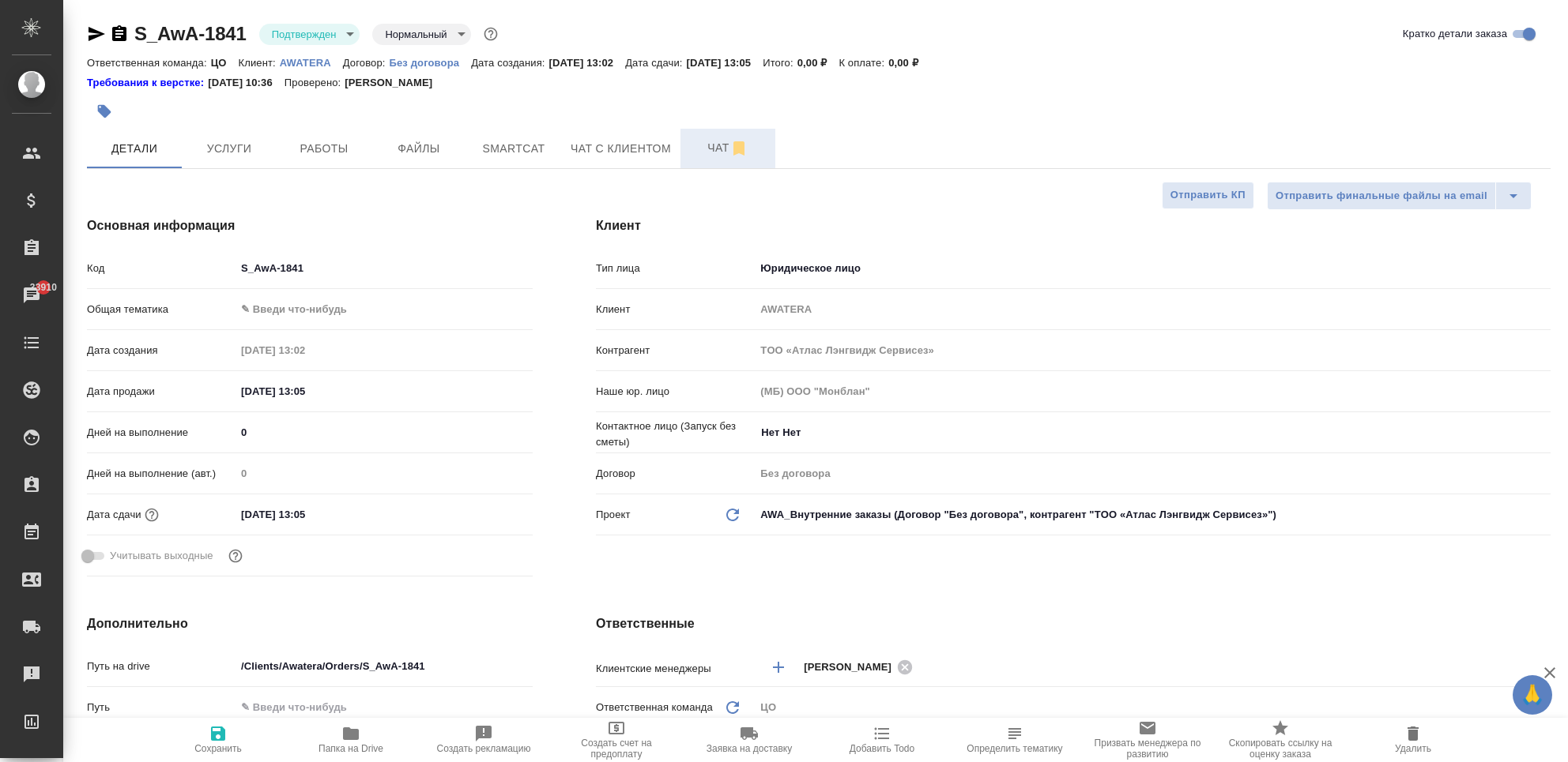
click at [702, 159] on button "Чат" at bounding box center [728, 149] width 95 height 39
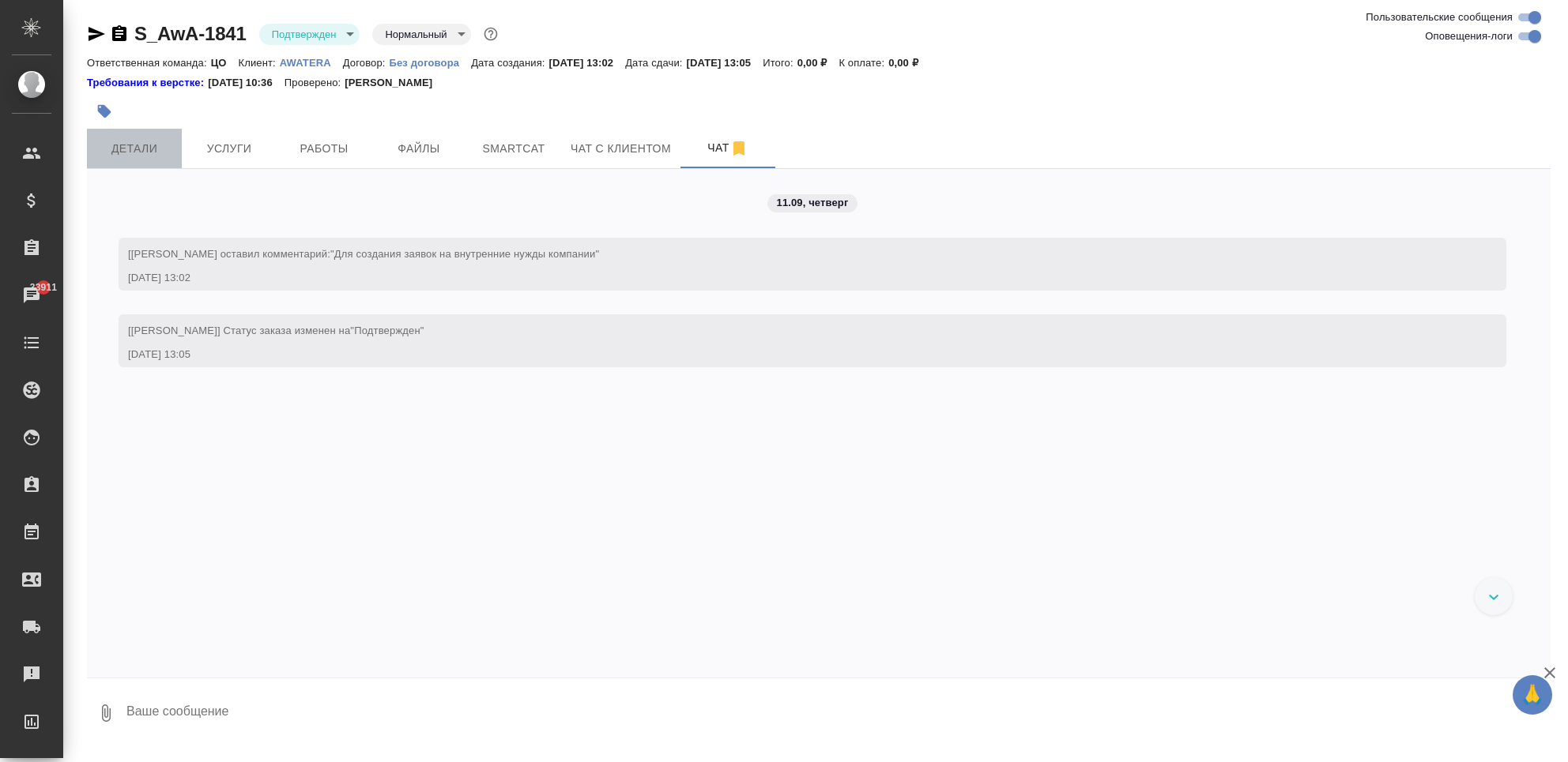
click at [139, 160] on button "Детали" at bounding box center [134, 149] width 95 height 39
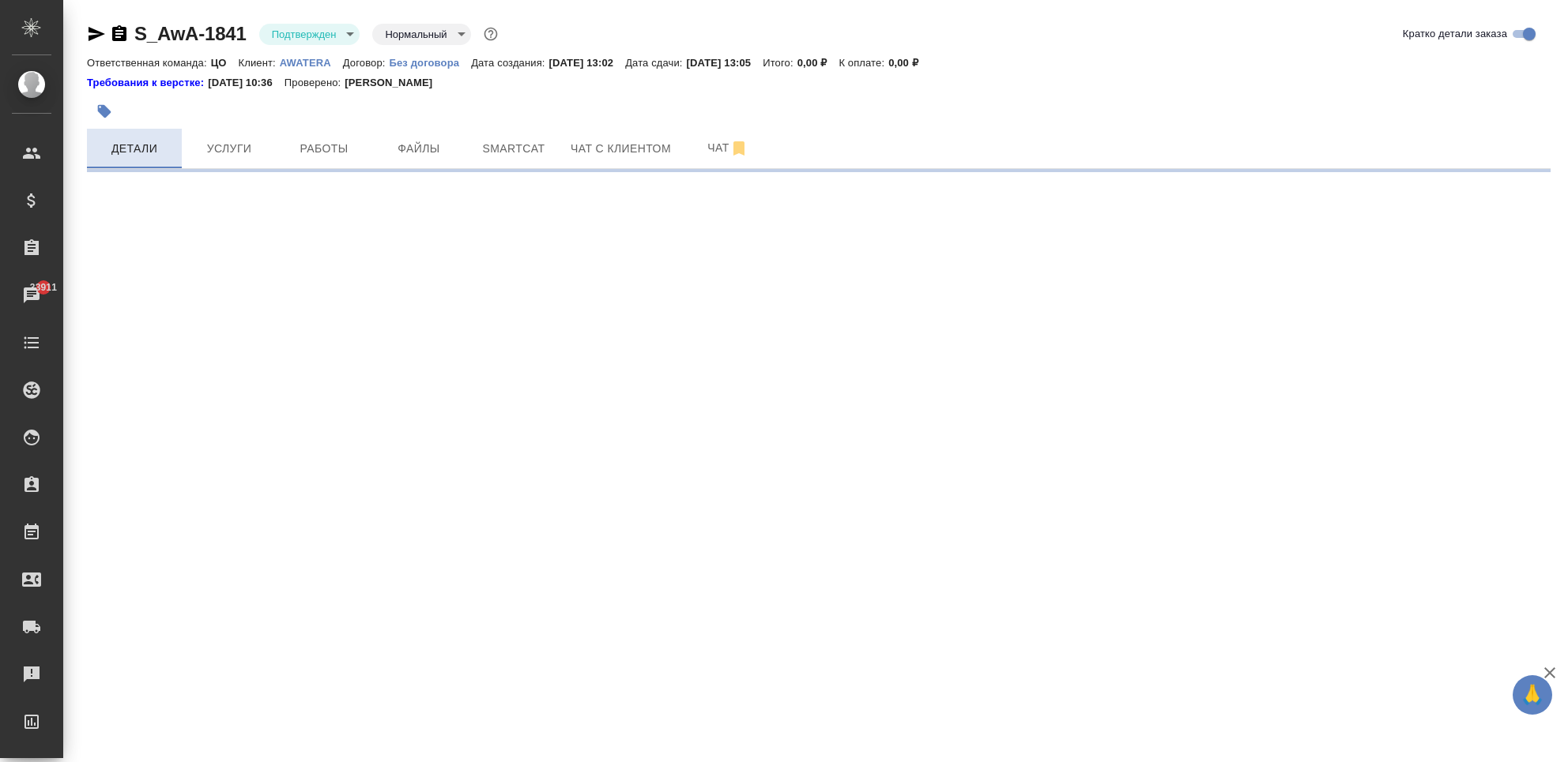
select select "RU"
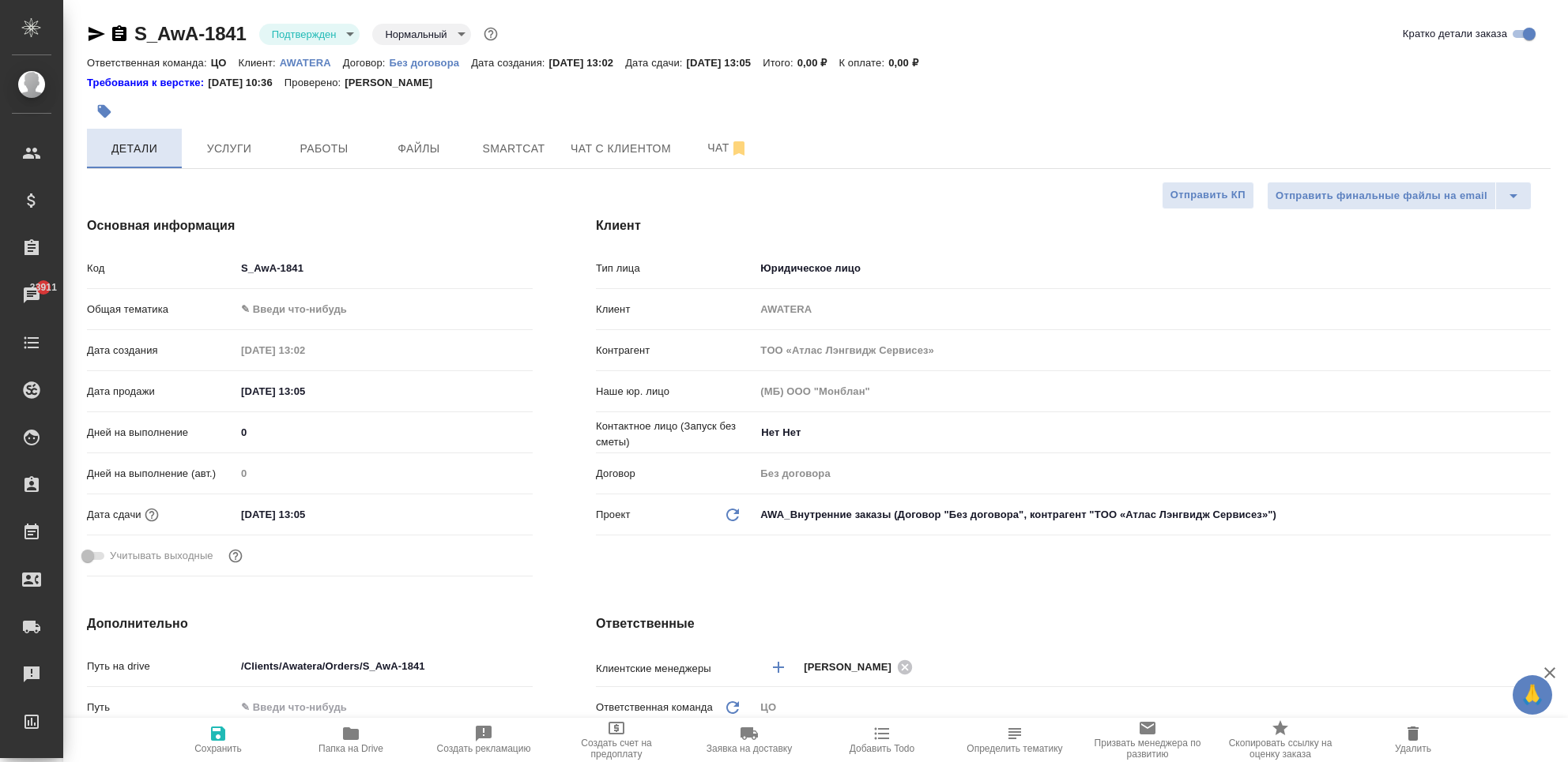
type textarea "x"
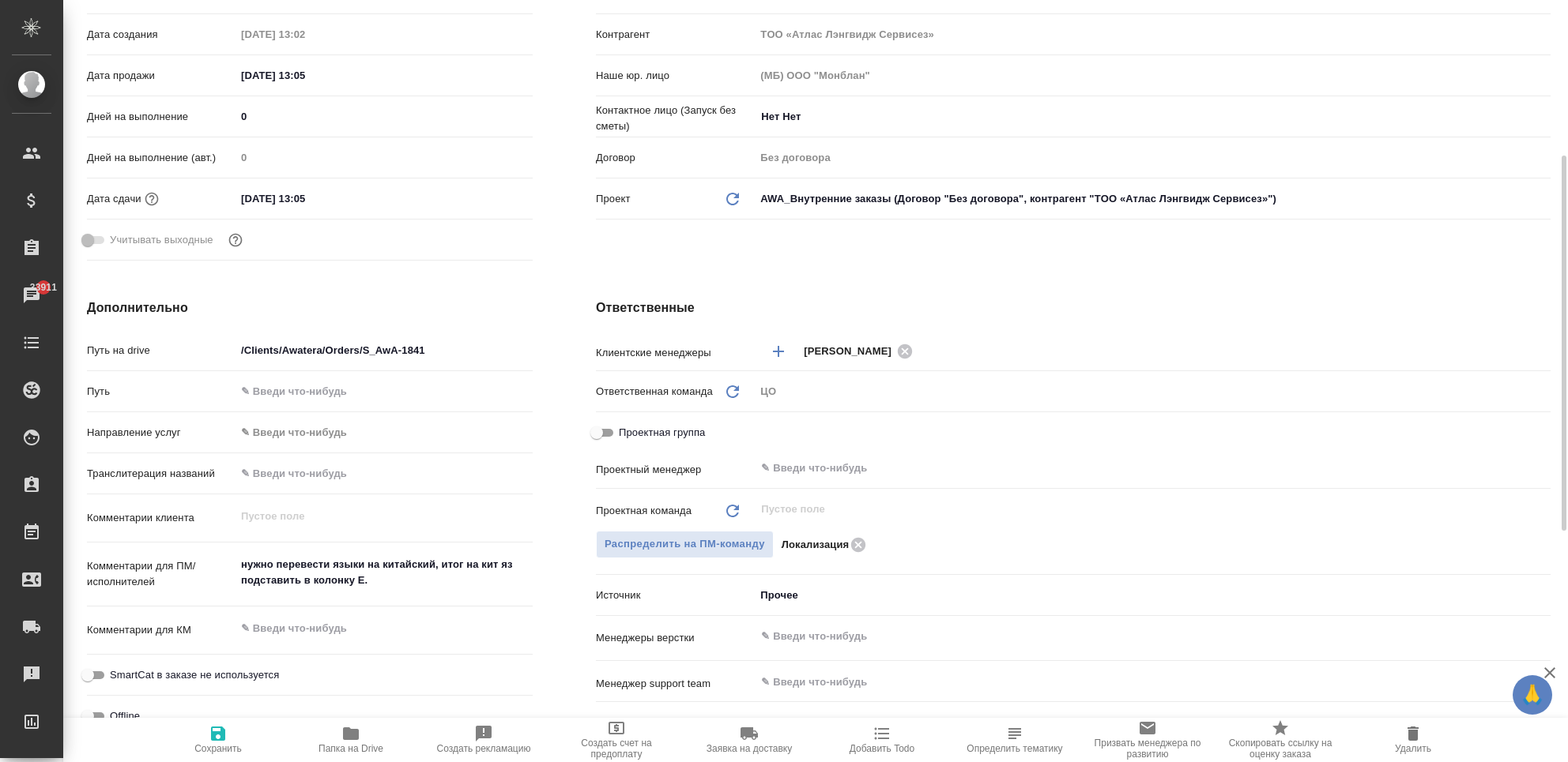
scroll to position [421, 0]
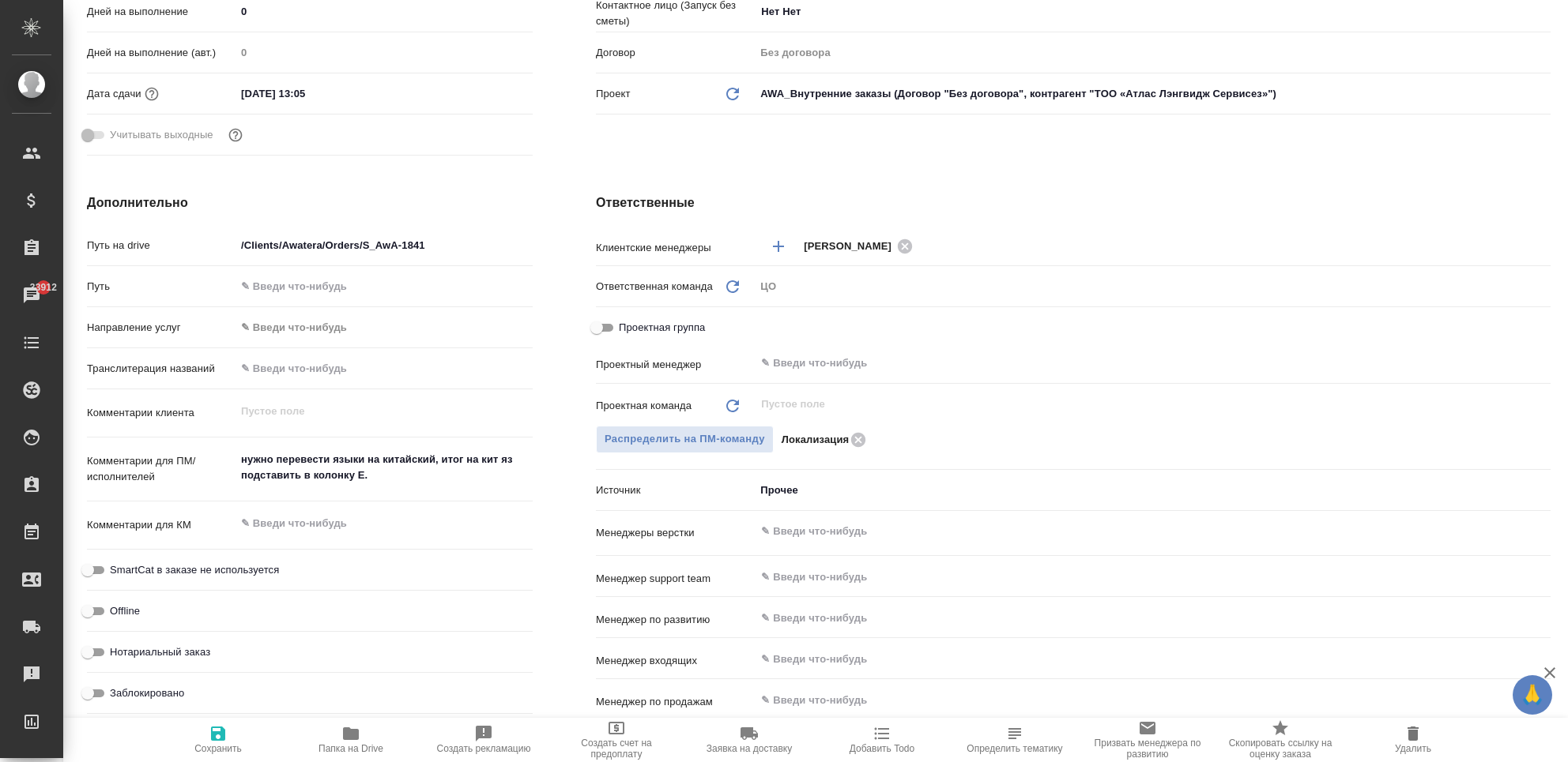
type textarea "x"
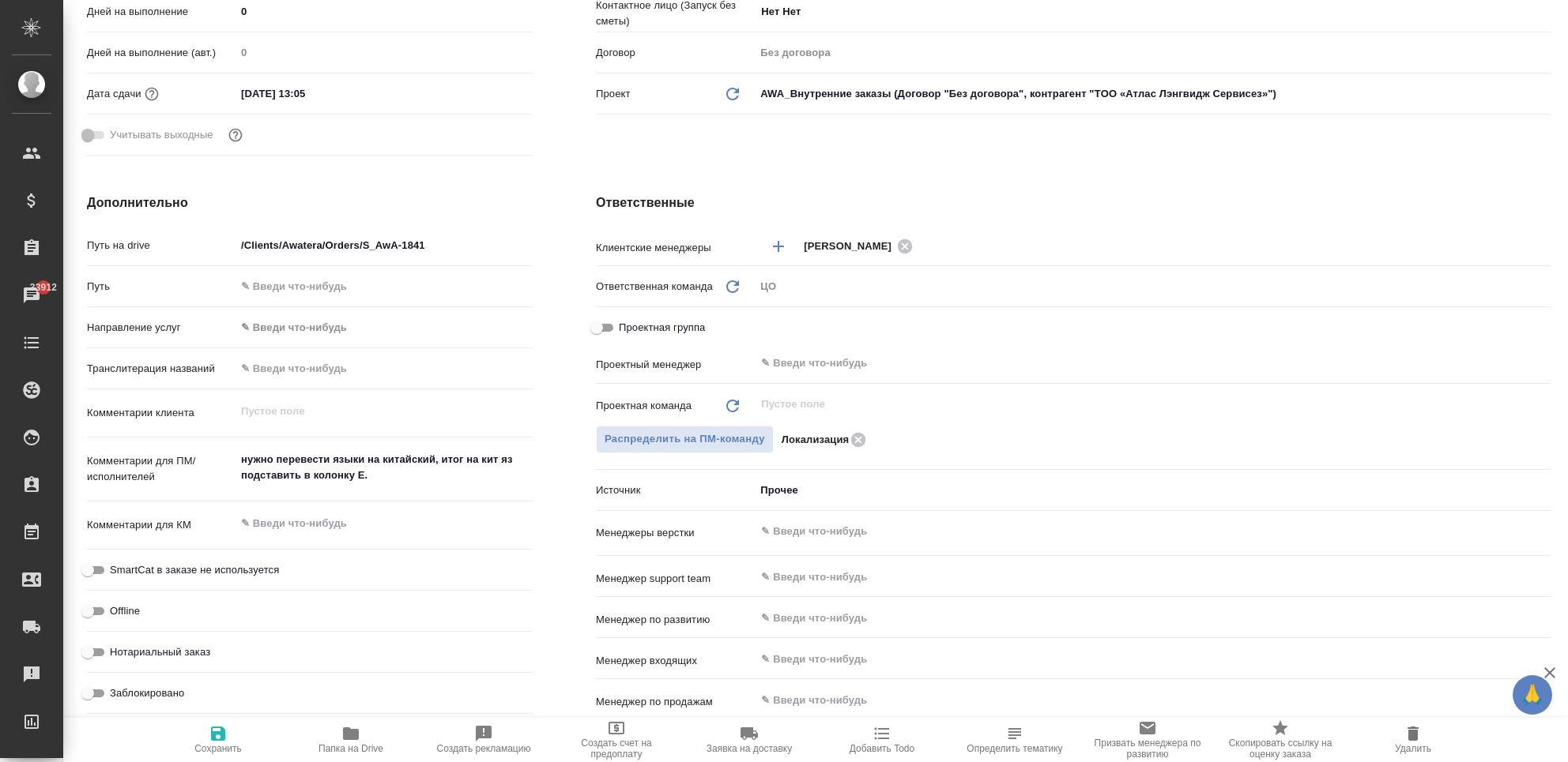
type textarea "x"
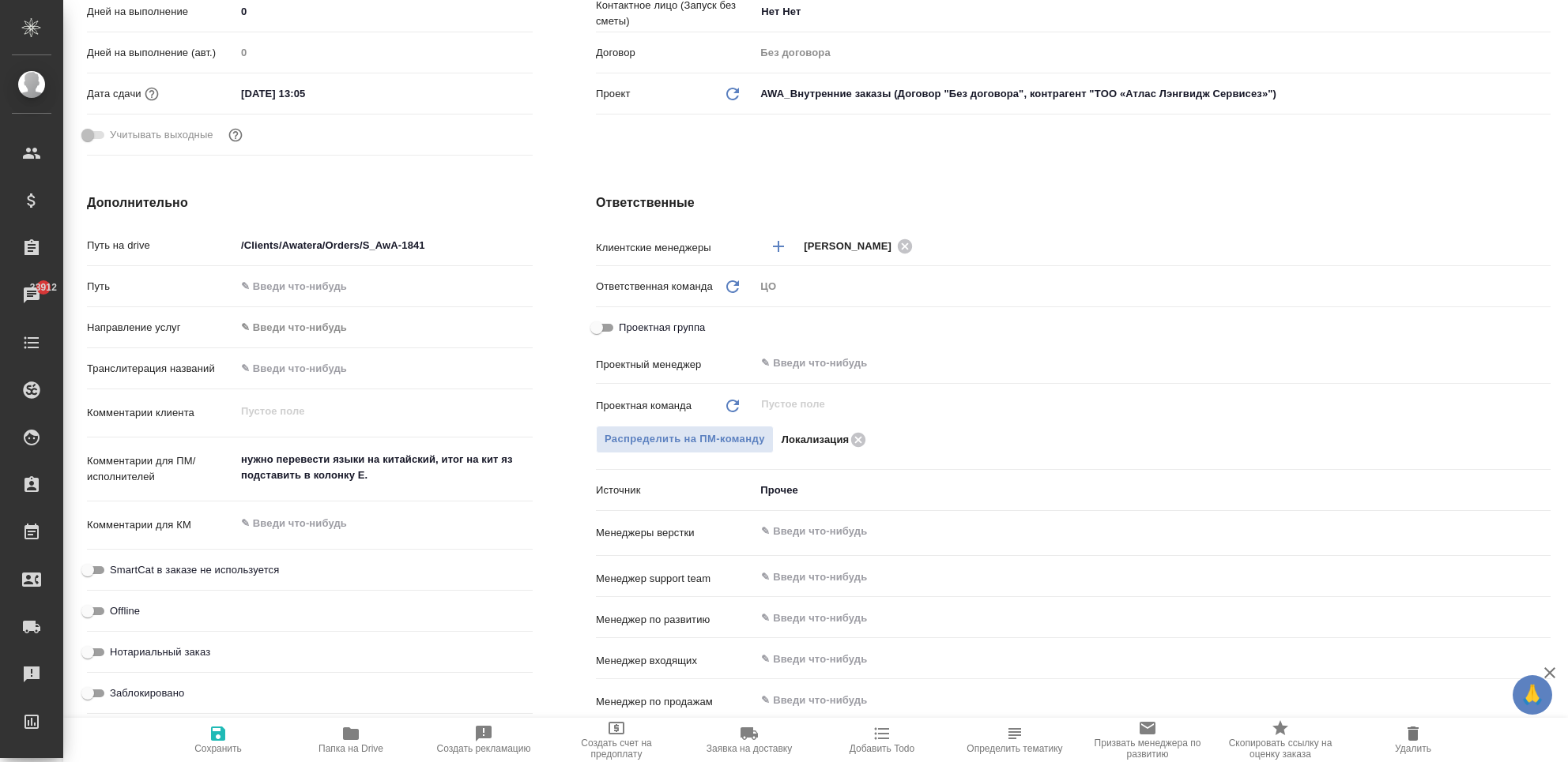
type textarea "x"
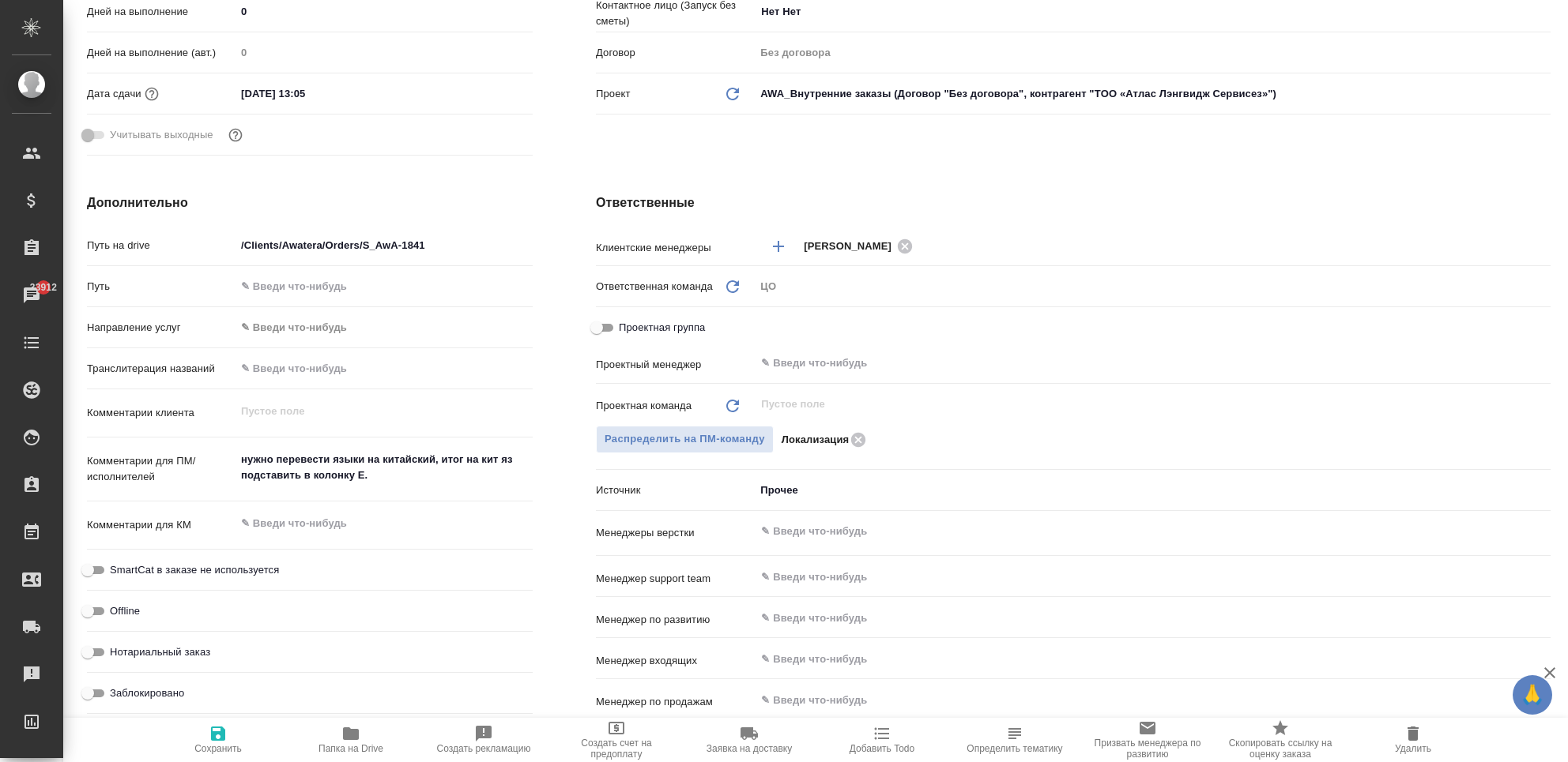
type textarea "x"
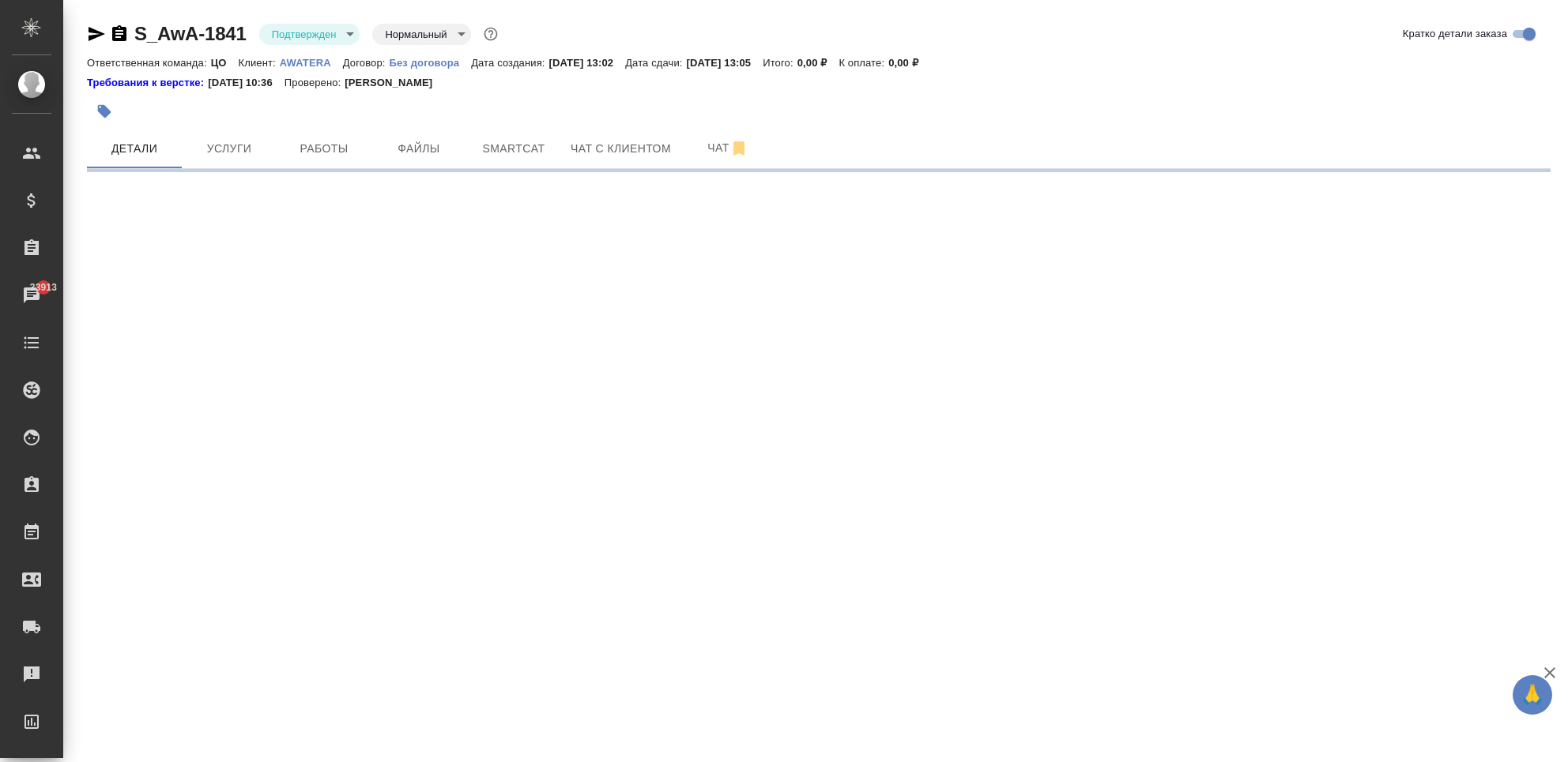
select select "RU"
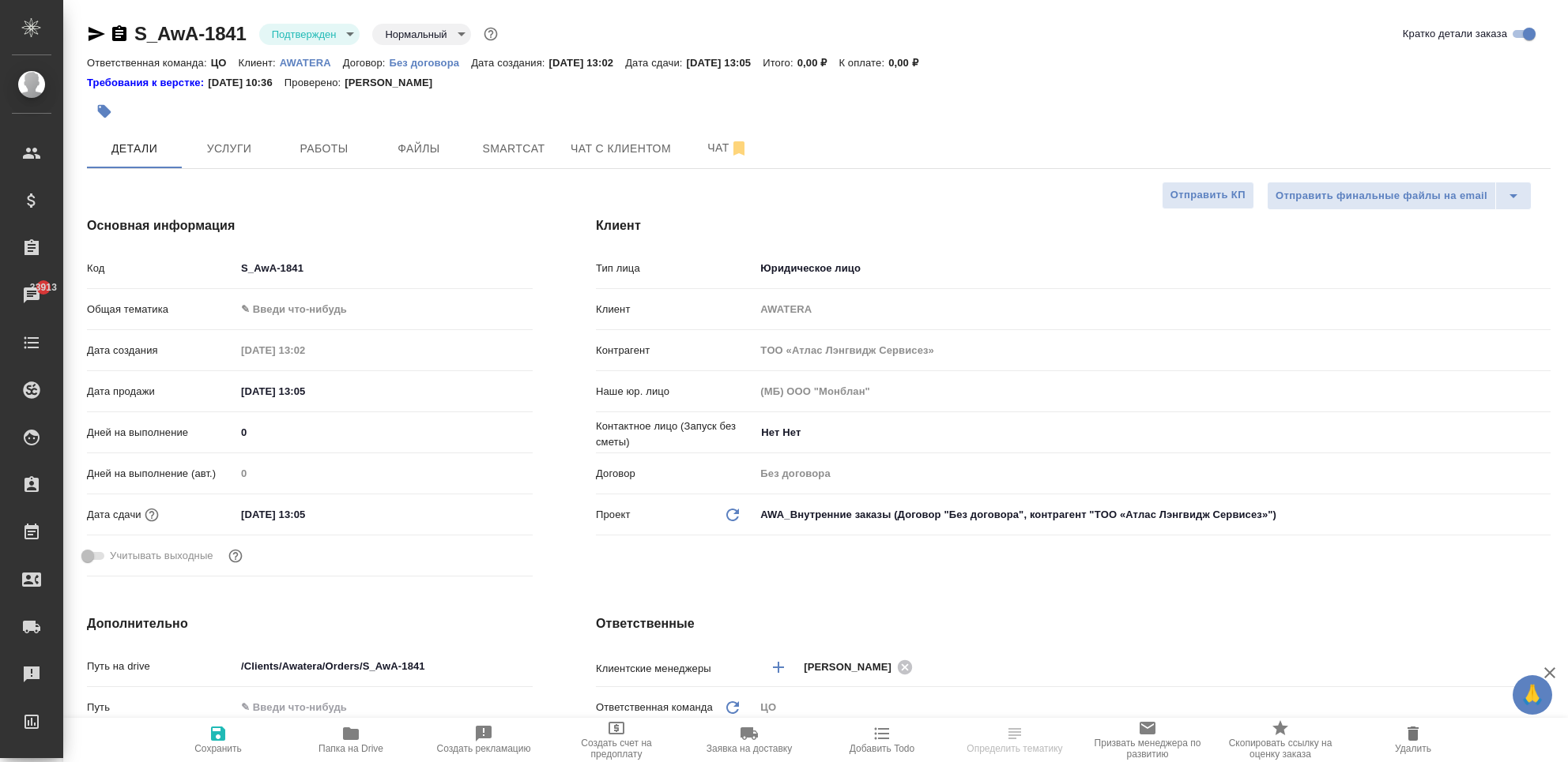
type textarea "x"
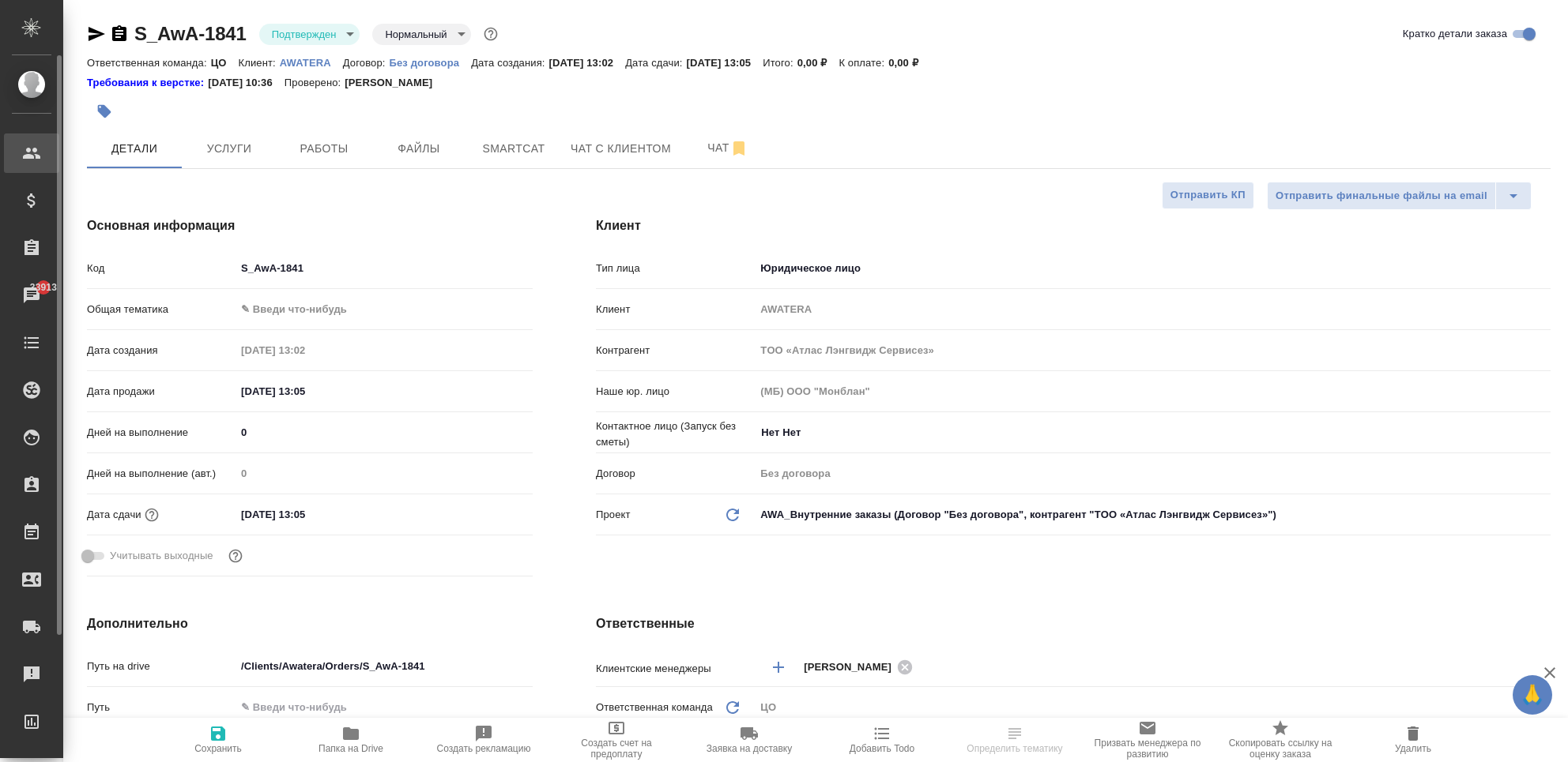
type textarea "x"
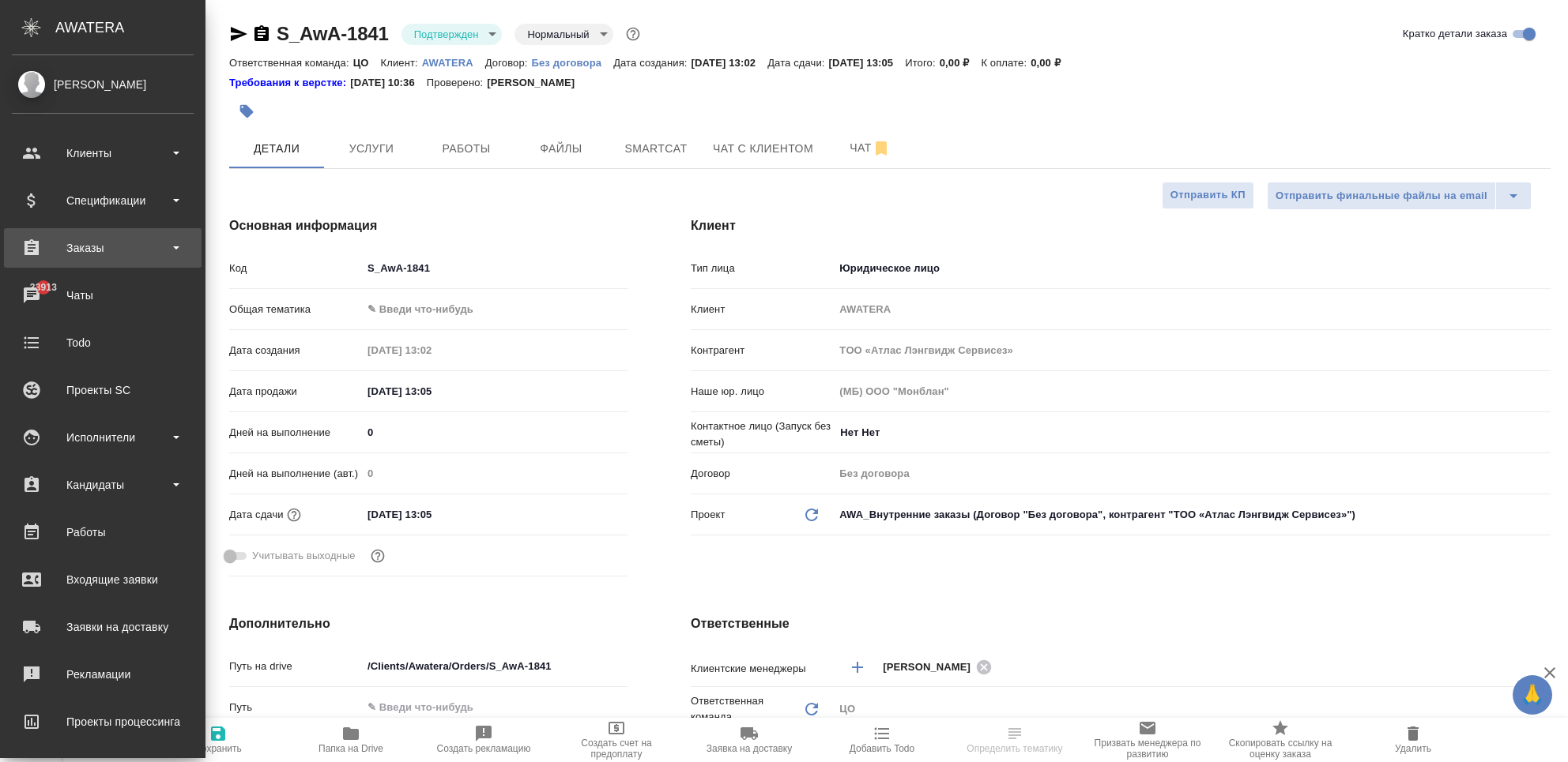
click at [80, 234] on div "Заказы" at bounding box center [102, 248] width 198 height 39
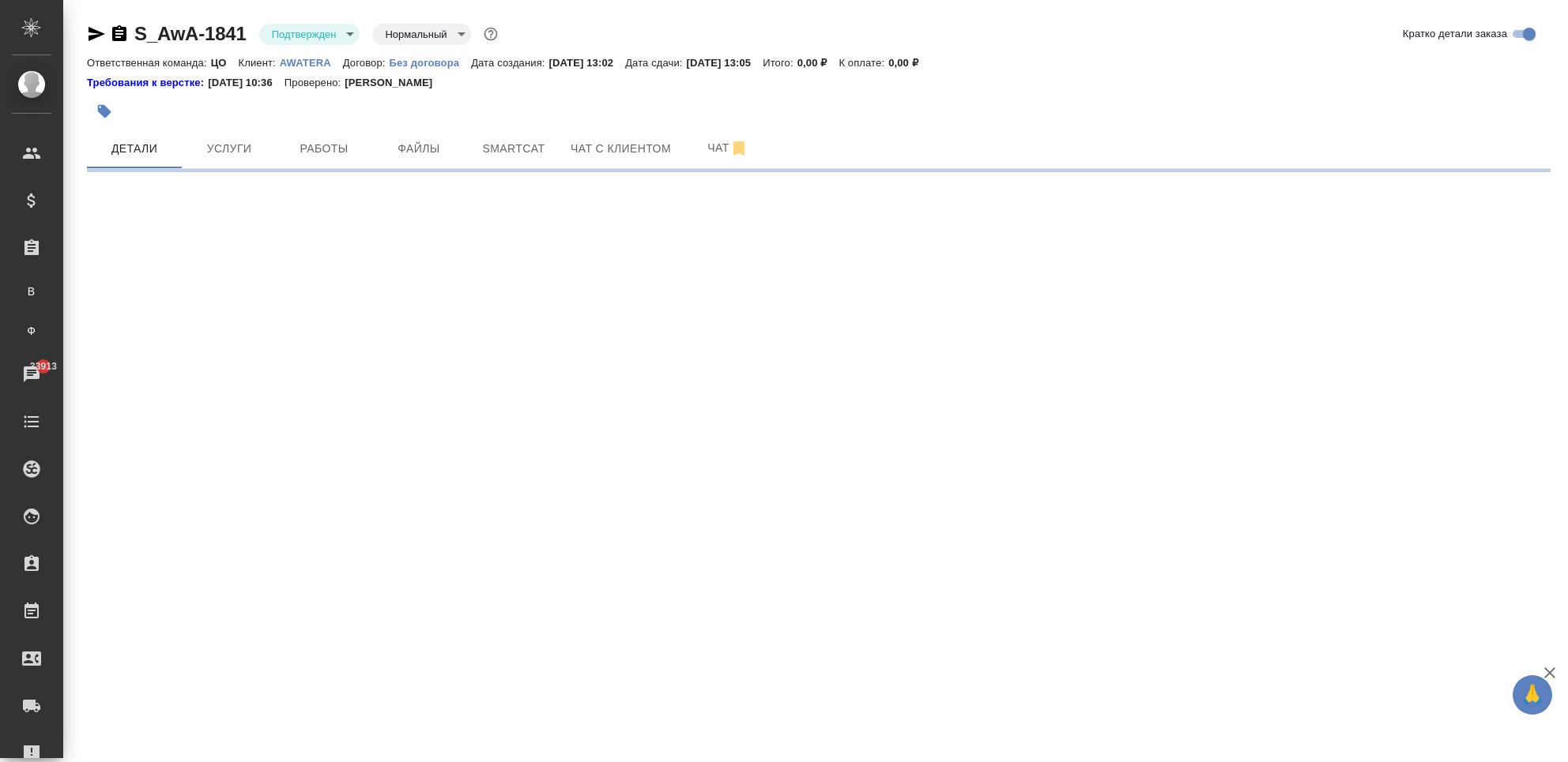
select select "RU"
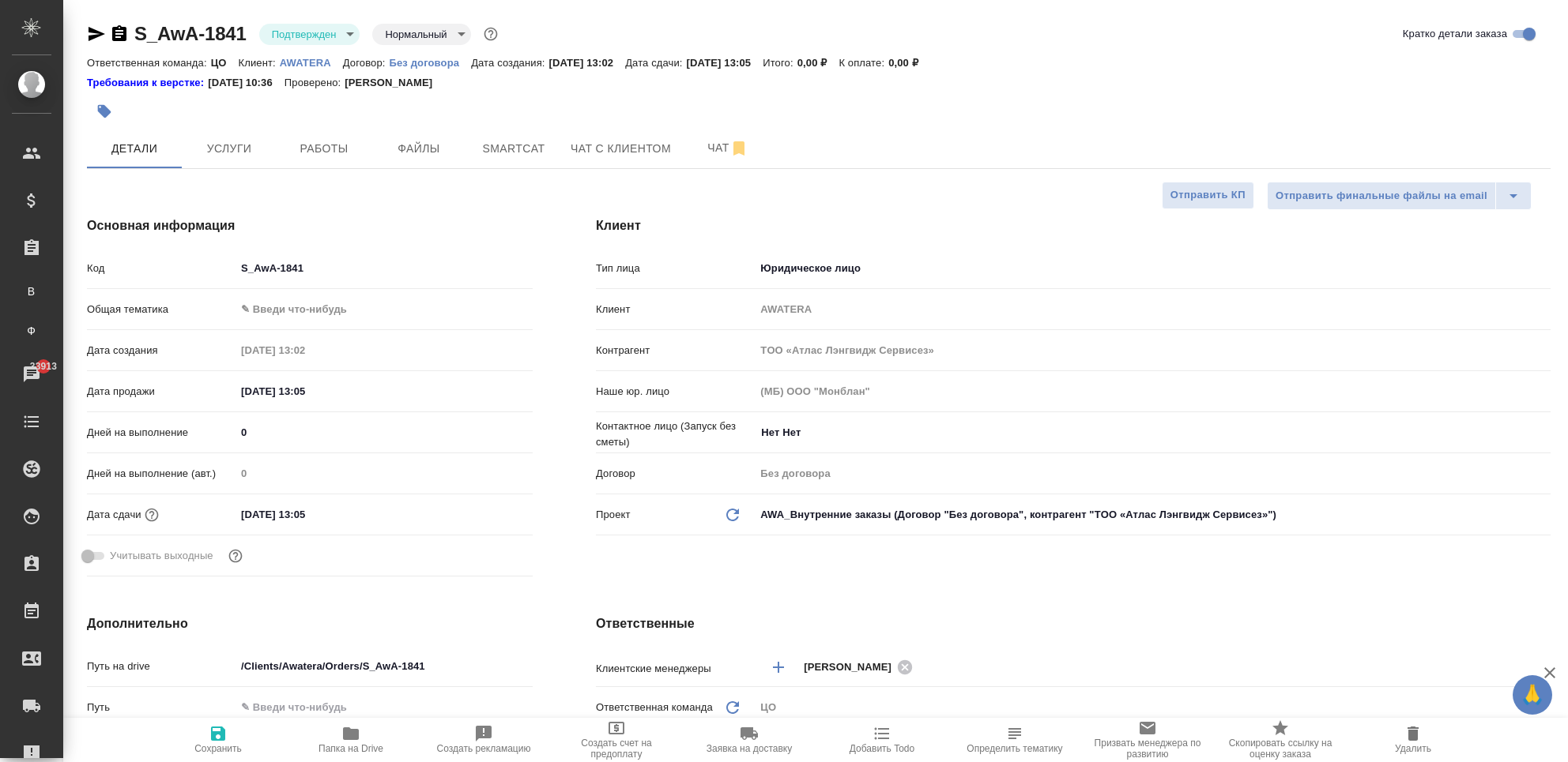
type textarea "x"
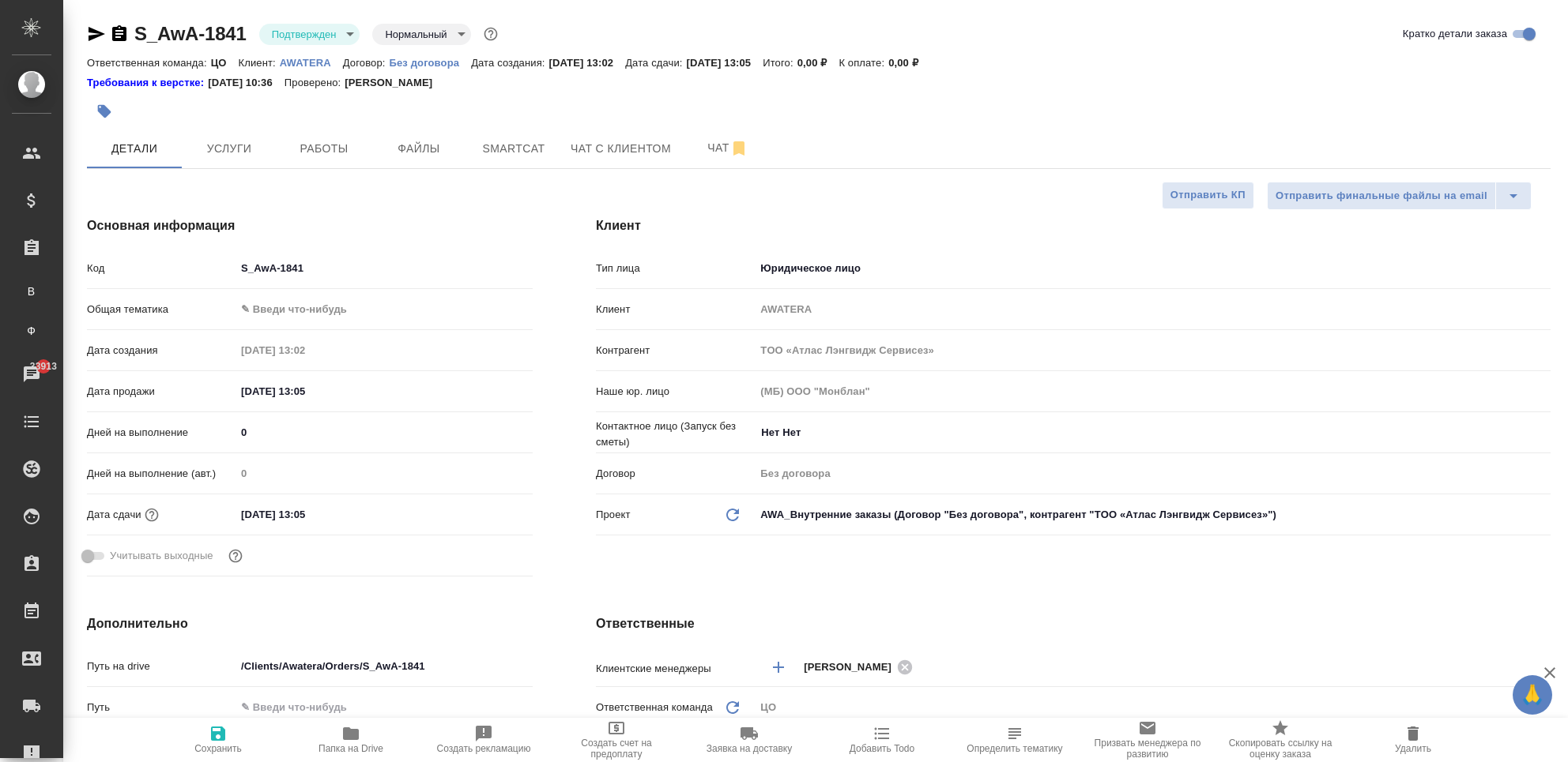
type textarea "x"
click at [116, 35] on icon "button" at bounding box center [119, 33] width 14 height 16
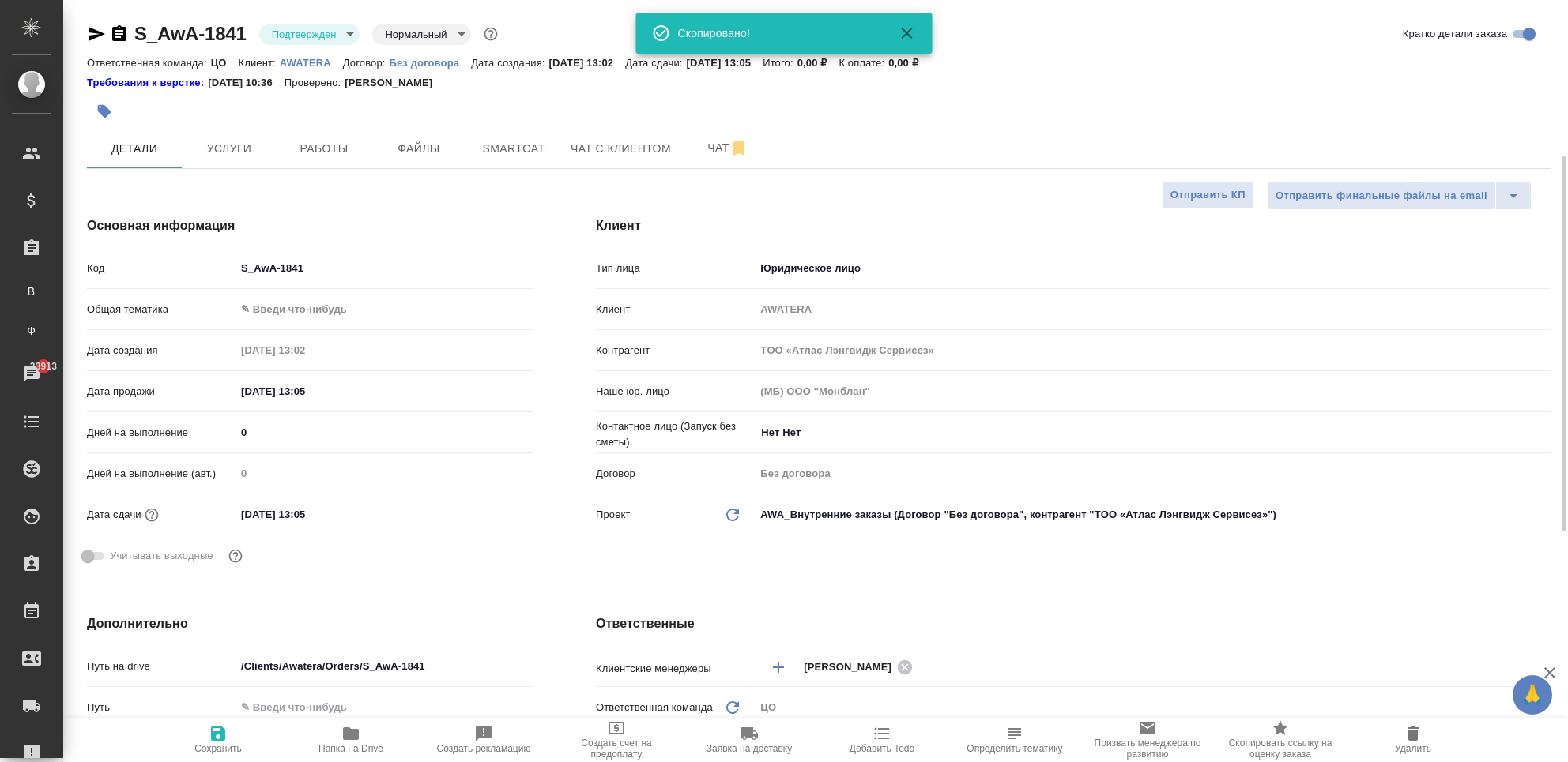
scroll to position [316, 0]
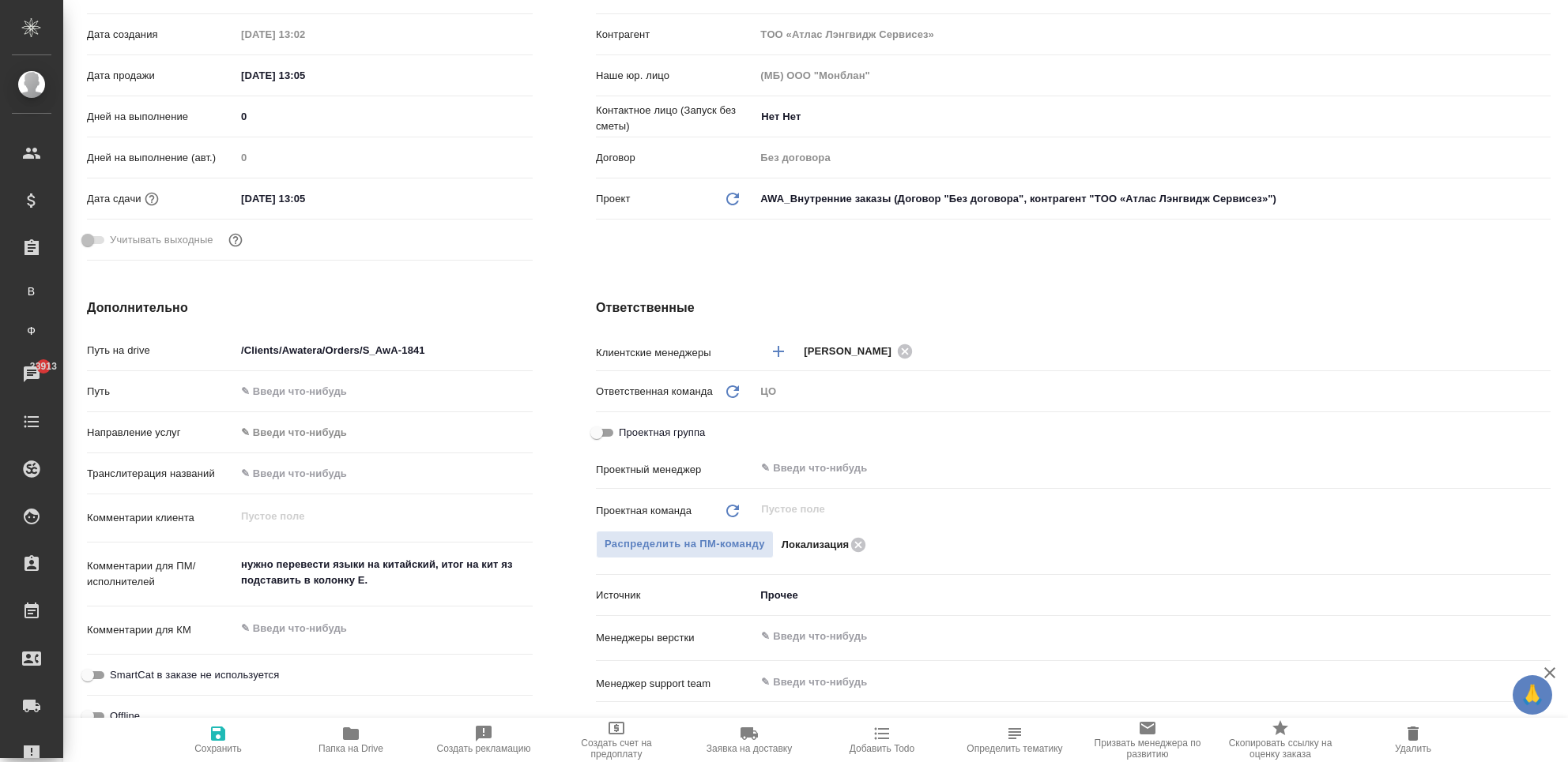
type textarea "x"
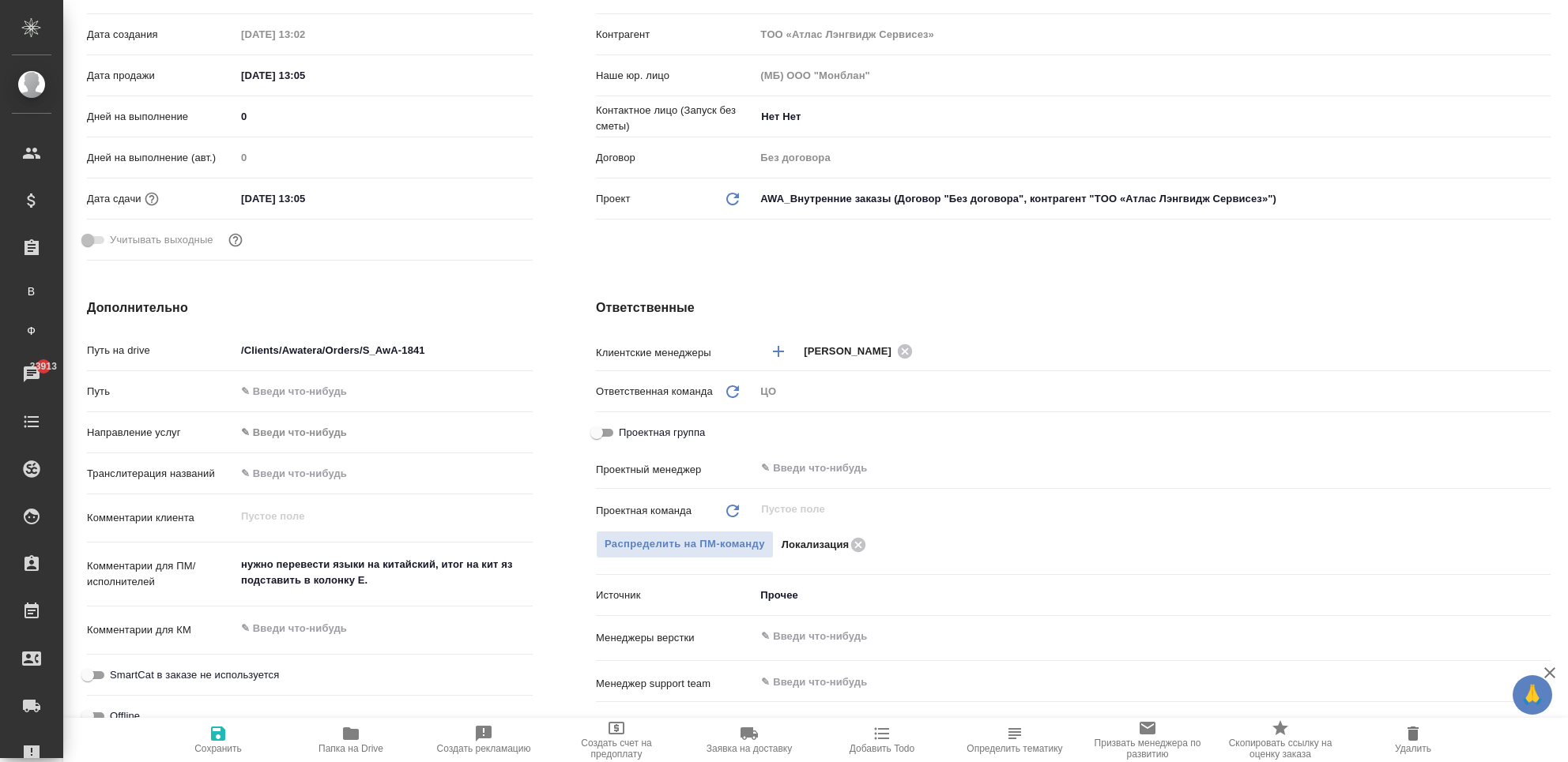
type textarea "x"
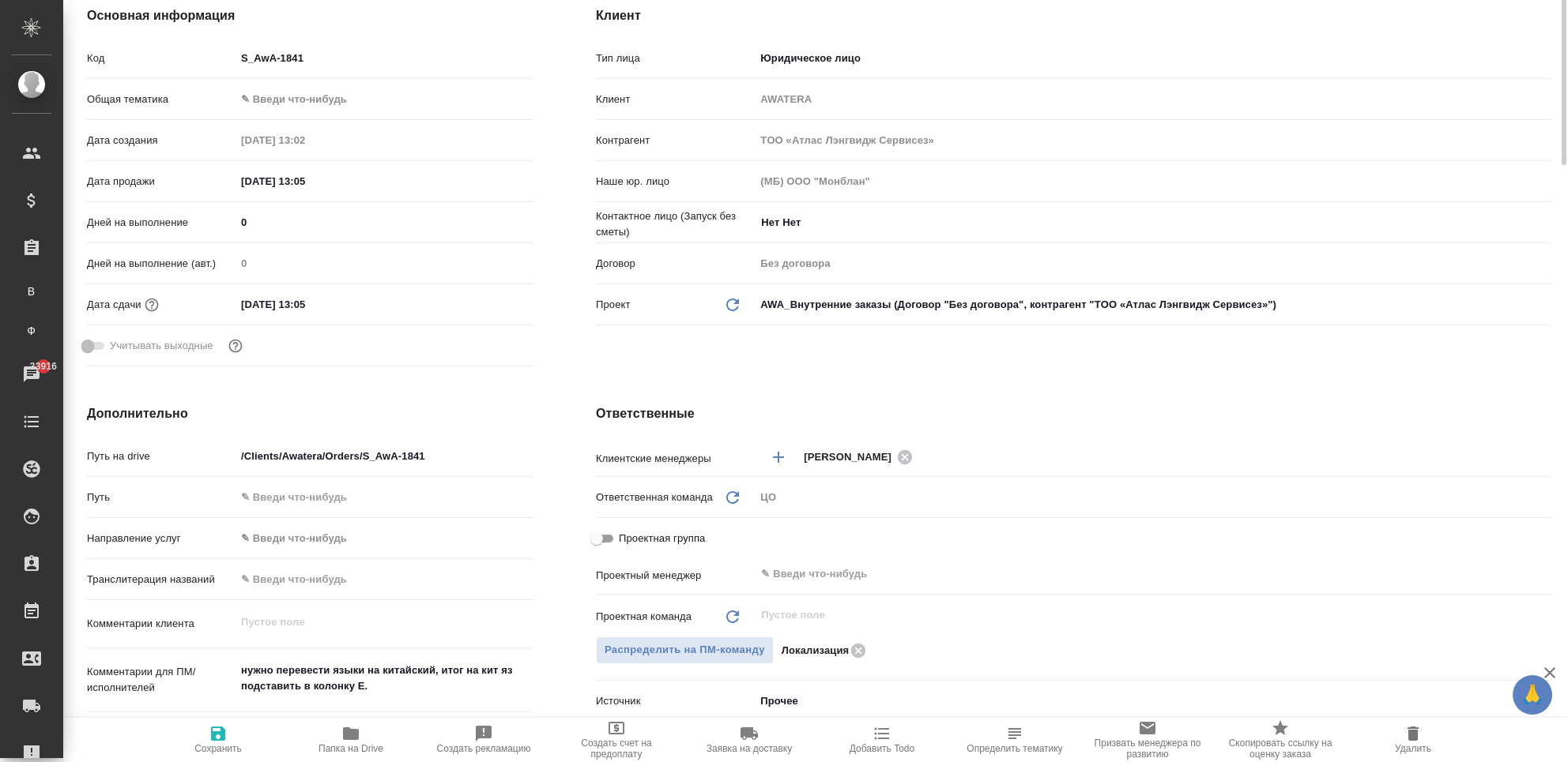
scroll to position [0, 0]
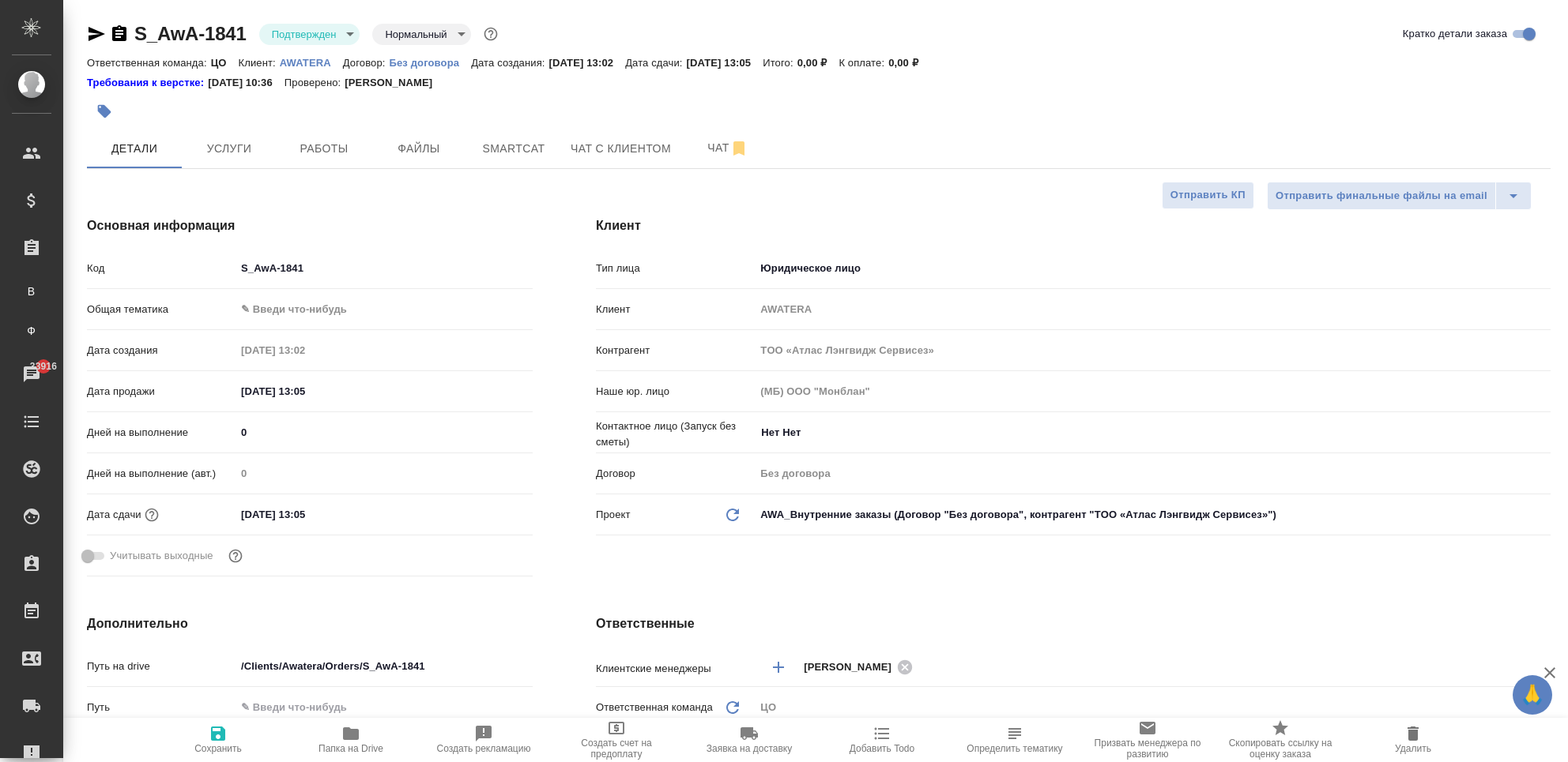
type textarea "x"
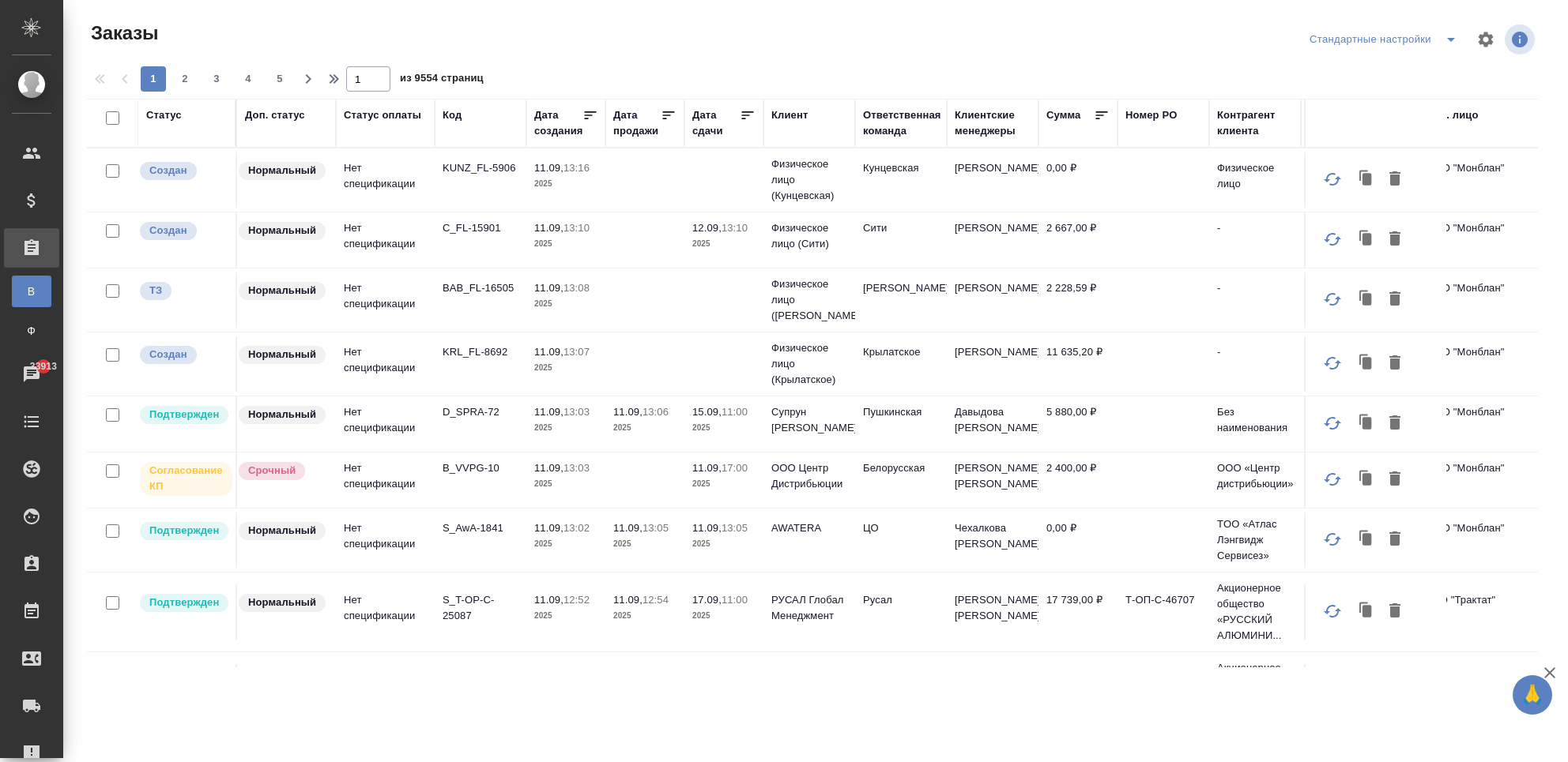
click at [449, 120] on div "Код" at bounding box center [451, 115] width 19 height 16
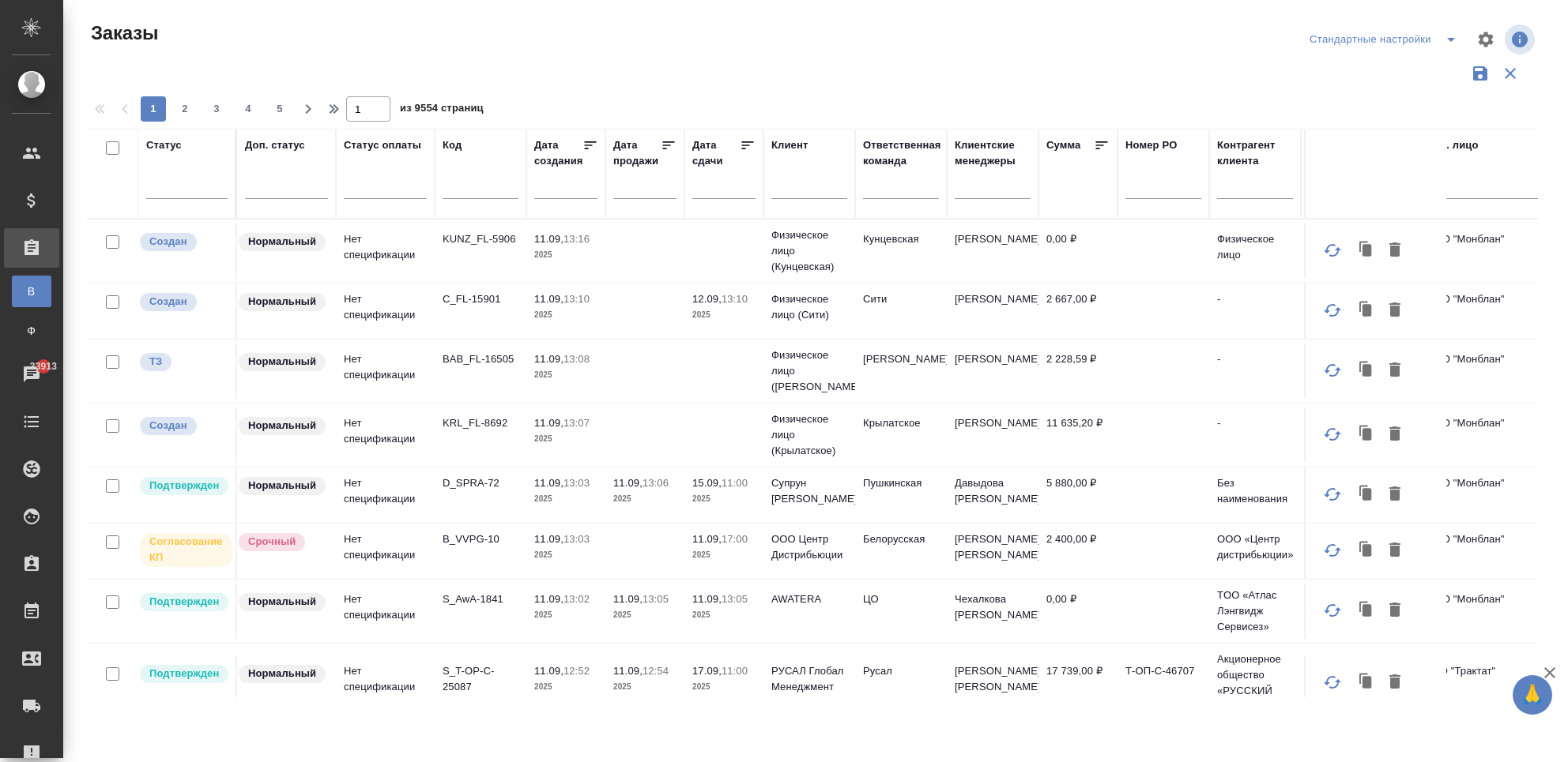
click at [465, 190] on input "text" at bounding box center [480, 189] width 76 height 20
paste input "S_AwA-1841"
type input "S_AwA-1841"
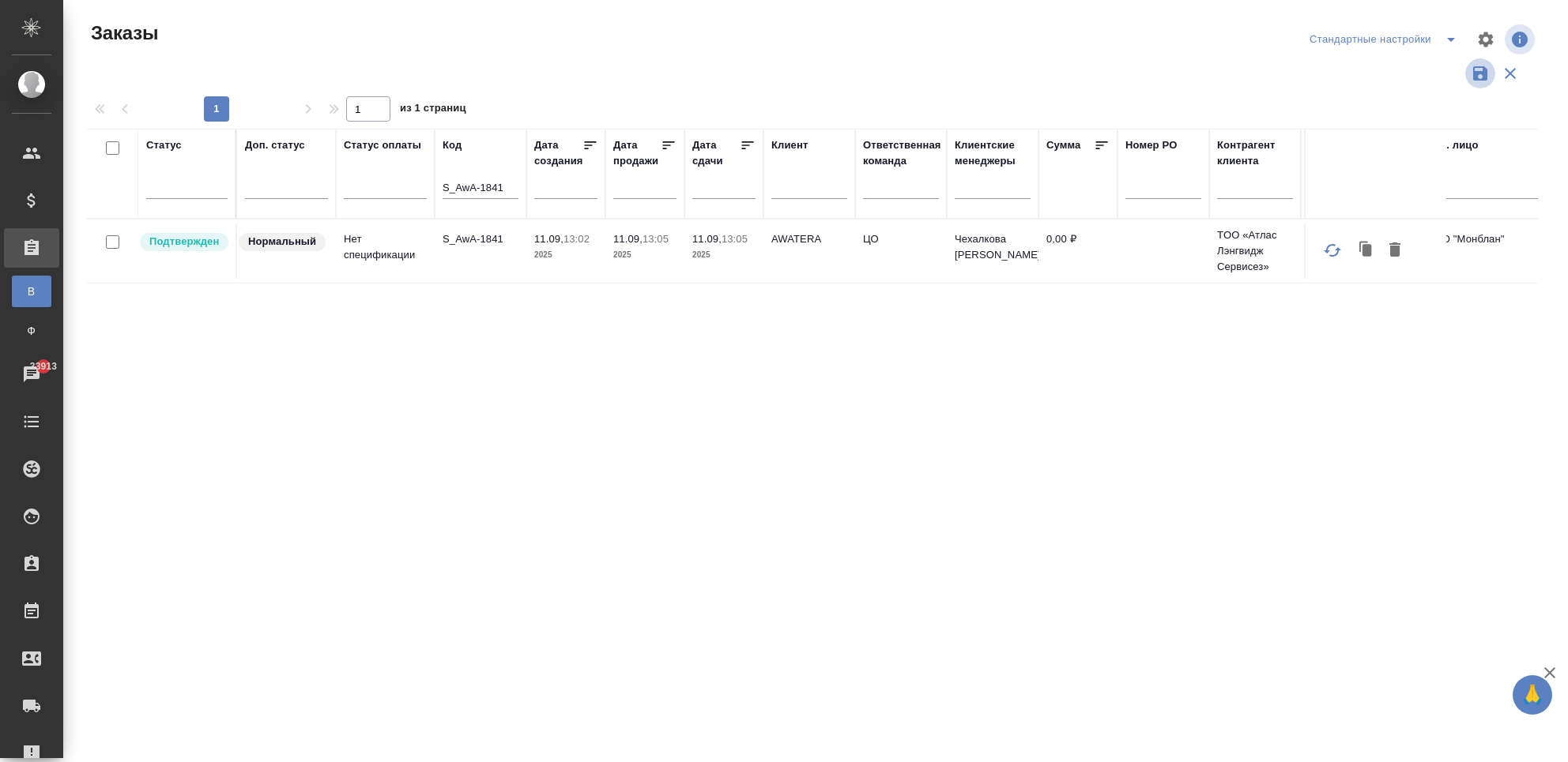
click at [1475, 80] on icon "button" at bounding box center [1480, 73] width 14 height 14
